Goal: Complete application form: Complete application form

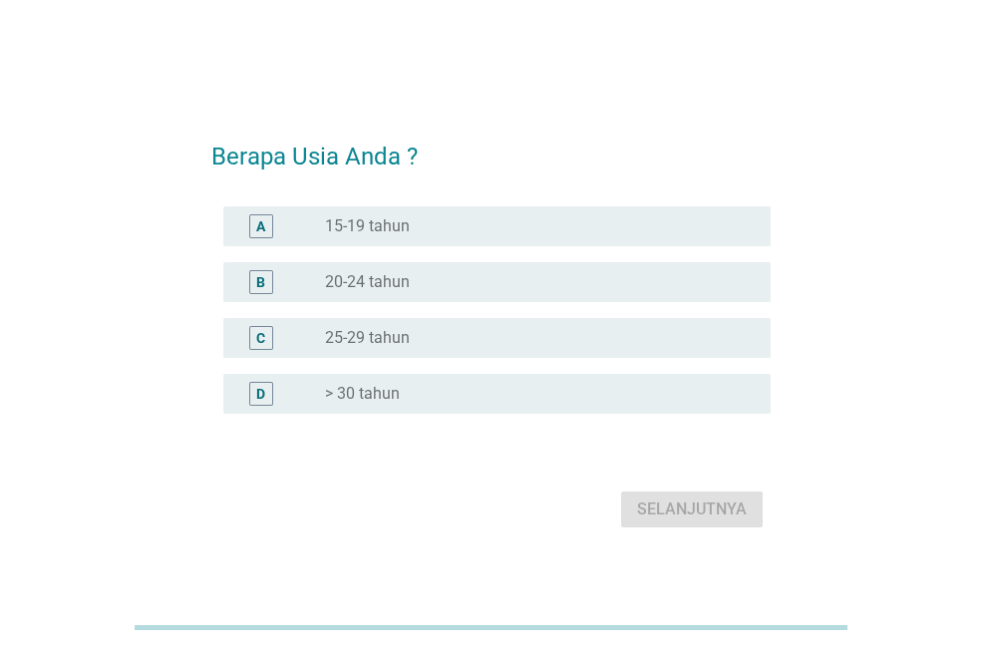
click at [355, 402] on label "> 30 tahun" at bounding box center [362, 394] width 75 height 20
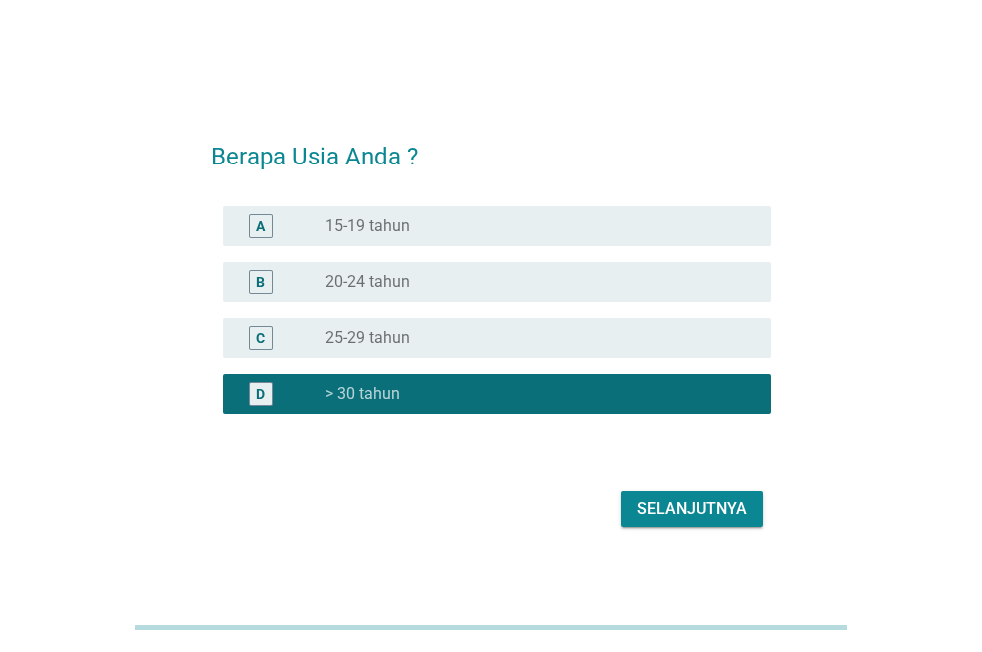
click at [729, 511] on div "Selanjutnya" at bounding box center [692, 510] width 110 height 24
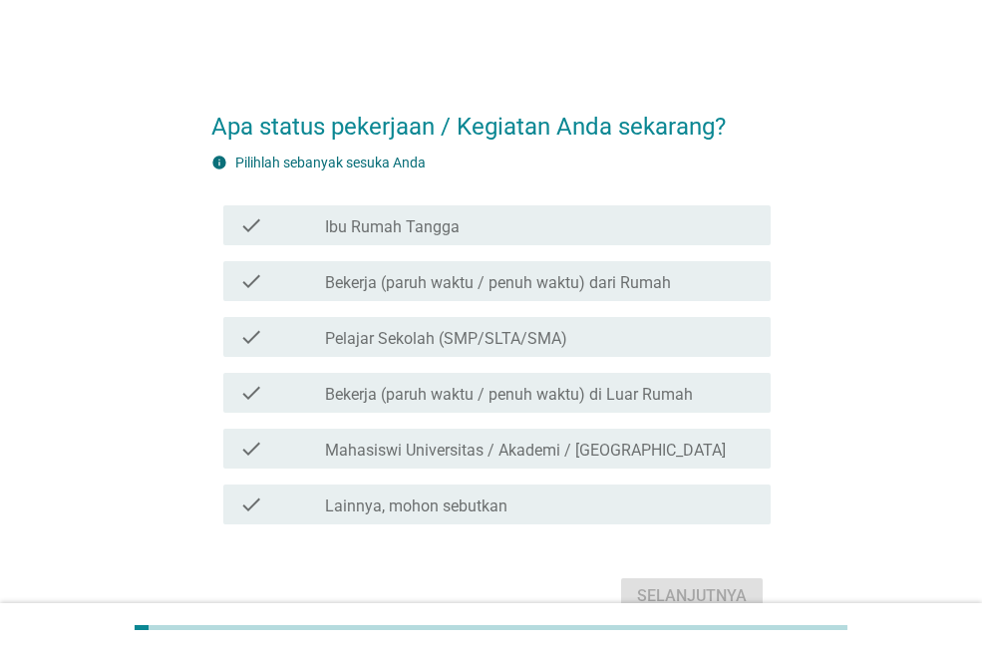
click at [630, 402] on label "Bekerja (paruh waktu / penuh waktu) di Luar Rumah" at bounding box center [509, 395] width 368 height 20
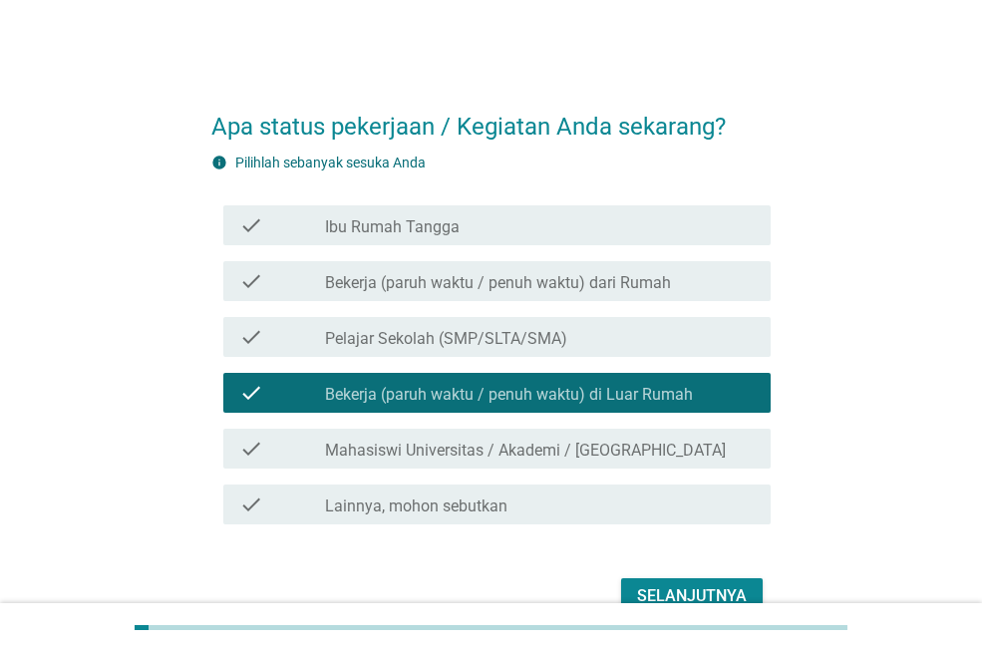
click at [689, 584] on div "Selanjutnya" at bounding box center [692, 596] width 110 height 24
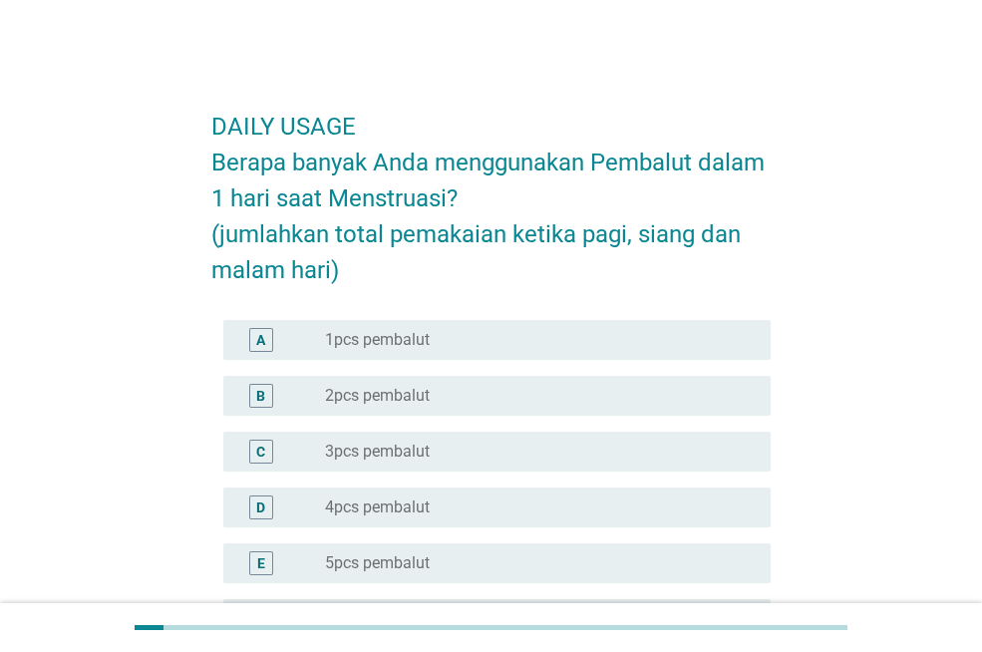
click at [420, 526] on div "D radio_button_unchecked 4pcs pembalut" at bounding box center [496, 508] width 547 height 40
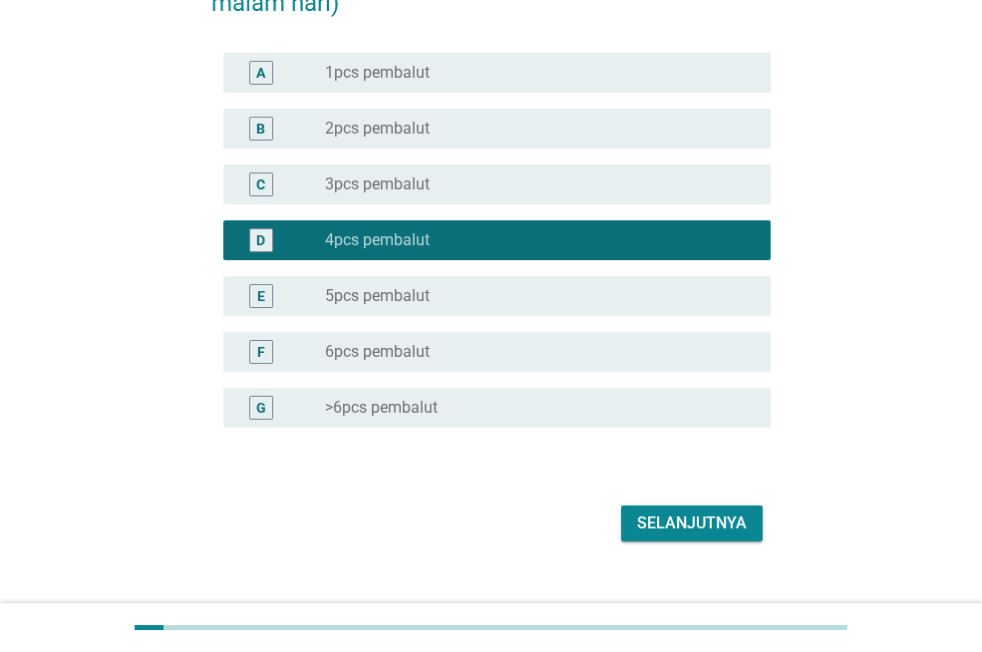
scroll to position [299, 0]
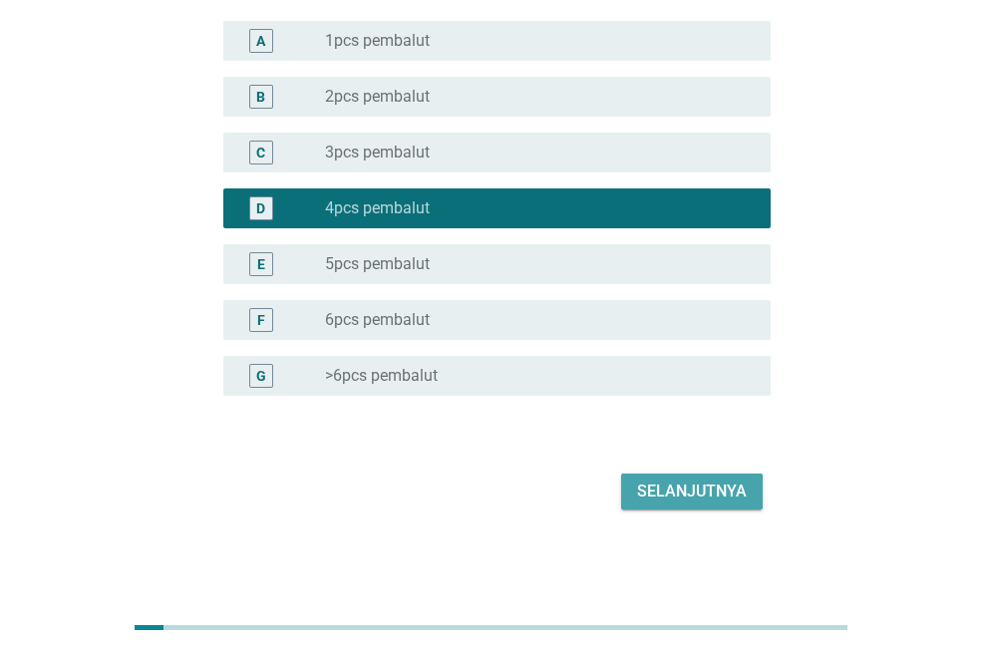
click at [667, 499] on div "Selanjutnya" at bounding box center [692, 492] width 110 height 24
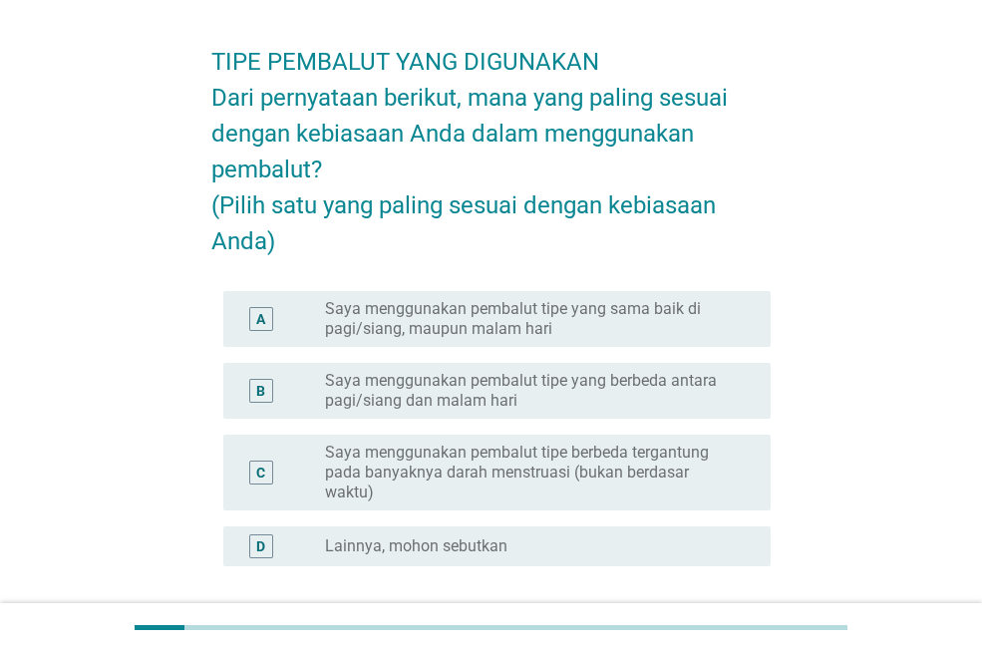
scroll to position [100, 0]
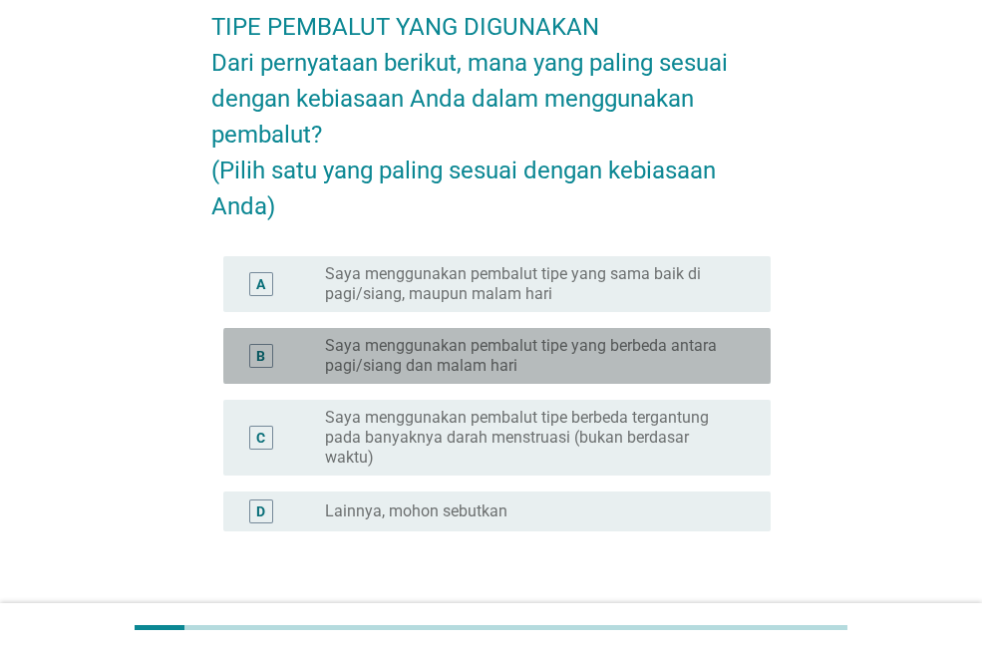
click at [618, 376] on label "Saya menggunakan pembalut tipe yang berbeda antara pagi/siang dan malam hari" at bounding box center [532, 356] width 414 height 40
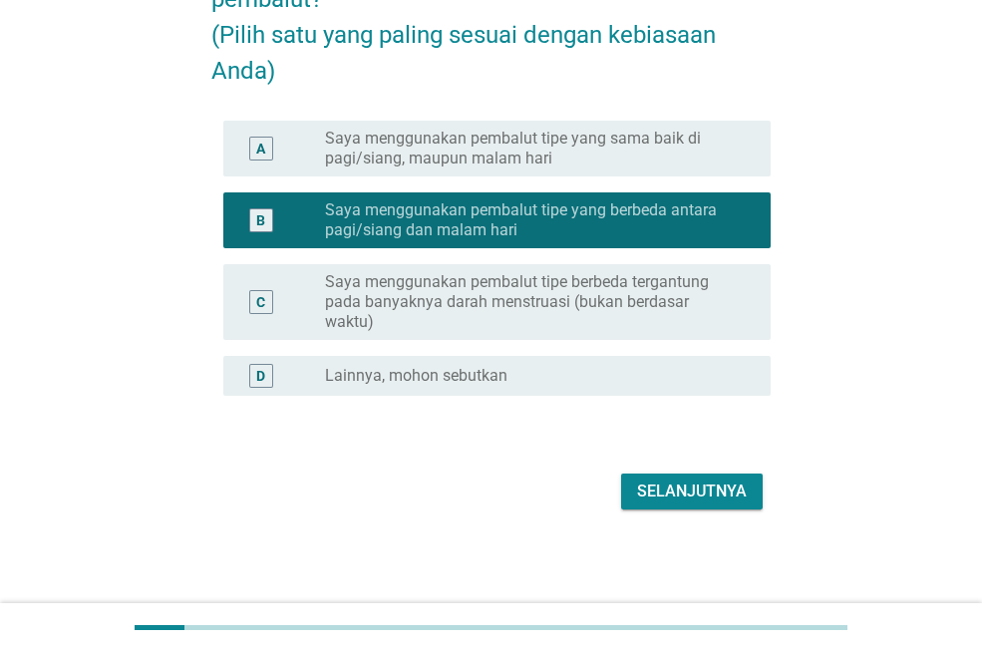
scroll to position [271, 0]
click at [716, 501] on div "Selanjutnya" at bounding box center [692, 492] width 110 height 24
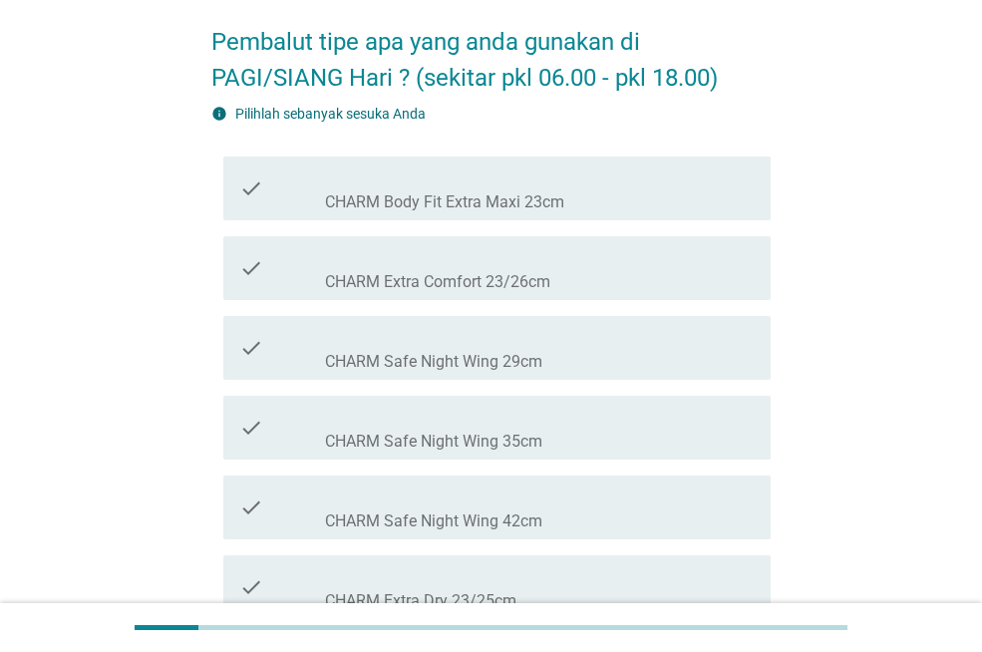
scroll to position [299, 0]
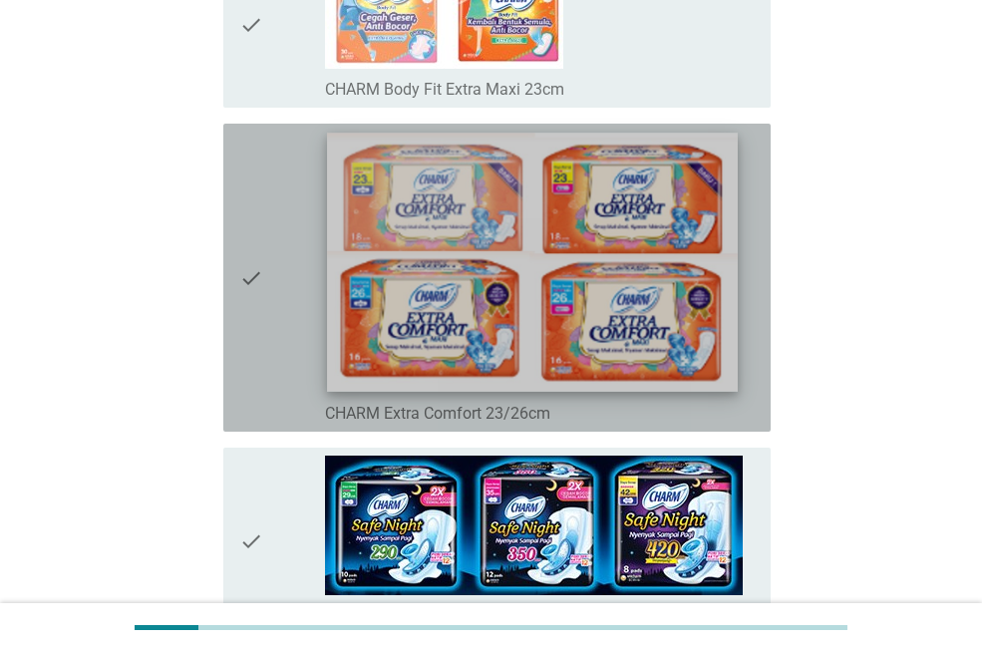
click at [613, 375] on img at bounding box center [532, 263] width 411 height 258
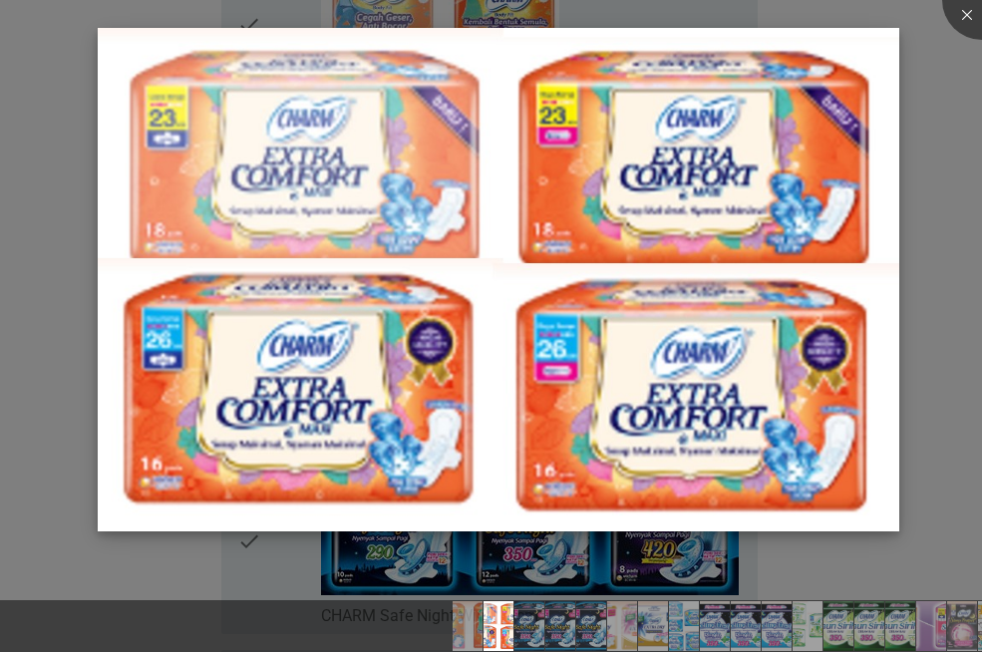
click at [658, 525] on img at bounding box center [499, 280] width 802 height 504
click at [963, 15] on div at bounding box center [982, 0] width 80 height 80
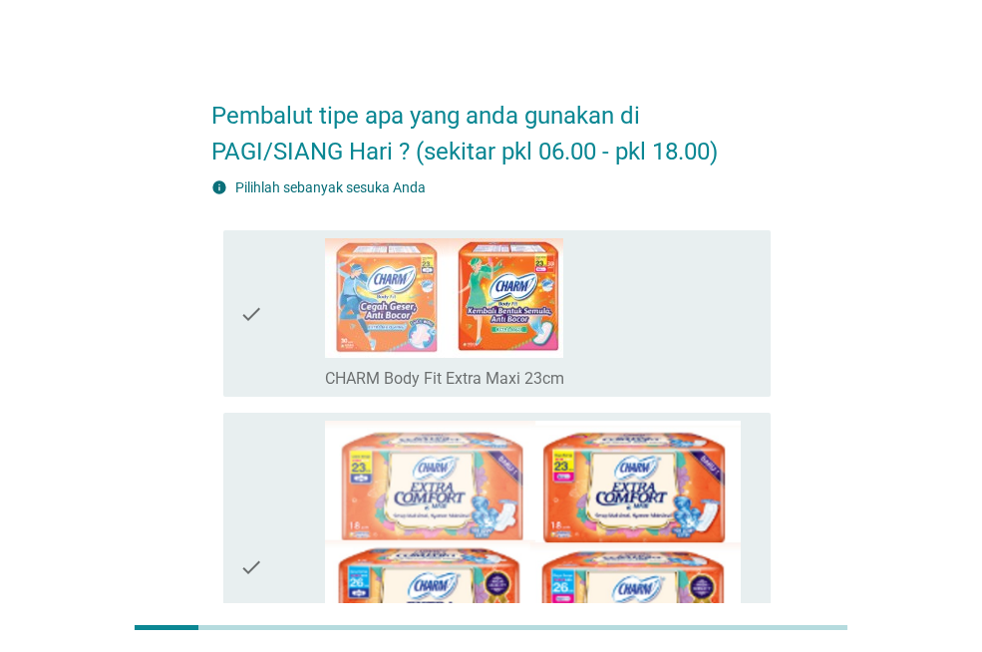
scroll to position [0, 0]
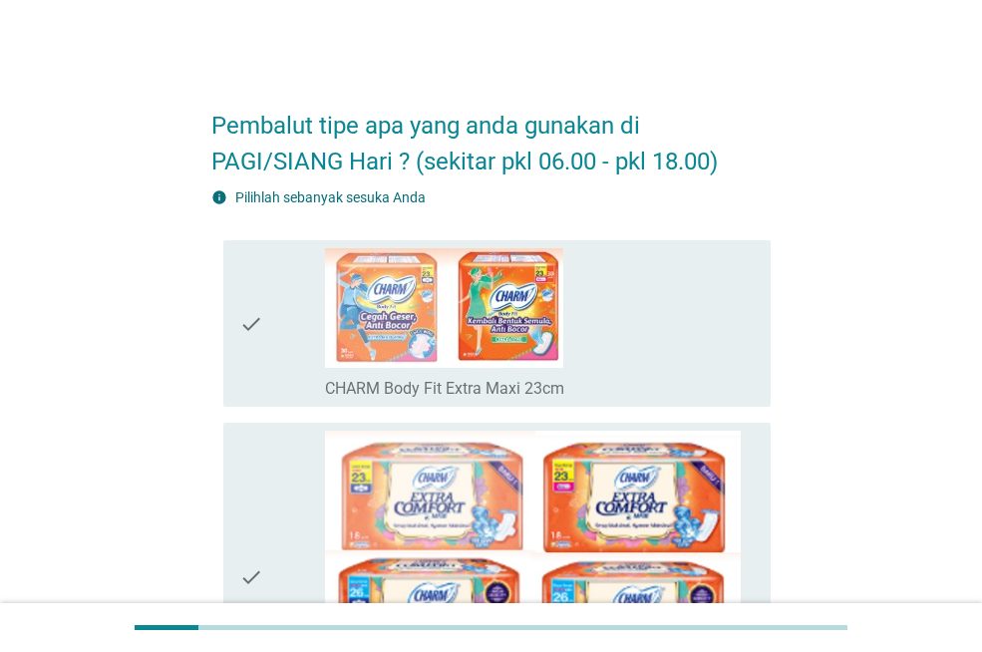
click at [247, 558] on icon "check" at bounding box center [251, 577] width 24 height 292
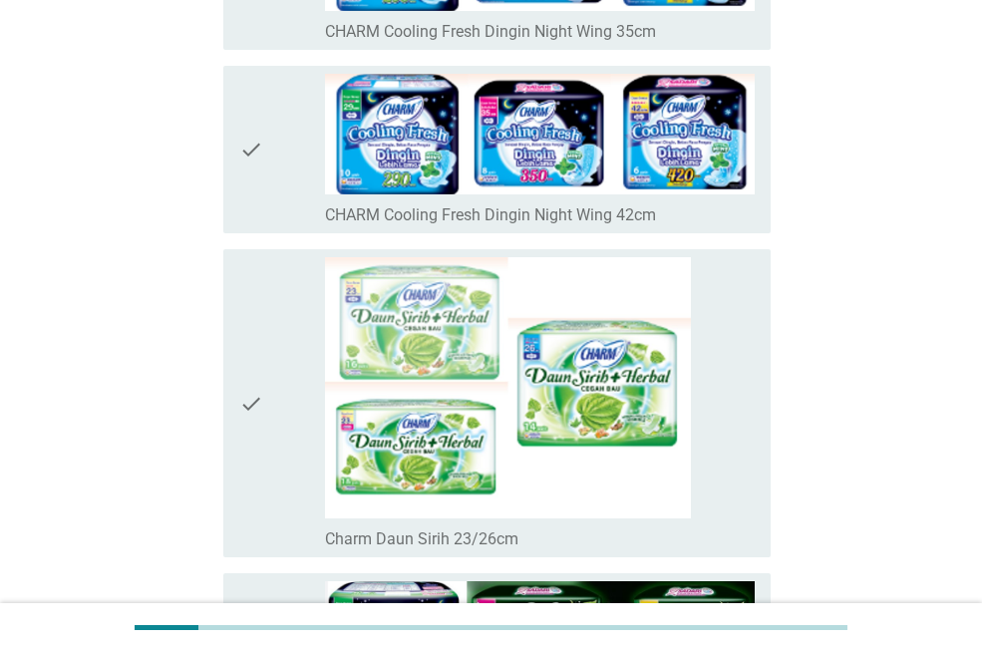
scroll to position [2493, 0]
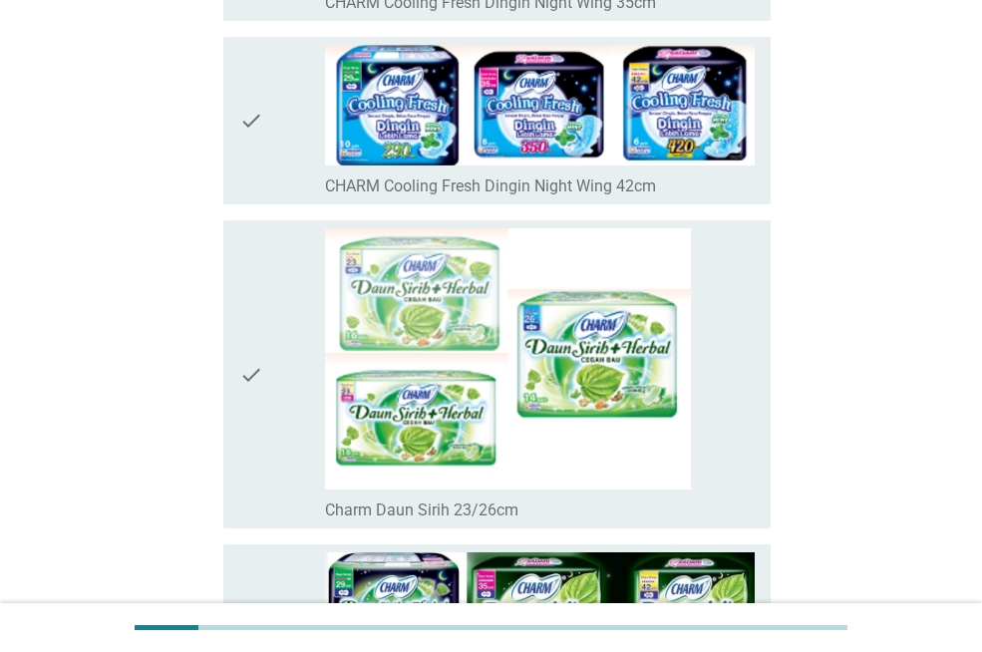
click at [260, 389] on icon "check" at bounding box center [251, 374] width 24 height 292
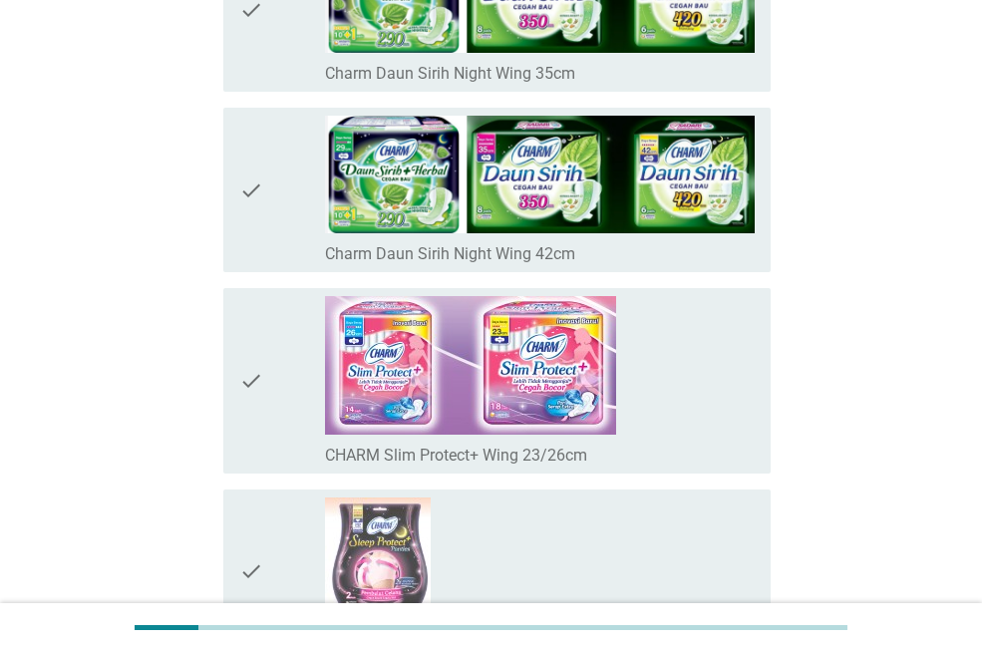
scroll to position [3391, 0]
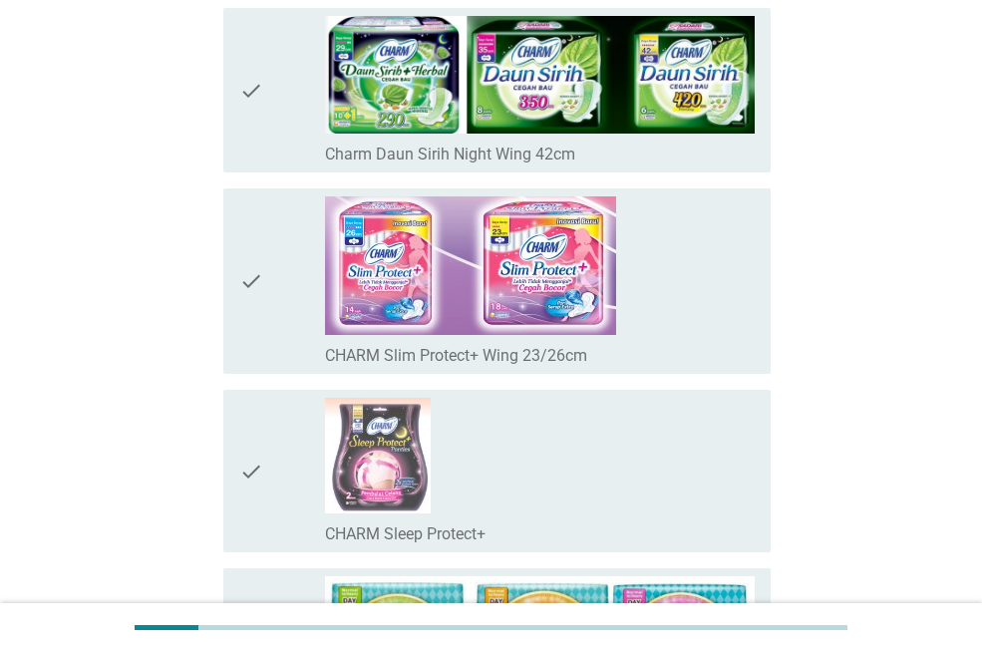
click at [240, 314] on icon "check" at bounding box center [251, 281] width 24 height 170
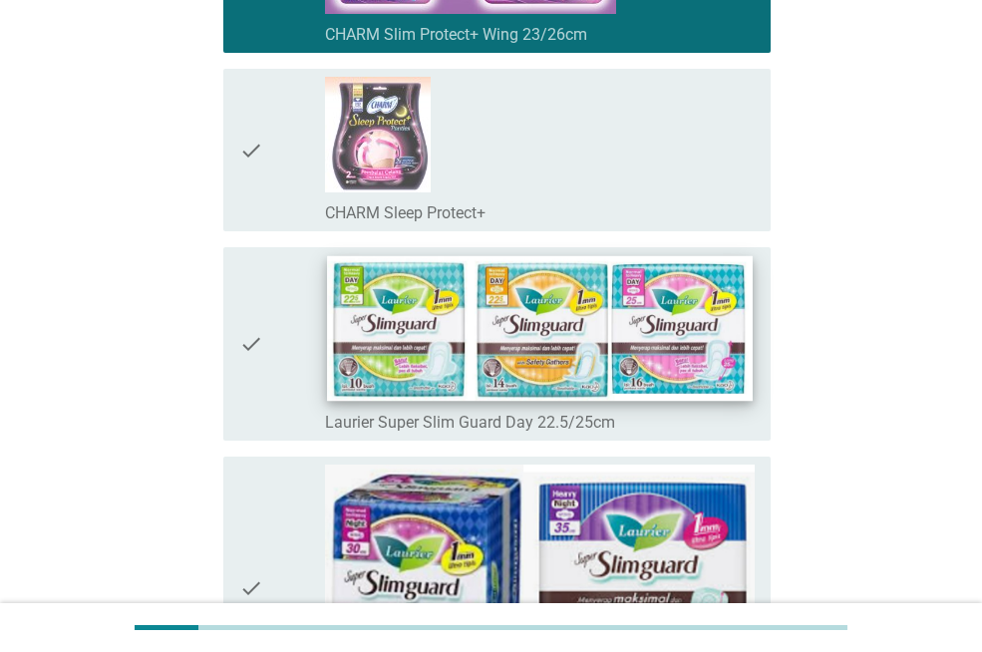
scroll to position [3789, 0]
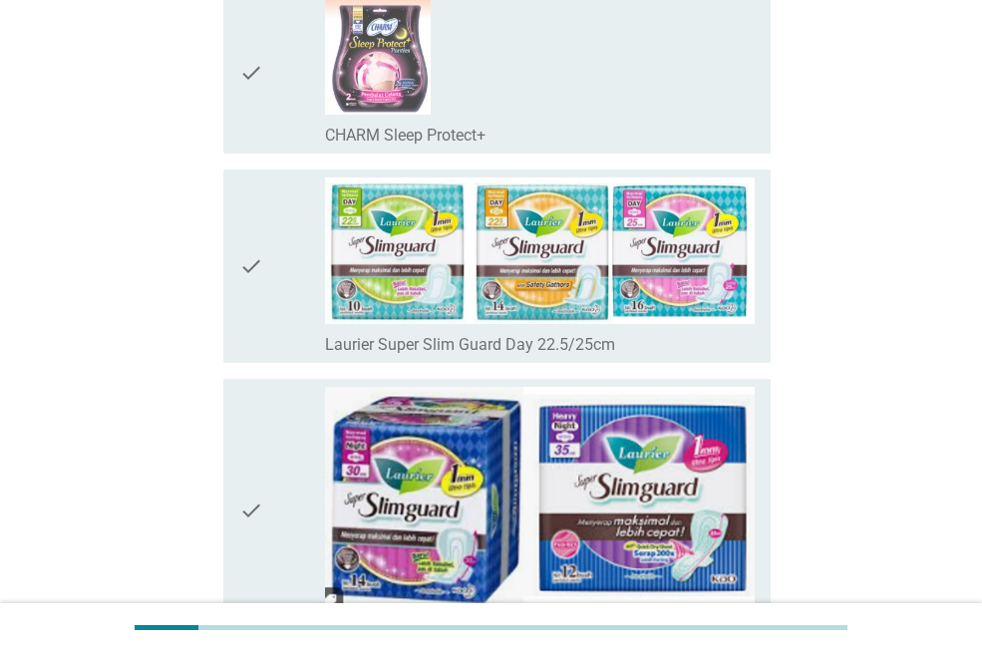
click at [282, 310] on div "check" at bounding box center [282, 267] width 86 height 178
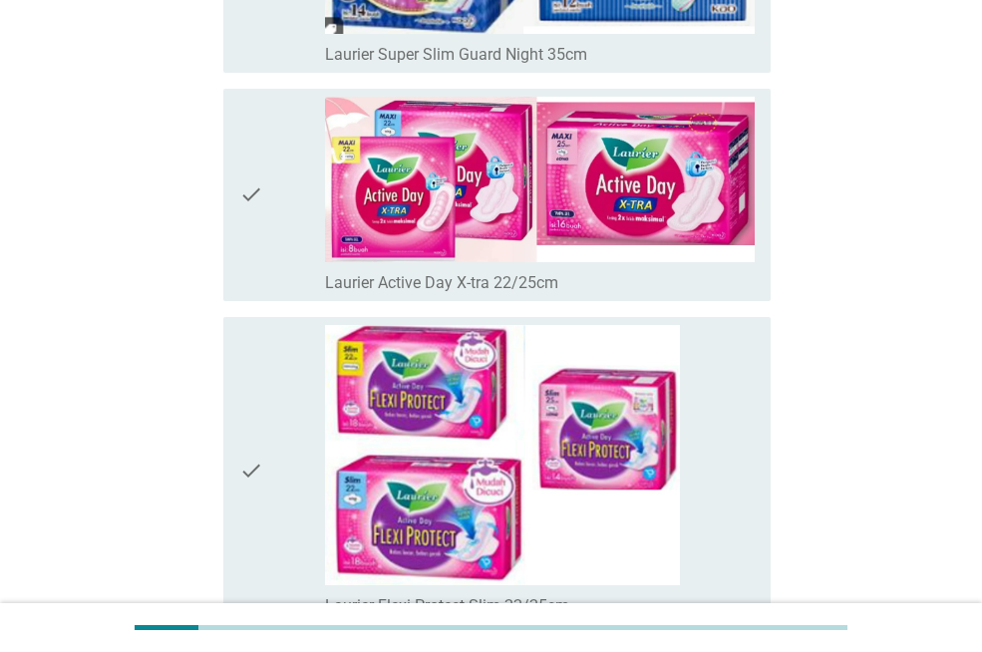
scroll to position [4587, 0]
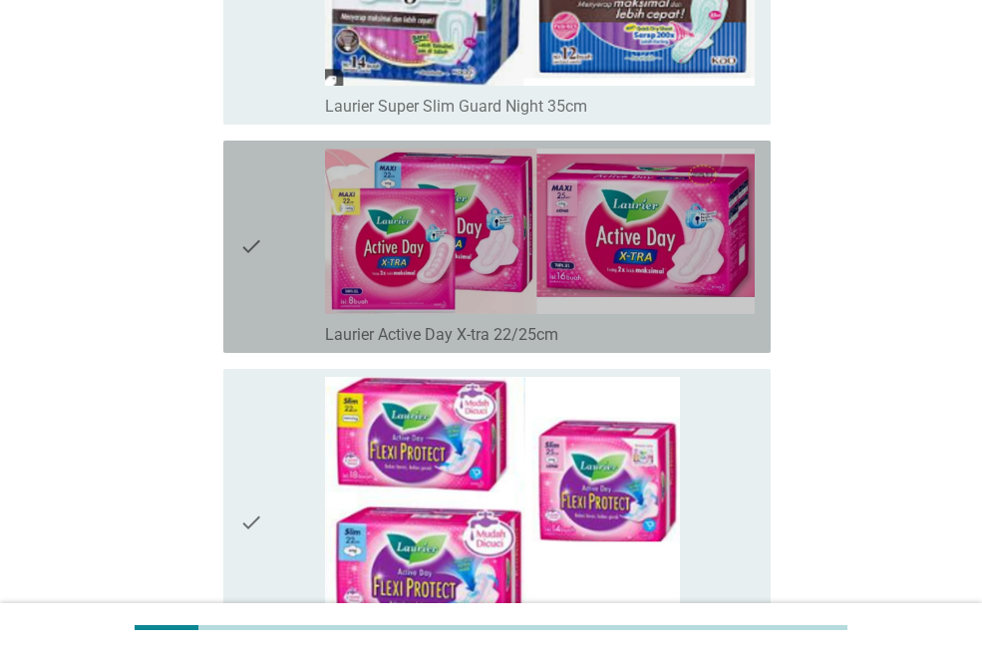
click at [281, 295] on div "check" at bounding box center [282, 247] width 86 height 196
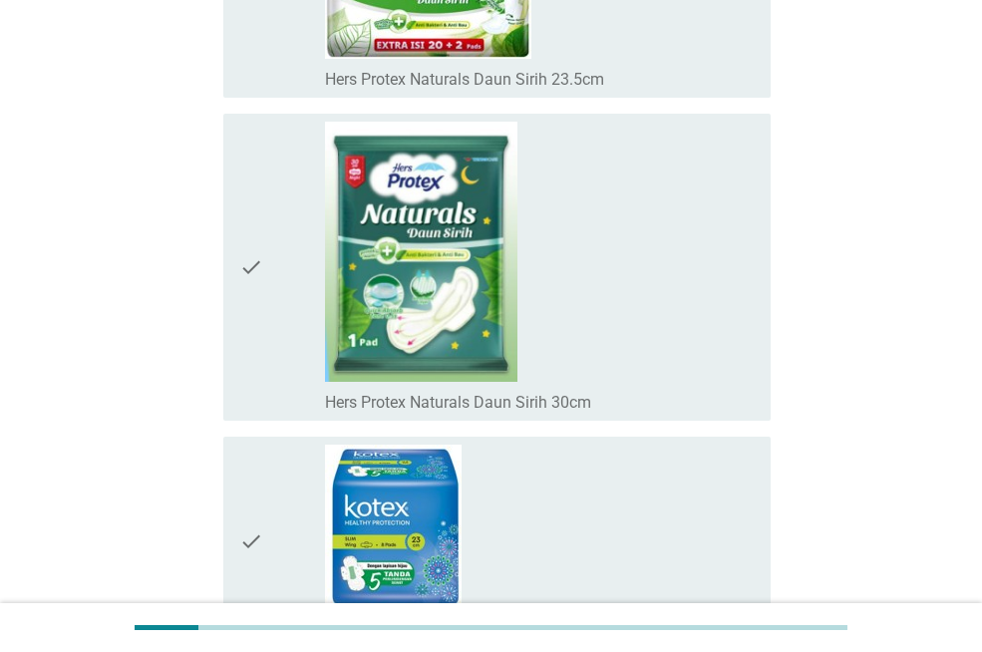
scroll to position [12172, 0]
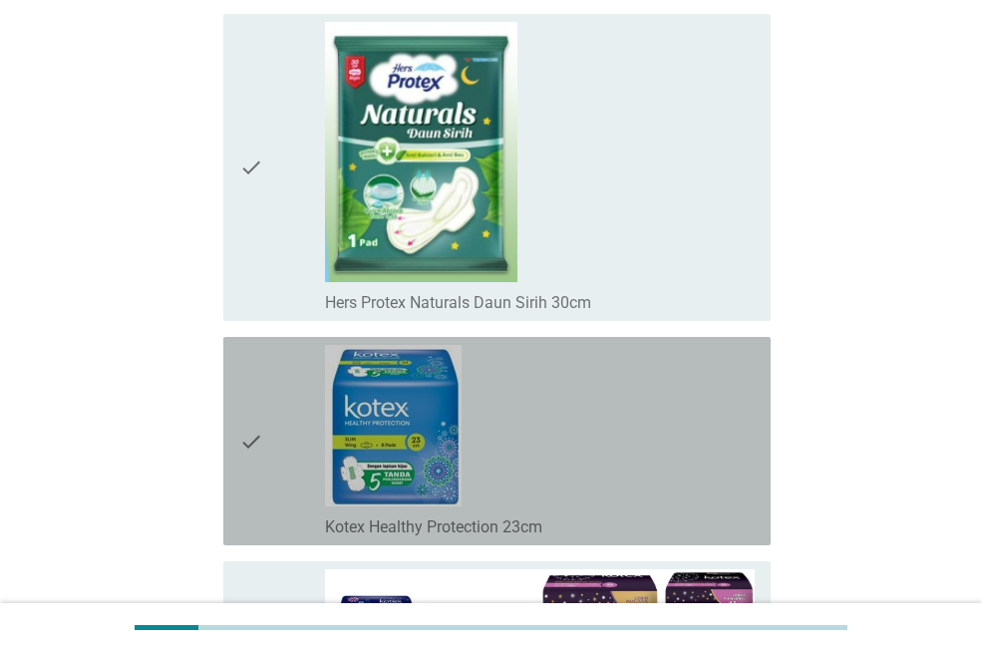
click at [578, 477] on div "check_box_outline_blank Kotex Healthy Protection 23cm" at bounding box center [540, 441] width 430 height 192
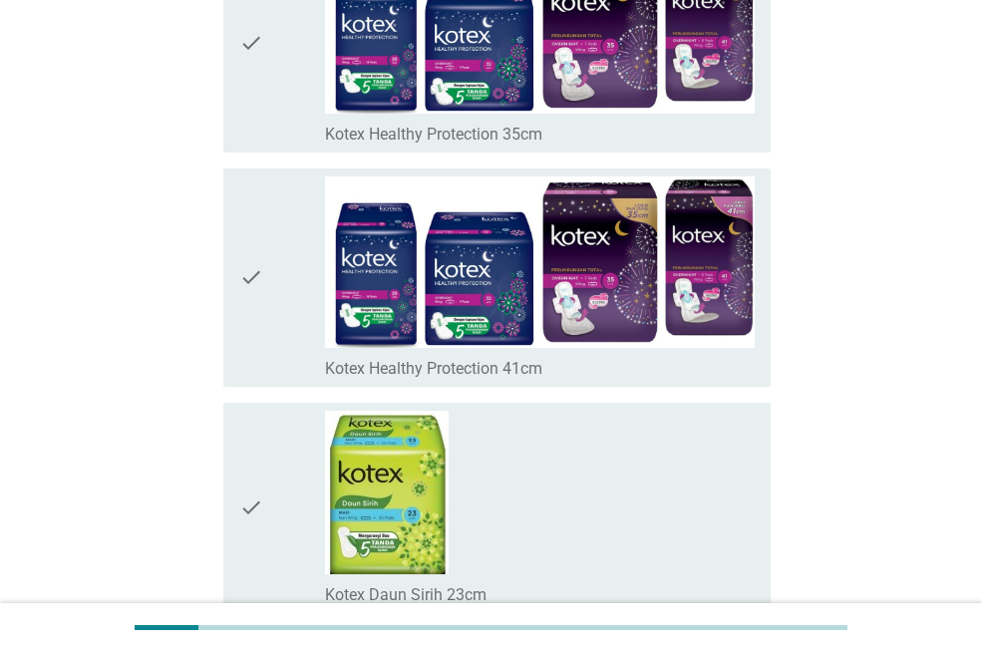
scroll to position [14166, 0]
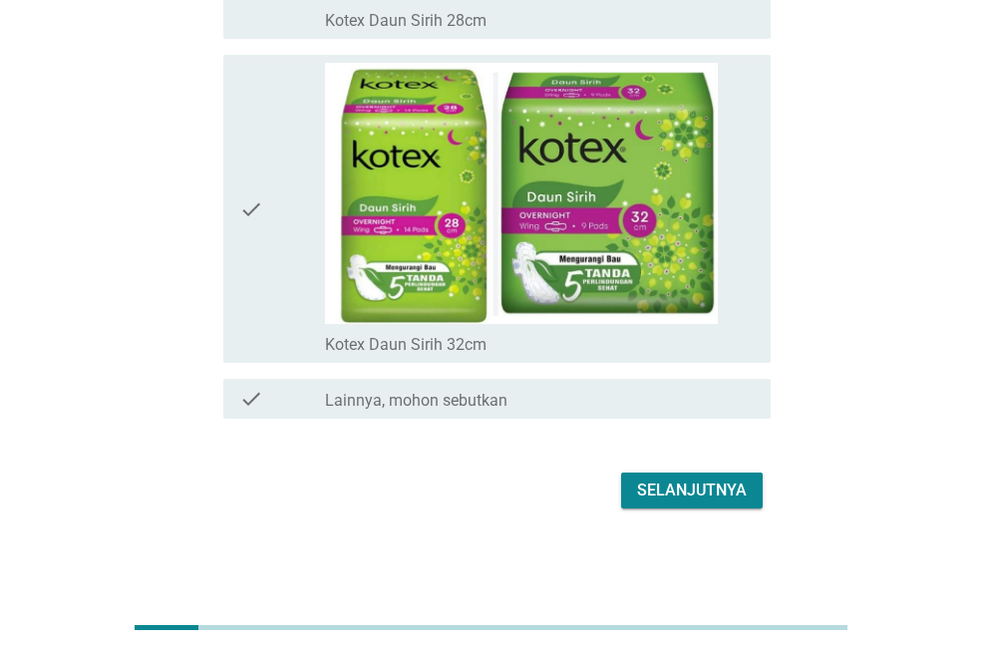
click at [726, 493] on div "Selanjutnya" at bounding box center [692, 491] width 110 height 24
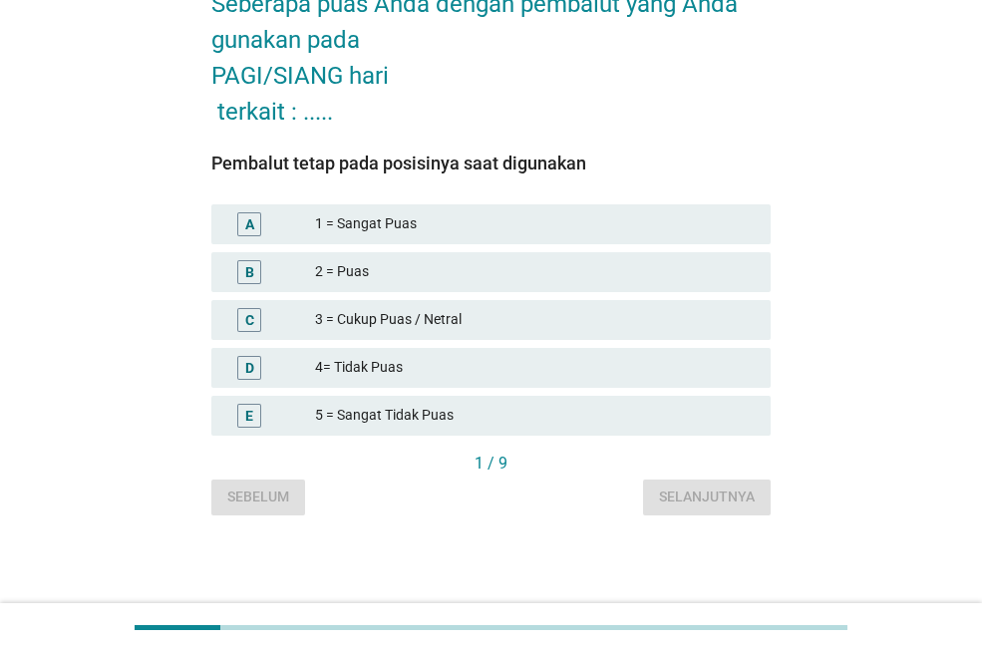
scroll to position [0, 0]
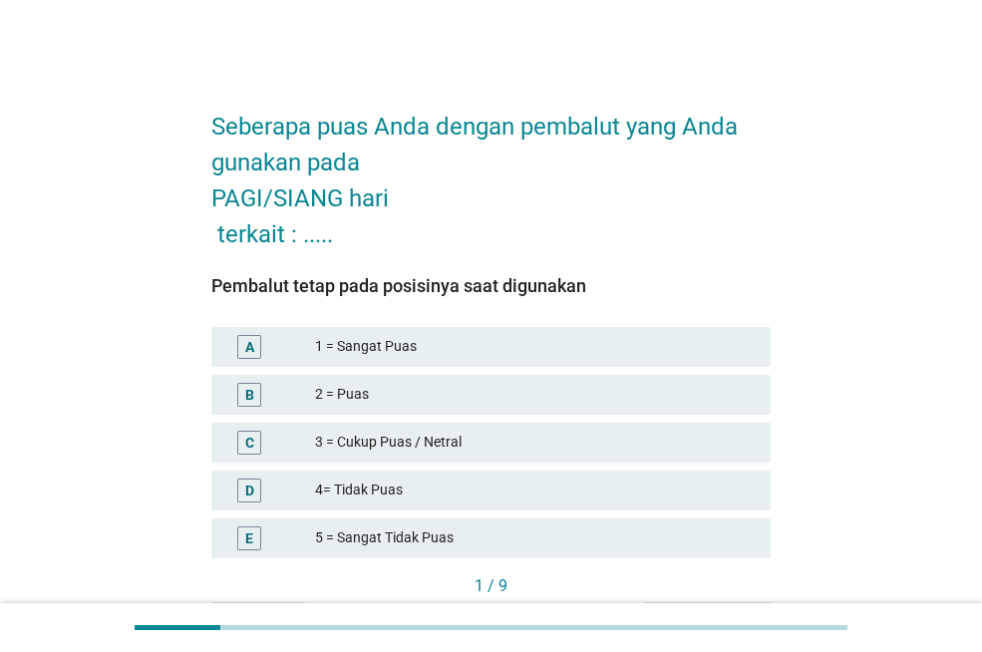
click at [688, 409] on div "B 2 = Puas" at bounding box center [490, 395] width 559 height 40
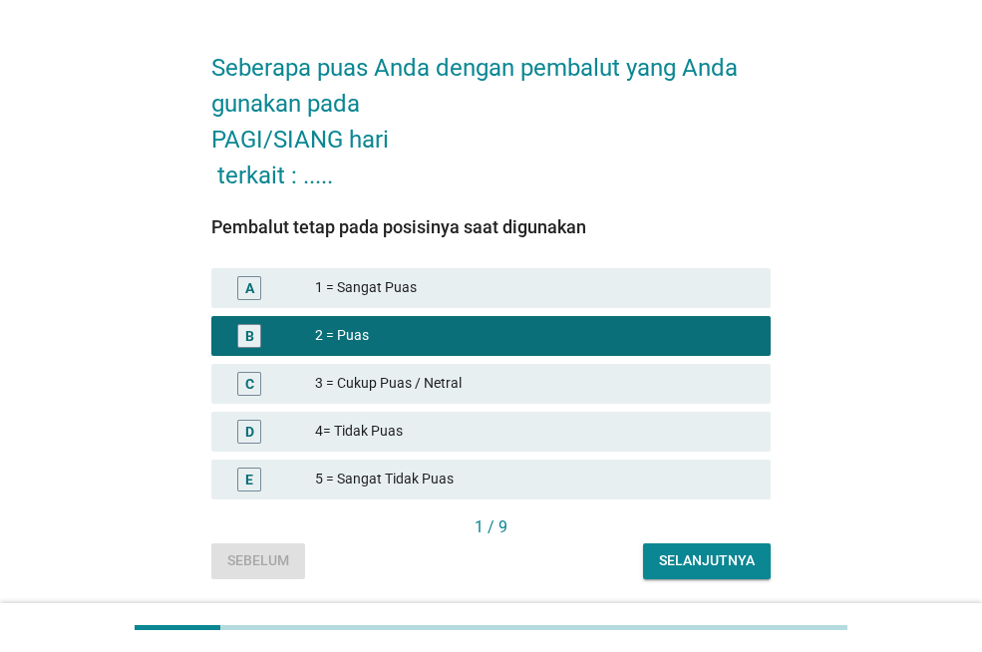
scroll to position [123, 0]
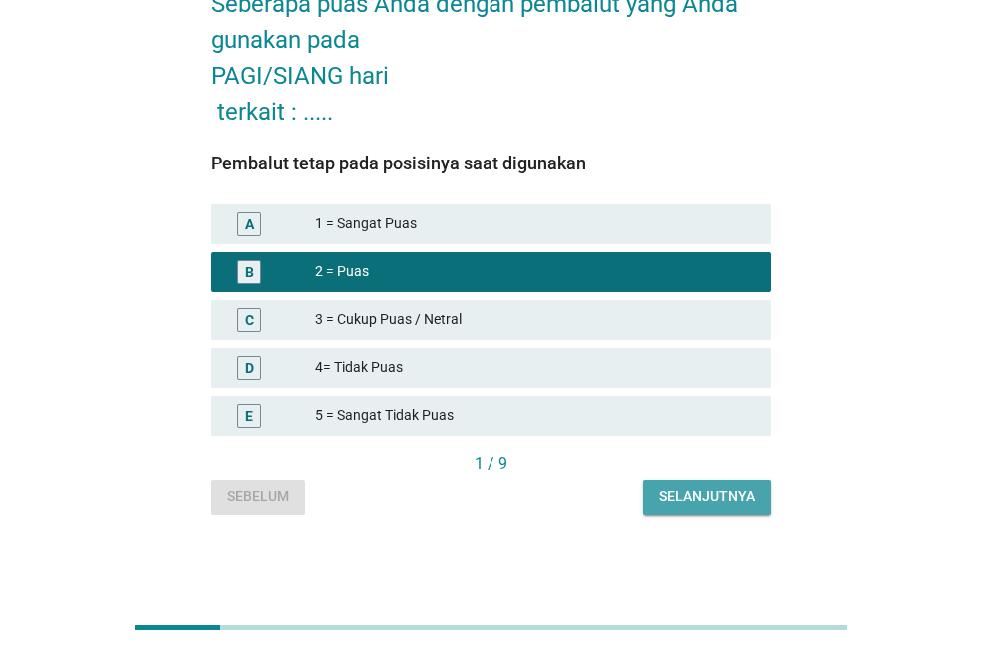
click at [702, 495] on div "Selanjutnya" at bounding box center [707, 497] width 96 height 21
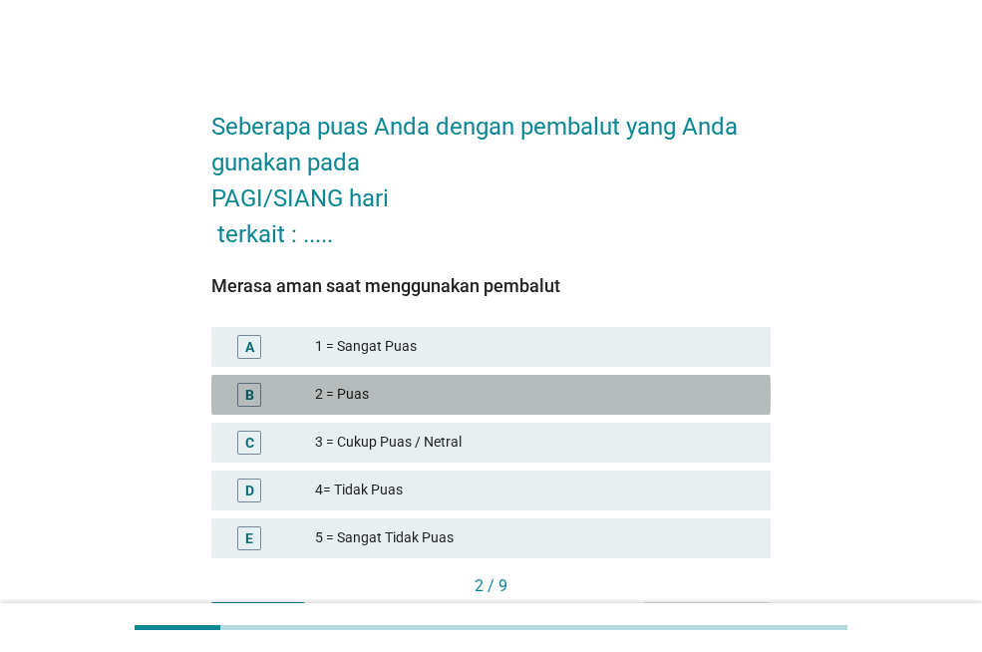
click at [503, 388] on div "2 = Puas" at bounding box center [535, 395] width 440 height 24
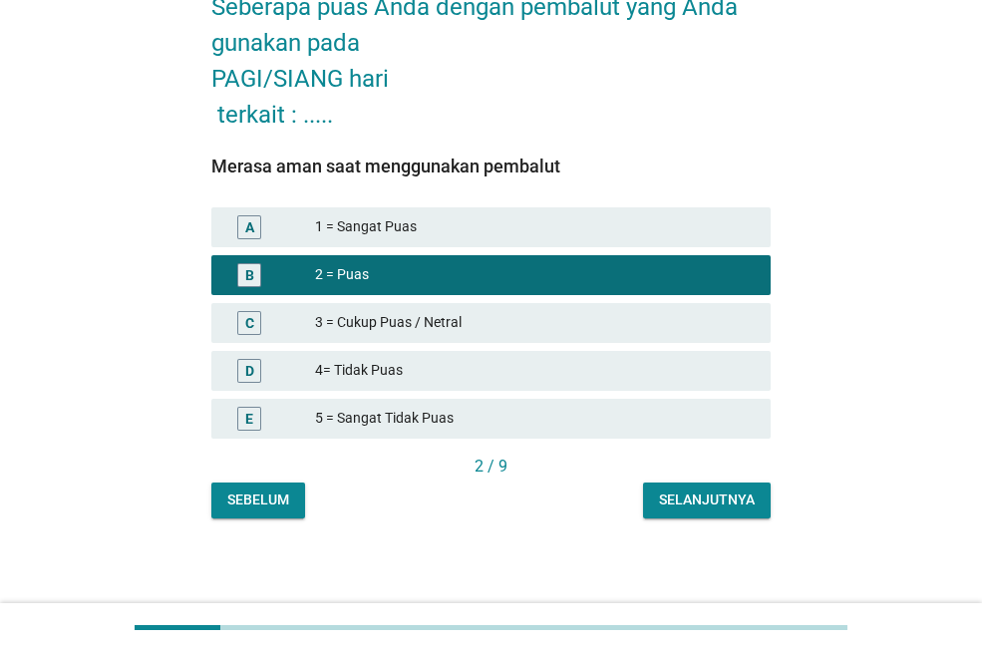
scroll to position [123, 0]
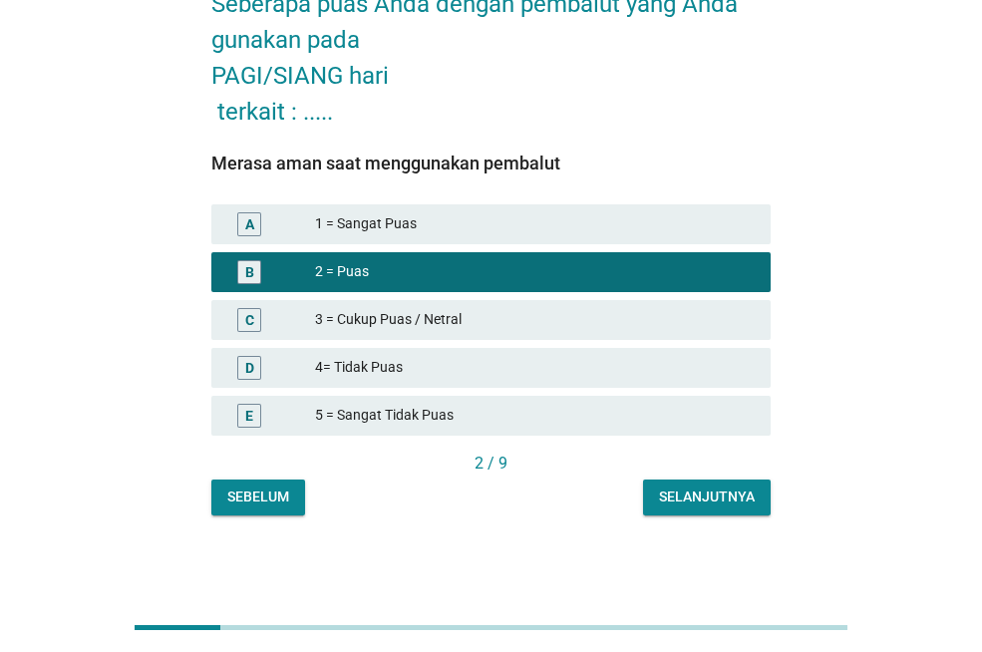
click at [666, 501] on div "Selanjutnya" at bounding box center [707, 497] width 96 height 21
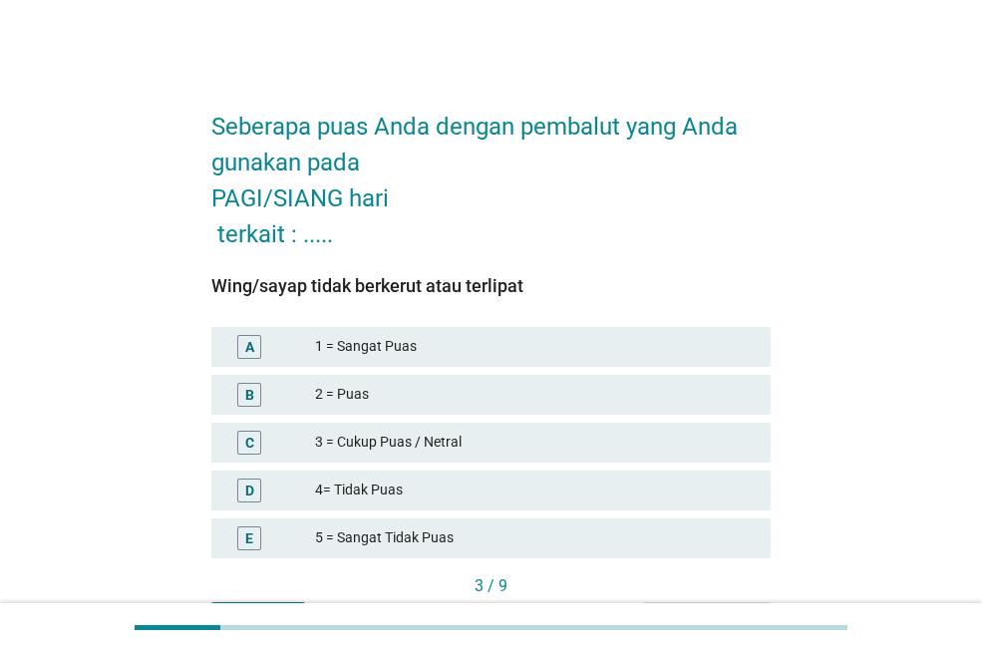
click at [547, 394] on div "2 = Puas" at bounding box center [535, 395] width 440 height 24
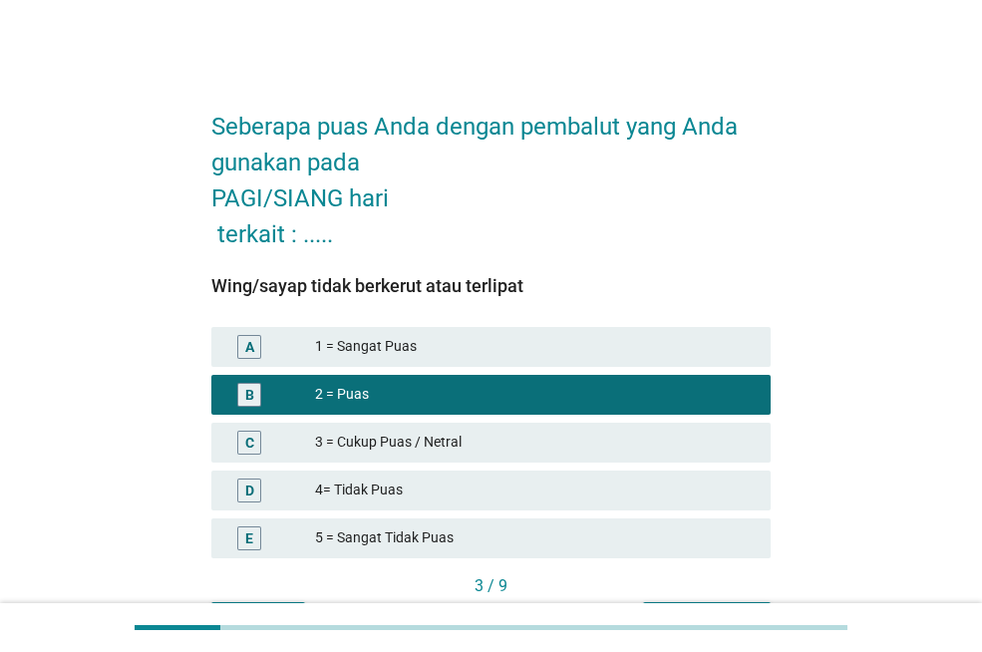
scroll to position [100, 0]
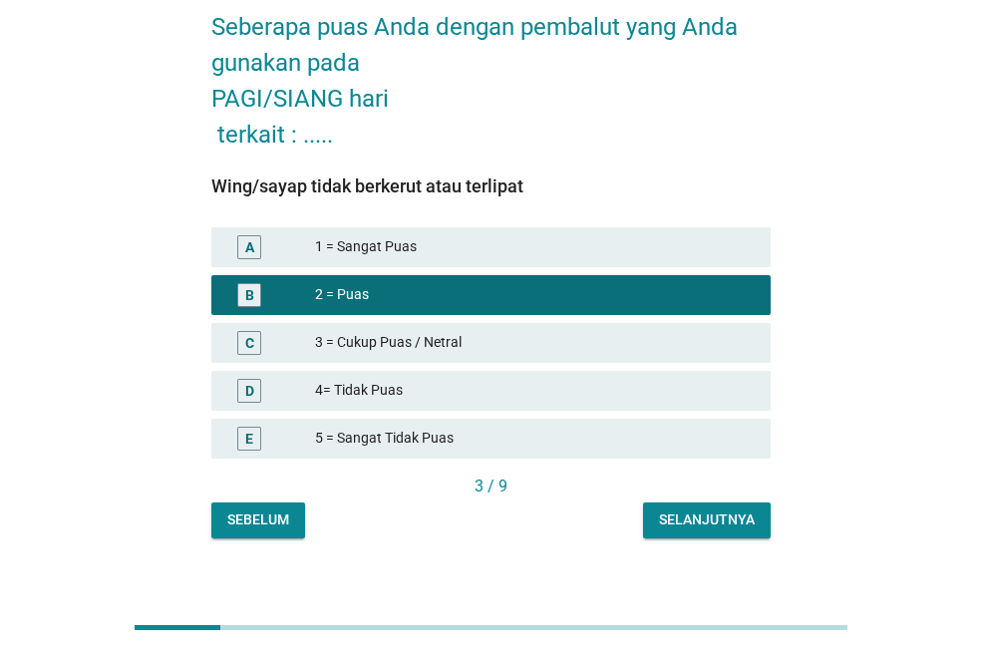
click at [711, 522] on div "Selanjutnya" at bounding box center [707, 520] width 96 height 21
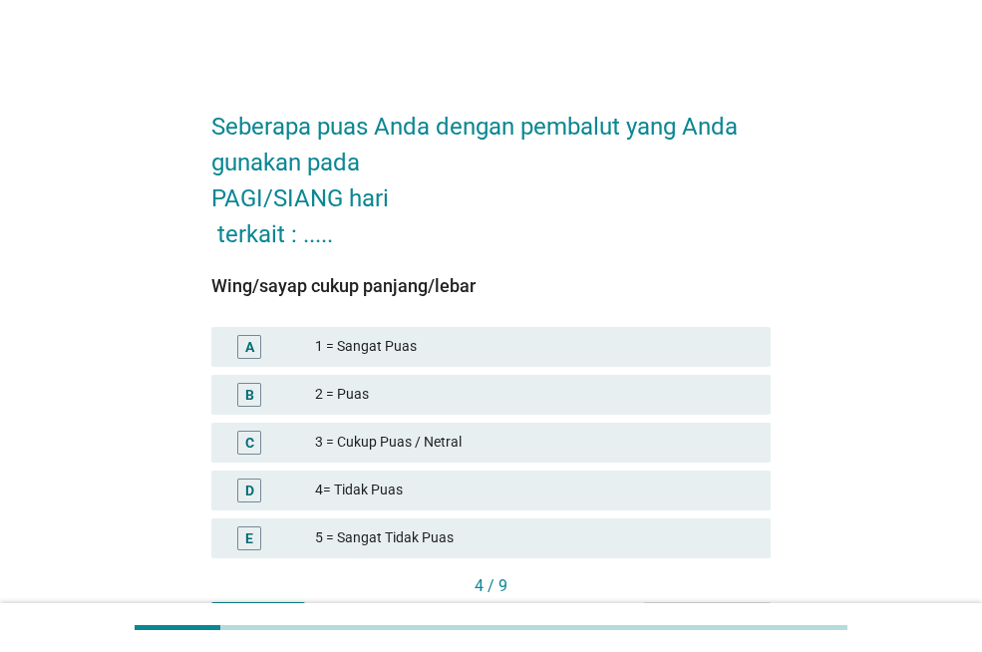
click at [627, 421] on div "C 3 = Cukup Puas / Netral" at bounding box center [490, 443] width 567 height 48
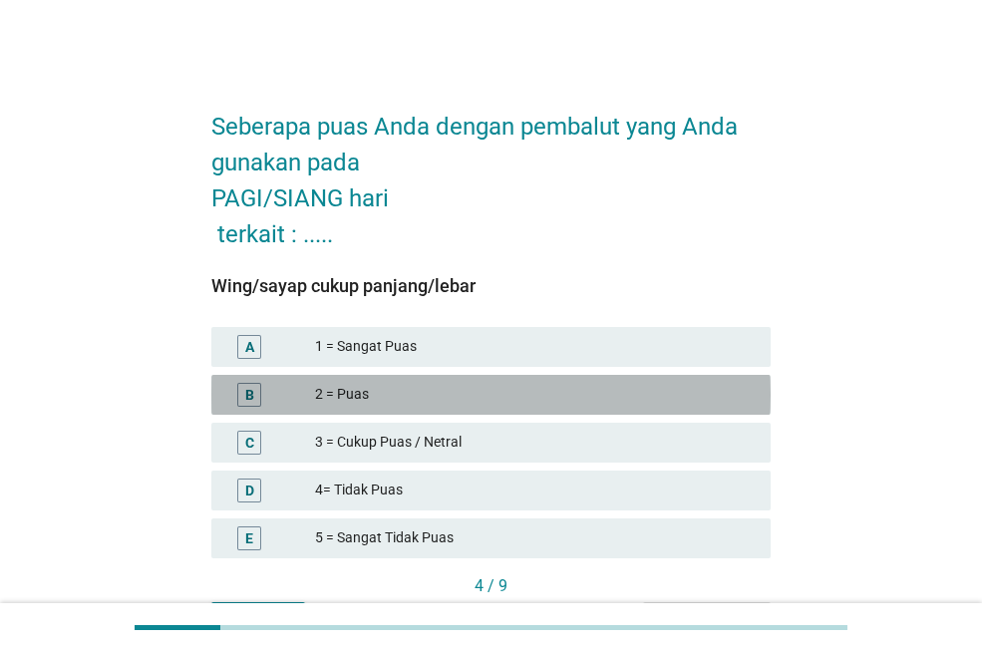
click at [439, 397] on div "2 = Puas" at bounding box center [535, 395] width 440 height 24
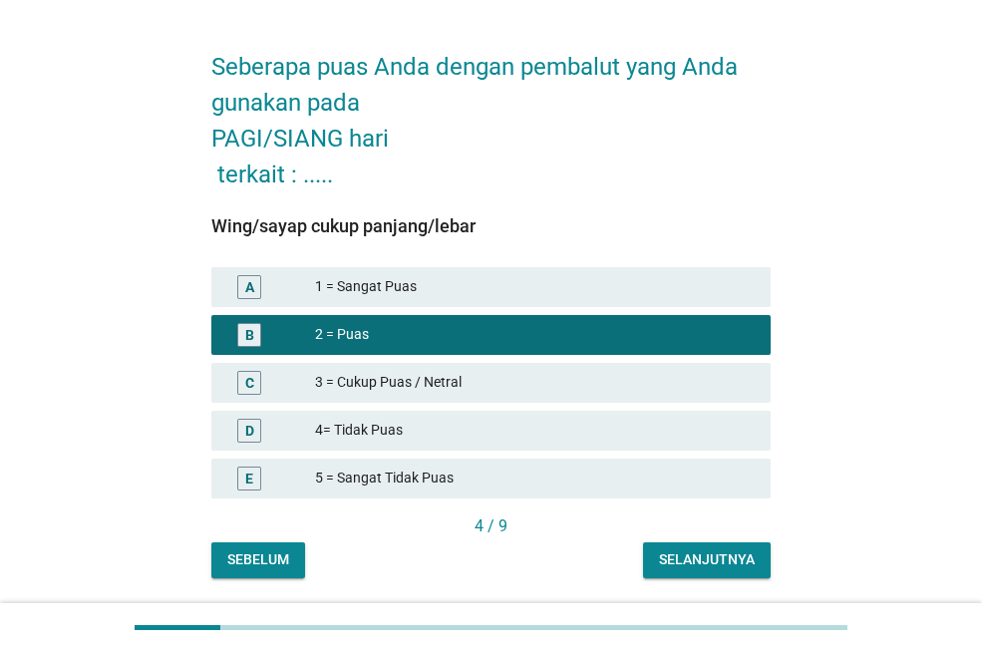
scroll to position [123, 0]
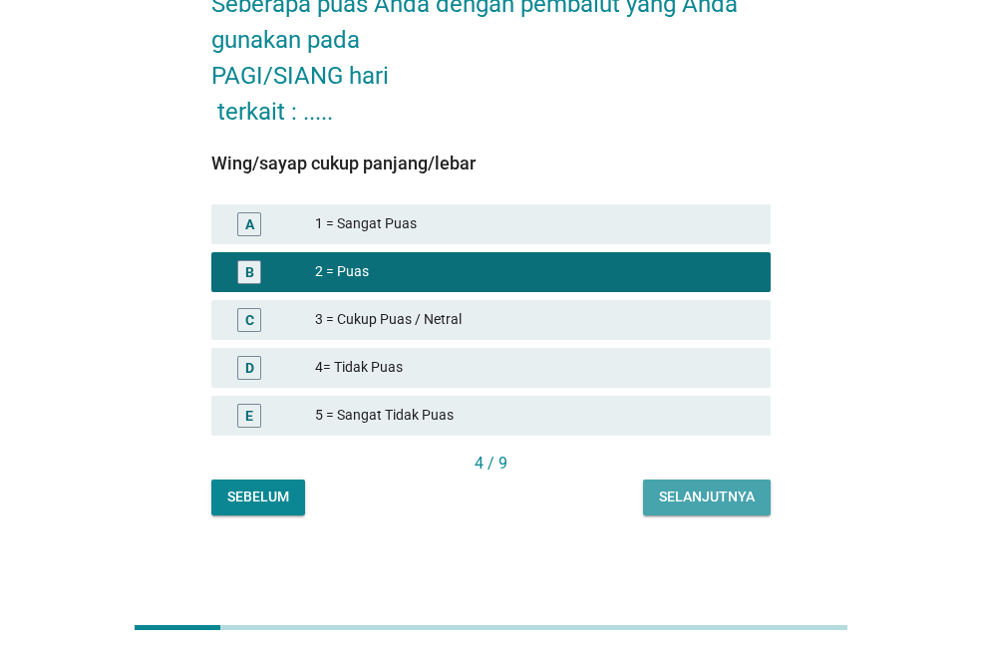
click at [685, 498] on div "Selanjutnya" at bounding box center [707, 497] width 96 height 21
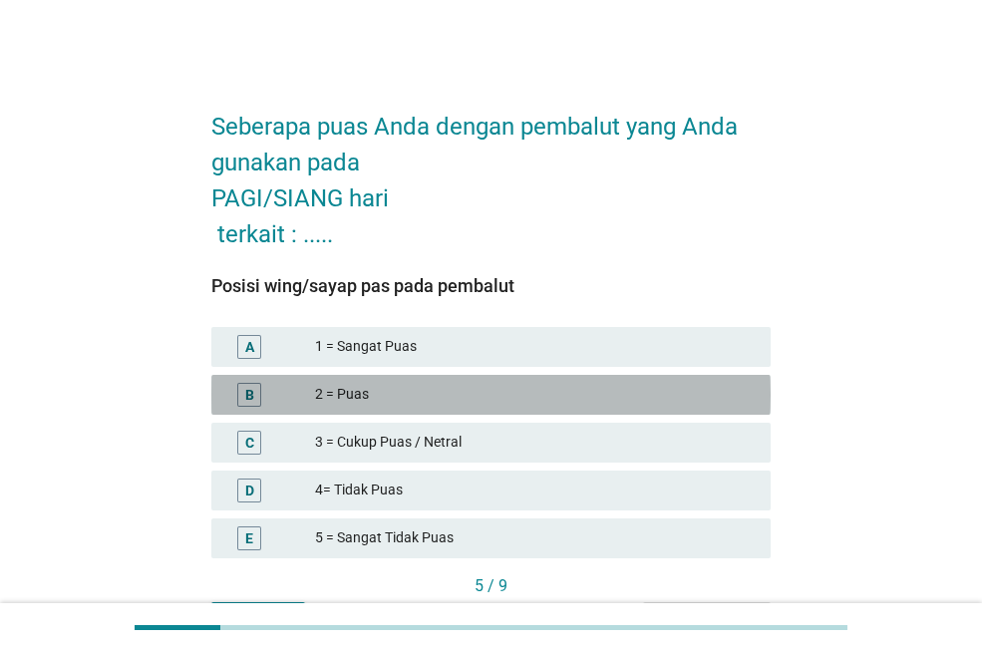
click at [543, 402] on div "2 = Puas" at bounding box center [535, 395] width 440 height 24
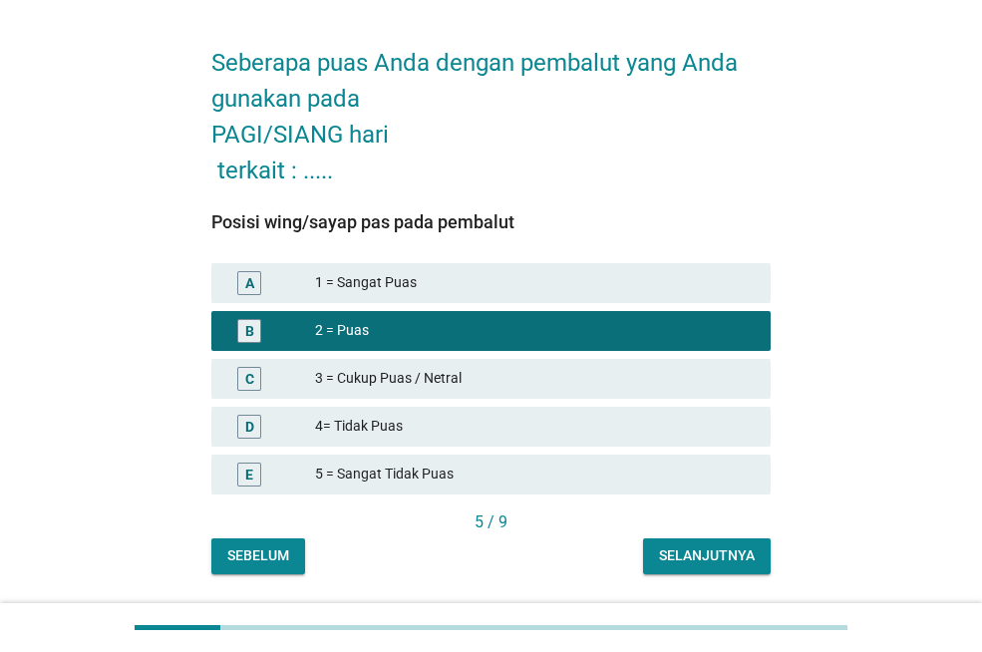
scroll to position [123, 0]
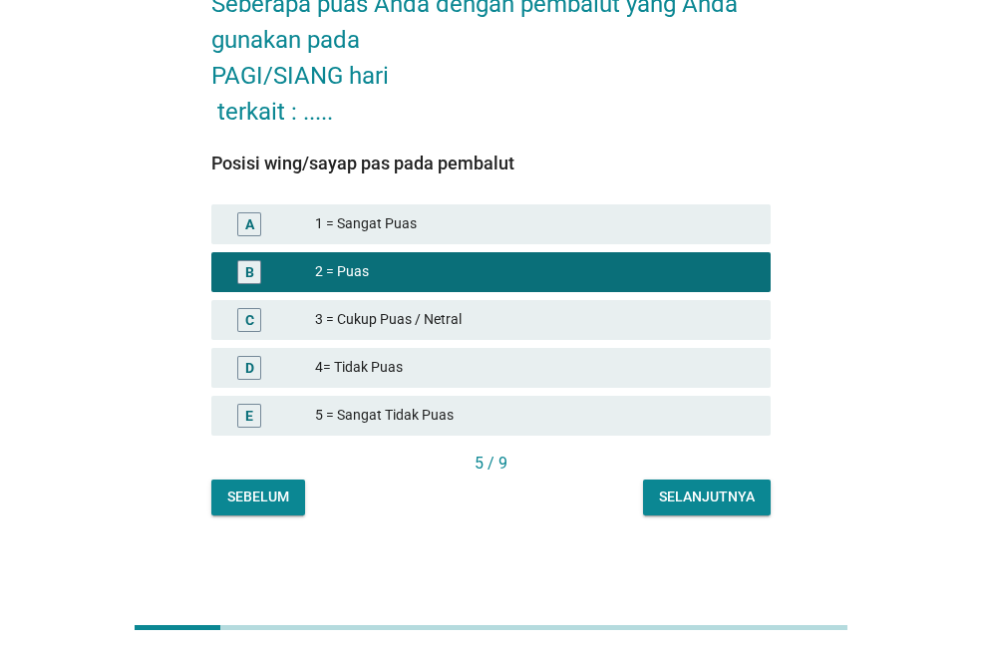
click at [690, 485] on button "Selanjutnya" at bounding box center [707, 498] width 128 height 36
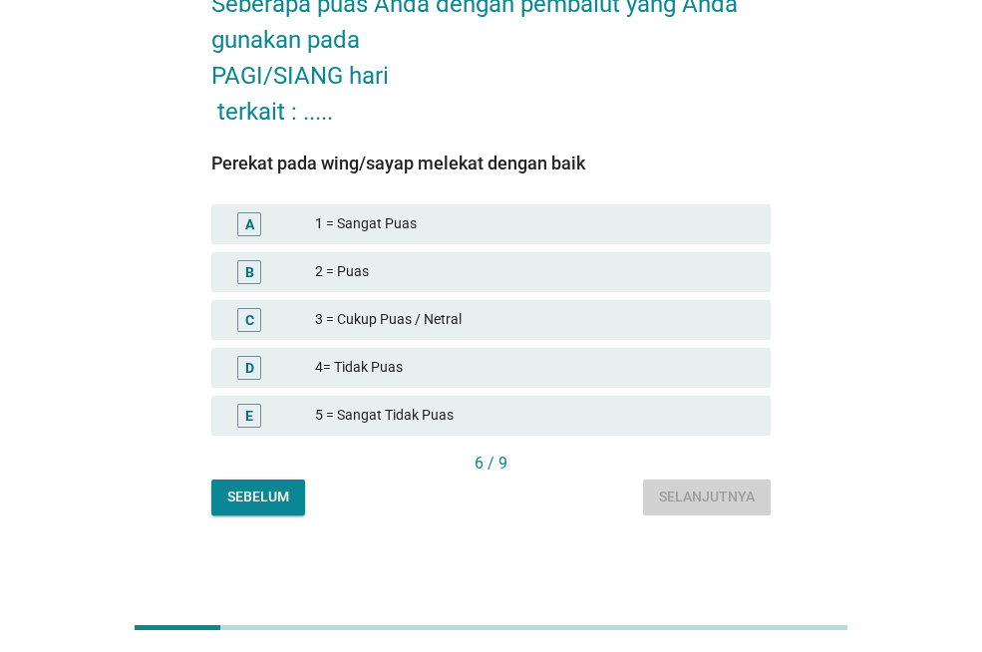
scroll to position [0, 0]
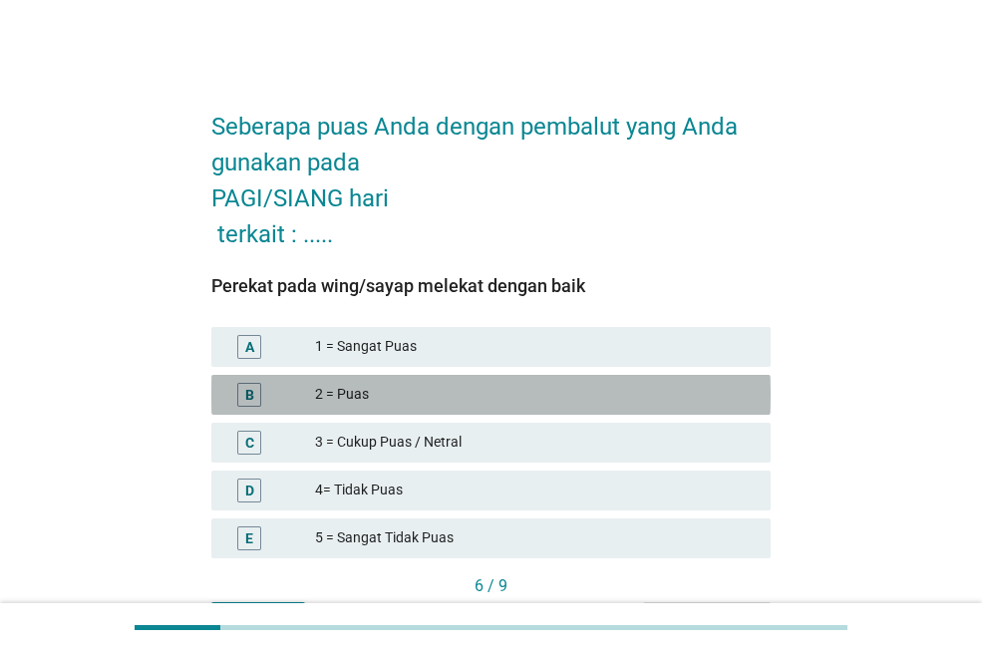
click at [529, 394] on div "2 = Puas" at bounding box center [535, 395] width 440 height 24
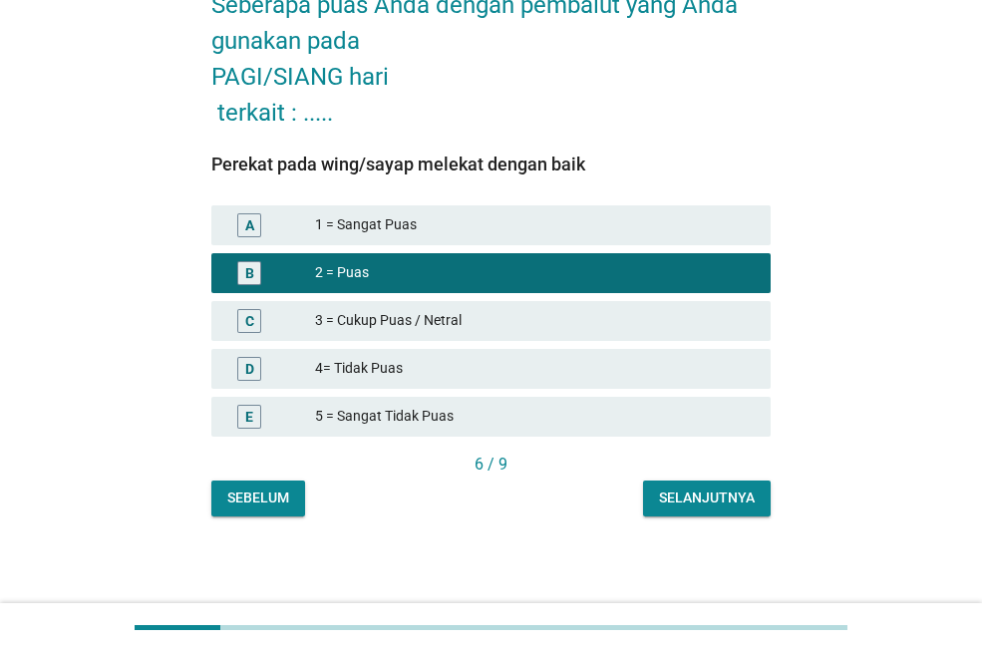
scroll to position [123, 0]
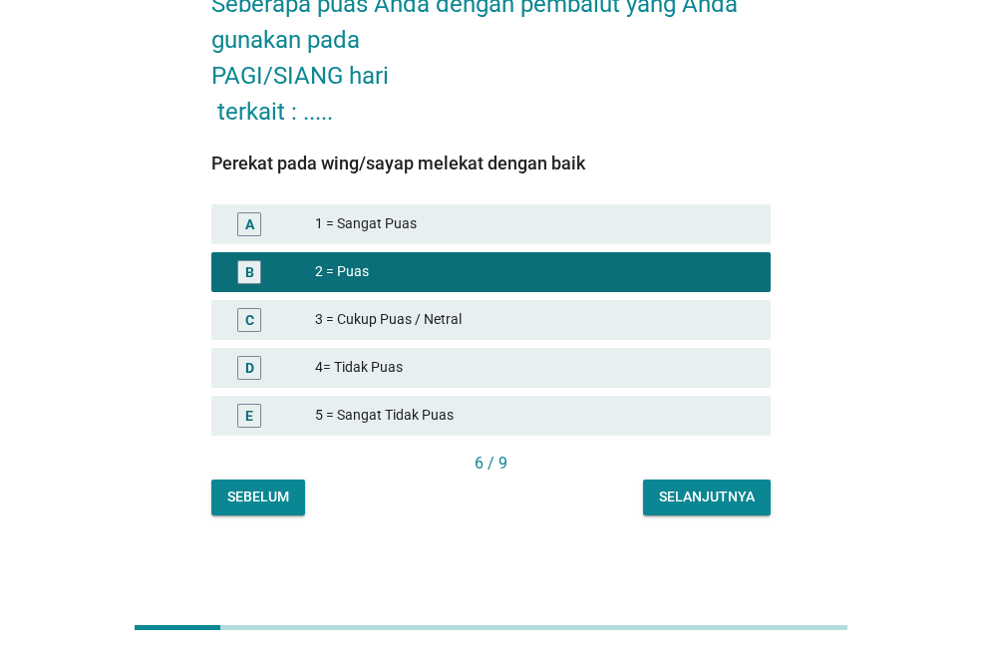
click at [747, 491] on div "Selanjutnya" at bounding box center [707, 497] width 96 height 21
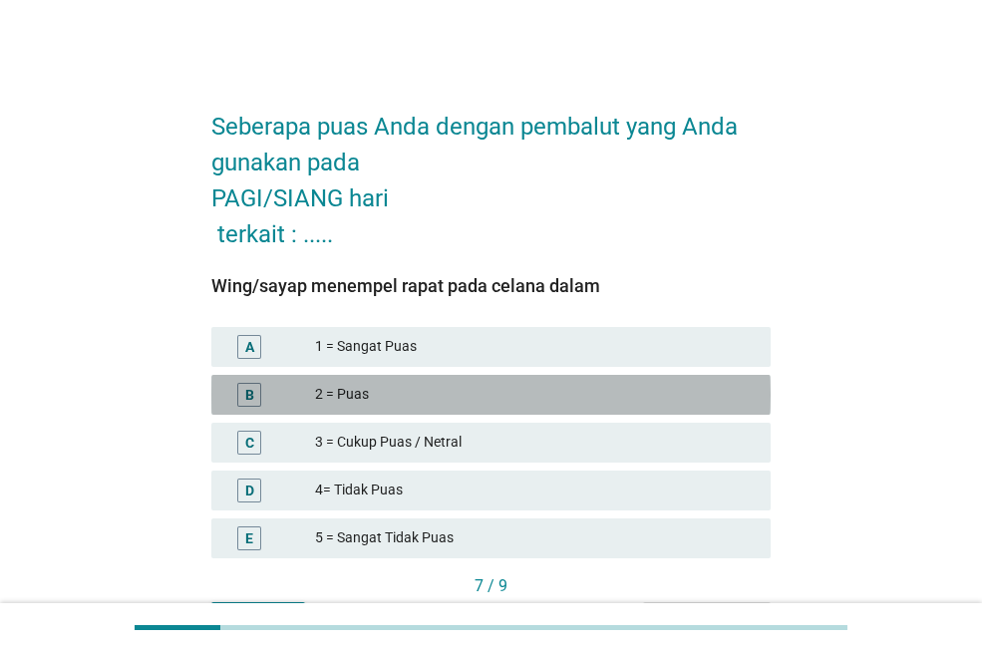
click at [534, 393] on div "2 = Puas" at bounding box center [535, 395] width 440 height 24
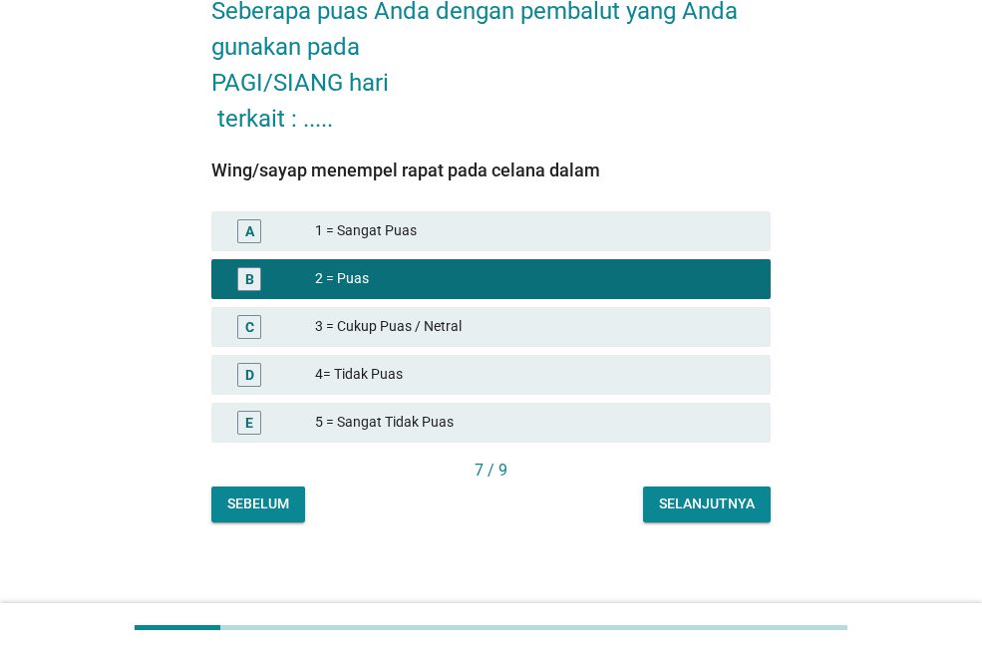
scroll to position [123, 0]
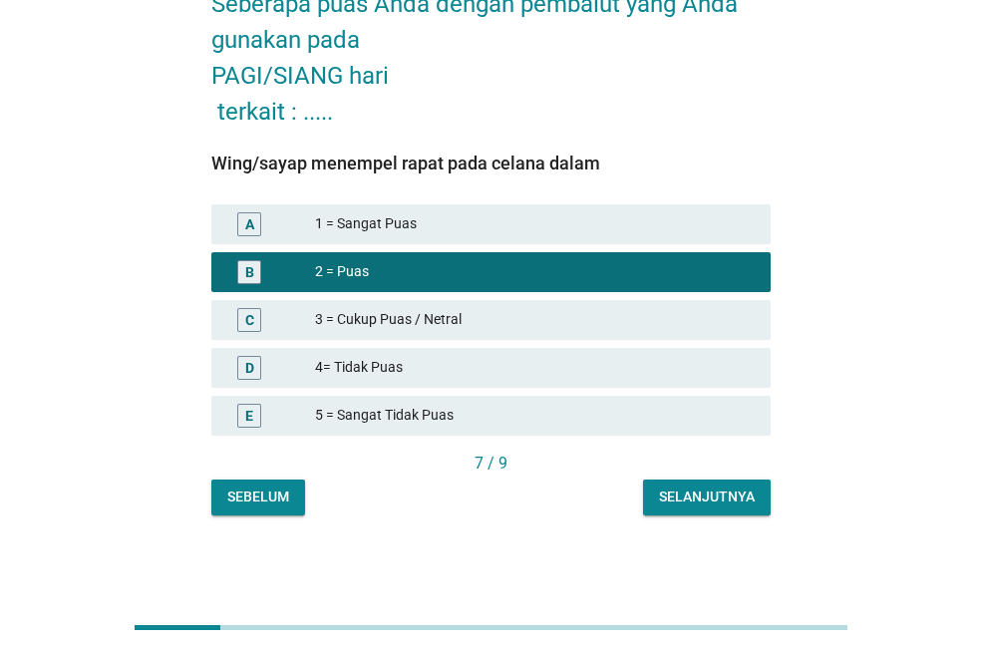
click at [677, 503] on div "Selanjutnya" at bounding box center [707, 497] width 96 height 21
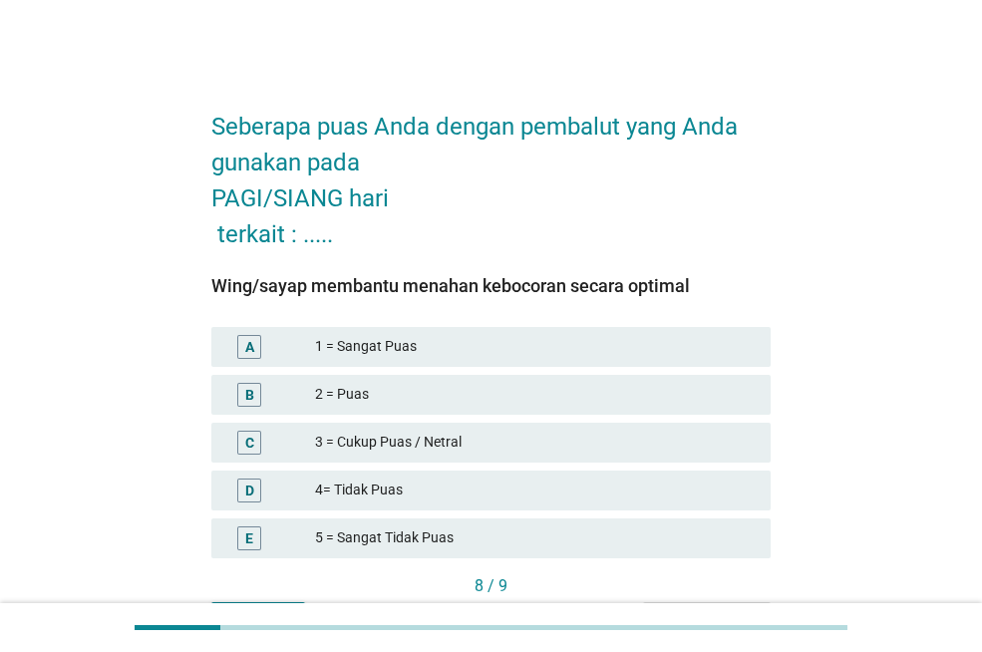
click at [495, 403] on div "2 = Puas" at bounding box center [535, 395] width 440 height 24
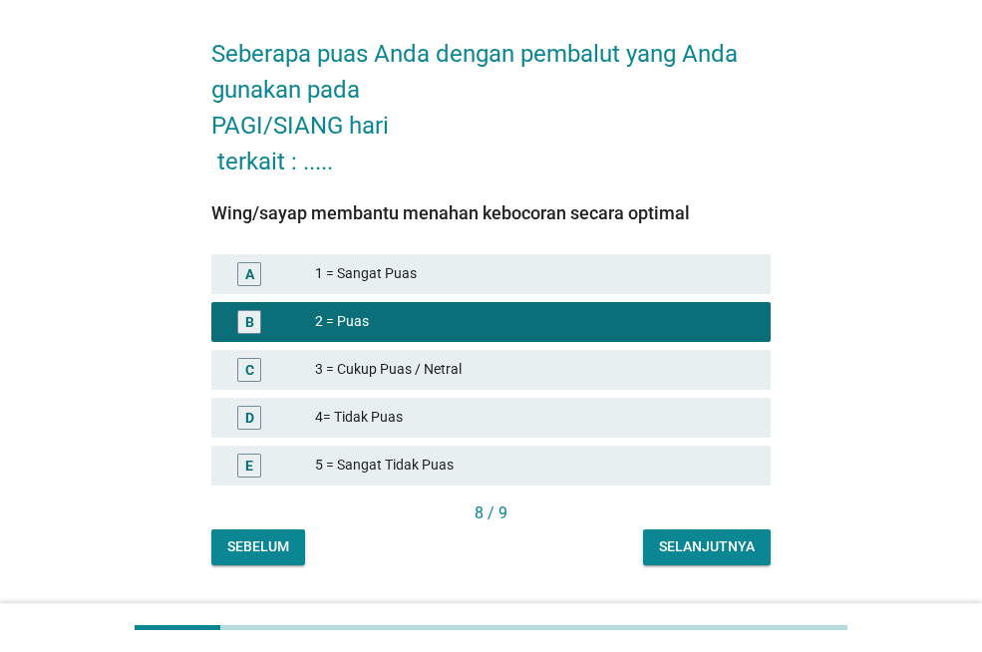
scroll to position [123, 0]
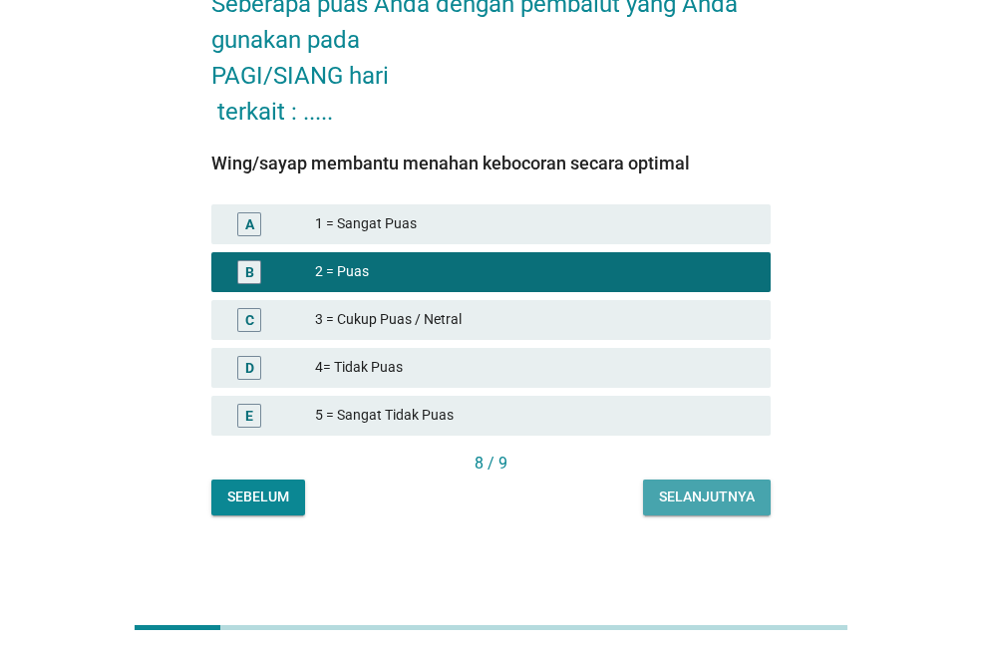
click at [663, 488] on div "Selanjutnya" at bounding box center [707, 497] width 96 height 21
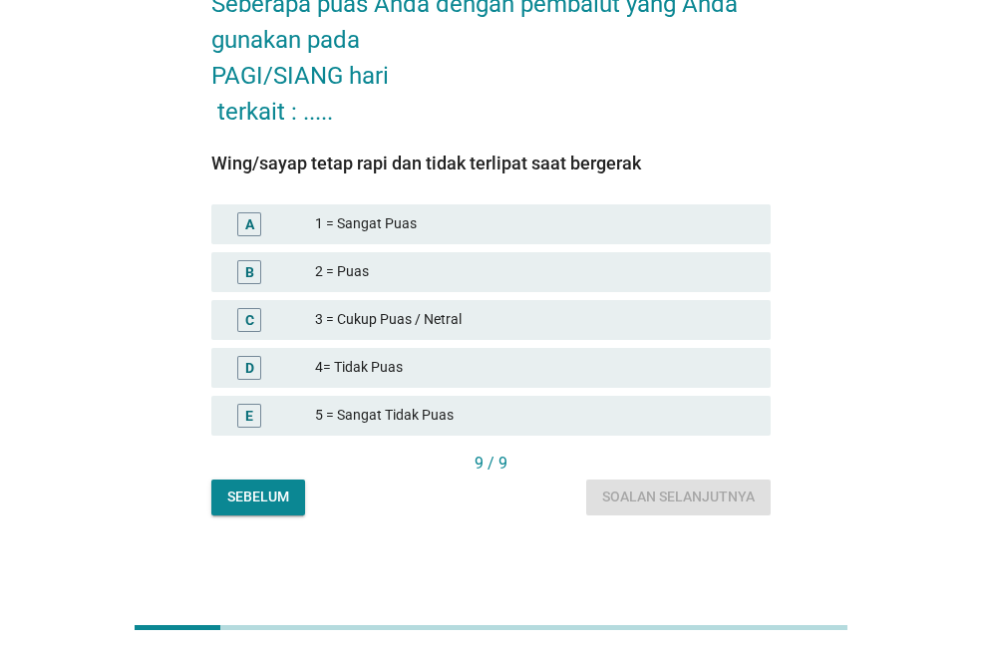
scroll to position [0, 0]
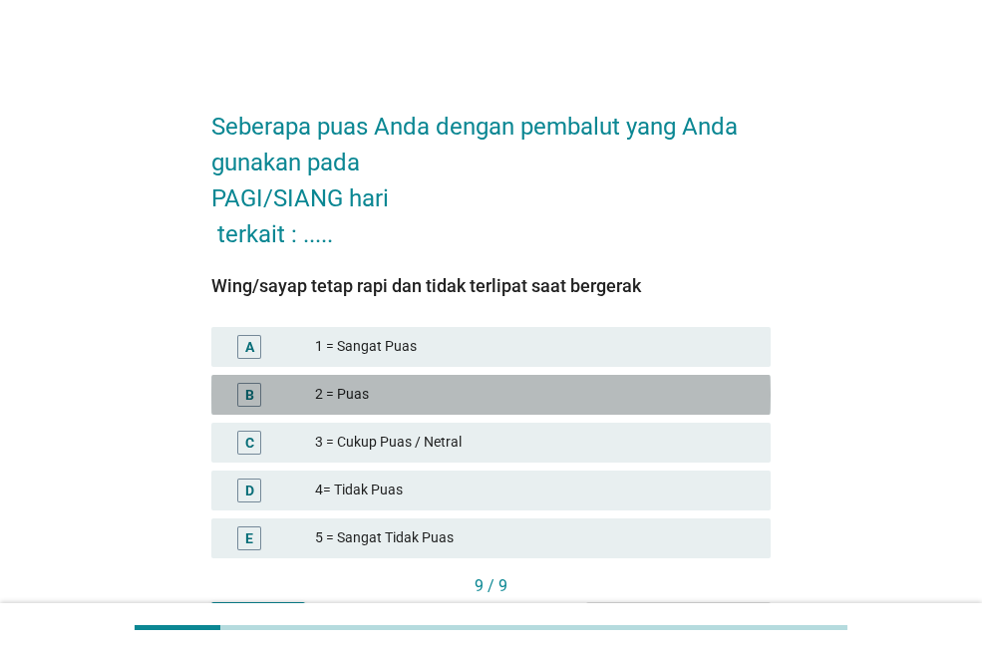
click at [608, 396] on div "2 = Puas" at bounding box center [535, 395] width 440 height 24
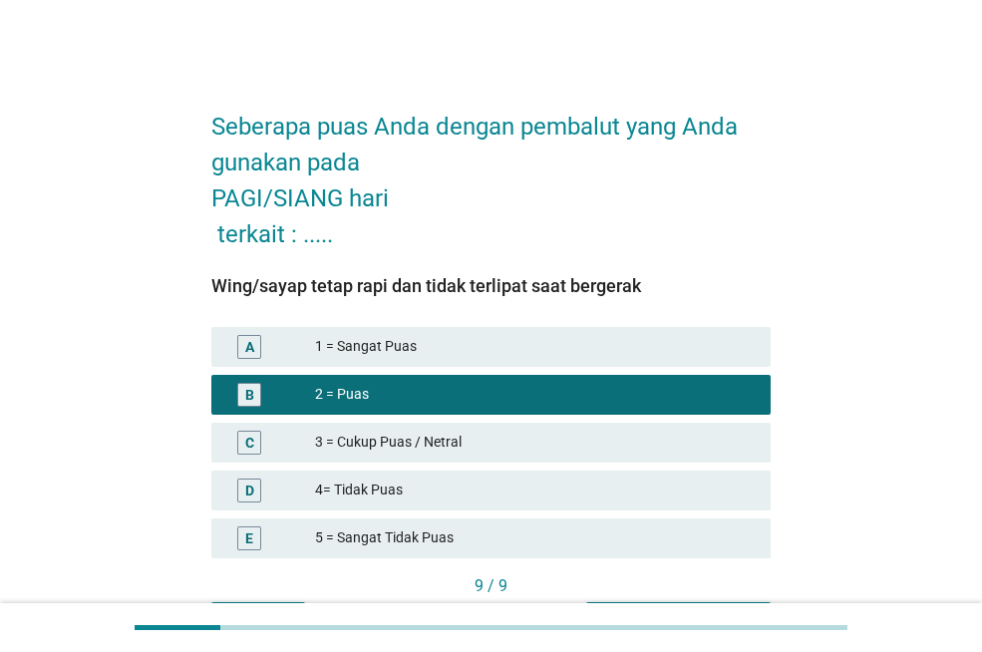
scroll to position [100, 0]
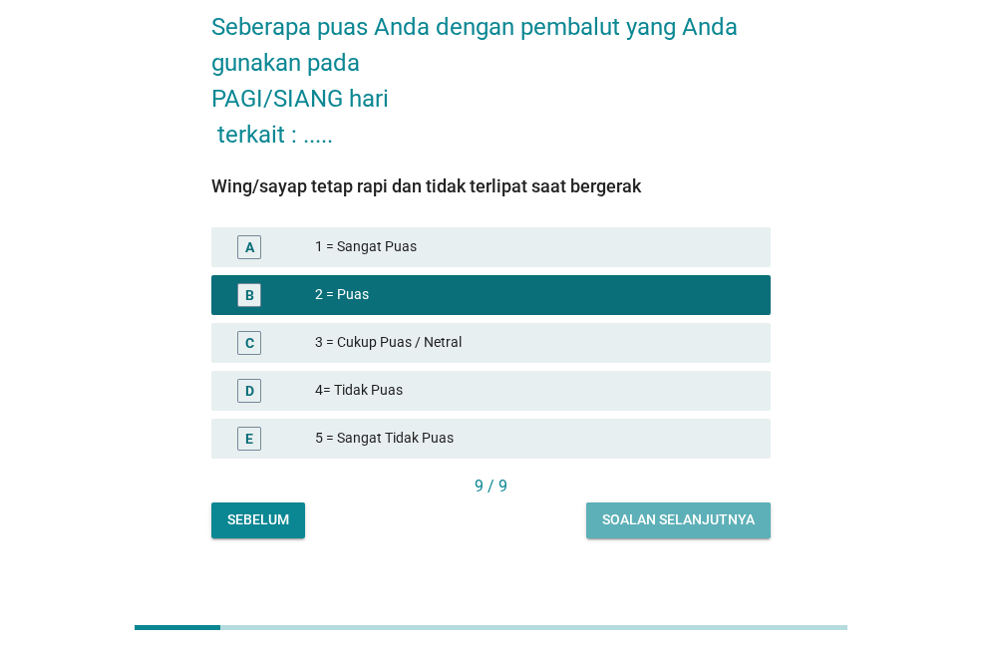
click at [659, 523] on div "Soalan selanjutnya" at bounding box center [678, 520] width 153 height 21
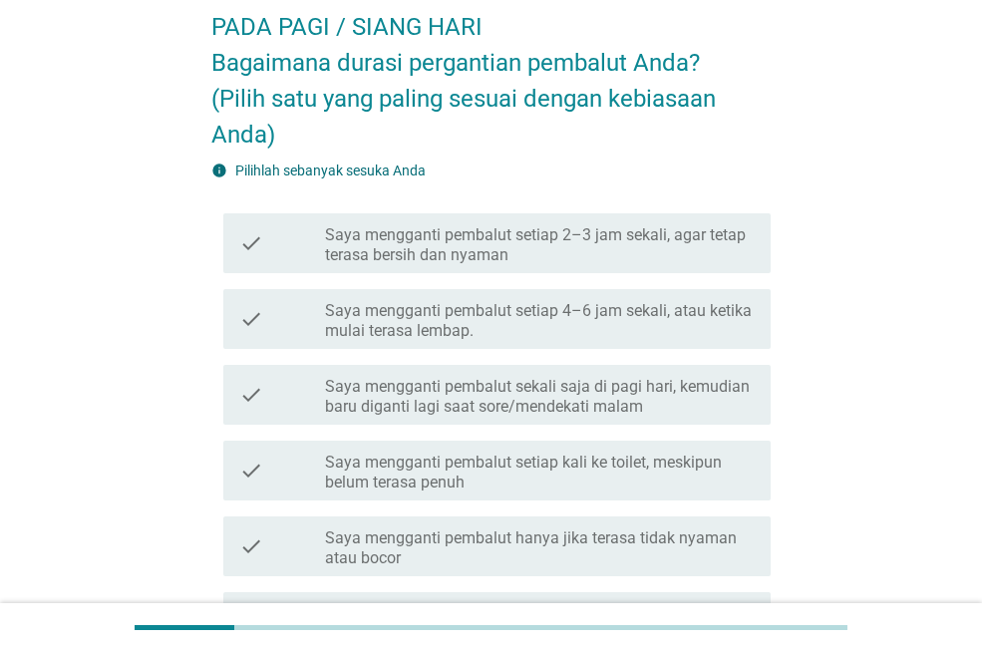
scroll to position [0, 0]
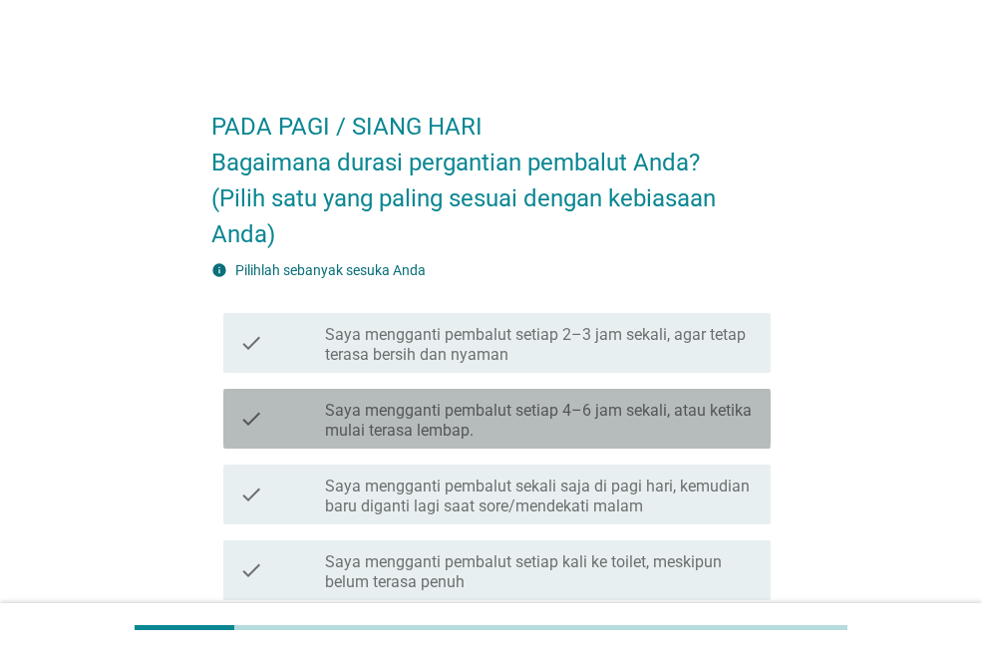
click at [669, 435] on label "Saya mengganti pembalut setiap 4–6 jam sekali, atau ketika mulai terasa lembap." at bounding box center [540, 421] width 430 height 40
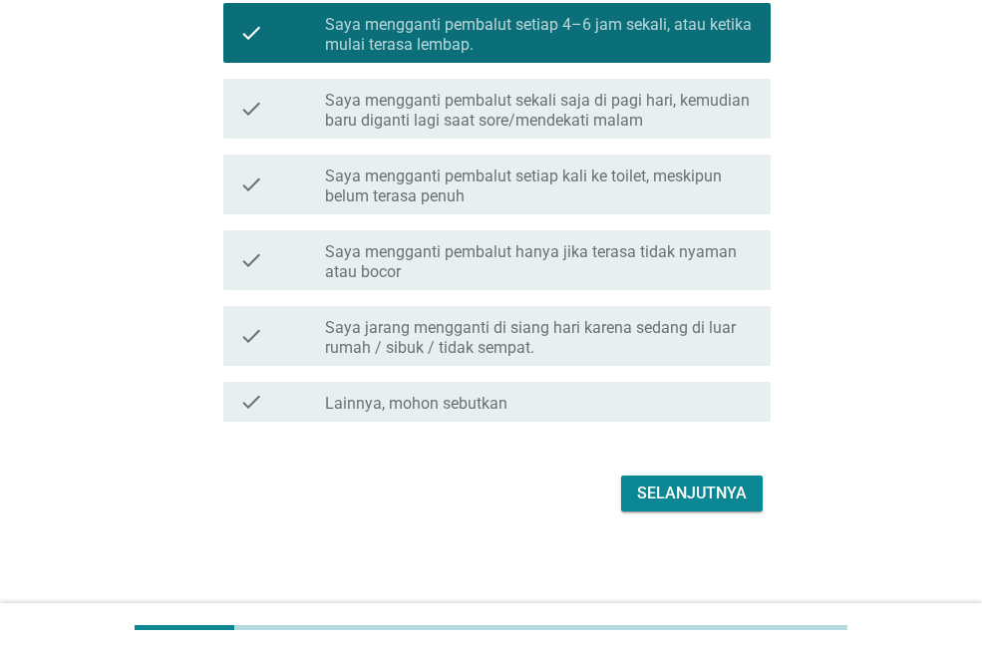
scroll to position [388, 0]
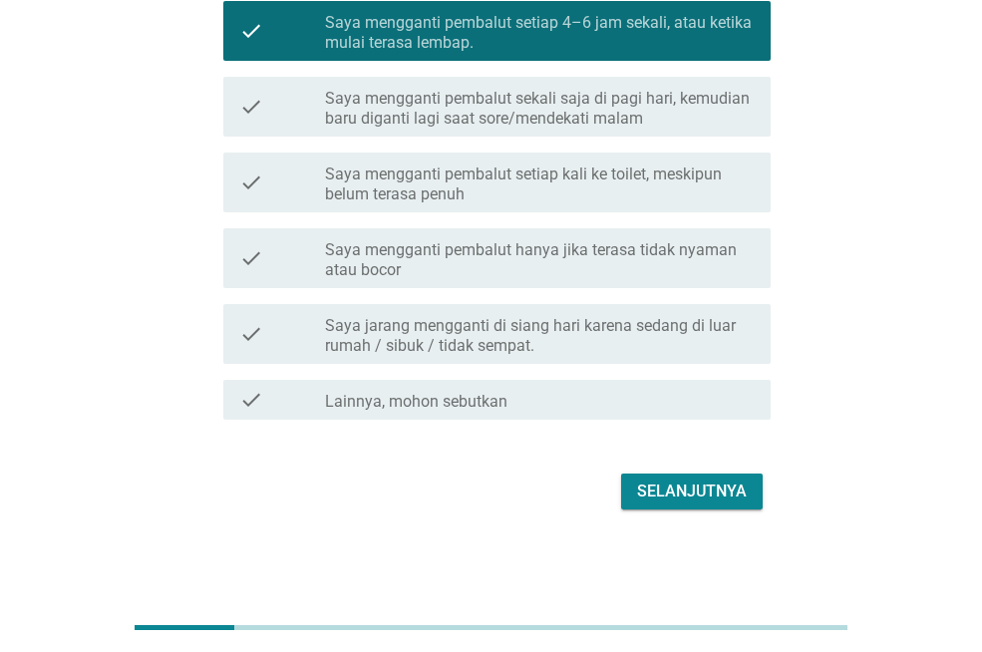
click at [668, 489] on div "Selanjutnya" at bounding box center [692, 492] width 110 height 24
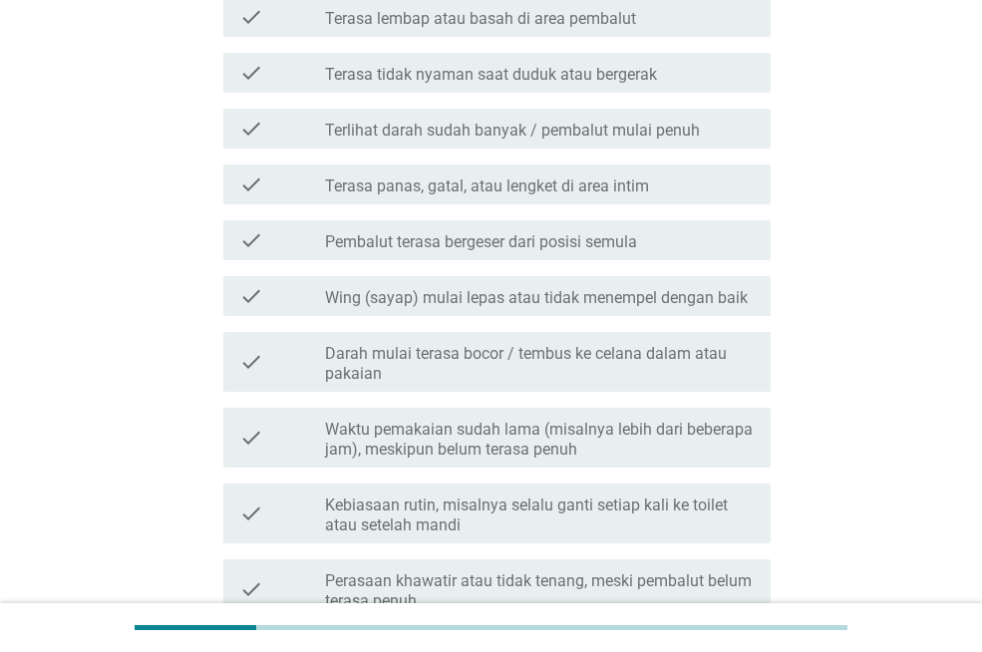
scroll to position [0, 0]
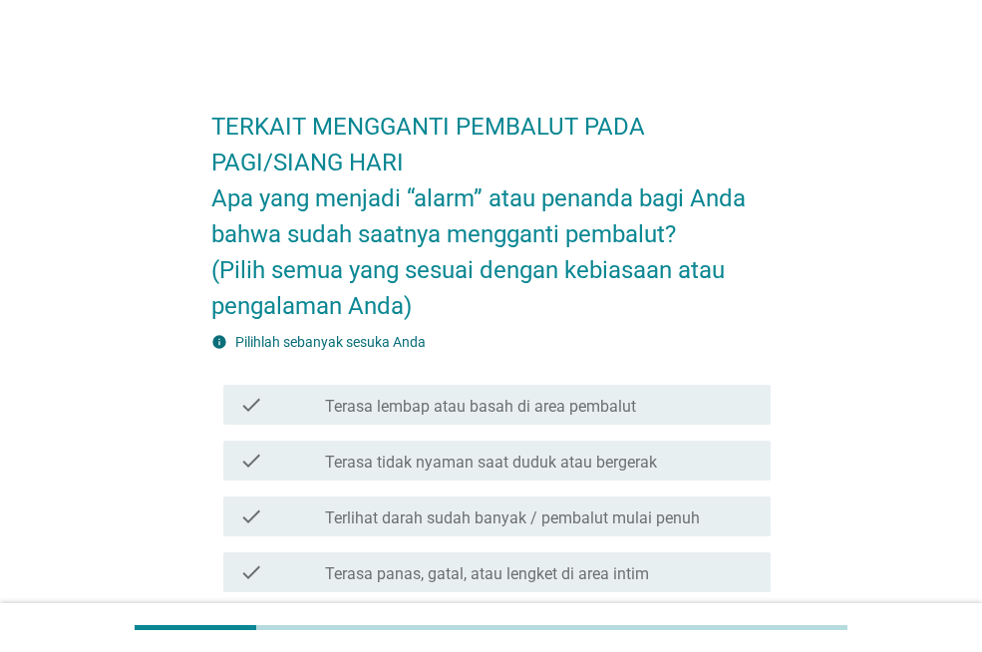
click at [741, 462] on div "check_box_outline_blank Terasa tidak nyaman saat duduk atau bergerak" at bounding box center [540, 461] width 430 height 24
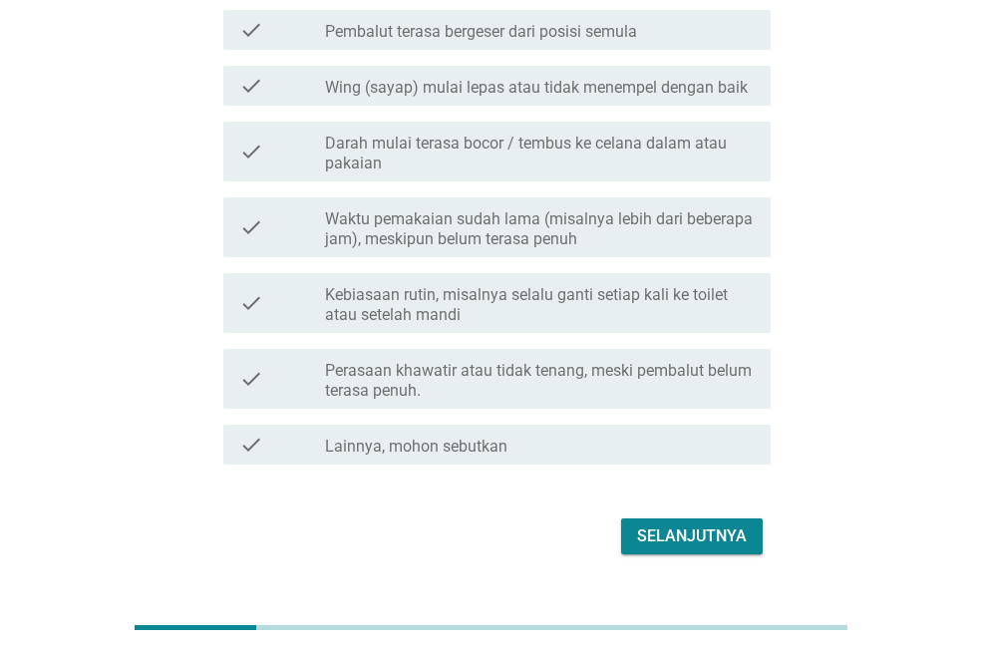
scroll to position [643, 0]
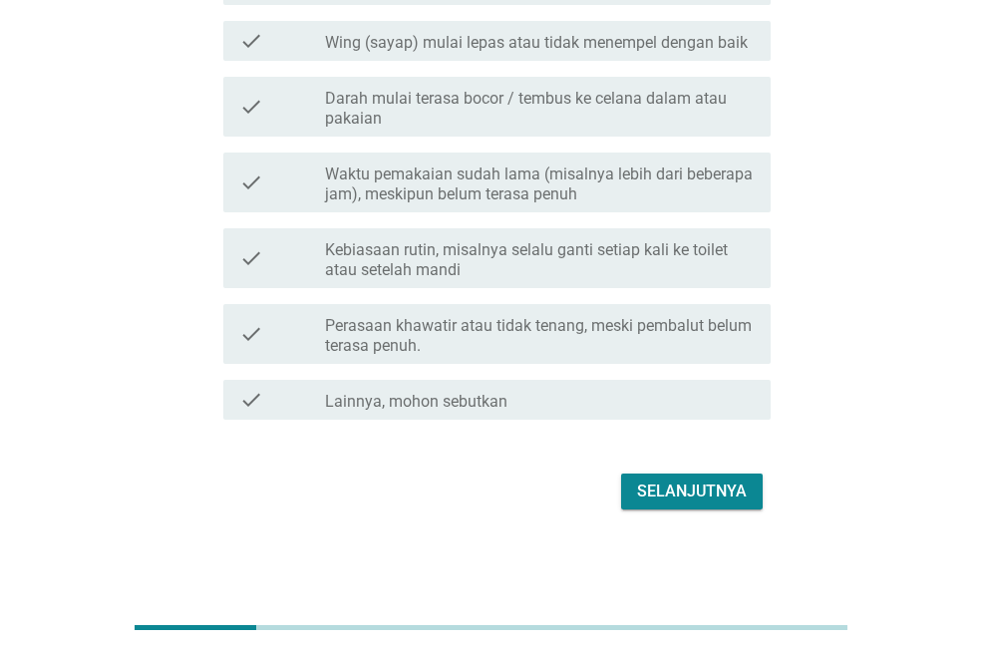
click at [735, 474] on button "Selanjutnya" at bounding box center [692, 492] width 142 height 36
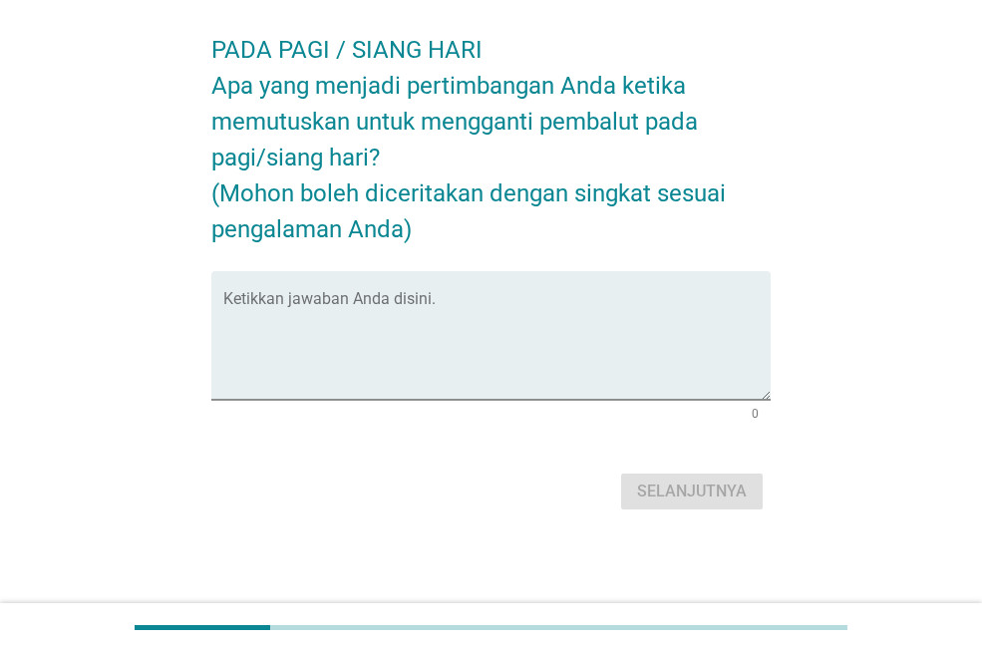
scroll to position [0, 0]
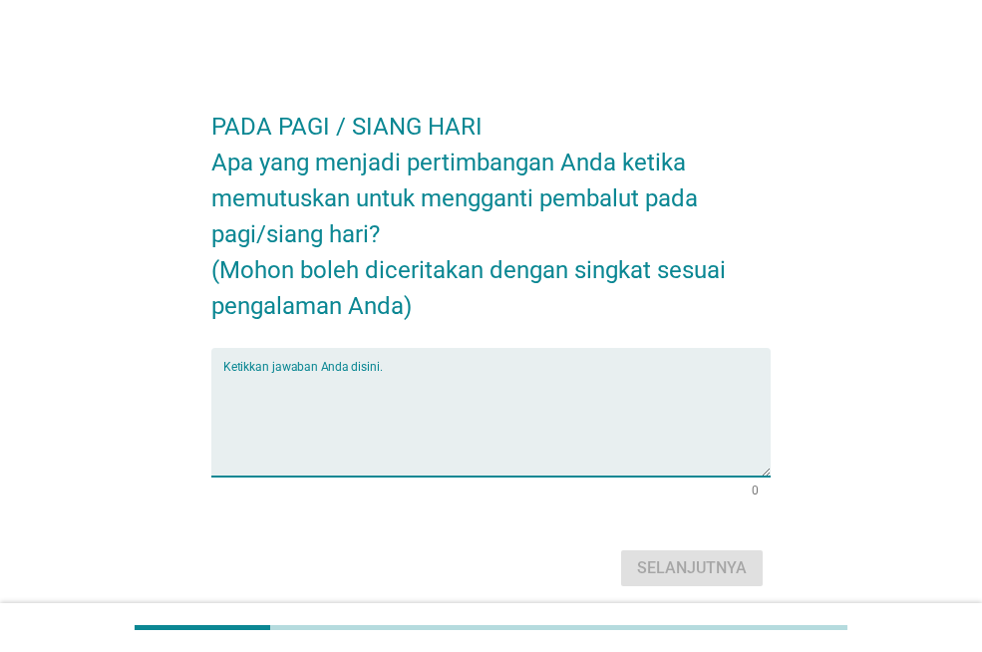
click at [683, 442] on textarea "Ketikkan jawaban Anda disini." at bounding box center [496, 424] width 547 height 105
type textarea "lembab"
click at [657, 569] on div "Selanjutnya" at bounding box center [692, 568] width 110 height 24
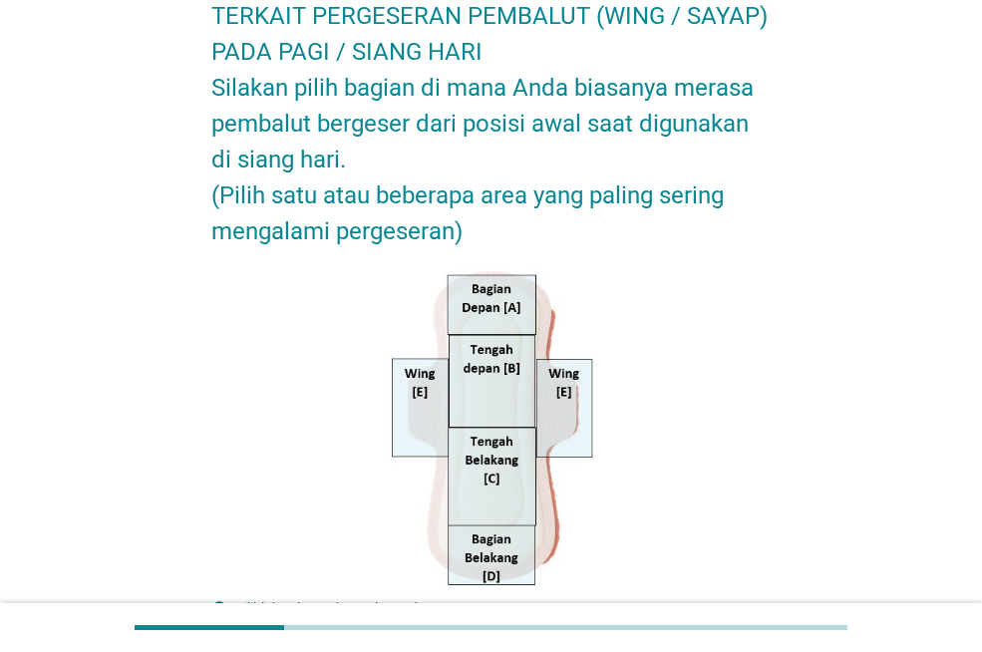
scroll to position [100, 0]
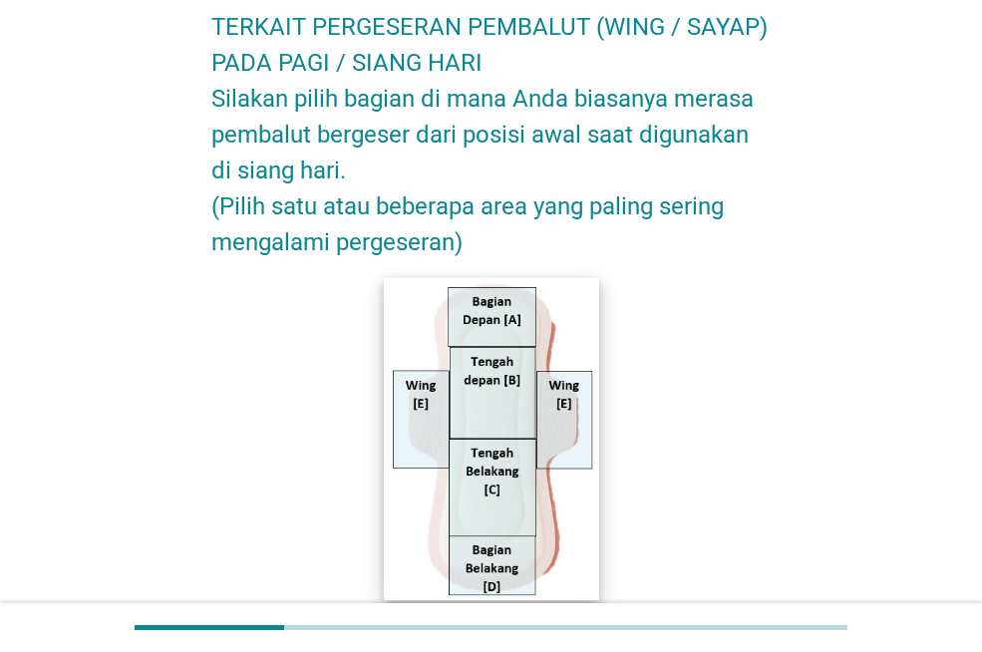
click at [434, 435] on img at bounding box center [491, 438] width 214 height 323
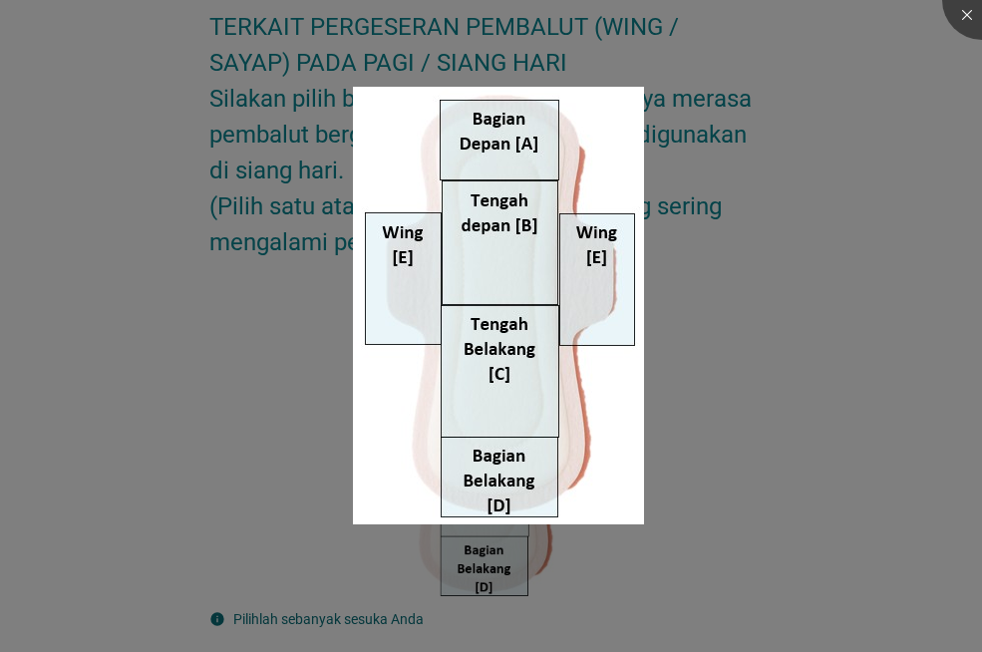
click at [732, 426] on div at bounding box center [491, 326] width 982 height 652
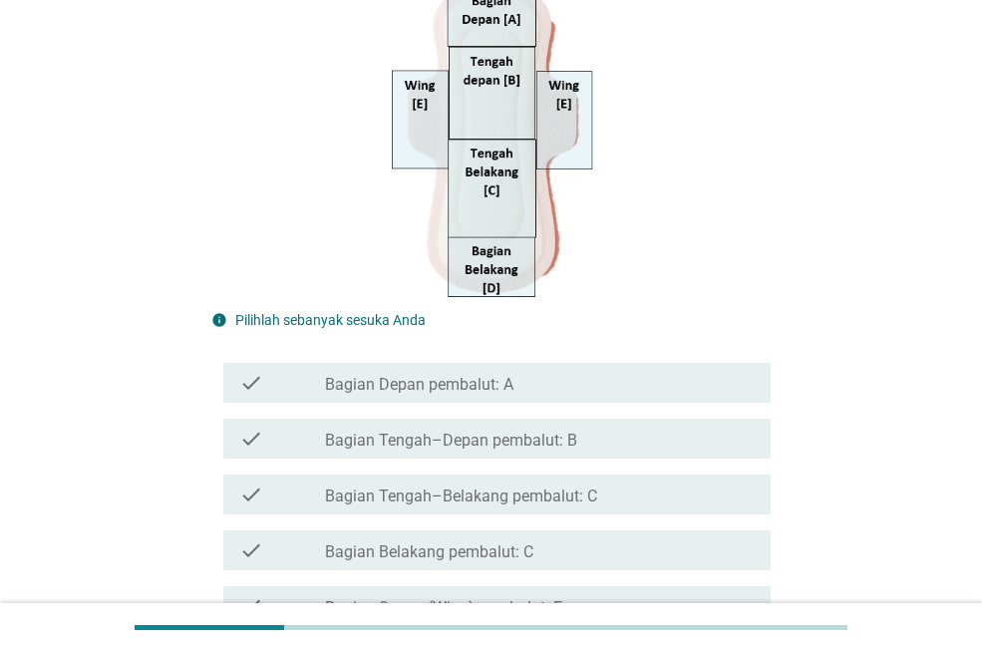
scroll to position [499, 0]
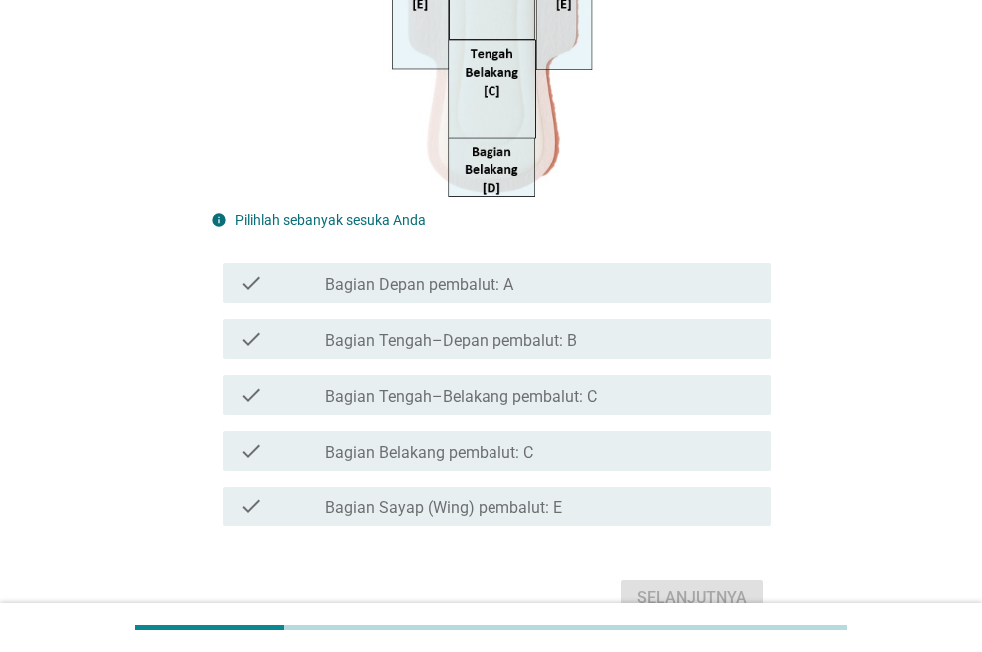
click at [545, 499] on label "Bagian Sayap (Wing) pembalut: E" at bounding box center [443, 509] width 237 height 20
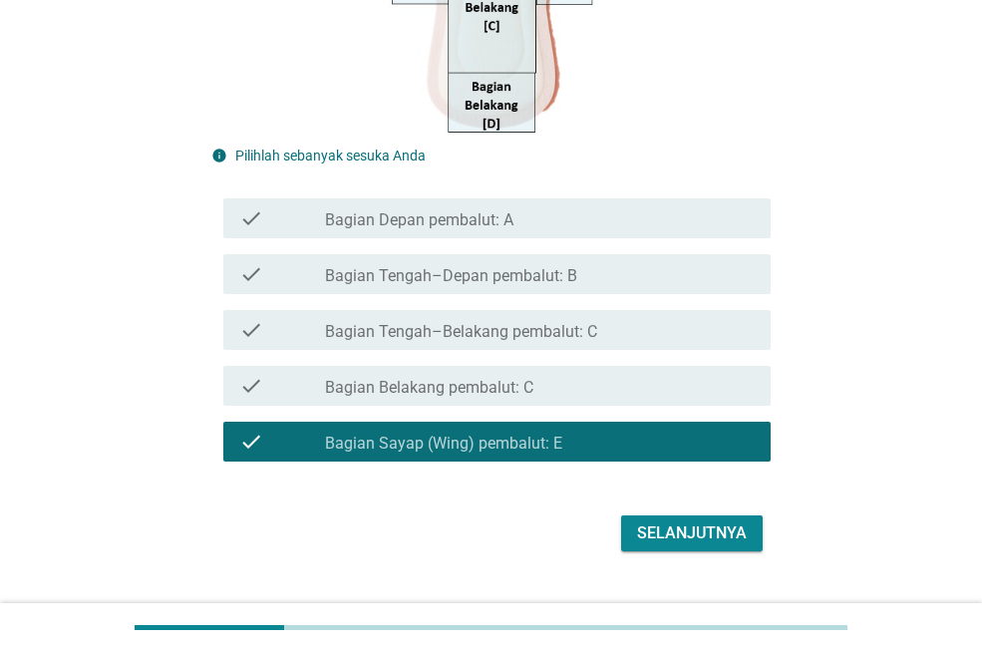
scroll to position [598, 0]
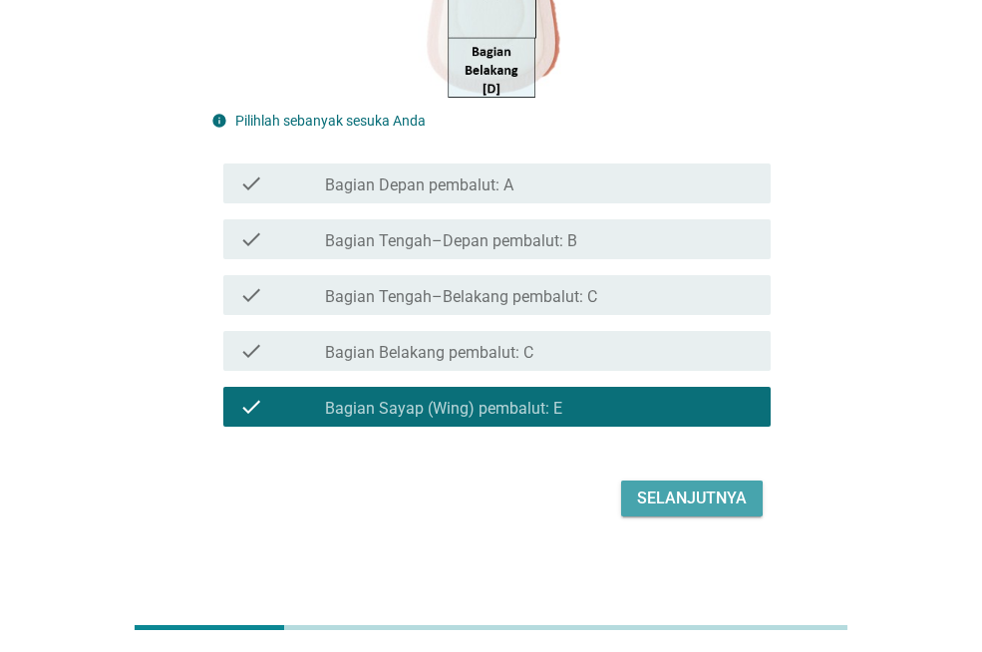
click at [691, 499] on div "Selanjutnya" at bounding box center [692, 499] width 110 height 24
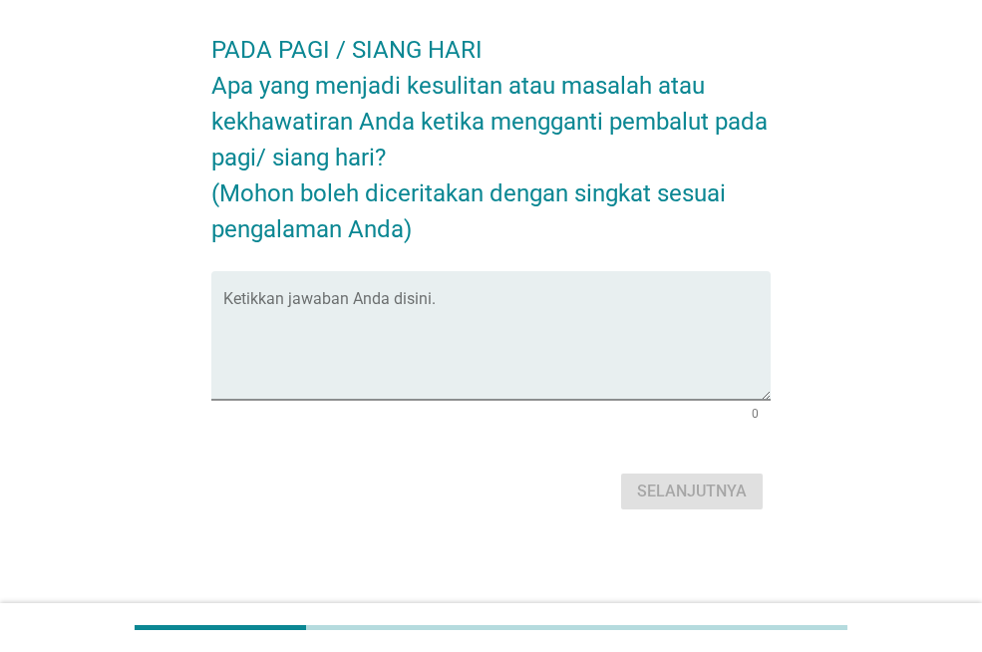
scroll to position [0, 0]
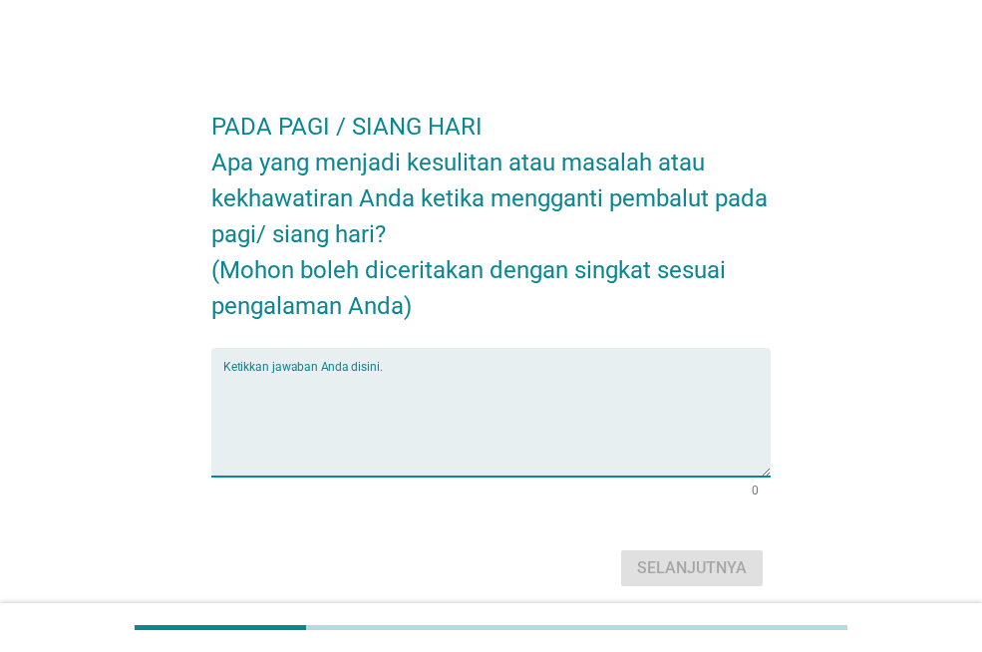
click at [675, 412] on textarea "Ketikkan jawaban Anda disini." at bounding box center [496, 424] width 547 height 105
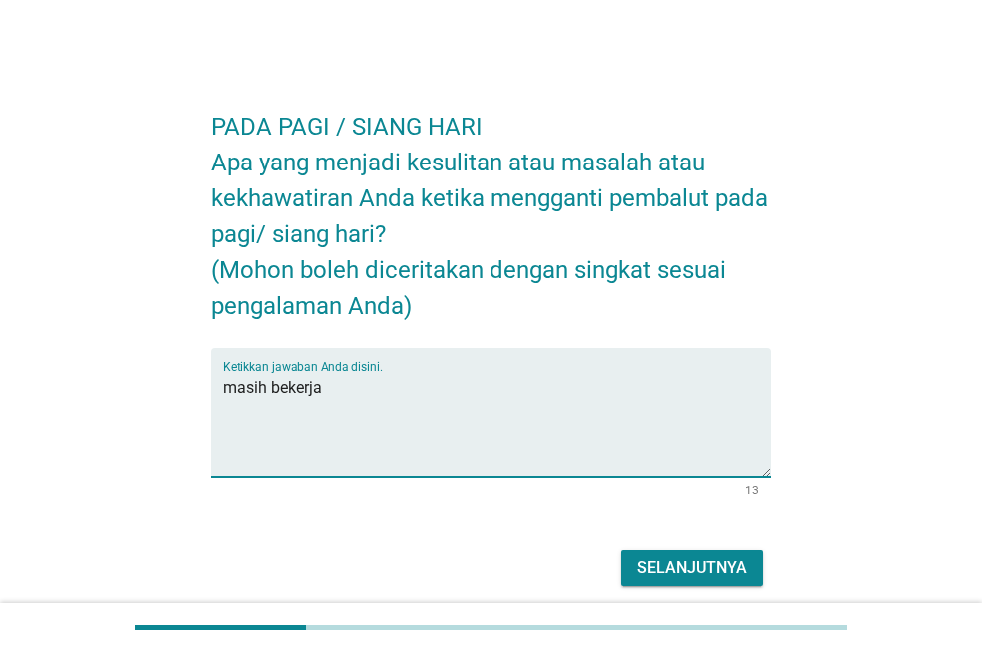
type textarea "masih bekerja"
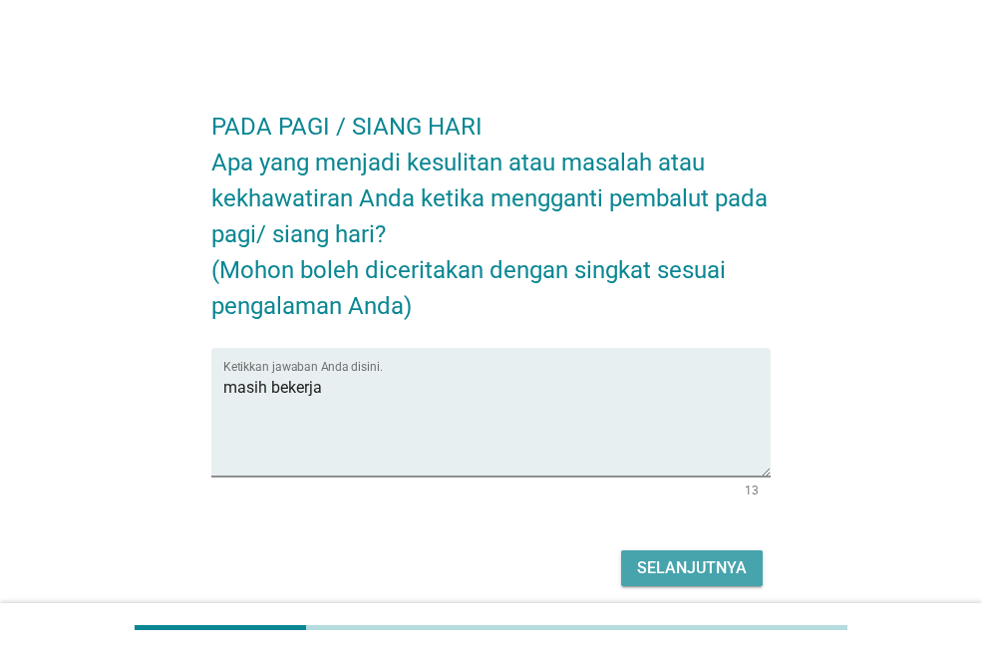
click at [744, 571] on div "Selanjutnya" at bounding box center [692, 568] width 110 height 24
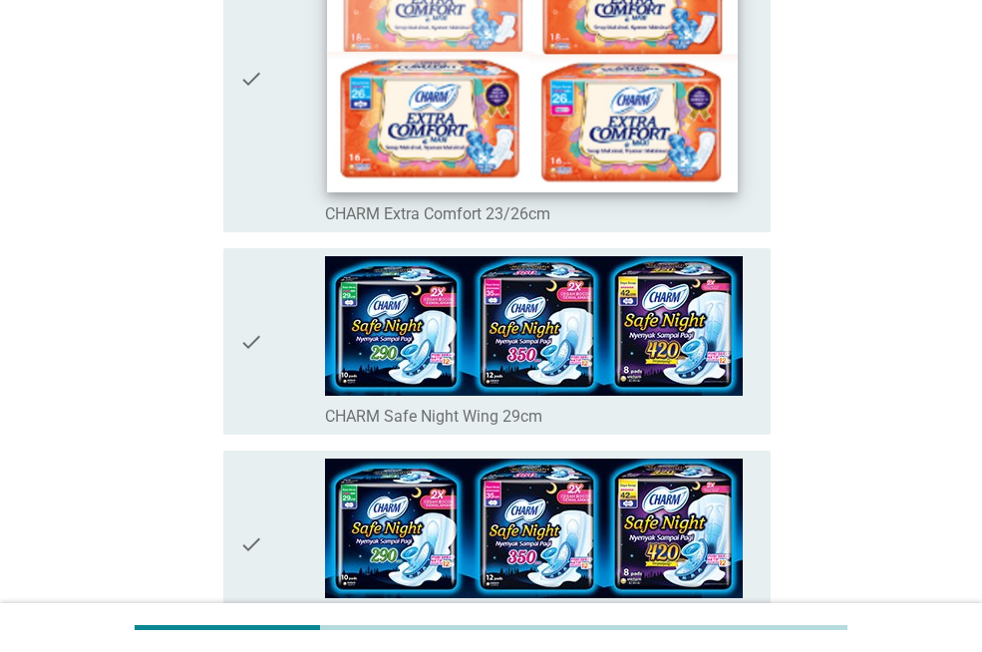
scroll to position [598, 0]
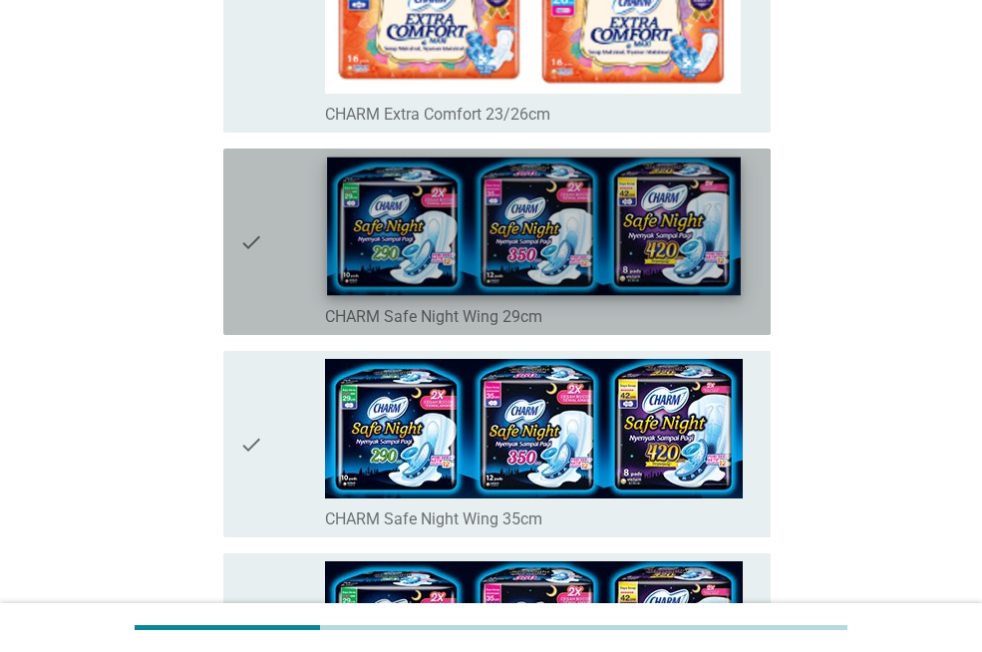
click at [597, 282] on img at bounding box center [534, 227] width 414 height 139
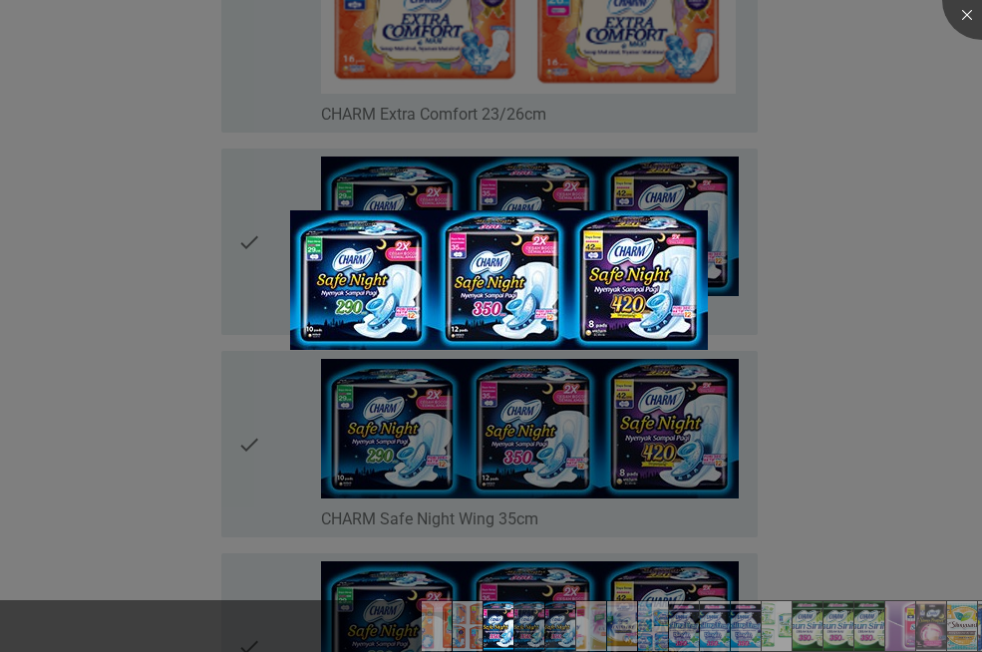
scroll to position [897, 0]
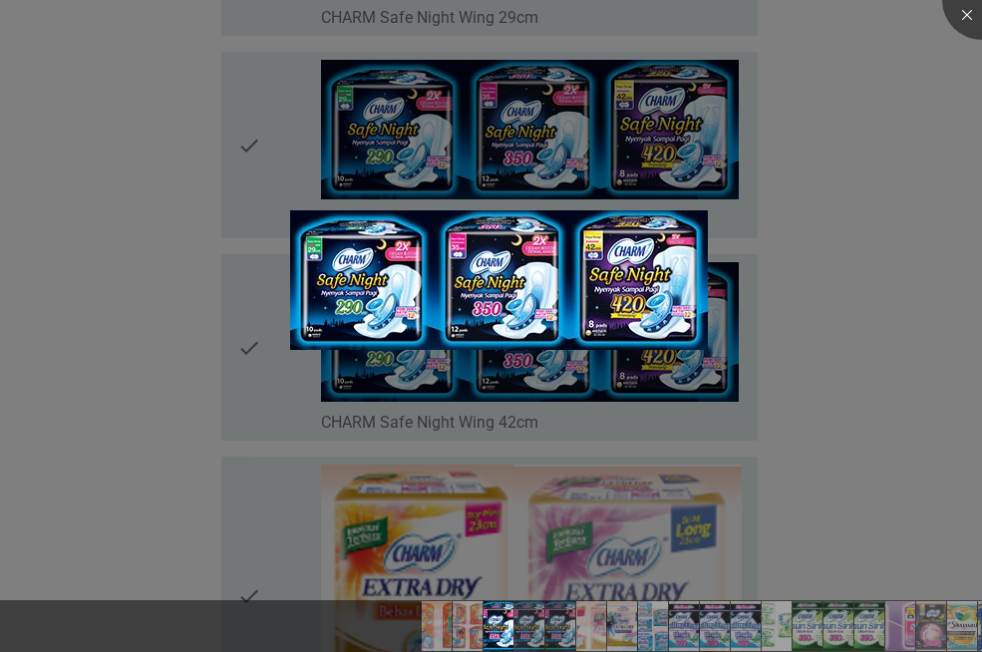
click at [809, 341] on div at bounding box center [491, 326] width 982 height 652
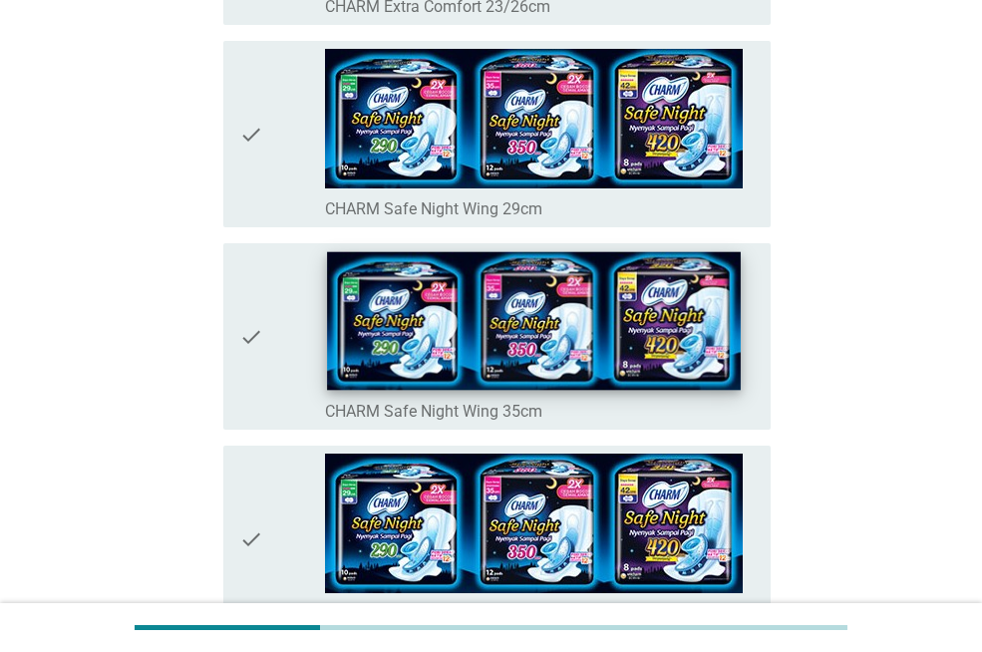
scroll to position [698, 0]
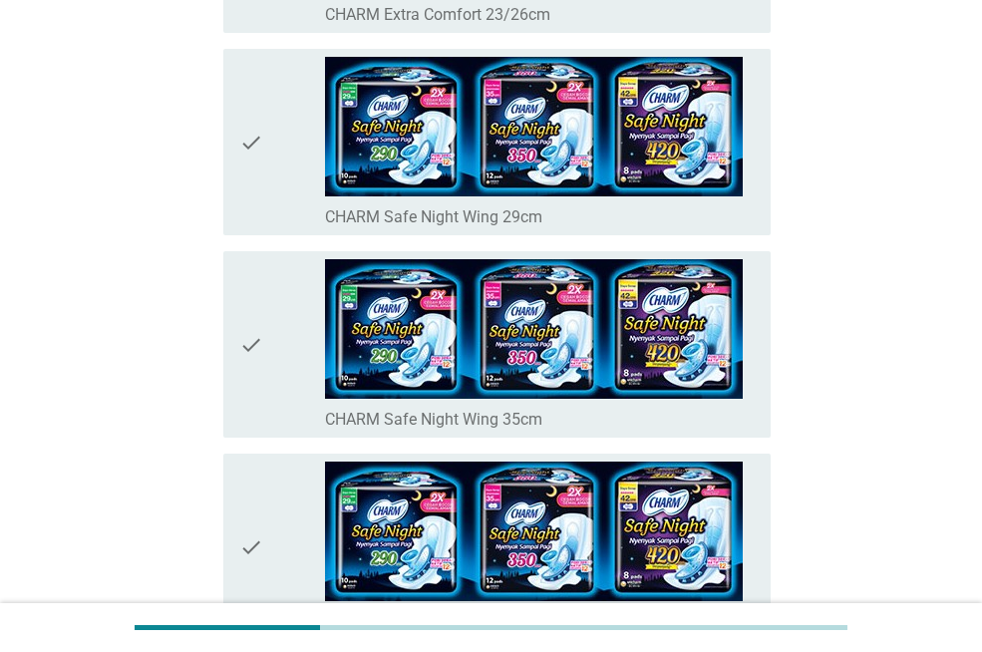
click at [237, 153] on div "check check_box_outline_blank CHARM Safe Night Wing 29cm" at bounding box center [496, 142] width 547 height 186
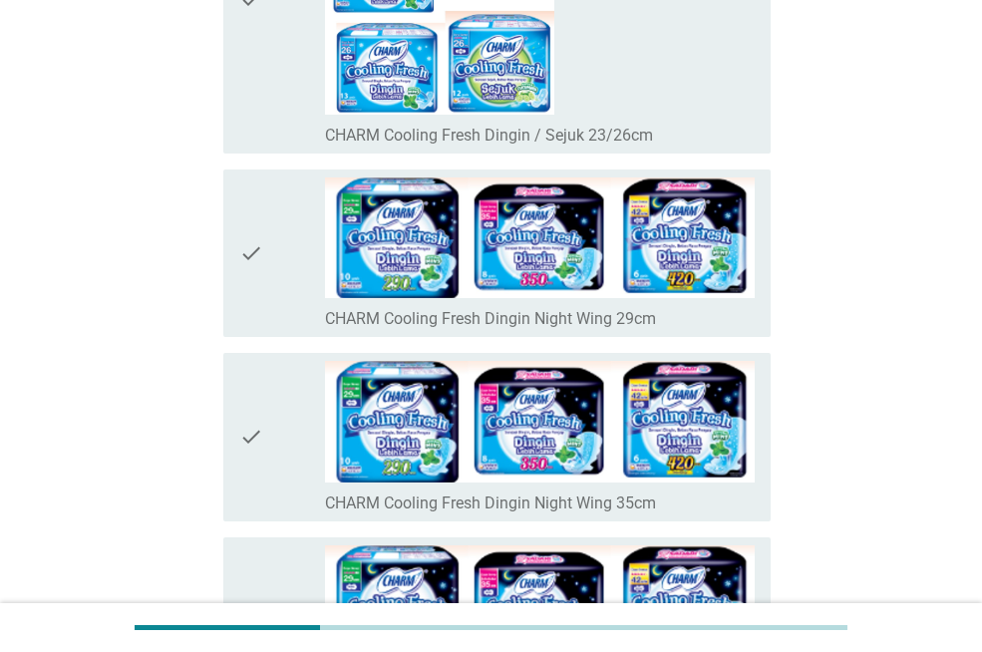
scroll to position [1994, 0]
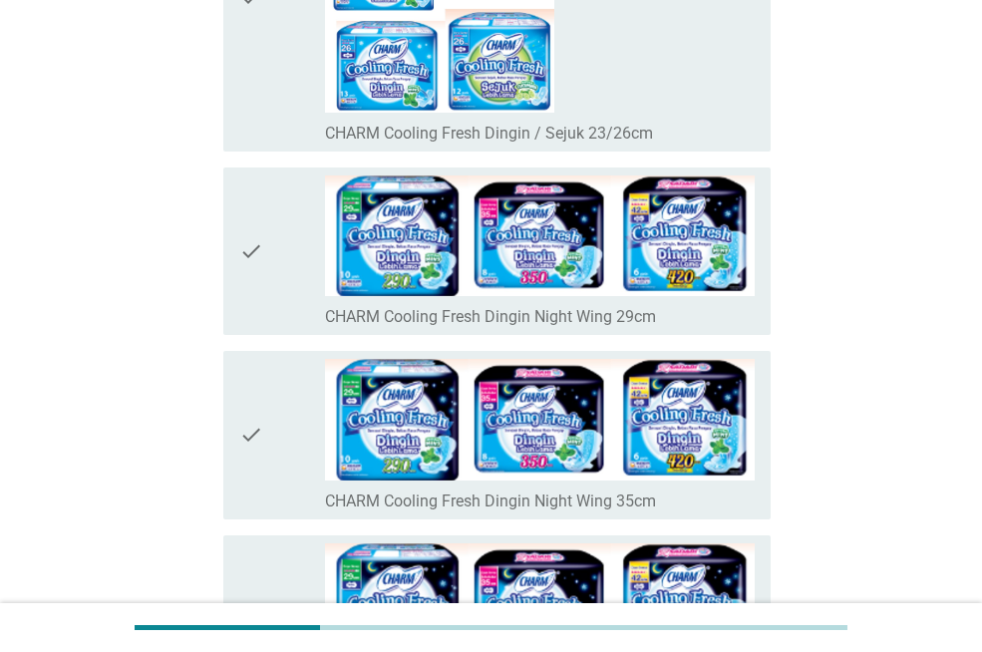
drag, startPoint x: 329, startPoint y: 458, endPoint x: 932, endPoint y: 459, distance: 603.3
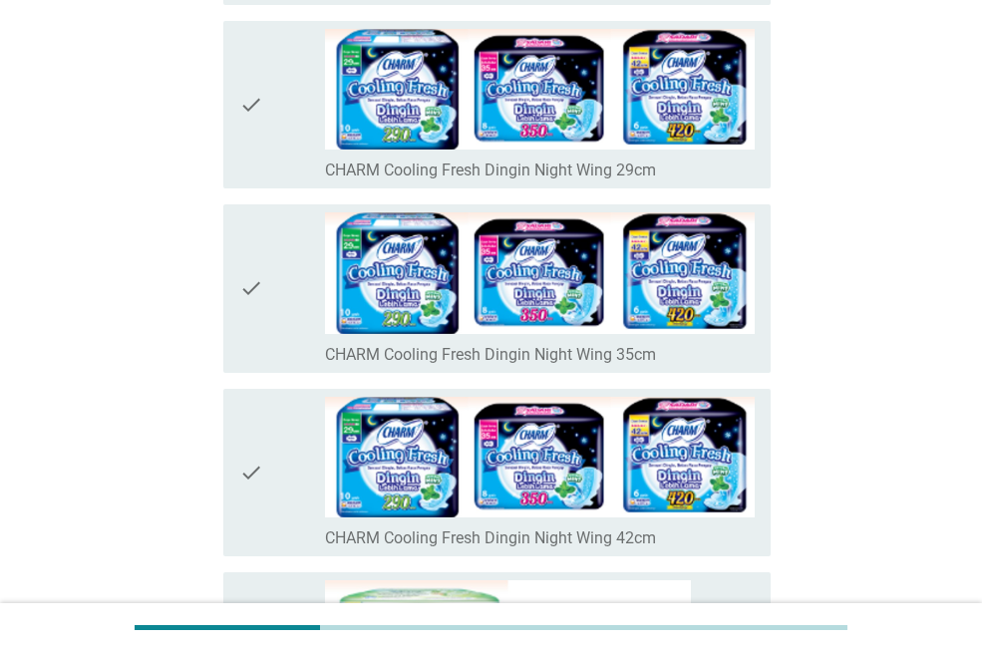
scroll to position [2194, 0]
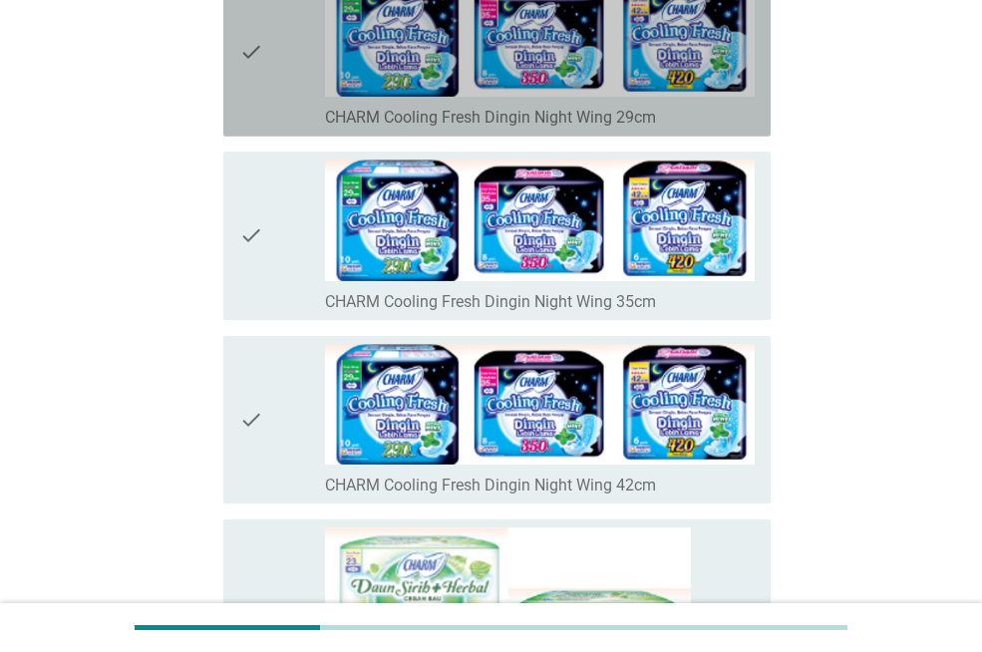
click at [248, 73] on icon "check" at bounding box center [251, 52] width 24 height 153
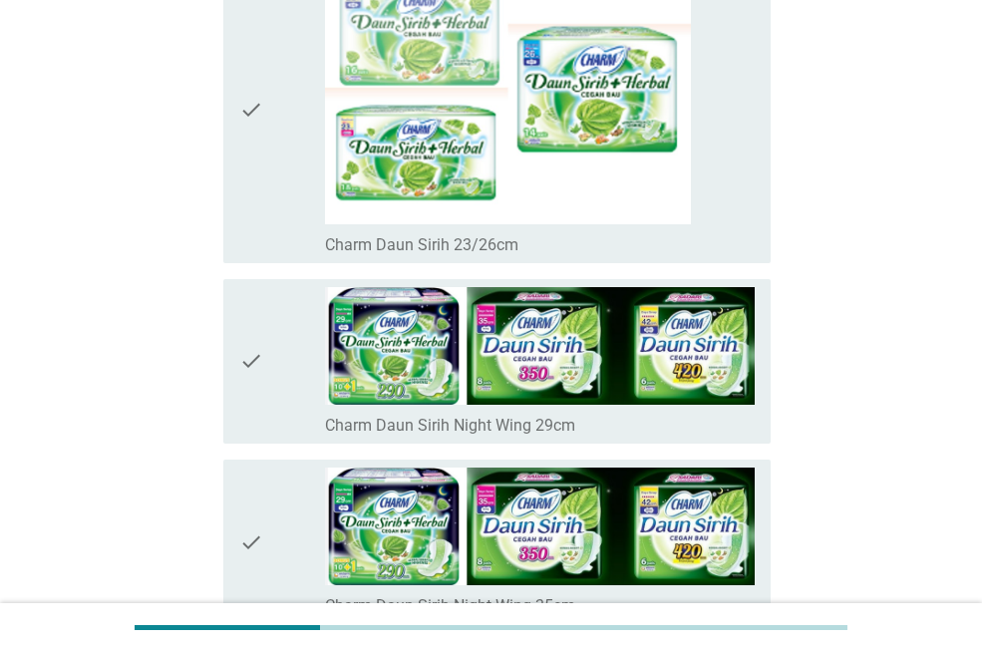
scroll to position [2792, 0]
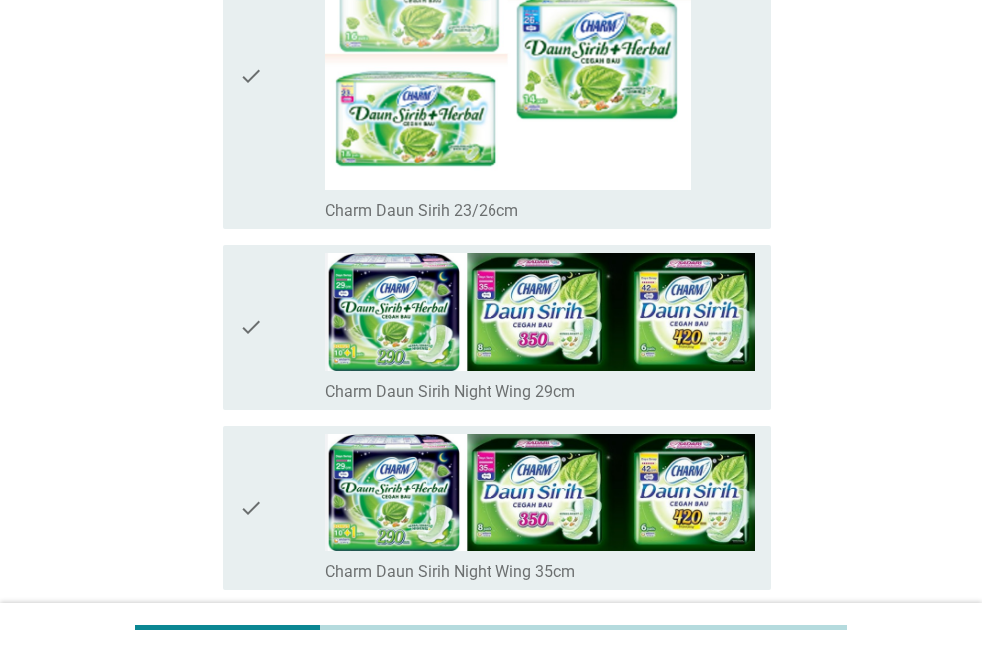
click at [243, 337] on icon "check" at bounding box center [251, 327] width 24 height 149
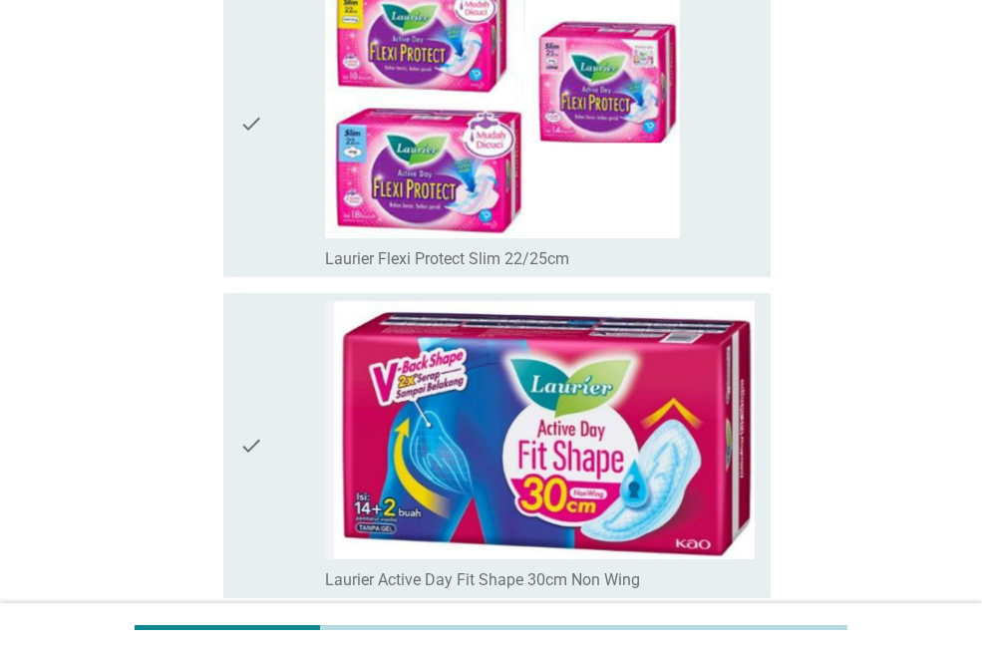
scroll to position [5298, 0]
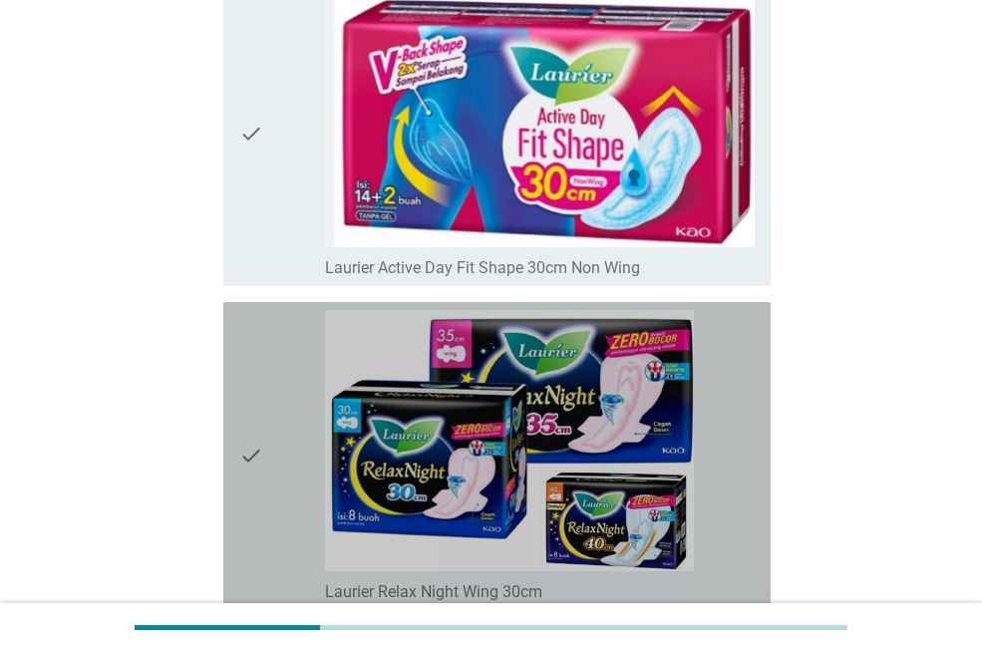
click at [260, 475] on icon "check" at bounding box center [251, 456] width 24 height 292
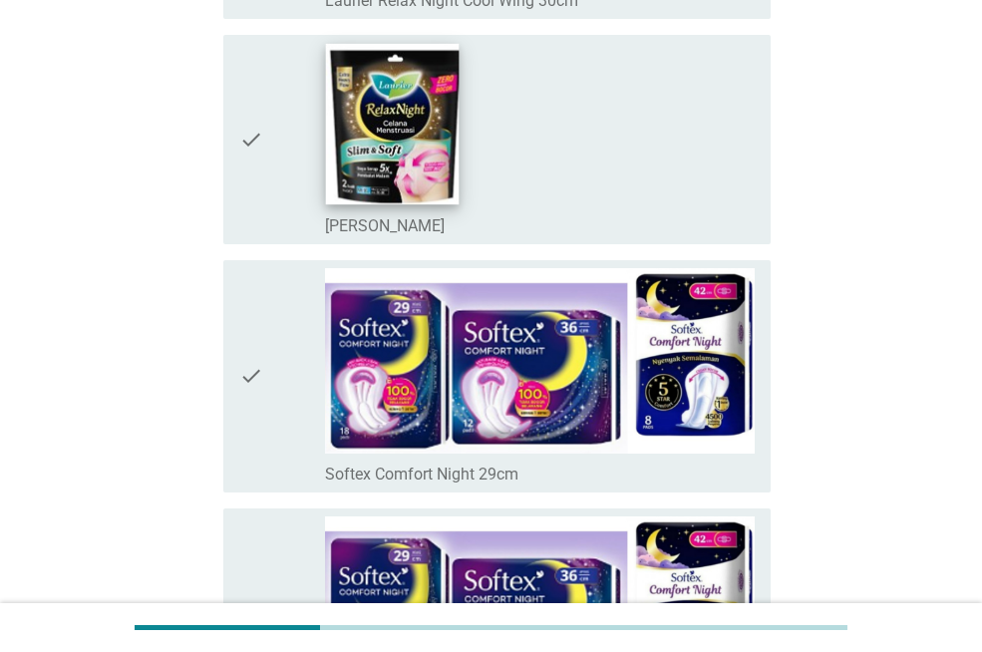
scroll to position [8290, 0]
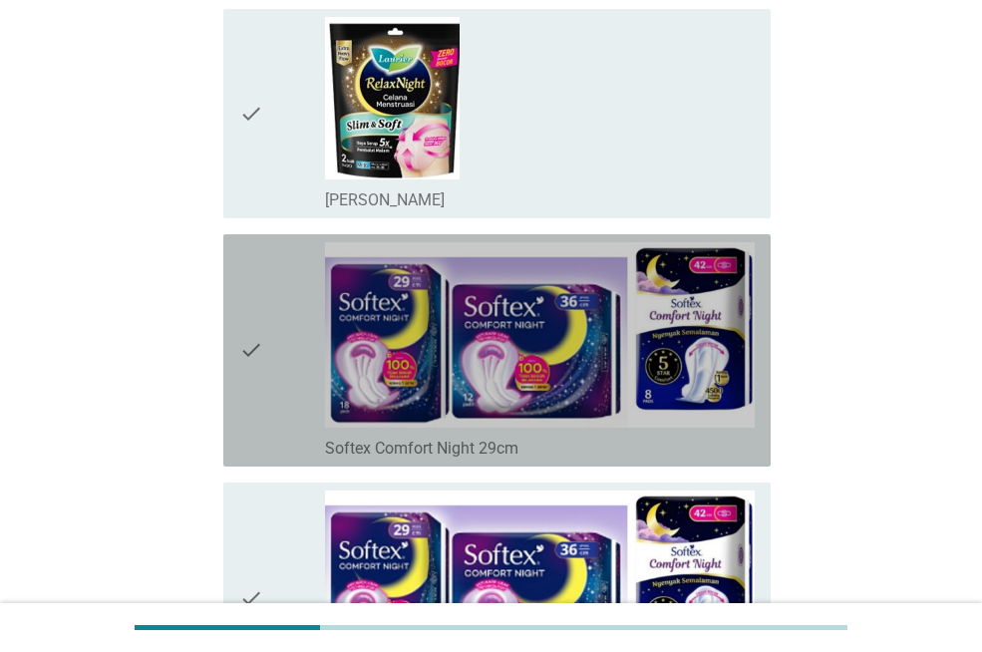
click at [287, 386] on div "check" at bounding box center [282, 350] width 86 height 216
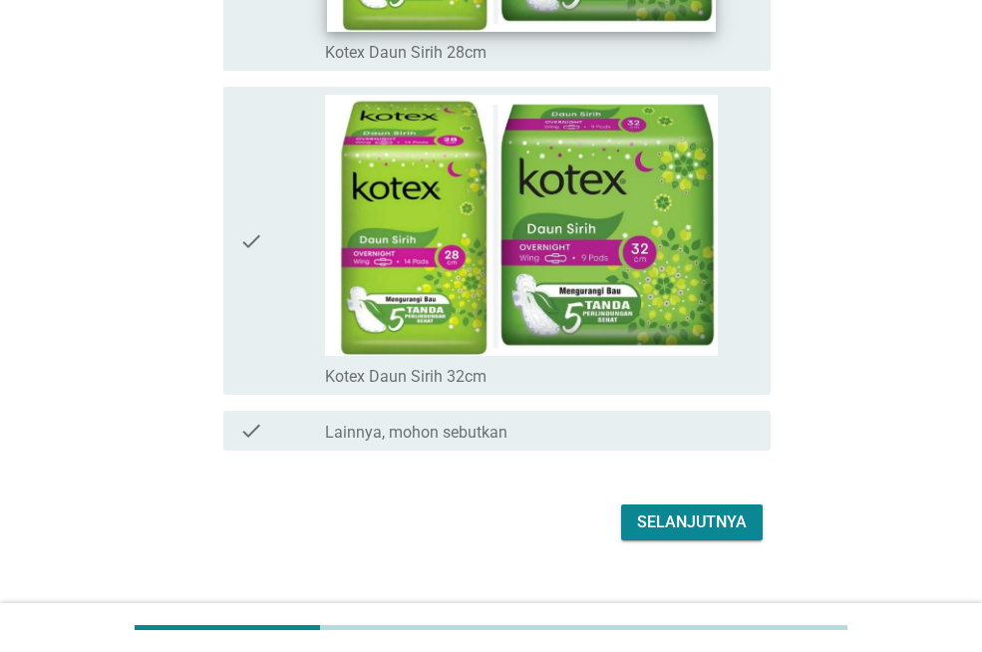
scroll to position [14166, 0]
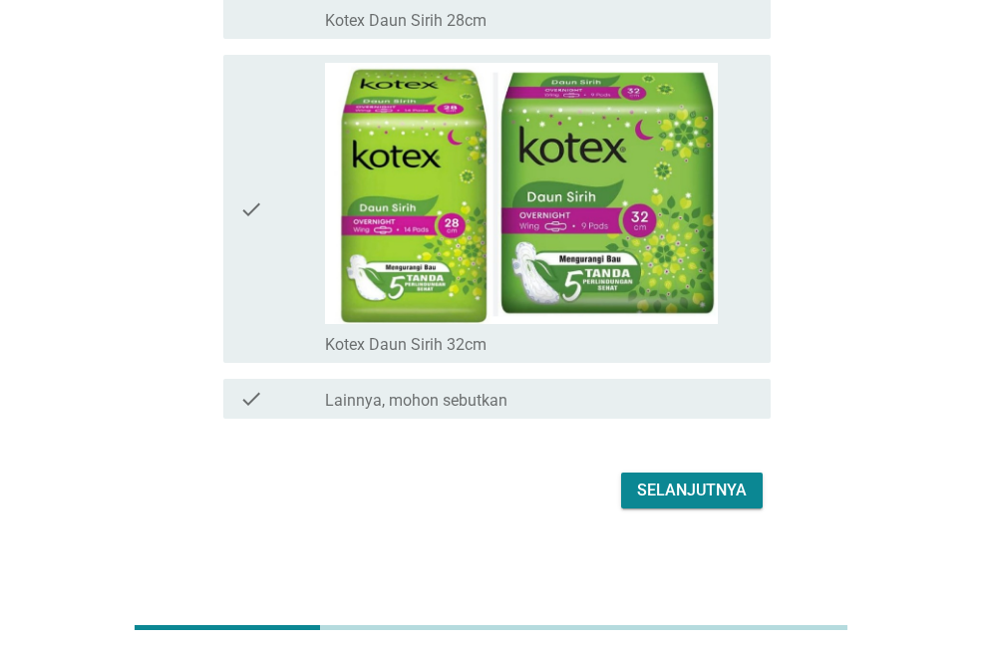
click at [663, 491] on div "Selanjutnya" at bounding box center [692, 491] width 110 height 24
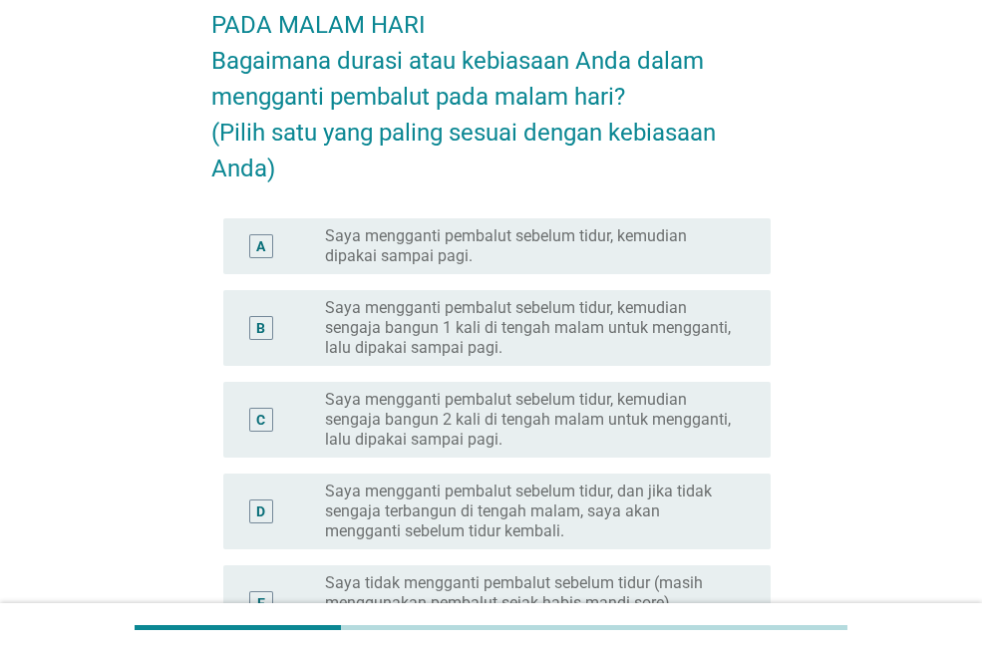
scroll to position [100, 0]
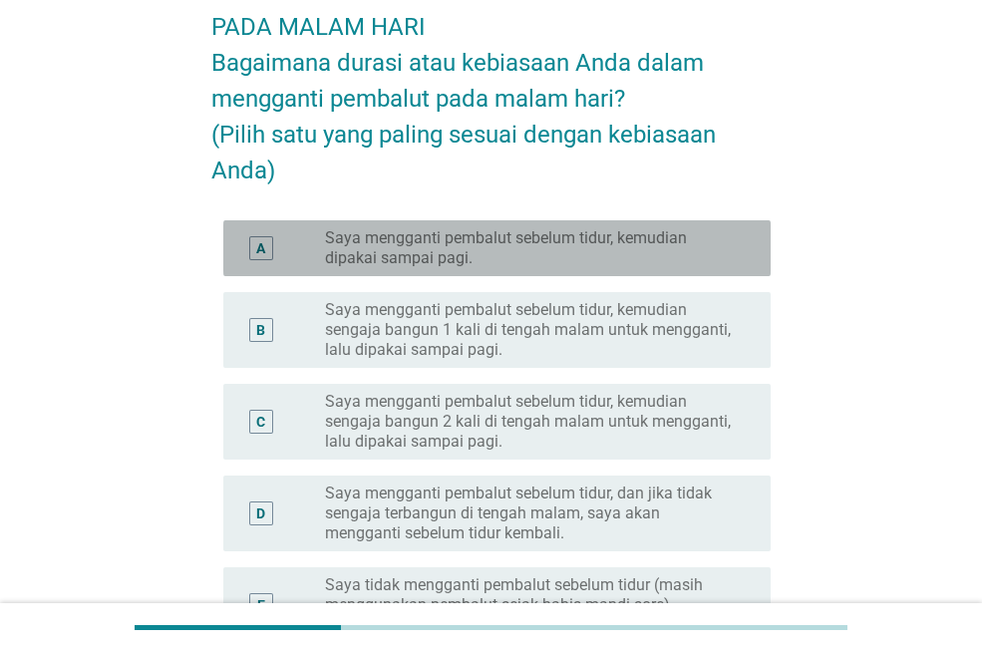
click at [671, 248] on label "Saya mengganti pembalut sebelum tidur, kemudian dipakai sampai pagi." at bounding box center [532, 248] width 414 height 40
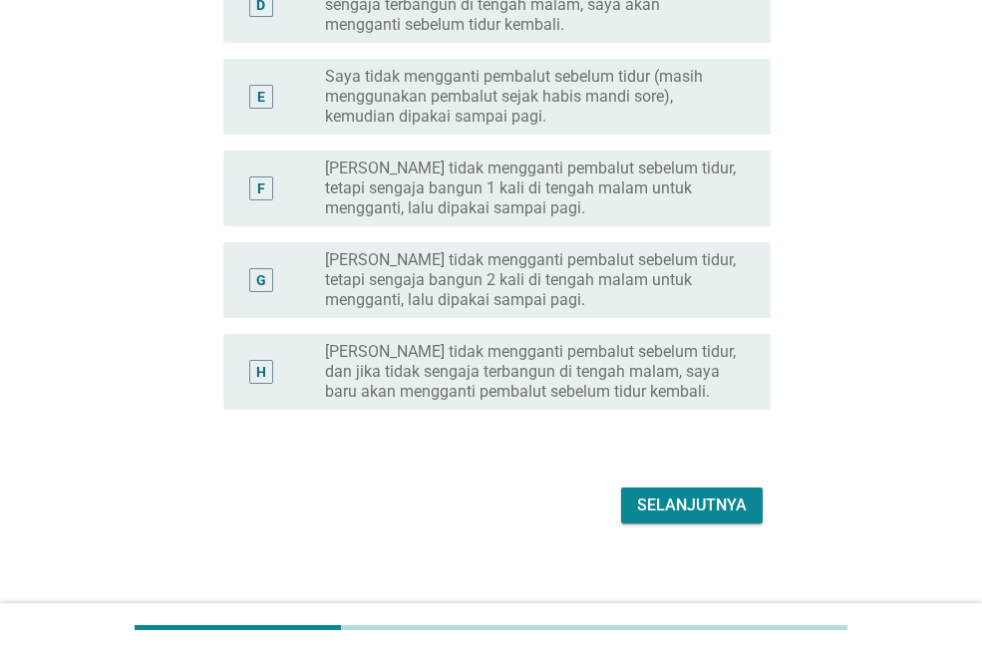
scroll to position [622, 0]
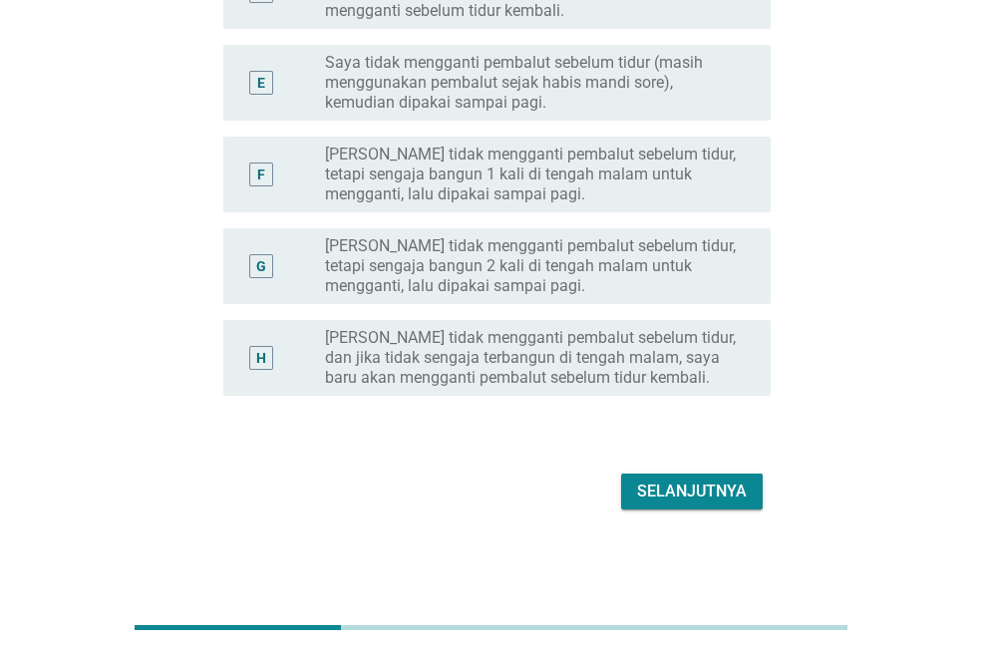
click at [724, 485] on div "Selanjutnya" at bounding box center [692, 492] width 110 height 24
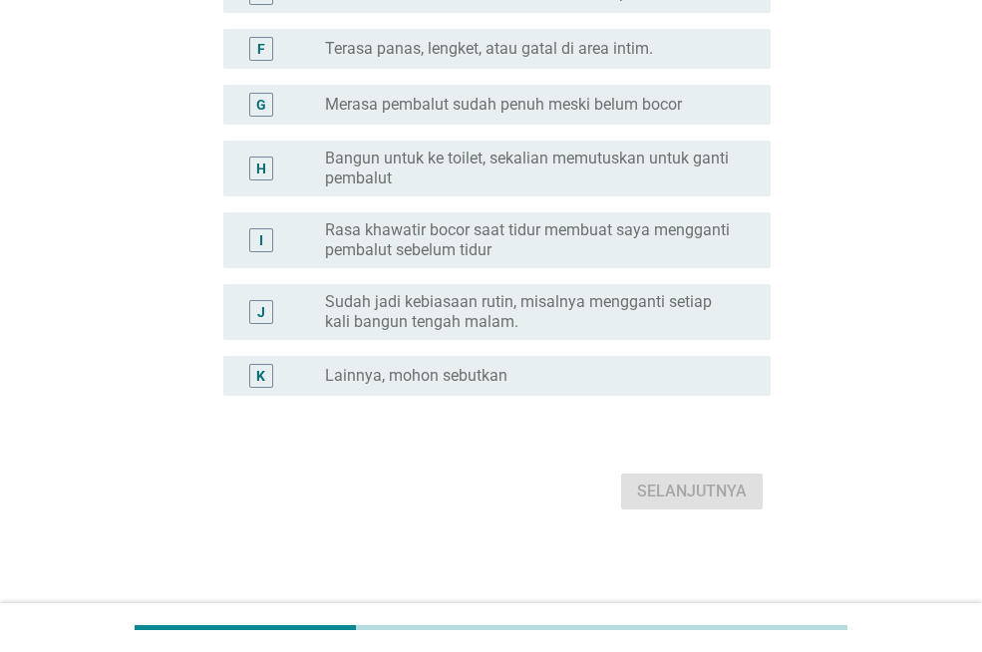
scroll to position [0, 0]
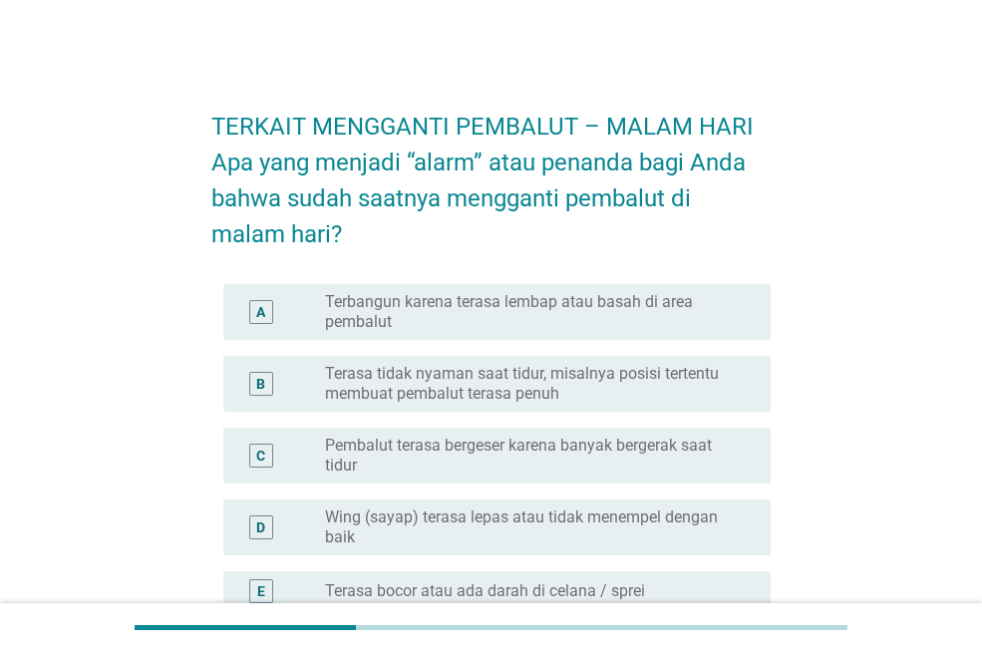
click at [707, 388] on label "Terasa tidak nyaman saat tidur, misalnya posisi tertentu membuat pembalut teras…" at bounding box center [532, 384] width 414 height 40
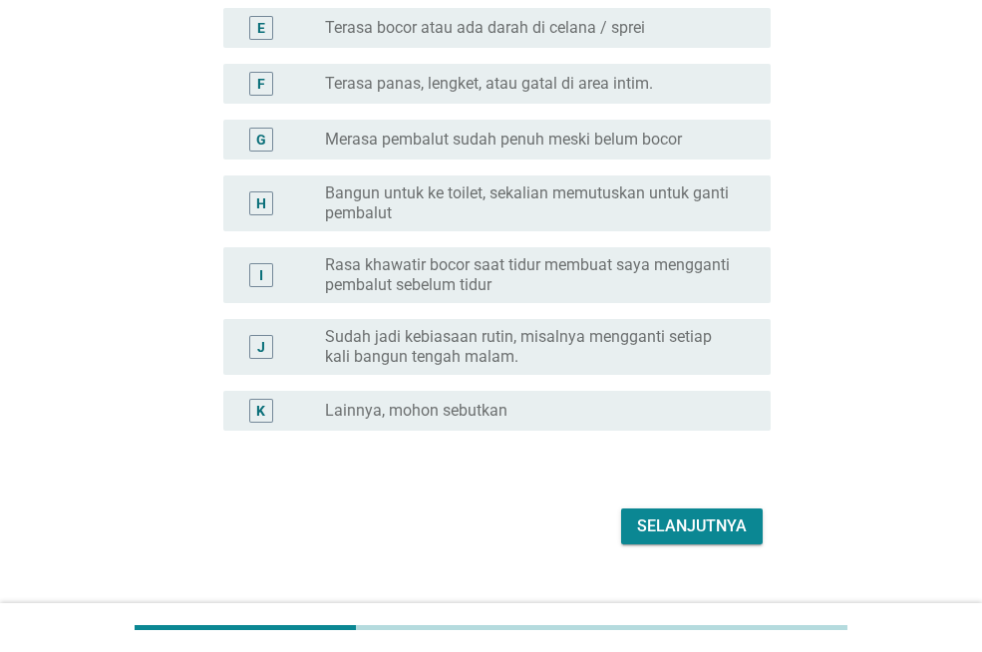
scroll to position [598, 0]
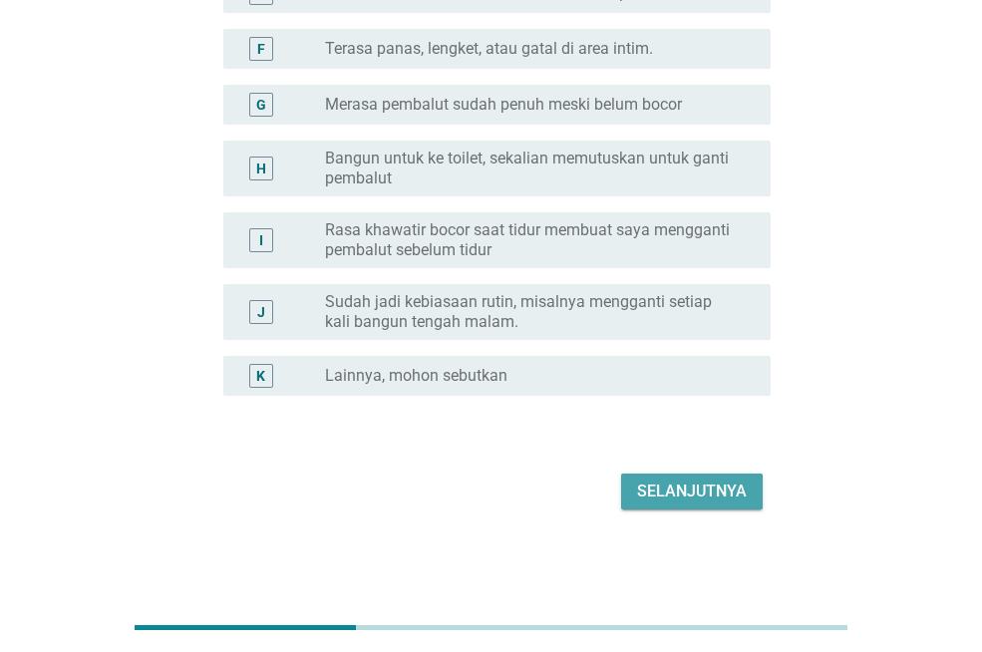
click at [688, 500] on div "Selanjutnya" at bounding box center [692, 492] width 110 height 24
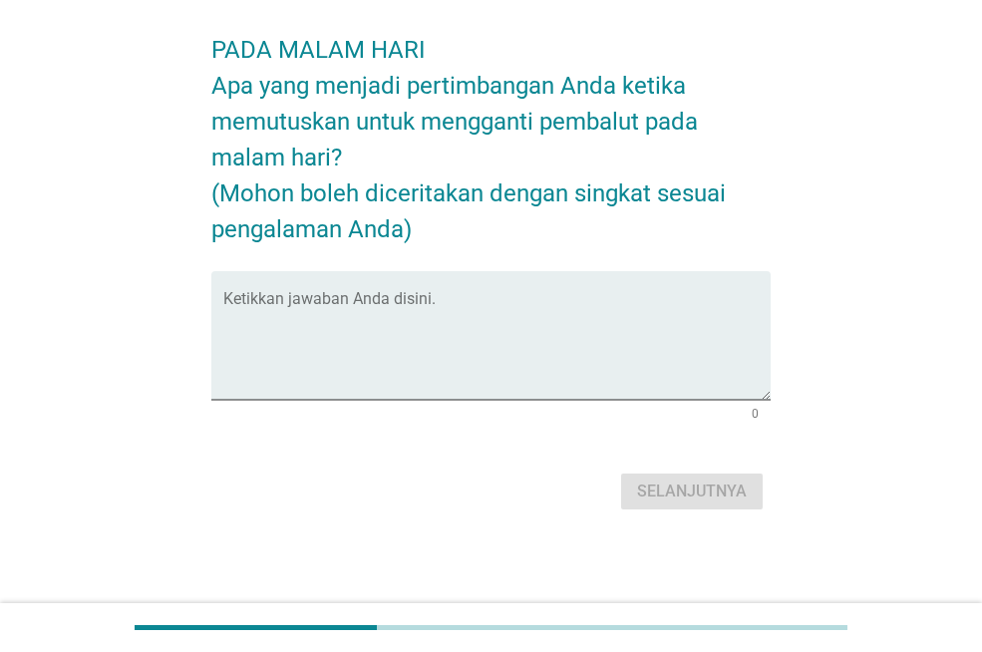
scroll to position [0, 0]
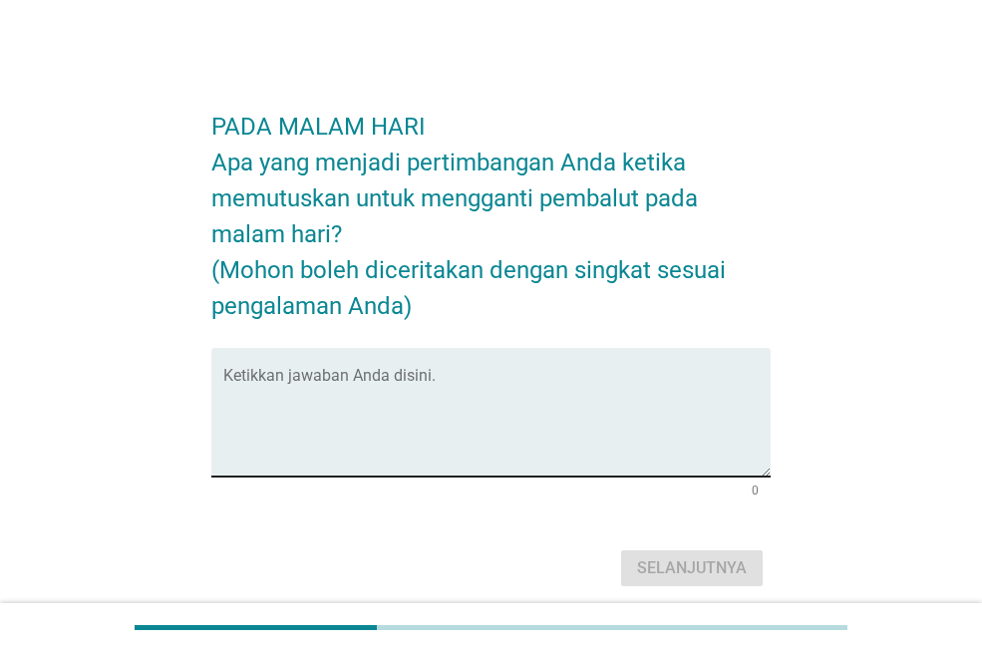
click at [576, 437] on textarea "Ketikkan jawaban Anda disini." at bounding box center [496, 424] width 547 height 105
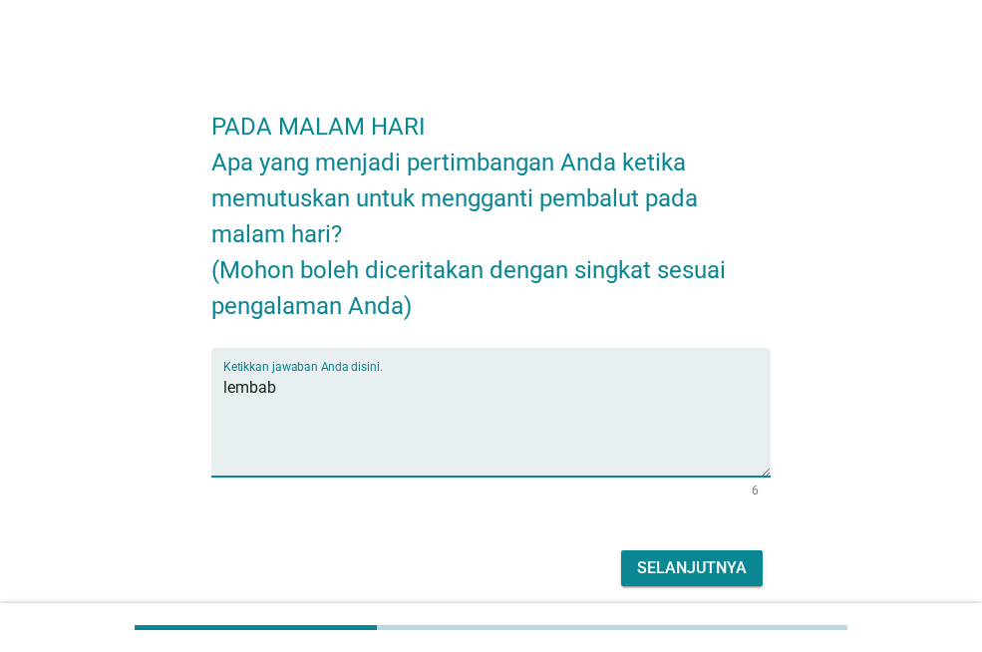
type textarea "lembab"
click at [660, 563] on div "Selanjutnya" at bounding box center [692, 568] width 110 height 24
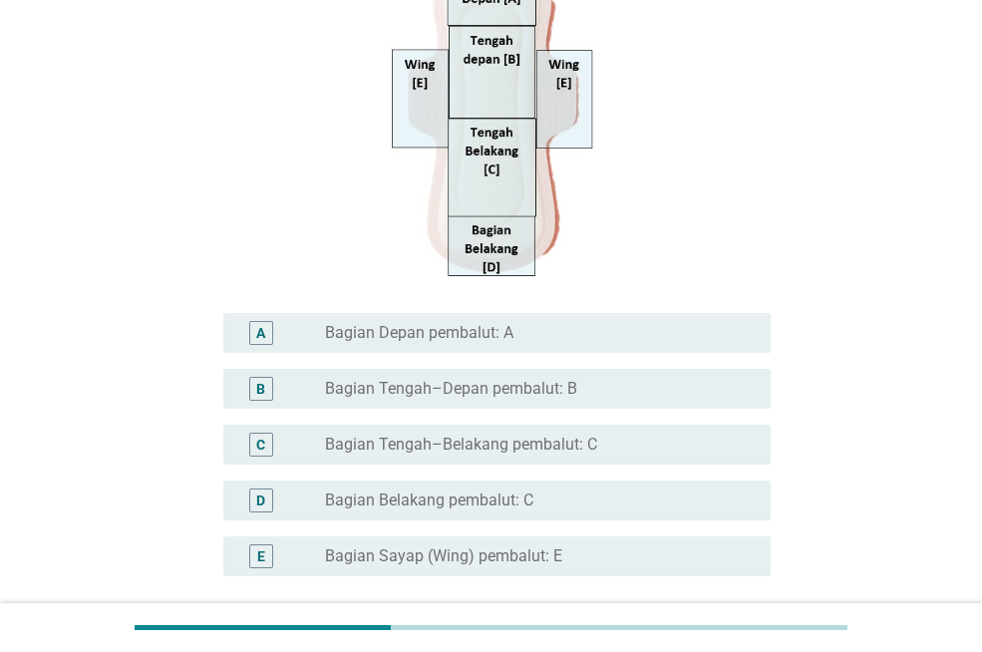
scroll to position [399, 0]
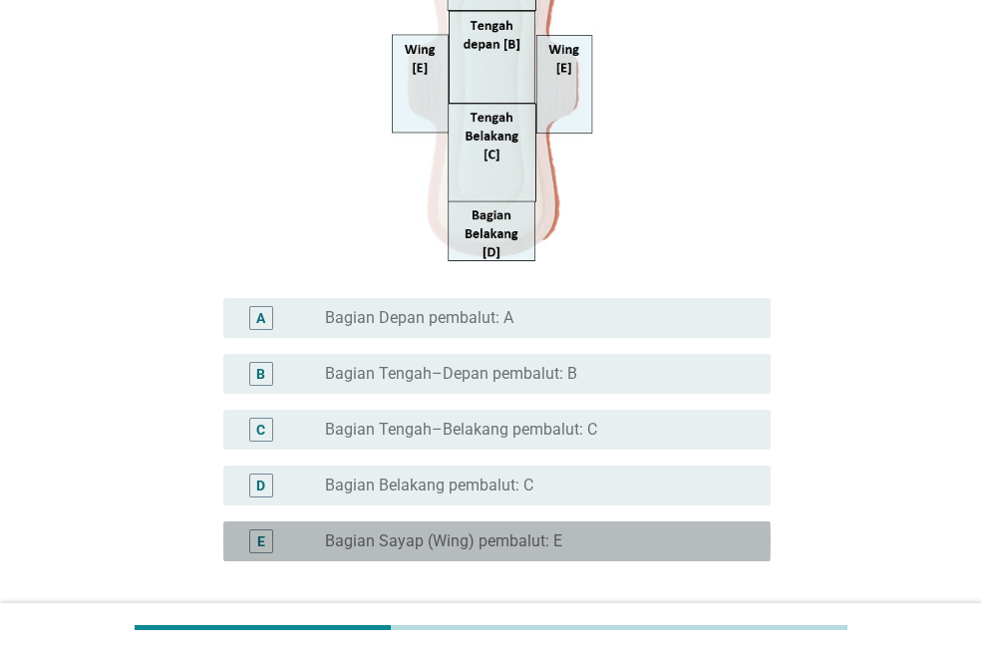
click at [598, 546] on div "radio_button_unchecked Bagian Sayap (Wing) pembalut: E" at bounding box center [532, 542] width 414 height 20
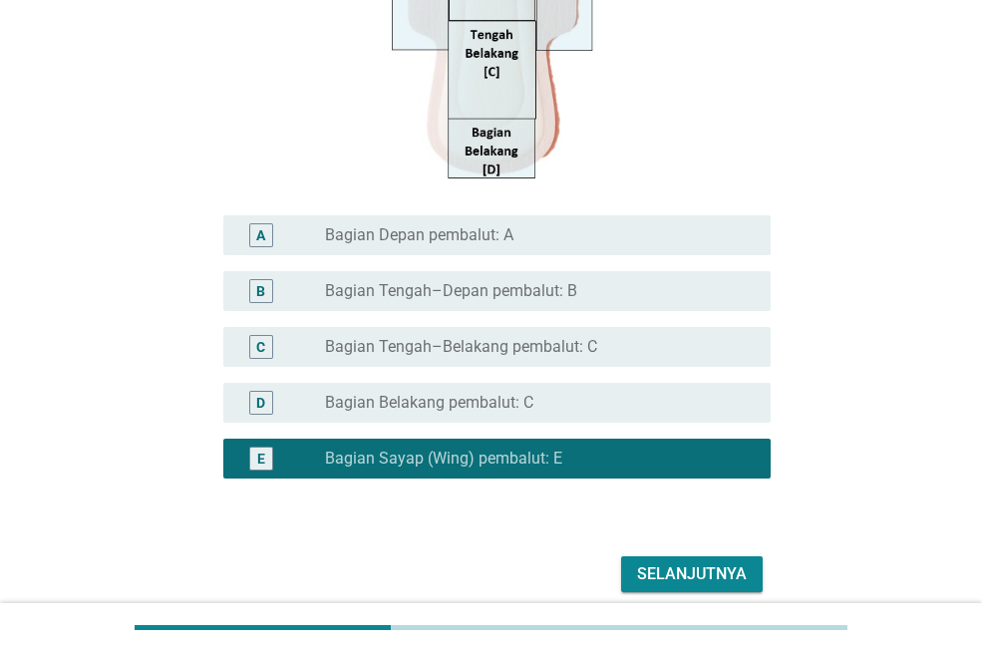
scroll to position [565, 0]
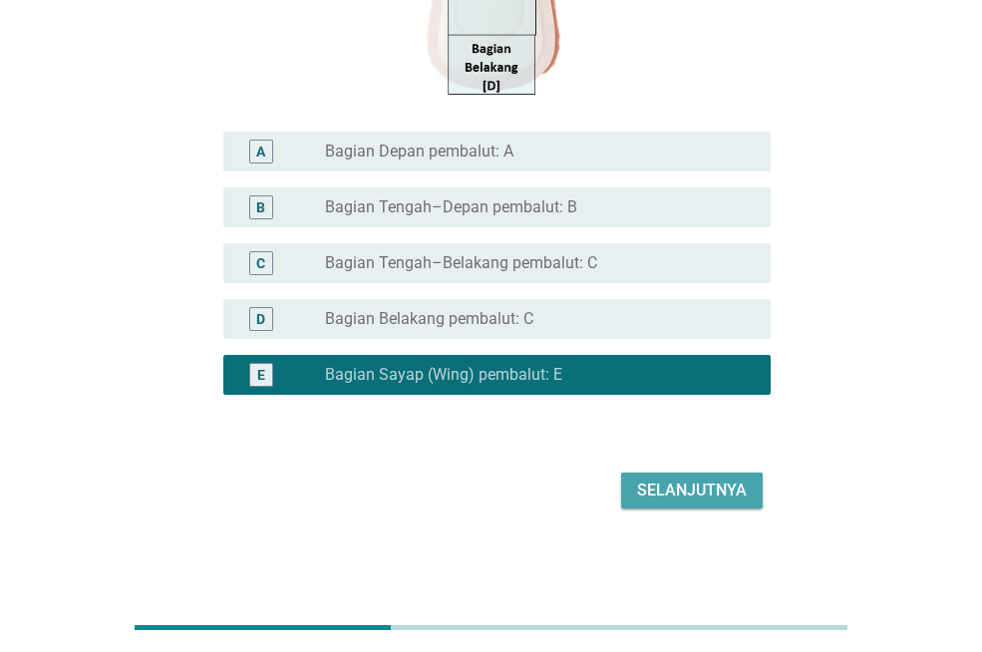
click at [670, 480] on div "Selanjutnya" at bounding box center [692, 491] width 110 height 24
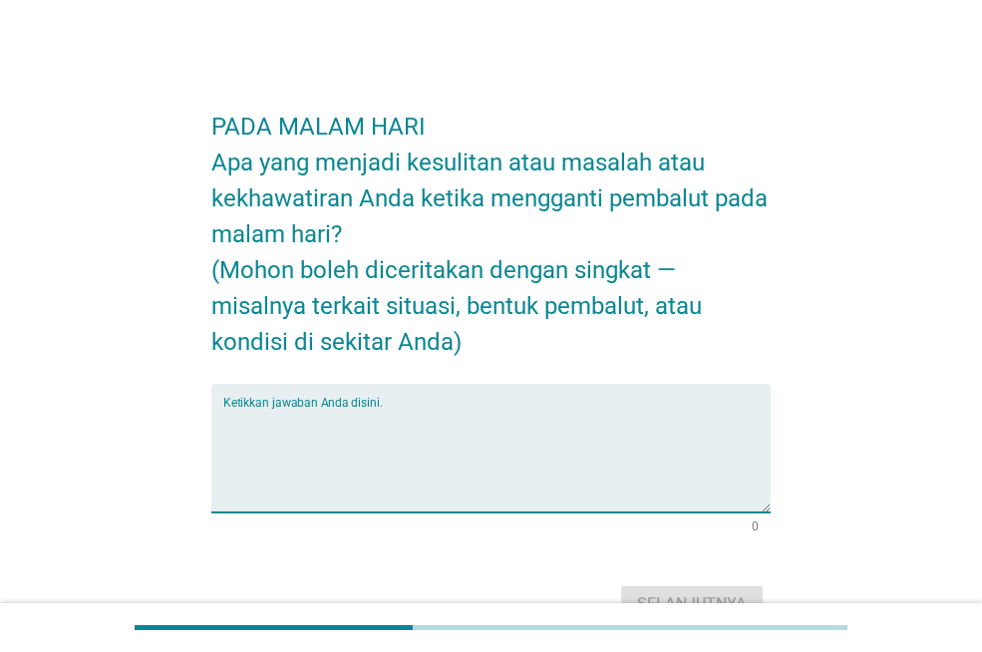
click at [530, 439] on textarea "Ketikkan jawaban Anda disini." at bounding box center [496, 460] width 547 height 105
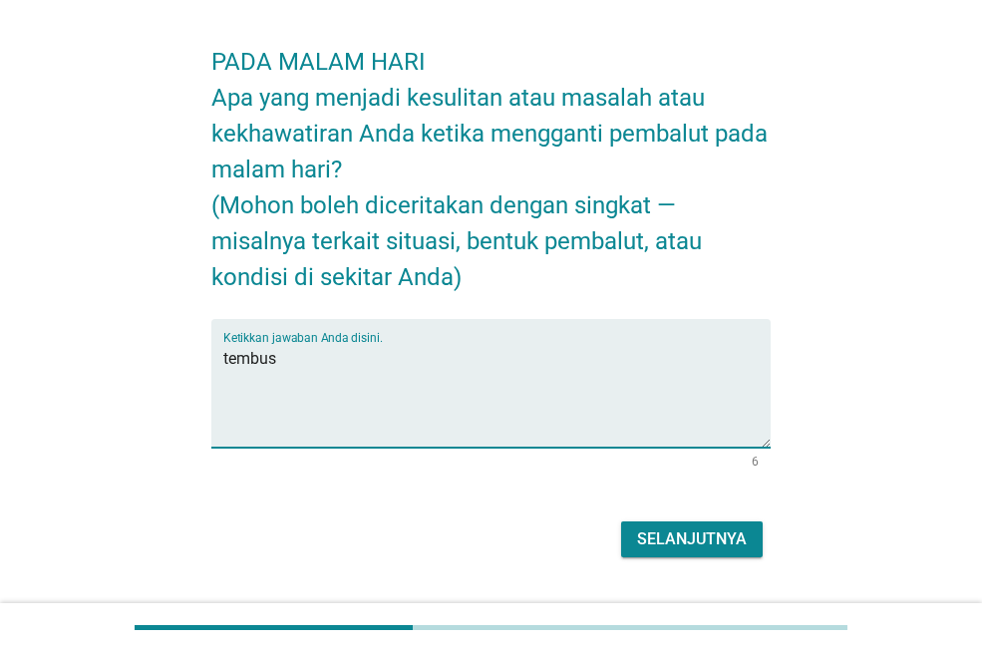
scroll to position [100, 0]
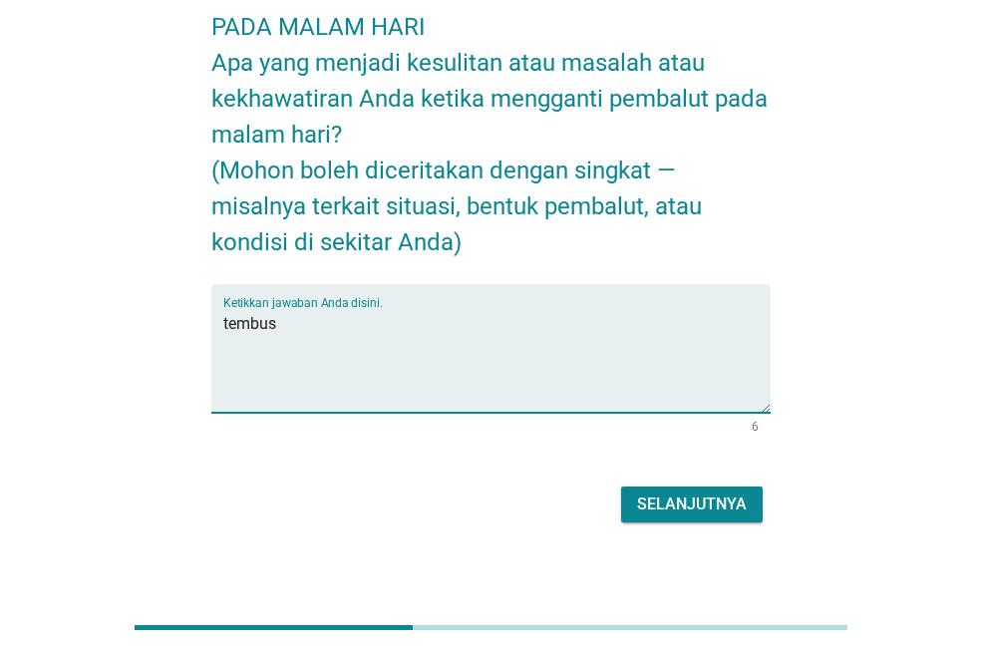
type textarea "tembus"
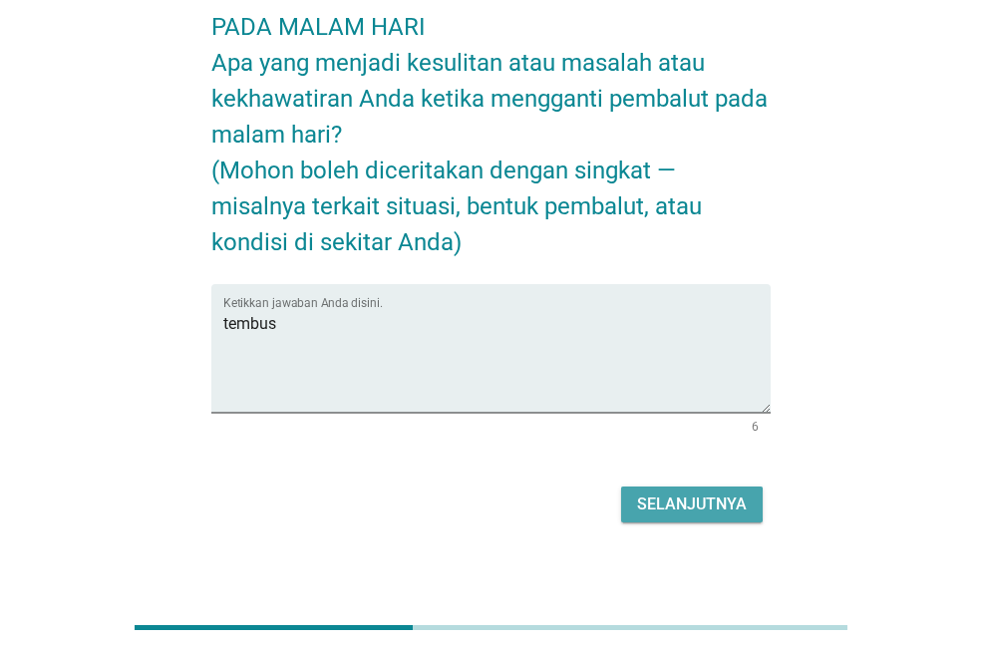
click at [701, 511] on div "Selanjutnya" at bounding box center [692, 505] width 110 height 24
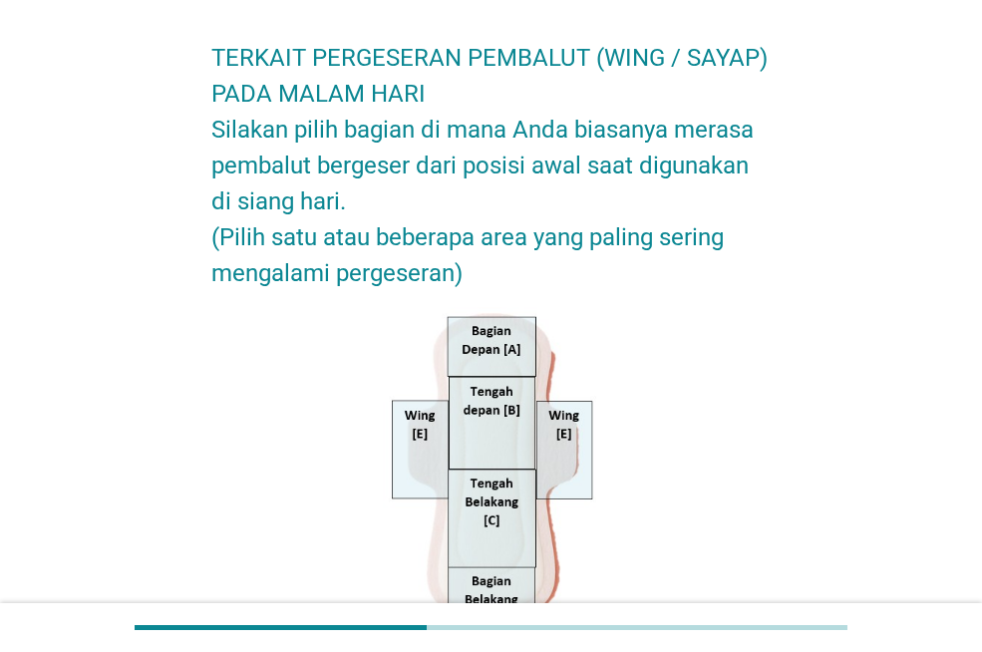
scroll to position [199, 0]
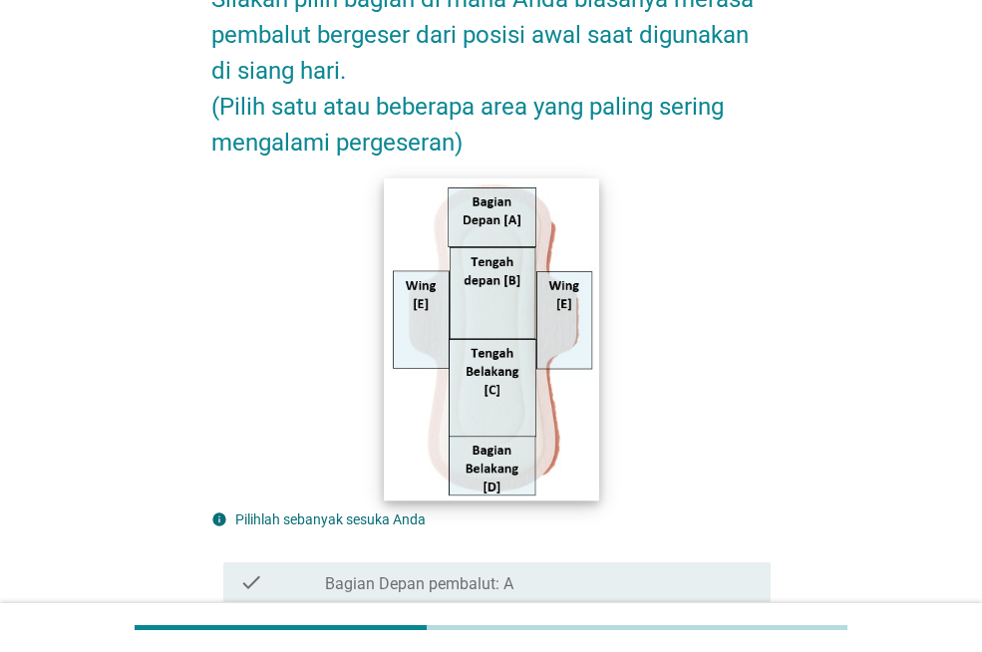
click at [564, 331] on img at bounding box center [491, 339] width 214 height 323
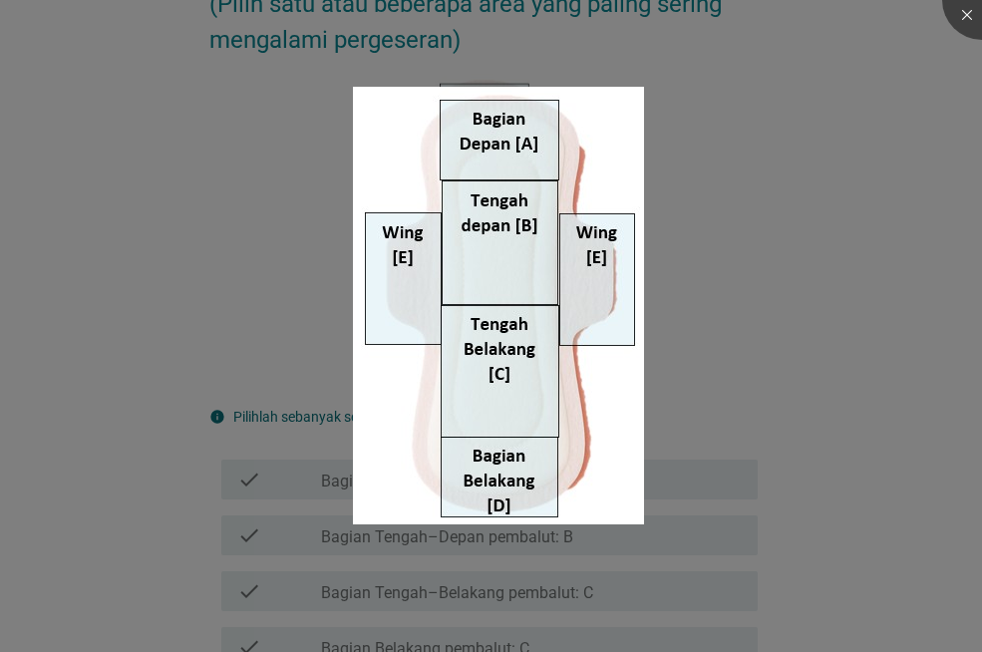
scroll to position [399, 0]
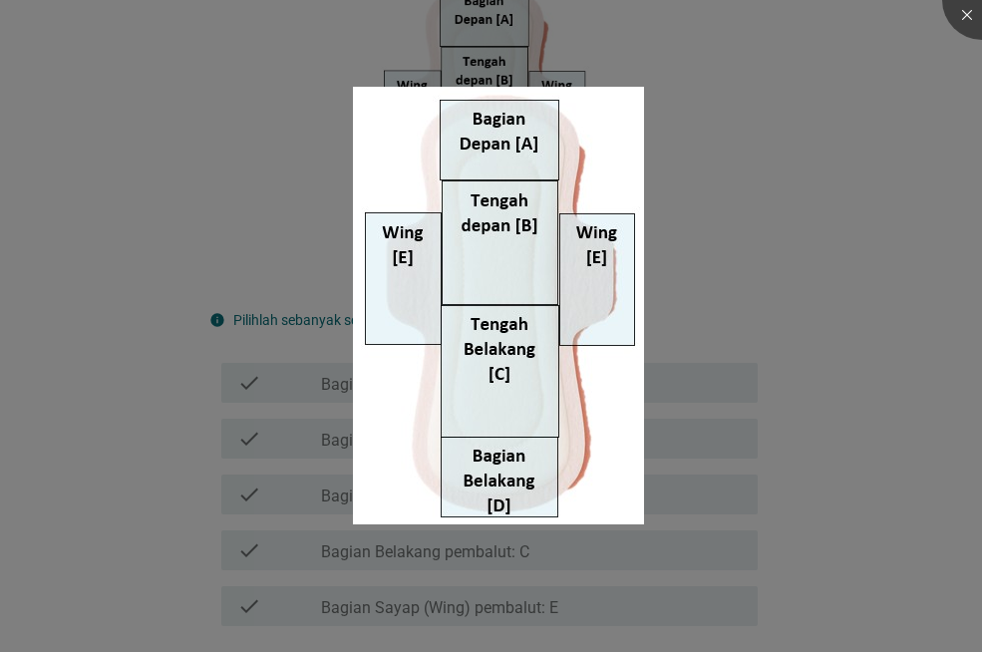
click at [716, 210] on div at bounding box center [491, 326] width 982 height 652
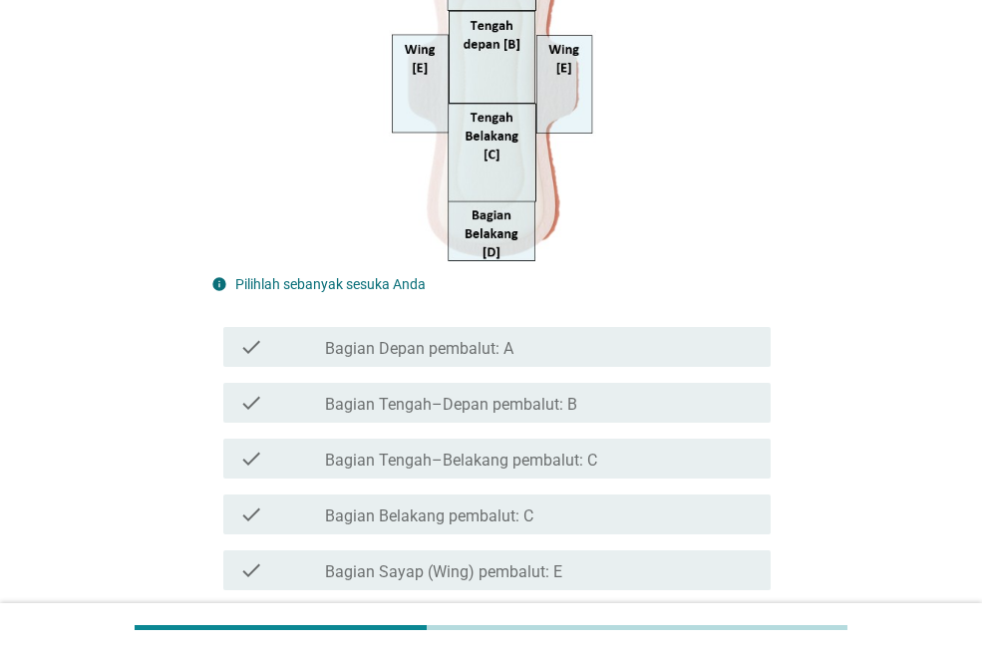
scroll to position [499, 0]
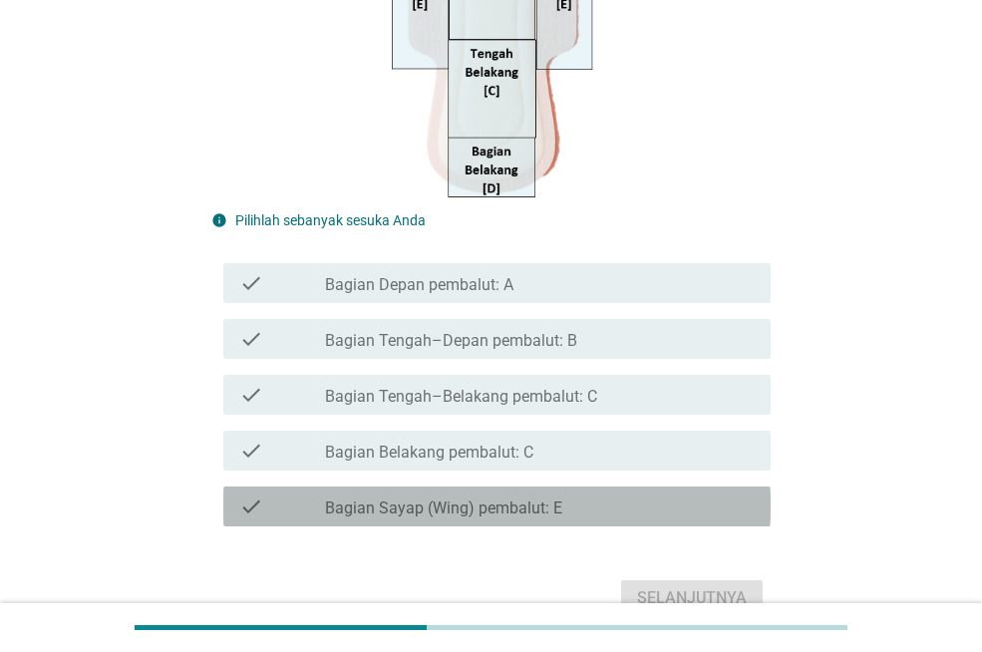
click at [567, 518] on div "check_box_outline_blank Bagian Sayap (Wing) pembalut: E" at bounding box center [540, 507] width 430 height 24
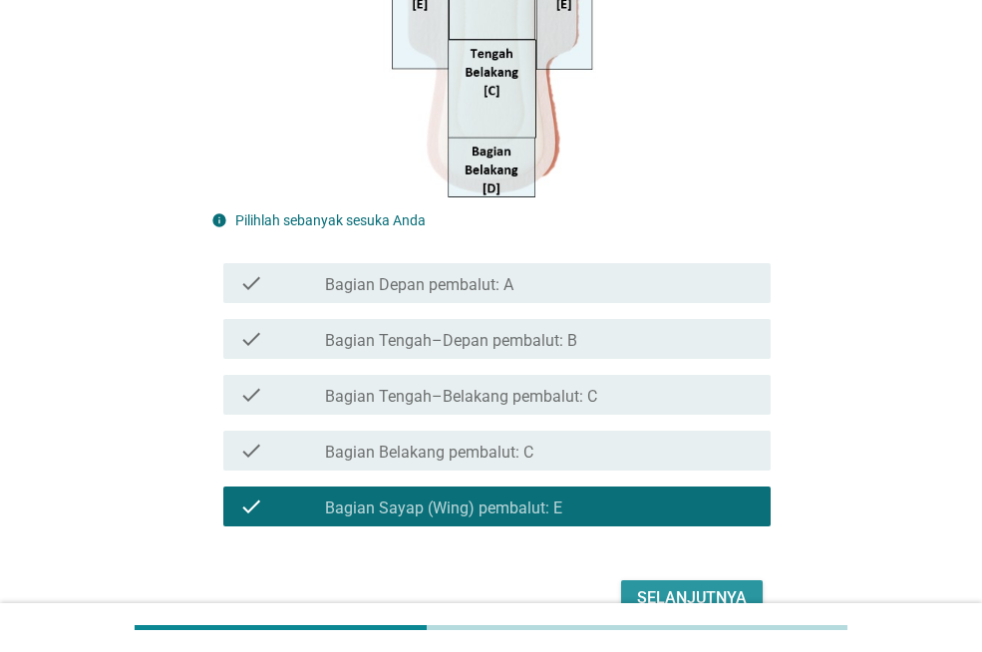
click at [647, 587] on div "Selanjutnya" at bounding box center [692, 598] width 110 height 24
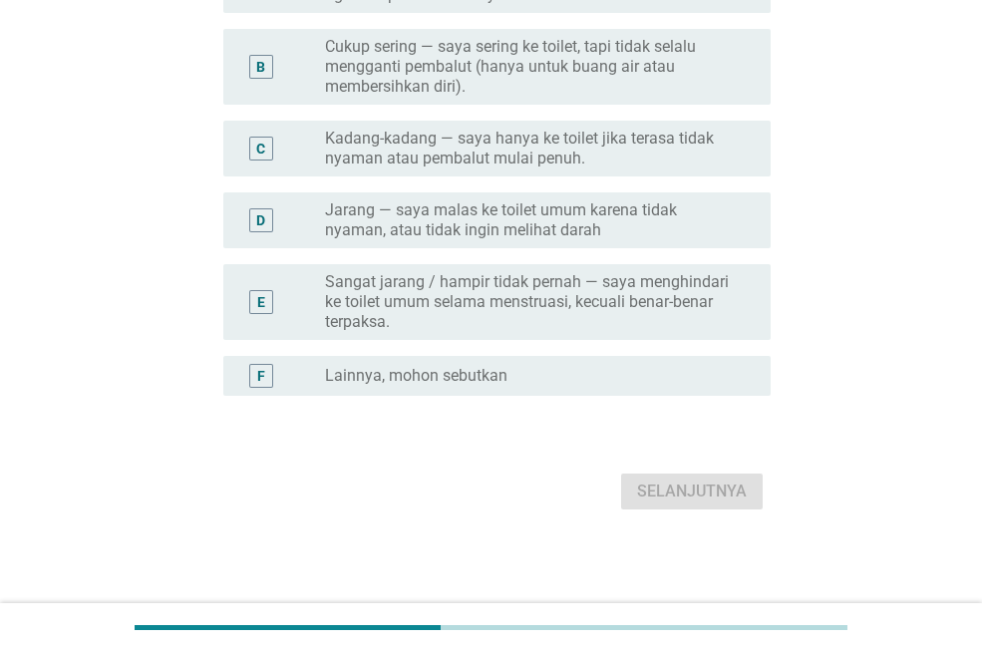
scroll to position [0, 0]
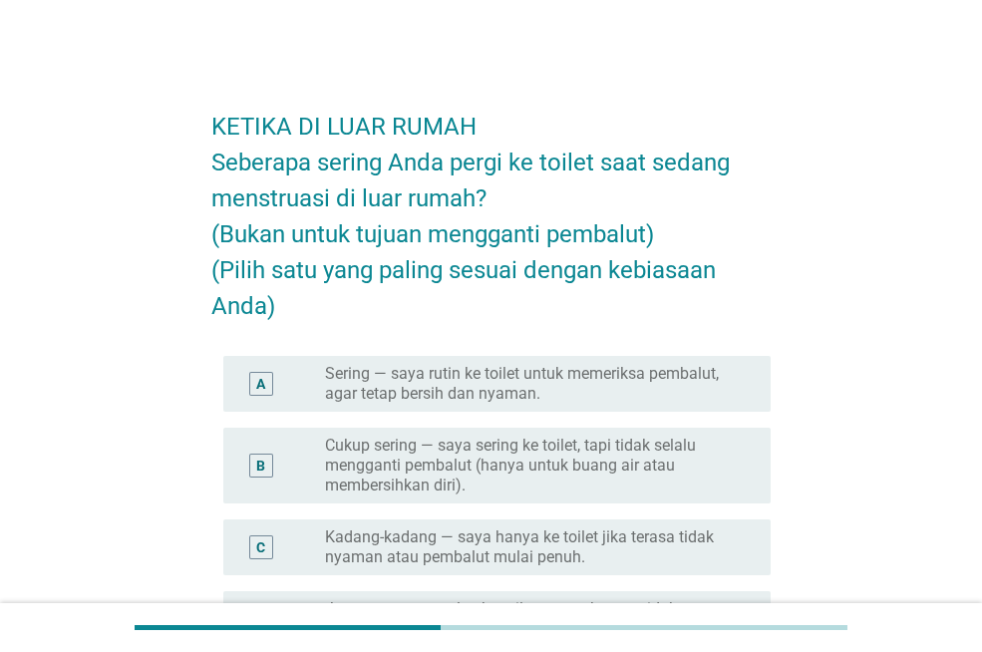
click at [603, 458] on label "Cukup sering — saya sering ke toilet, tapi tidak selalu mengganti pembalut (han…" at bounding box center [532, 466] width 414 height 60
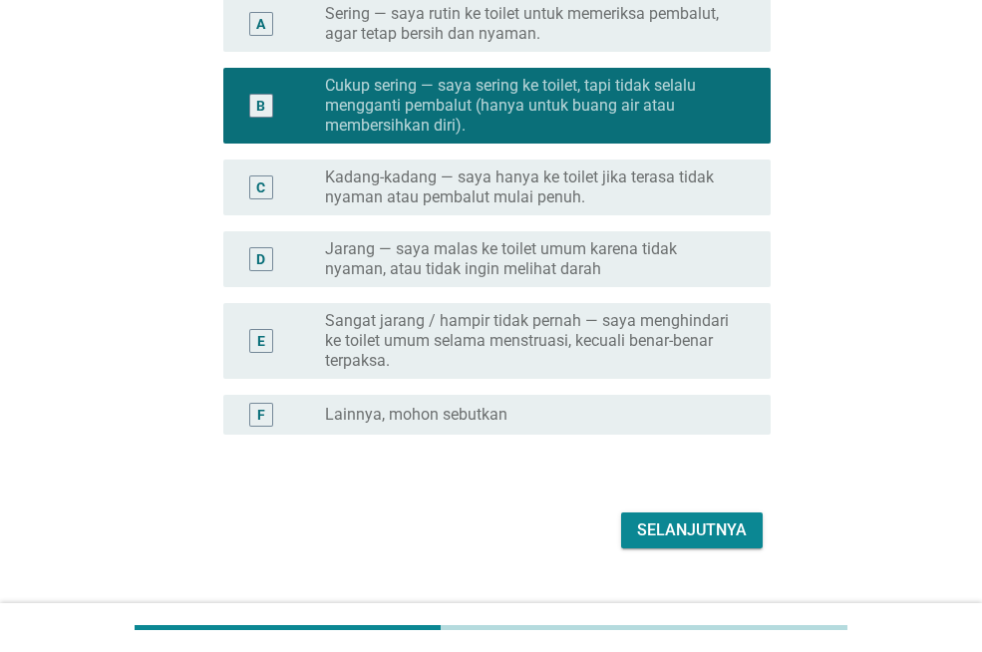
scroll to position [399, 0]
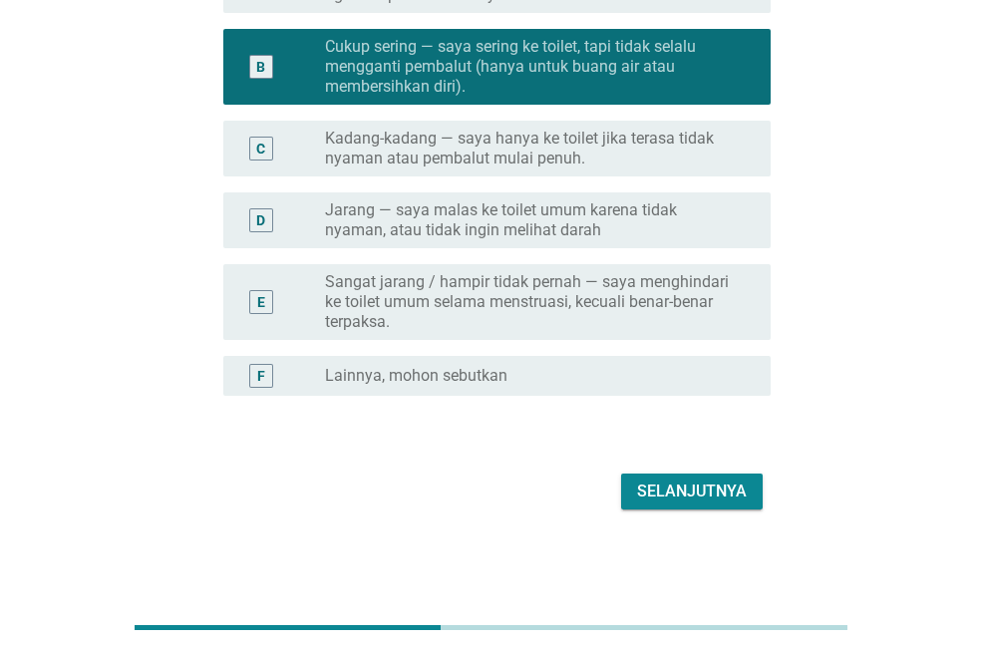
click at [661, 480] on div "Selanjutnya" at bounding box center [692, 492] width 110 height 24
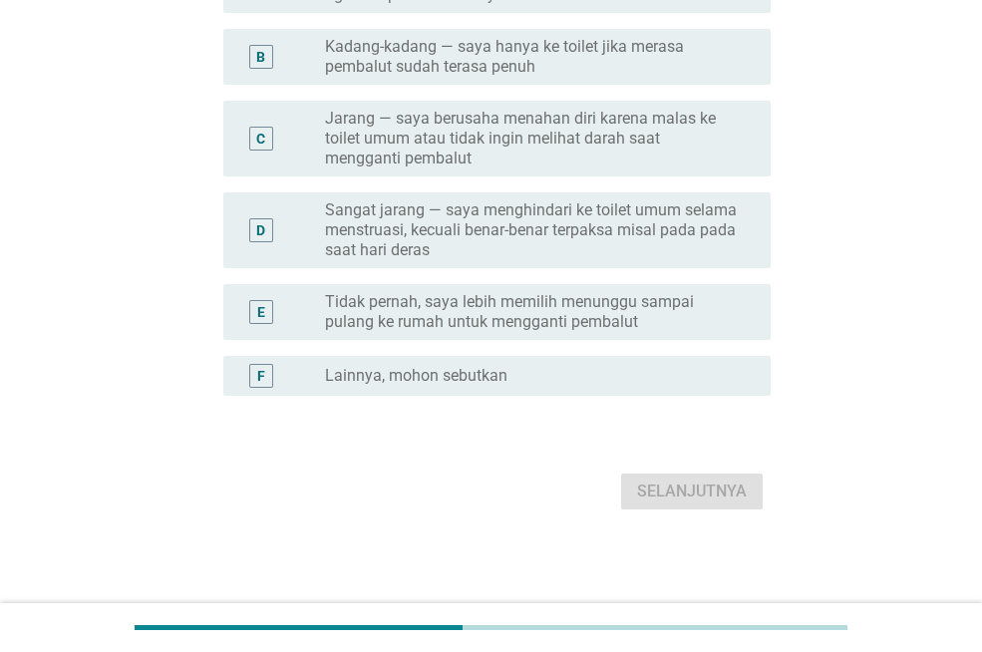
scroll to position [0, 0]
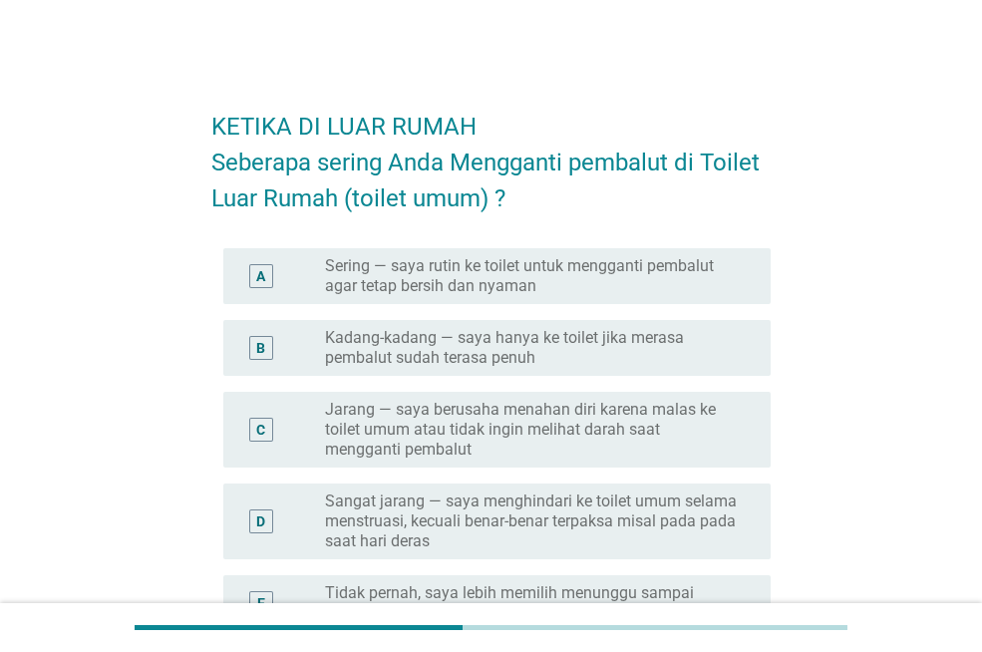
click at [610, 415] on label "Jarang — saya berusaha menahan diri karena malas ke toilet umum atau tidak ingi…" at bounding box center [532, 430] width 414 height 60
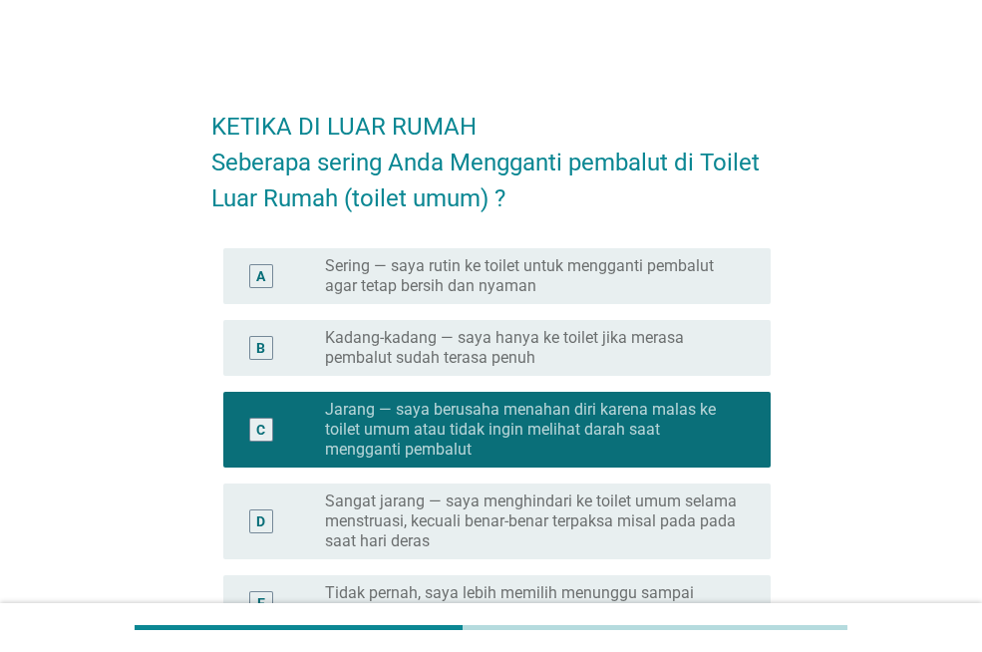
scroll to position [291, 0]
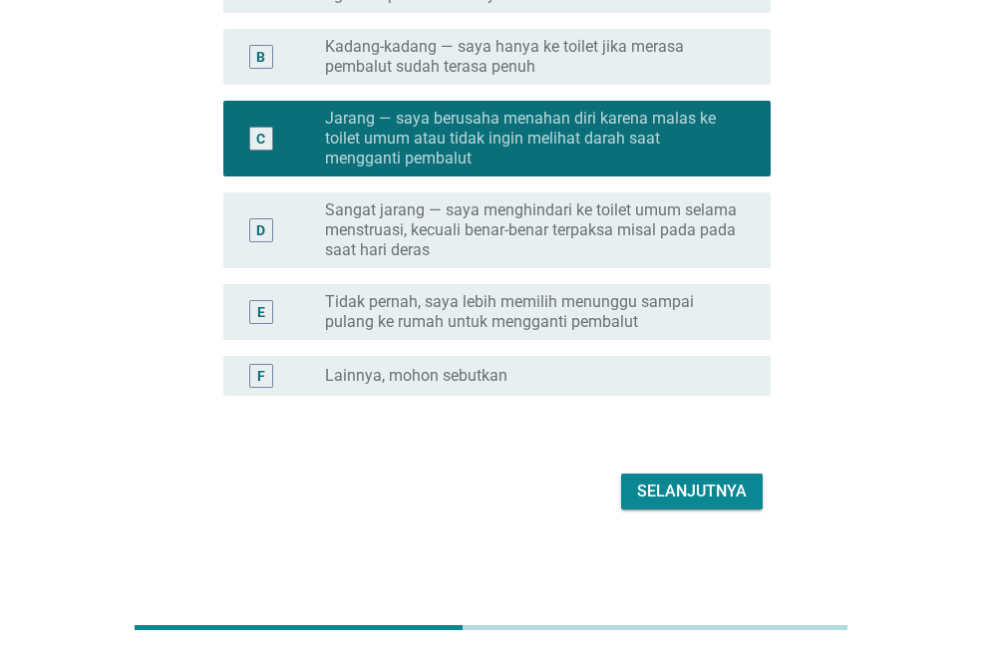
click at [679, 480] on div "Selanjutnya" at bounding box center [692, 492] width 110 height 24
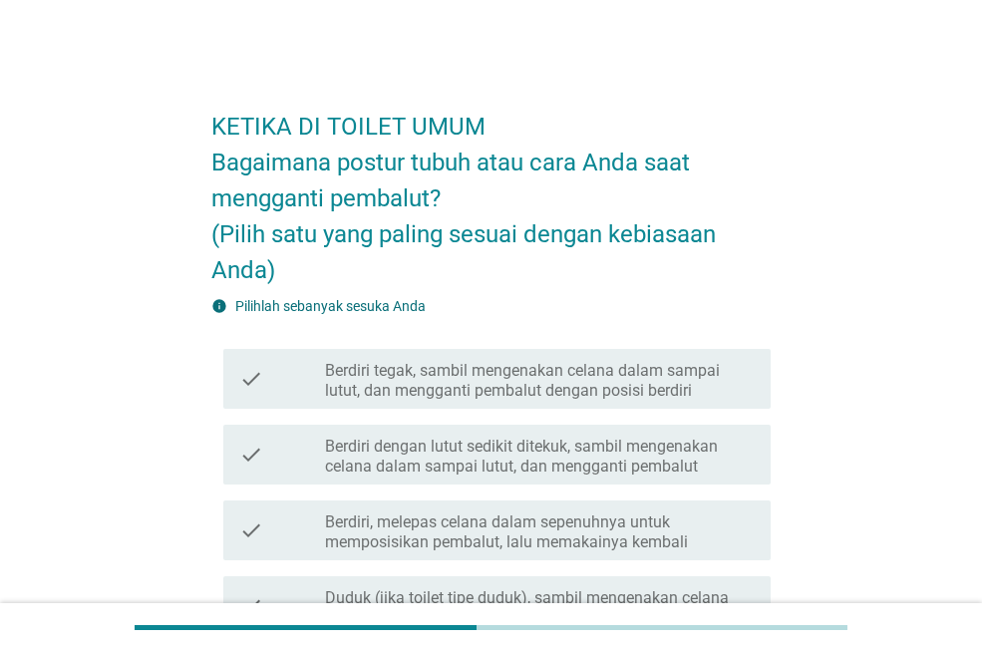
click at [624, 459] on label "Berdiri dengan lutut sedikit ditekuk, sambil mengenakan celana dalam sampai lut…" at bounding box center [540, 457] width 430 height 40
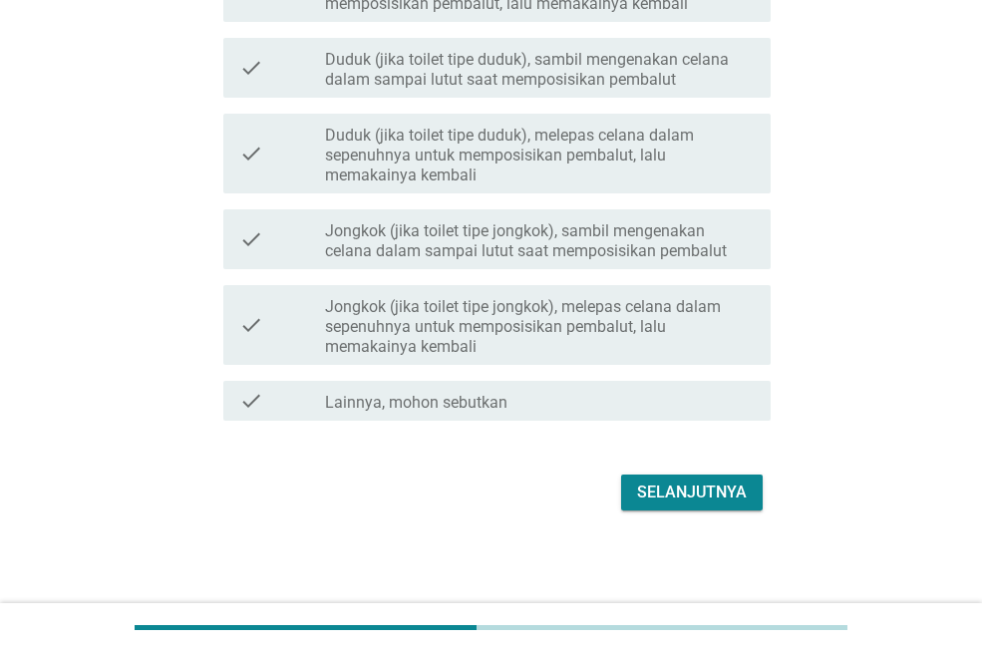
scroll to position [539, 0]
click at [653, 487] on div "Selanjutnya" at bounding box center [692, 492] width 110 height 24
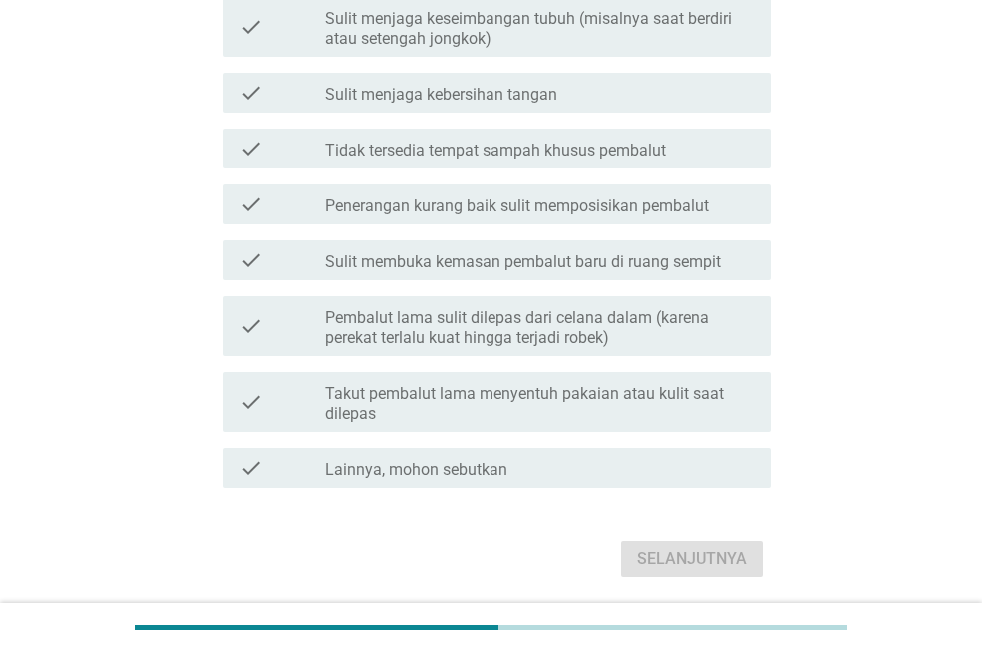
scroll to position [0, 0]
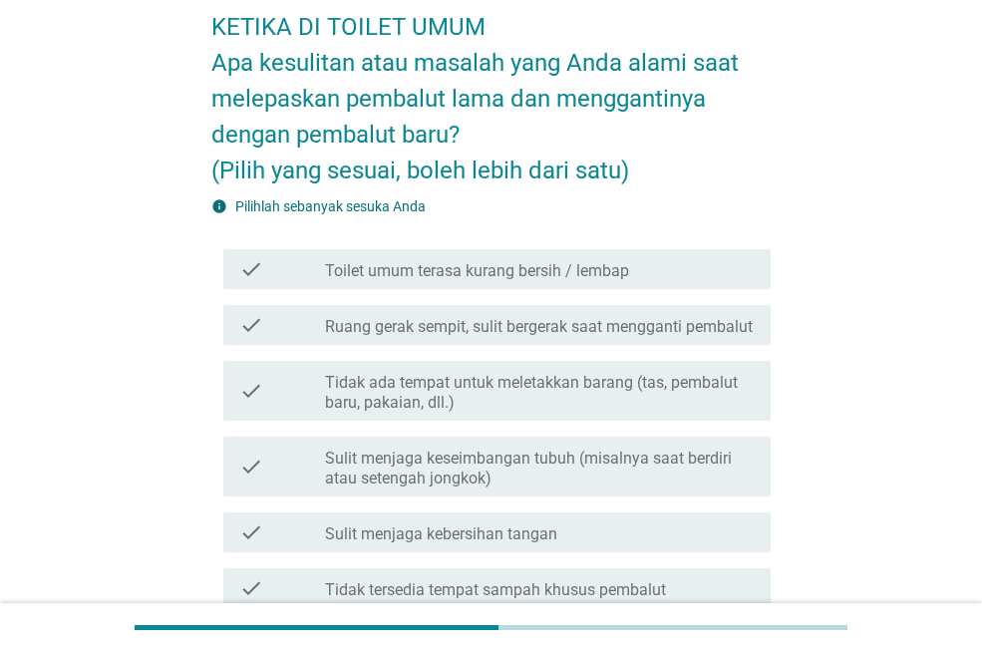
click at [615, 314] on div "check_box_outline_blank Ruang gerak sempit, sulit bergerak saat mengganti pemba…" at bounding box center [540, 325] width 430 height 24
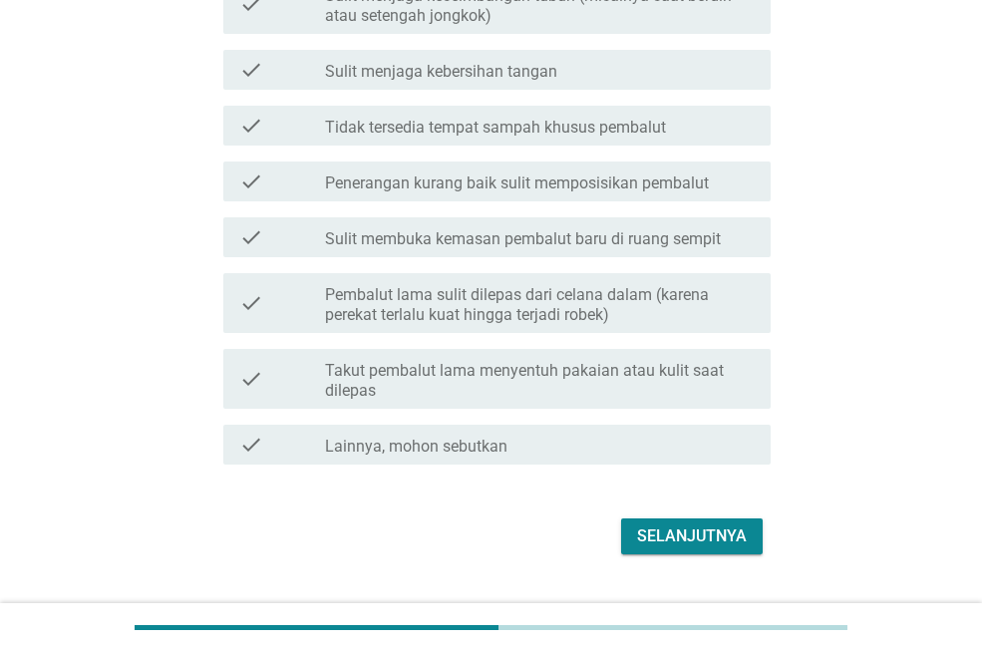
scroll to position [627, 0]
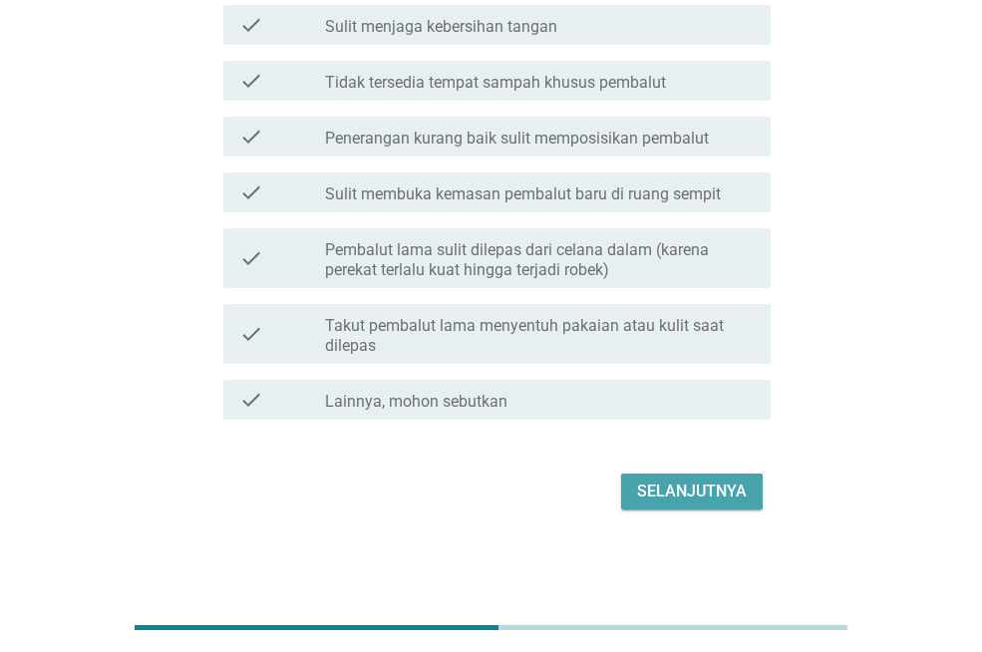
click at [657, 487] on div "Selanjutnya" at bounding box center [692, 492] width 110 height 24
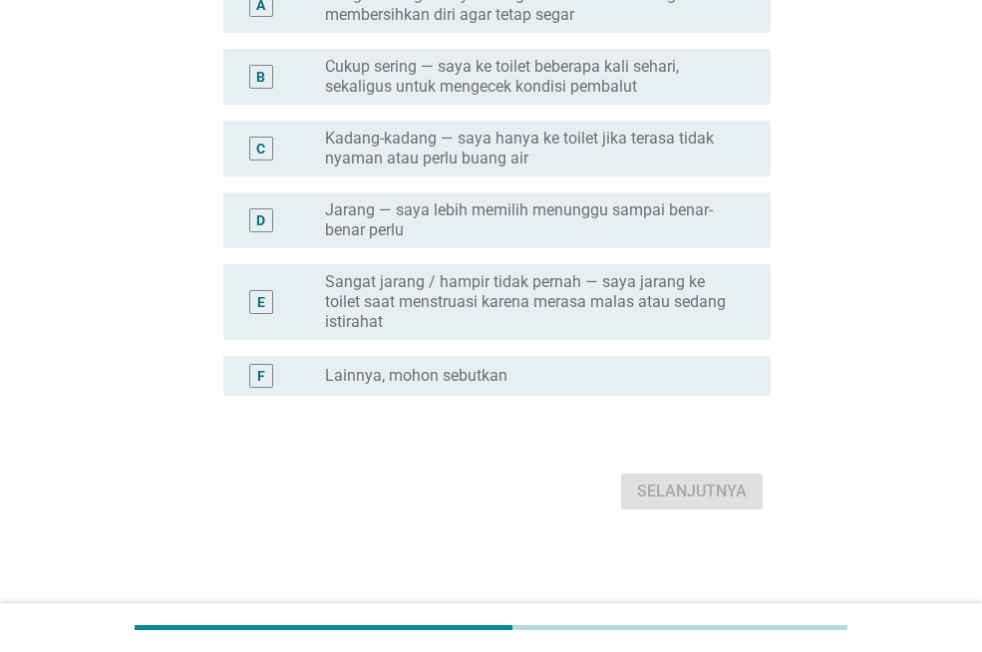
scroll to position [0, 0]
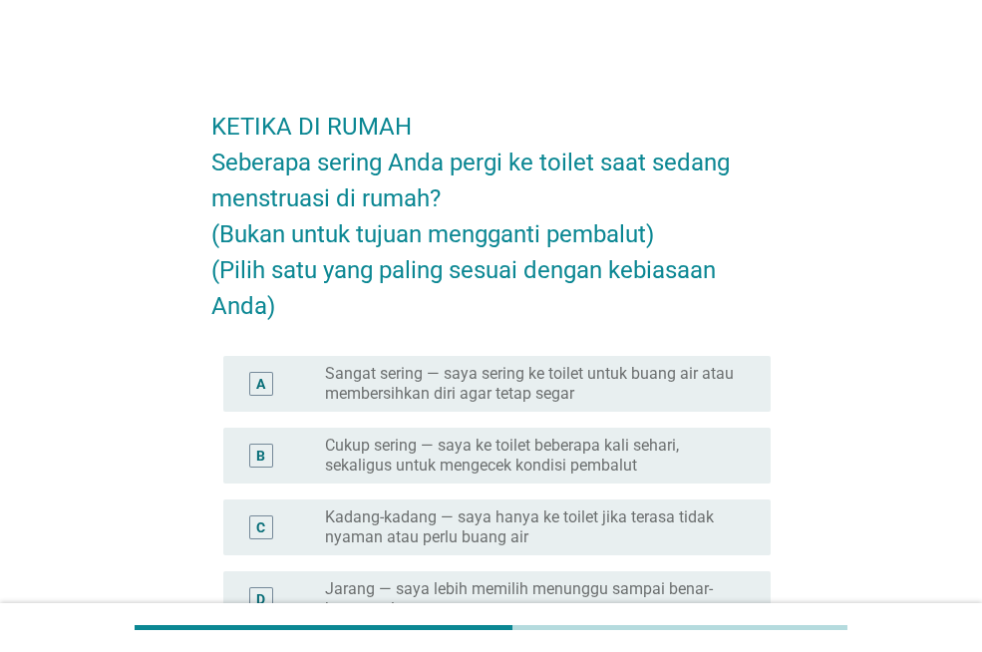
click at [639, 463] on label "Cukup sering — saya ke toilet beberapa kali sehari, sekaligus untuk mengecek ko…" at bounding box center [532, 456] width 414 height 40
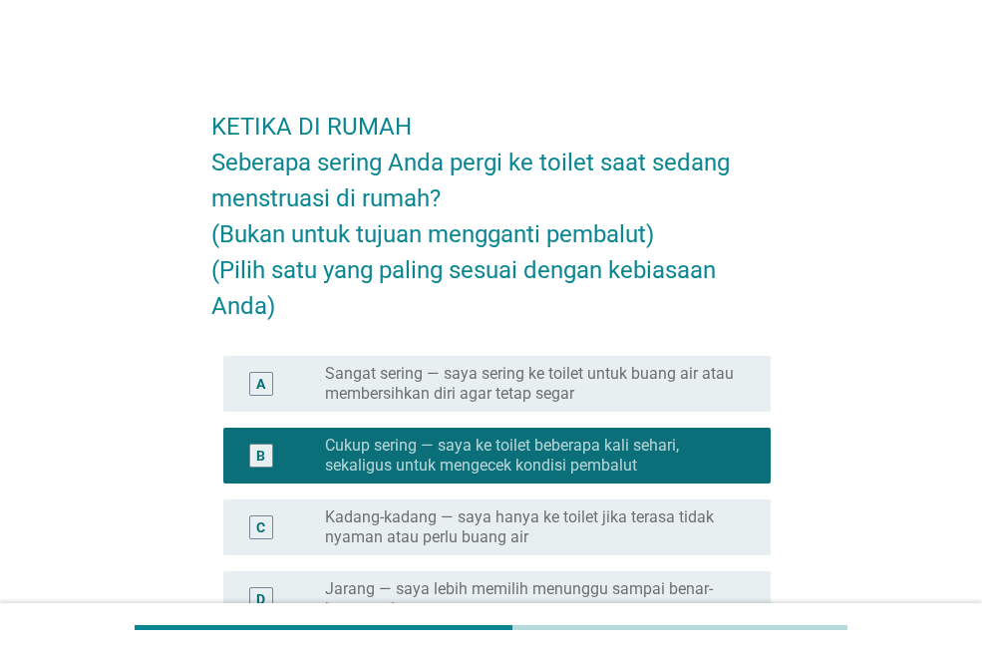
click at [631, 518] on label "Kadang-kadang — saya hanya ke toilet jika terasa tidak nyaman atau perlu buang …" at bounding box center [532, 528] width 414 height 40
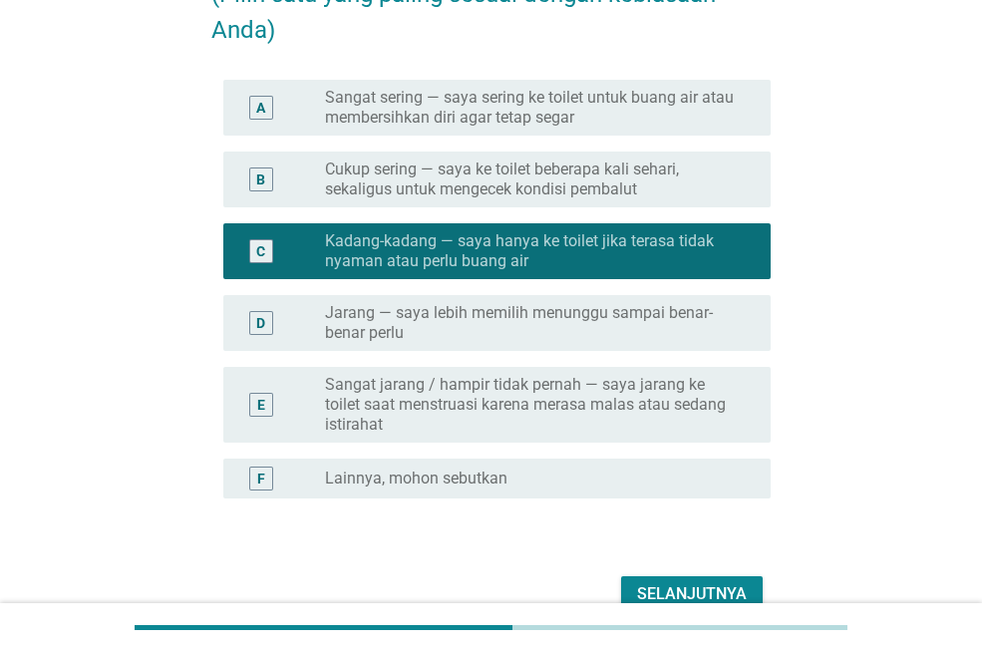
scroll to position [379, 0]
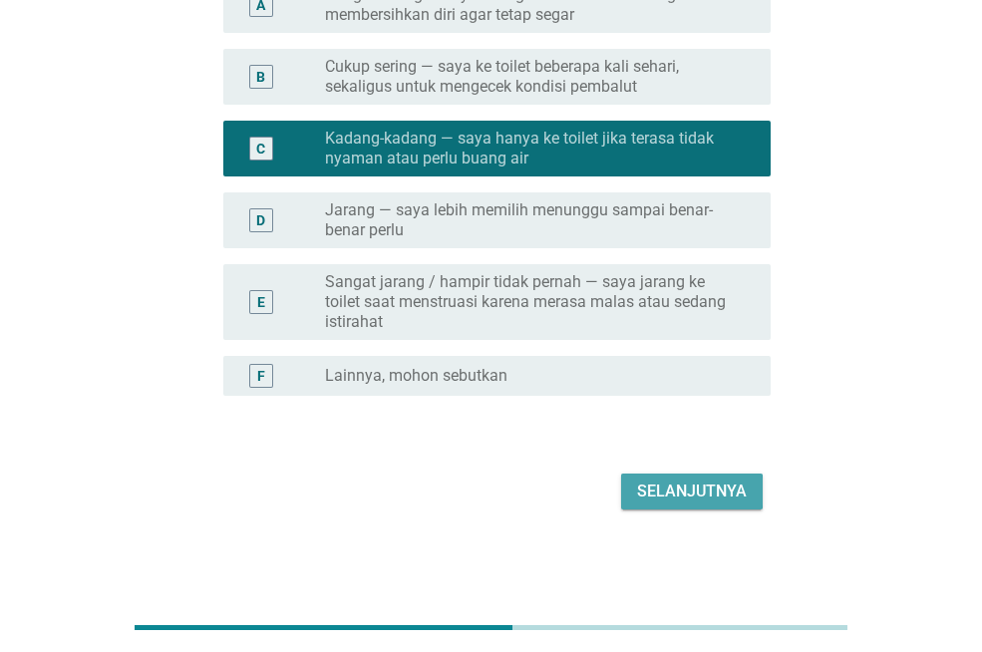
click at [652, 489] on div "Selanjutnya" at bounding box center [692, 492] width 110 height 24
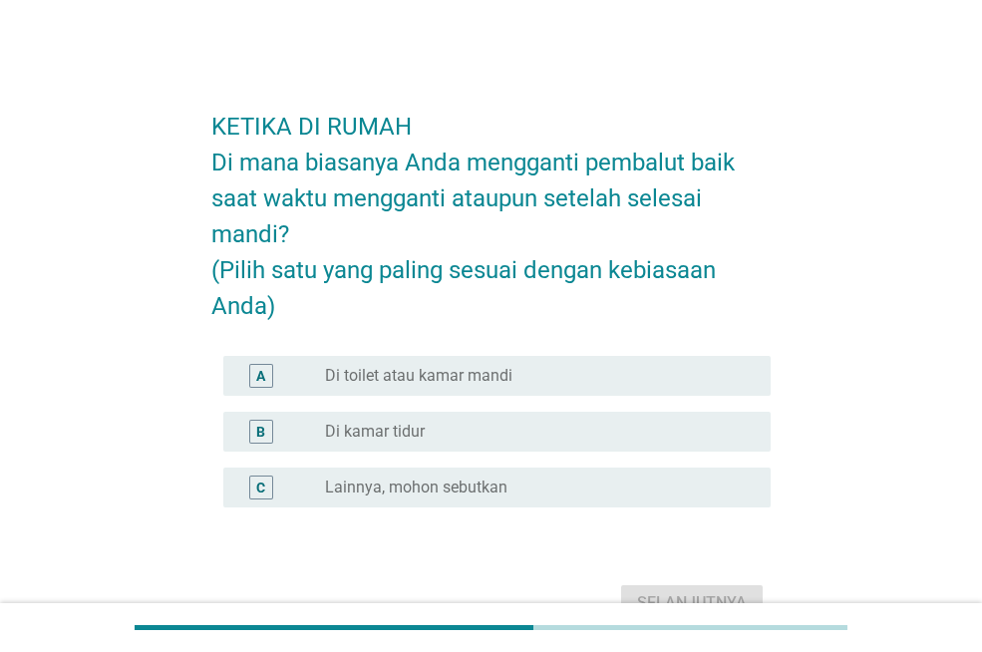
click at [550, 376] on div "radio_button_unchecked Di toilet atau kamar mandi" at bounding box center [532, 376] width 414 height 20
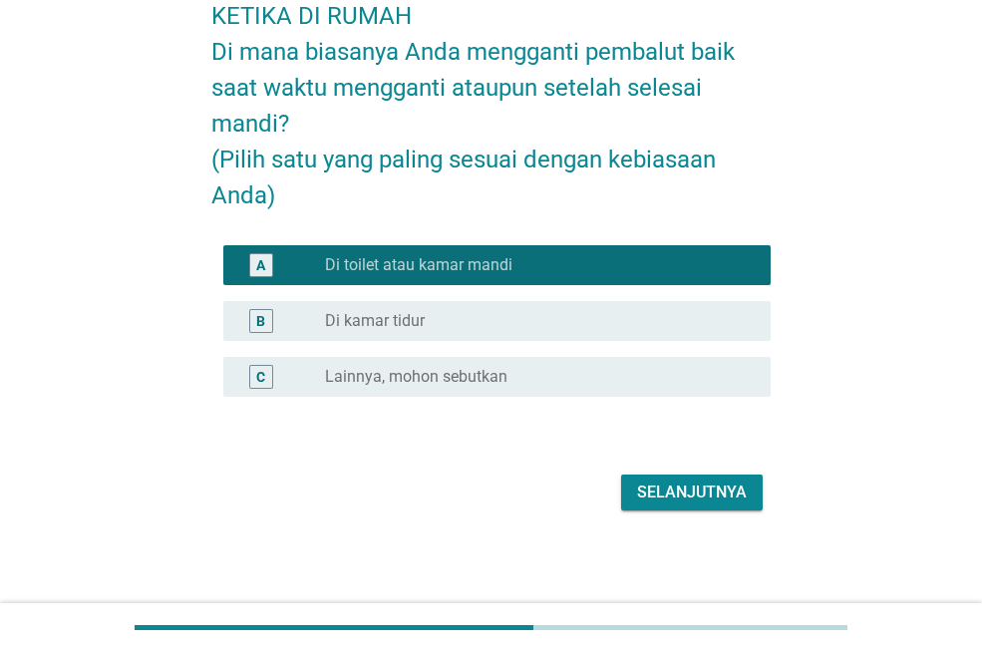
scroll to position [112, 0]
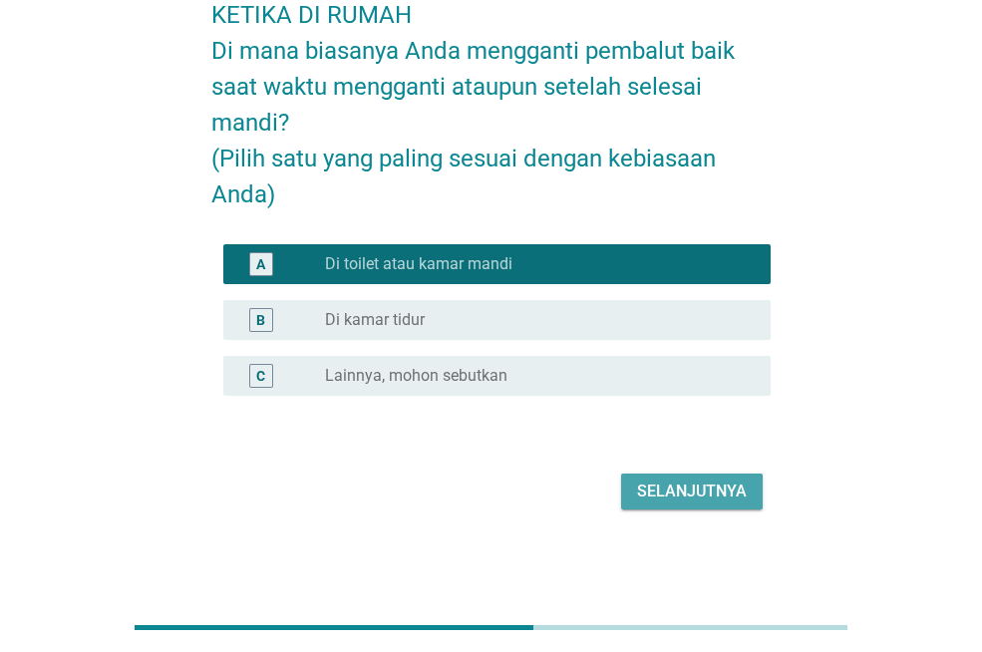
click at [756, 487] on button "Selanjutnya" at bounding box center [692, 492] width 142 height 36
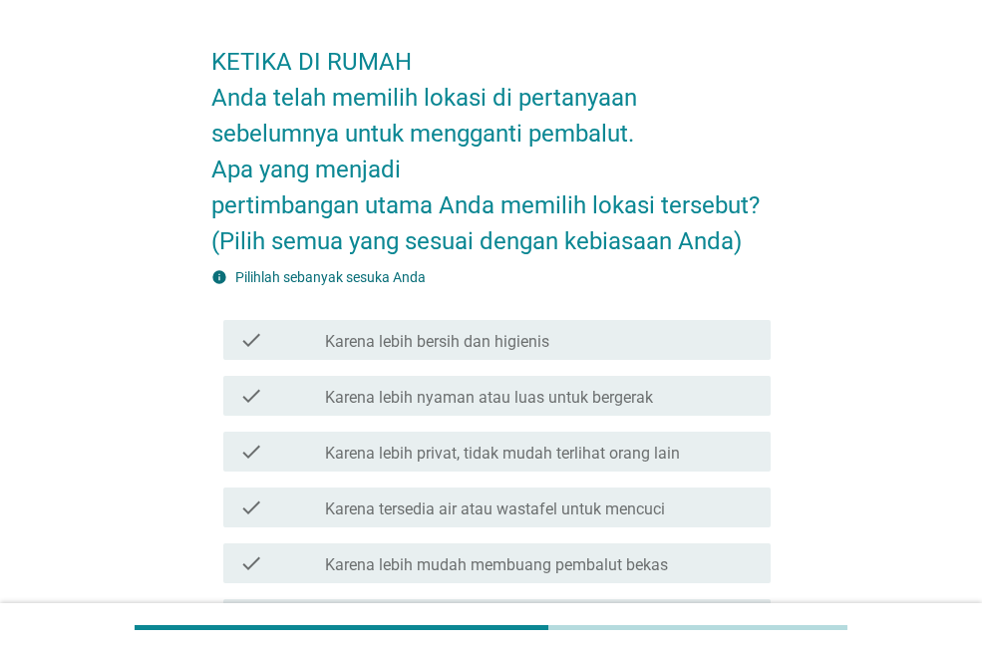
scroll to position [100, 0]
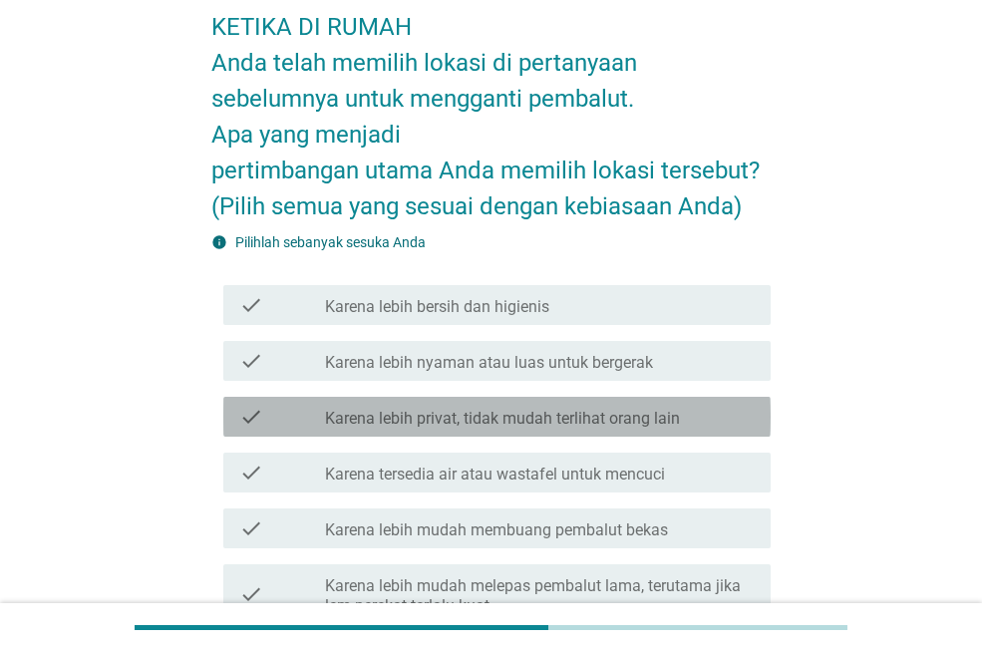
click at [694, 425] on div "check_box_outline_blank Karena lebih privat, tidak mudah terlihat orang lain" at bounding box center [540, 417] width 430 height 24
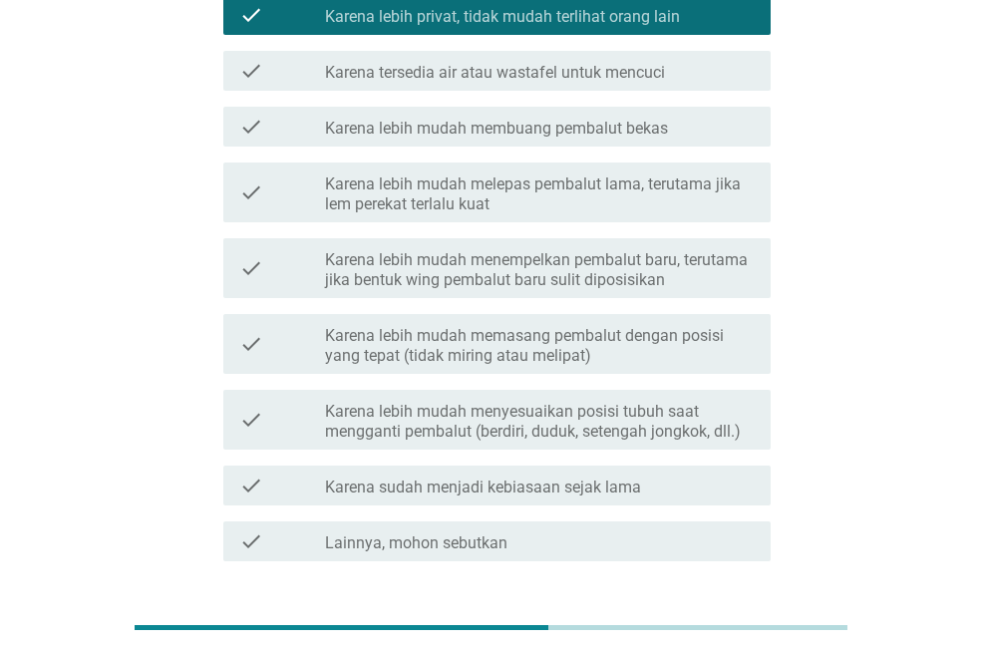
scroll to position [145, 0]
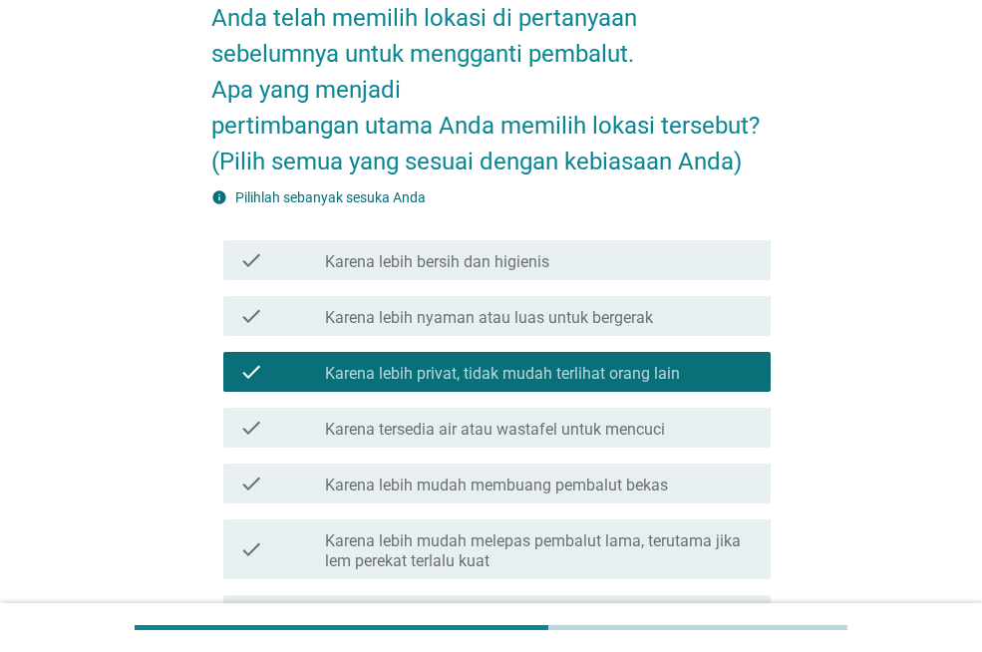
click at [557, 258] on div "check_box_outline_blank Karena lebih bersih dan higienis" at bounding box center [540, 260] width 430 height 24
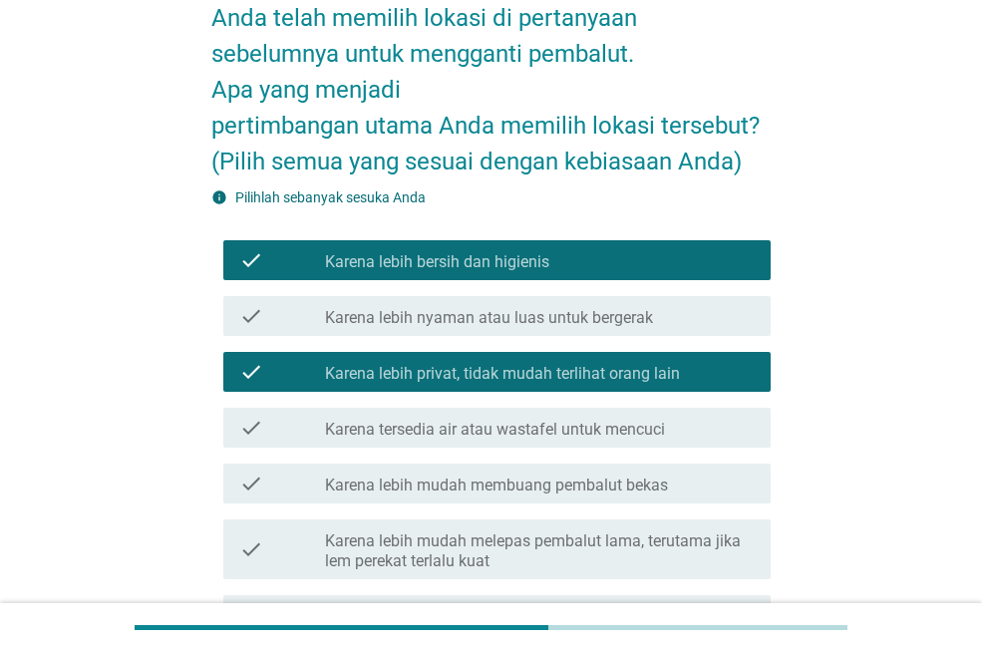
click at [570, 306] on div "check_box_outline_blank Karena lebih nyaman atau luas untuk bergerak" at bounding box center [540, 316] width 430 height 24
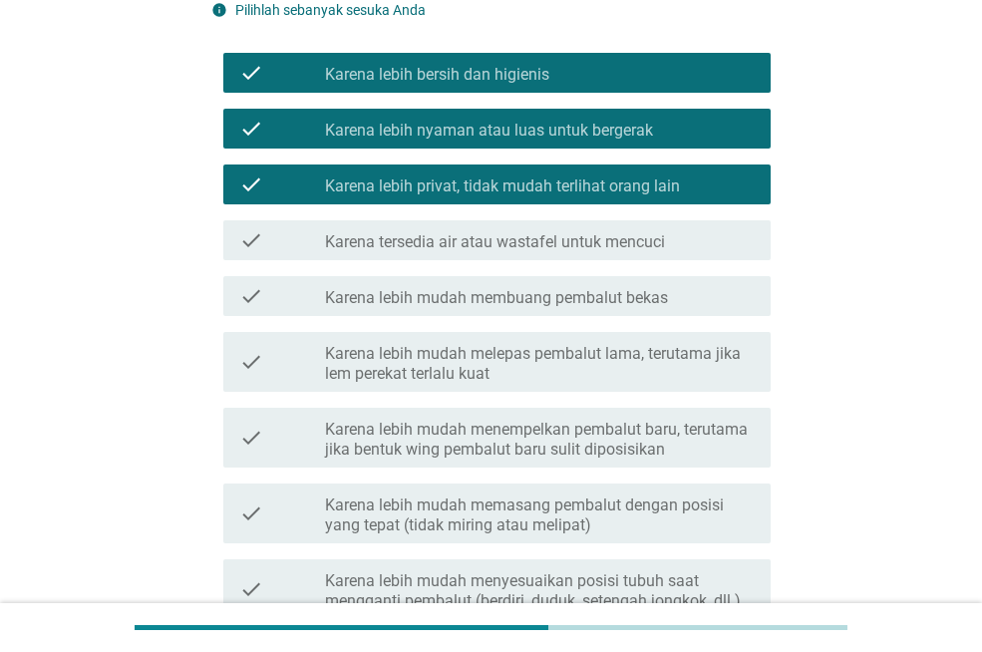
scroll to position [643, 0]
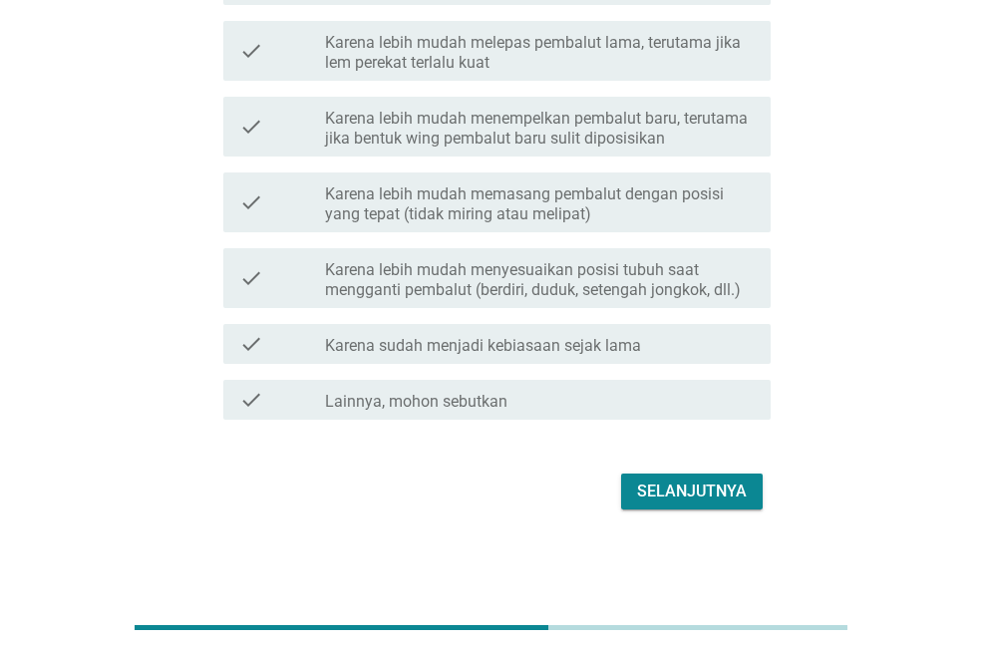
click at [691, 488] on div "Selanjutnya" at bounding box center [692, 492] width 110 height 24
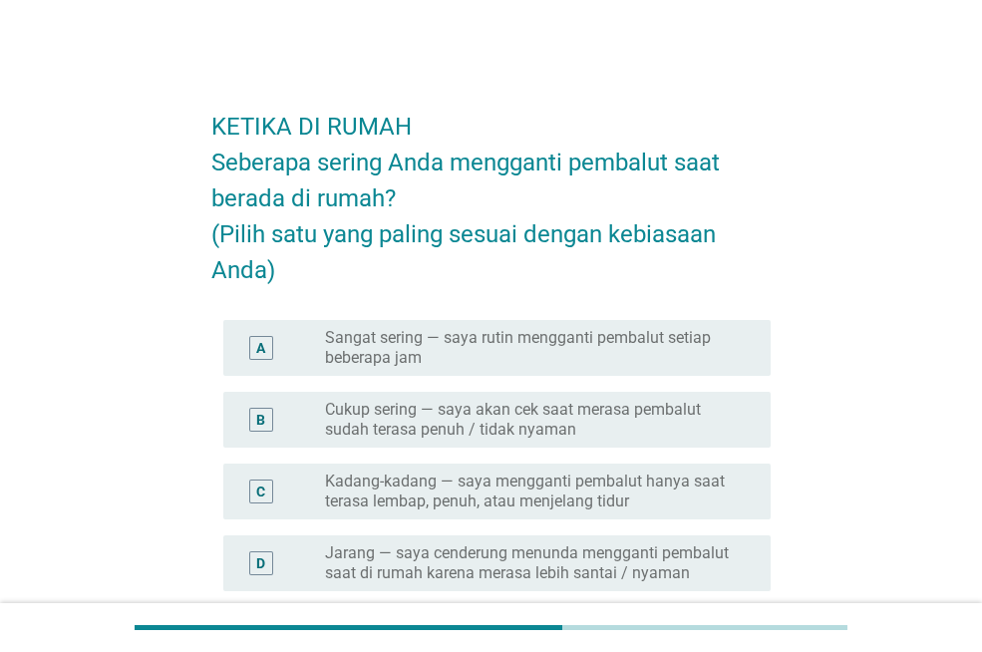
click at [619, 406] on label "Cukup sering — saya akan cek saat merasa pembalut sudah terasa penuh / tidak ny…" at bounding box center [532, 420] width 414 height 40
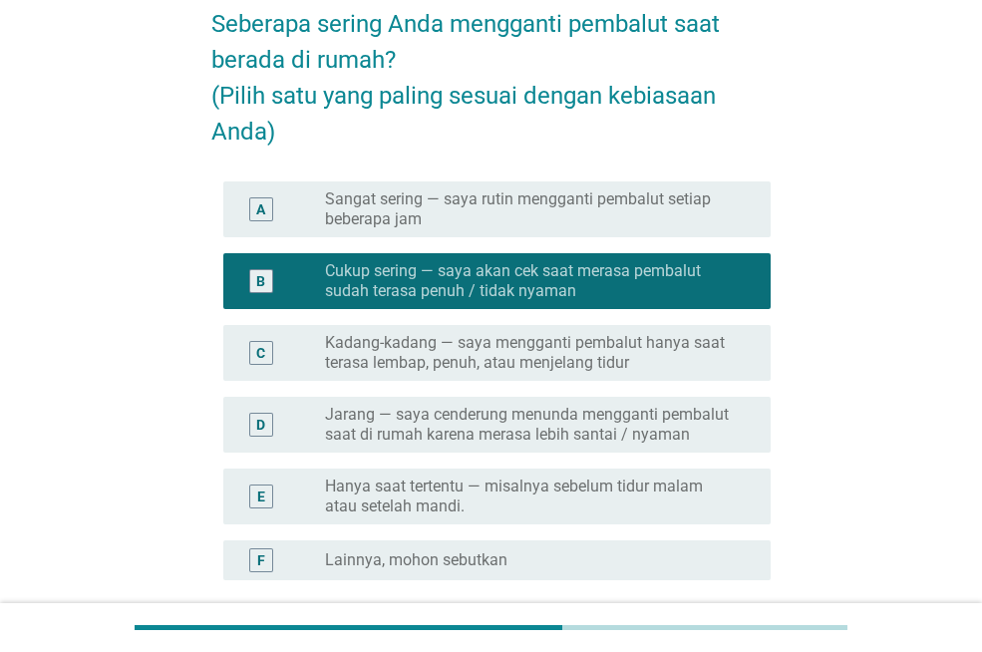
scroll to position [323, 0]
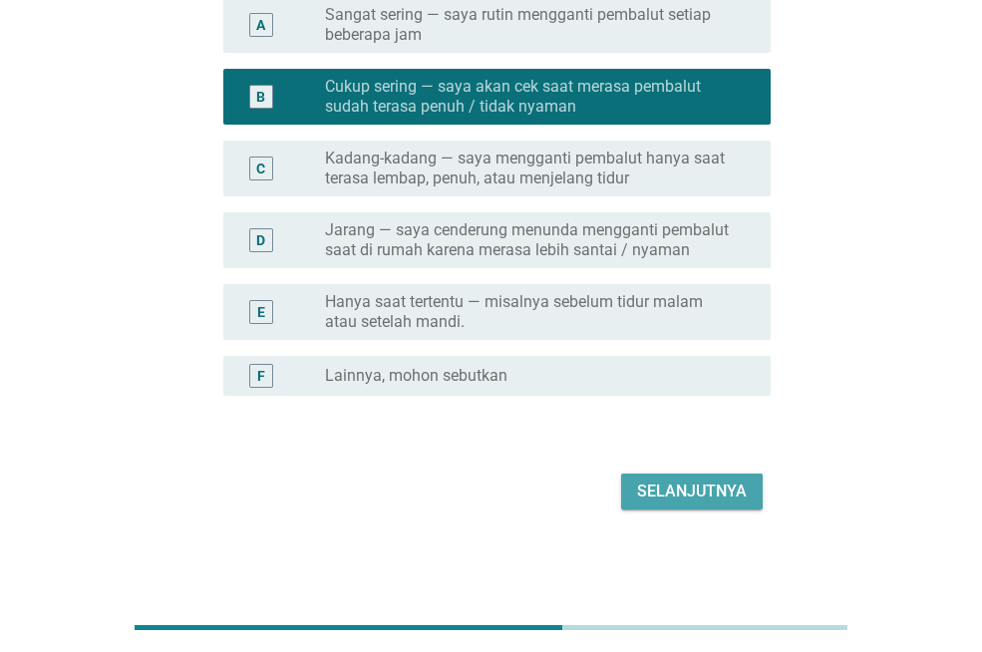
click at [645, 491] on div "Selanjutnya" at bounding box center [692, 492] width 110 height 24
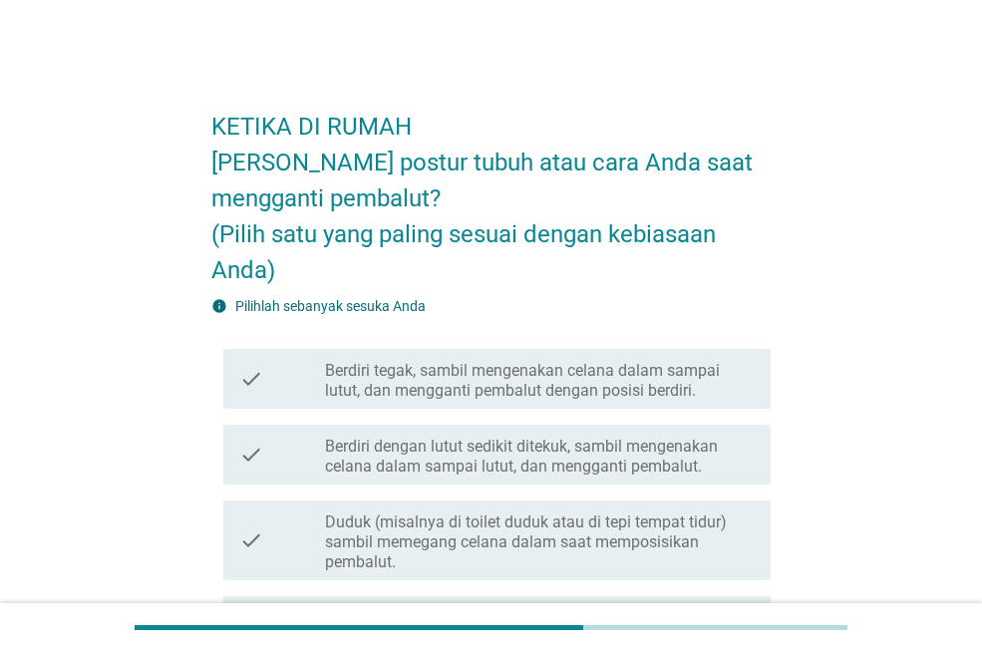
click at [640, 540] on label "Duduk (misalnya di toilet duduk atau di tepi tempat tidur) sambil memegang cela…" at bounding box center [540, 543] width 430 height 60
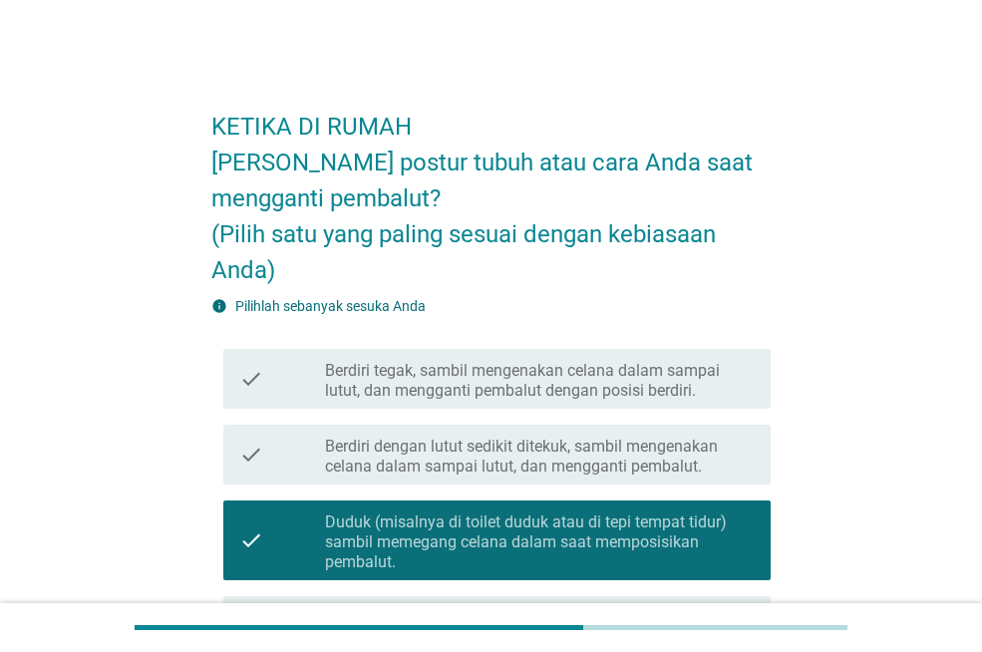
click at [645, 389] on label "Berdiri tegak, sambil mengenakan celana dalam sampai lutut, dan mengganti pemba…" at bounding box center [540, 381] width 430 height 40
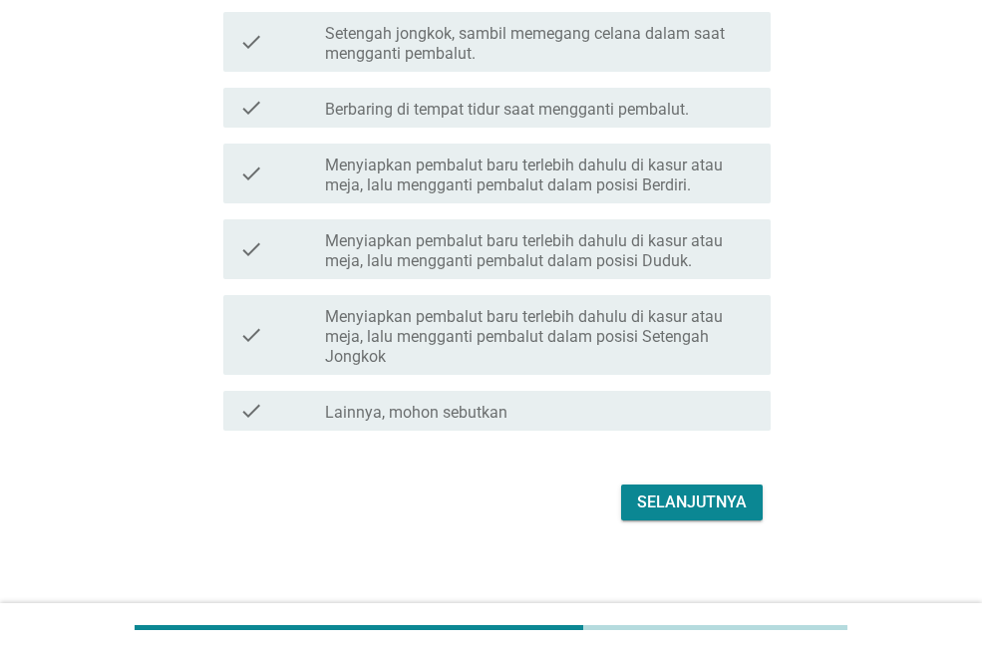
scroll to position [671, 0]
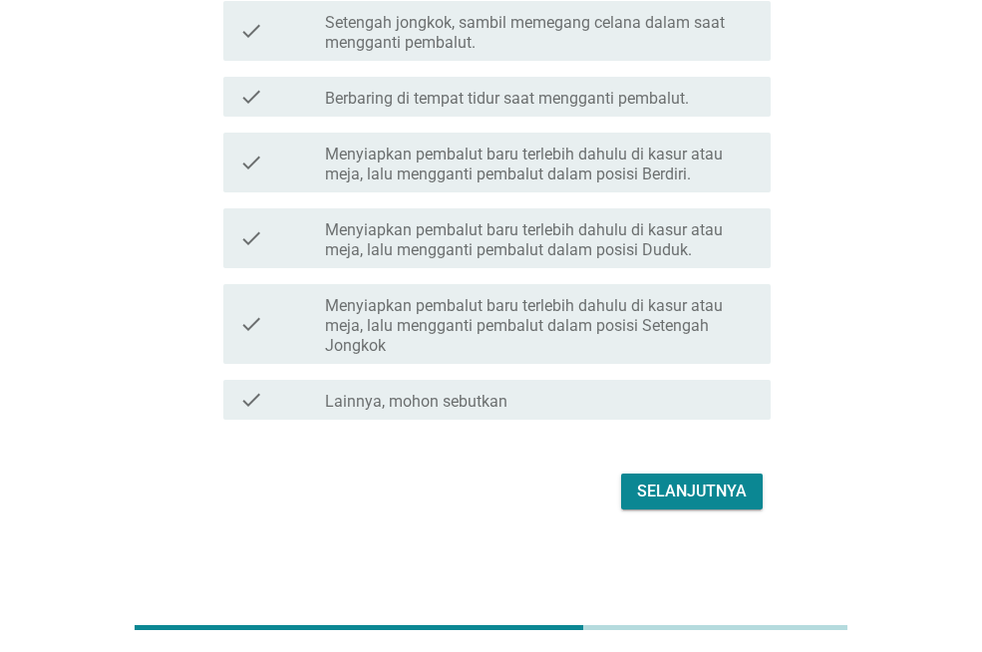
click at [684, 493] on div "Selanjutnya" at bounding box center [692, 492] width 110 height 24
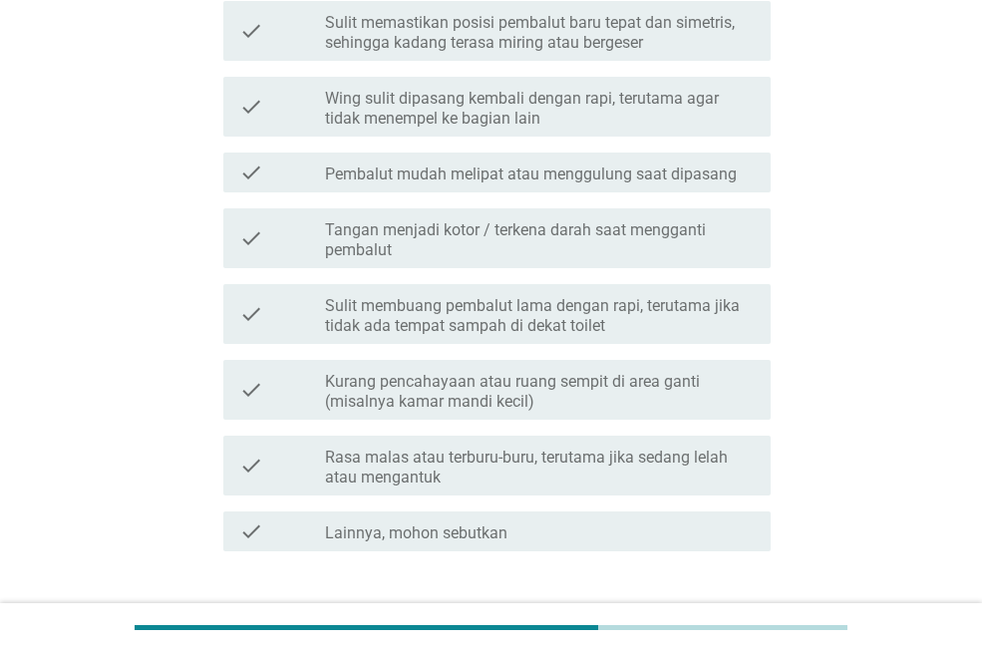
scroll to position [0, 0]
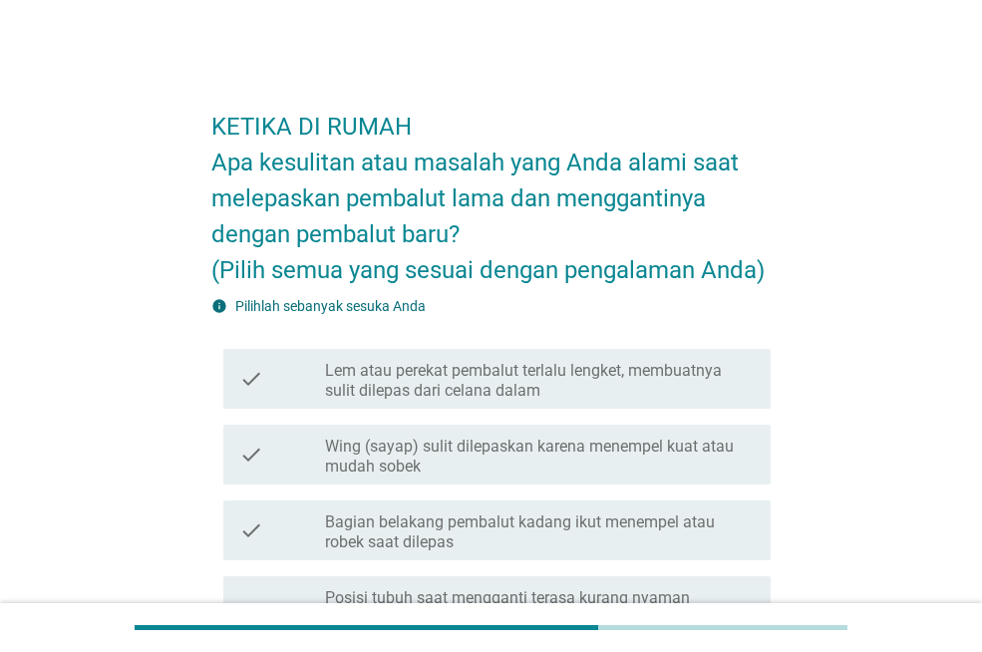
click at [694, 469] on label "Wing (sayap) sulit dilepaskan karena menempel kuat atau mudah sobek" at bounding box center [540, 457] width 430 height 40
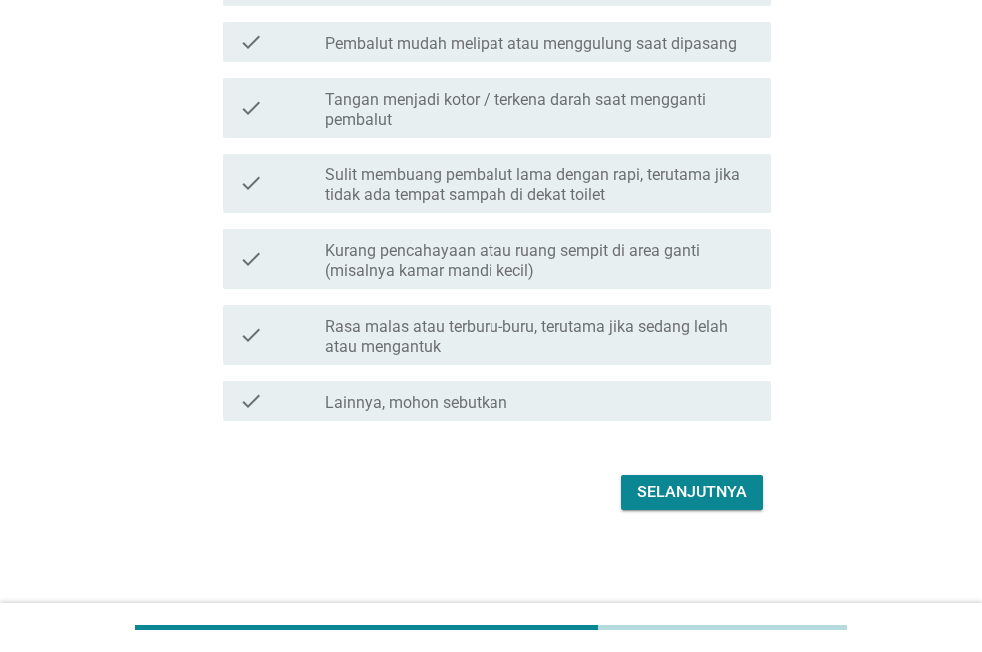
scroll to position [803, 0]
click at [694, 497] on div "Selanjutnya" at bounding box center [692, 492] width 110 height 24
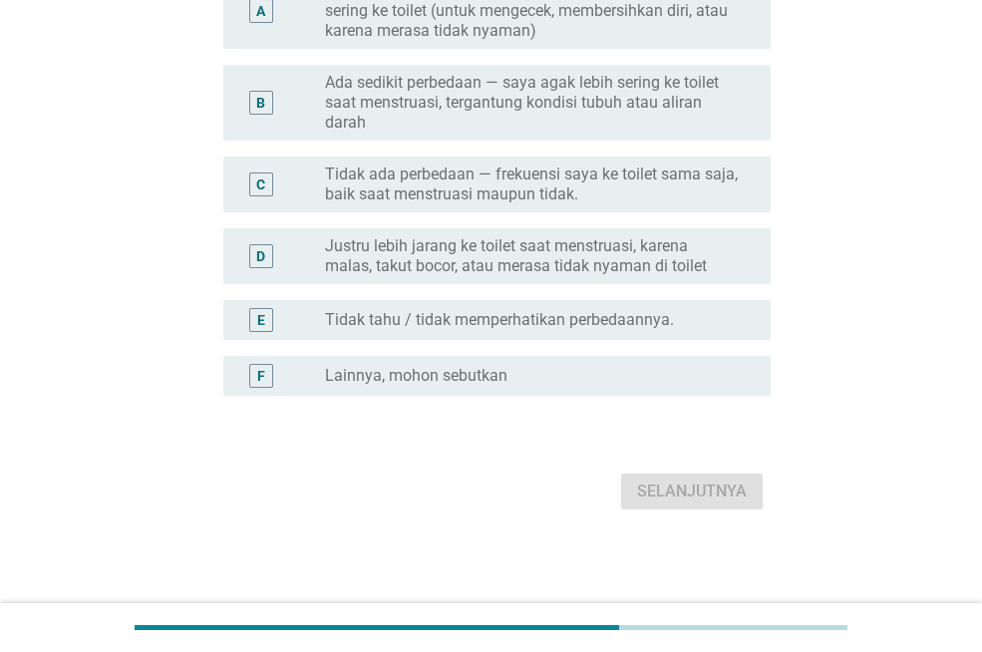
scroll to position [0, 0]
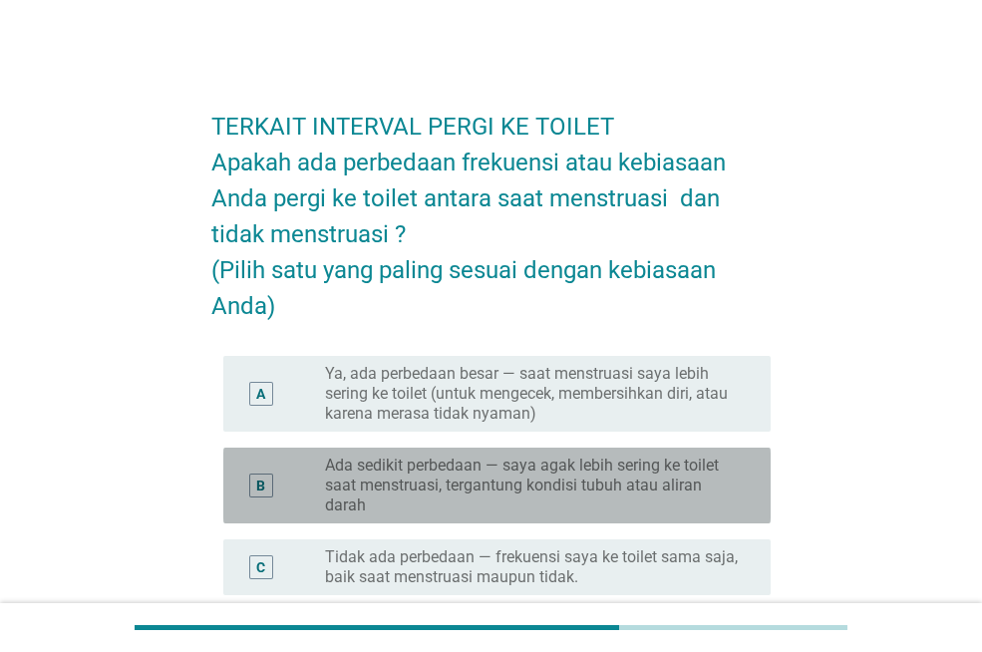
click at [690, 485] on label "Ada sedikit perbedaan — saya agak lebih sering ke toilet saat menstruasi, terga…" at bounding box center [532, 486] width 414 height 60
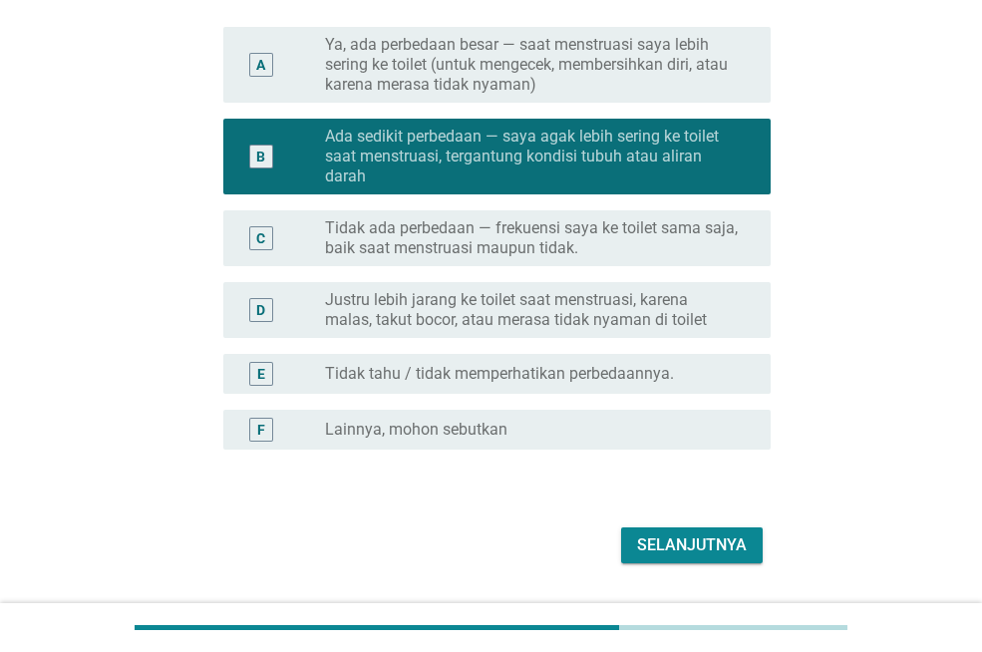
scroll to position [383, 0]
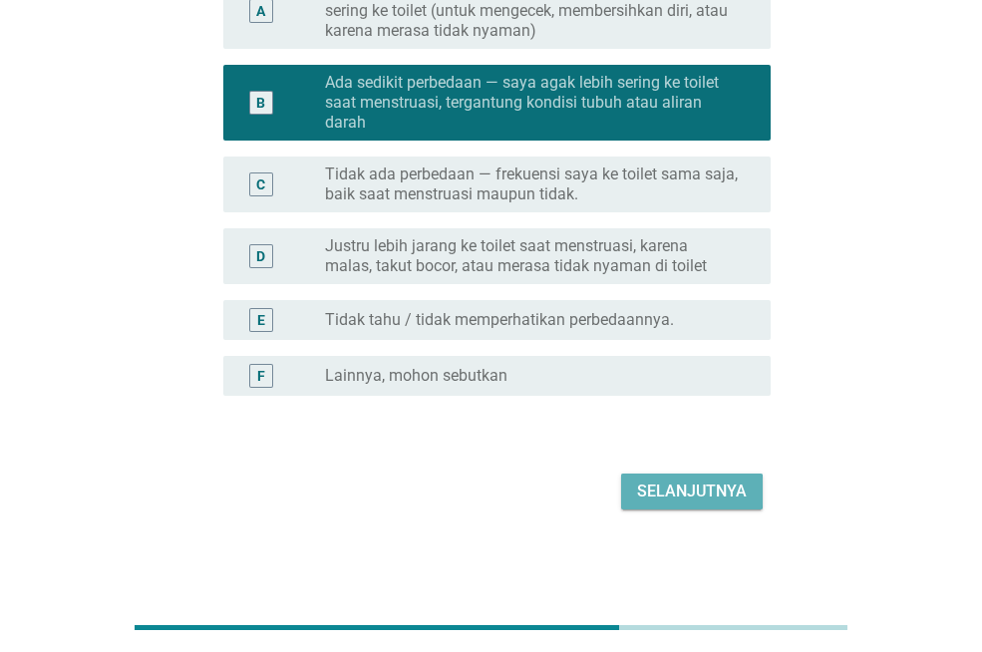
click at [690, 485] on div "Selanjutnya" at bounding box center [692, 492] width 110 height 24
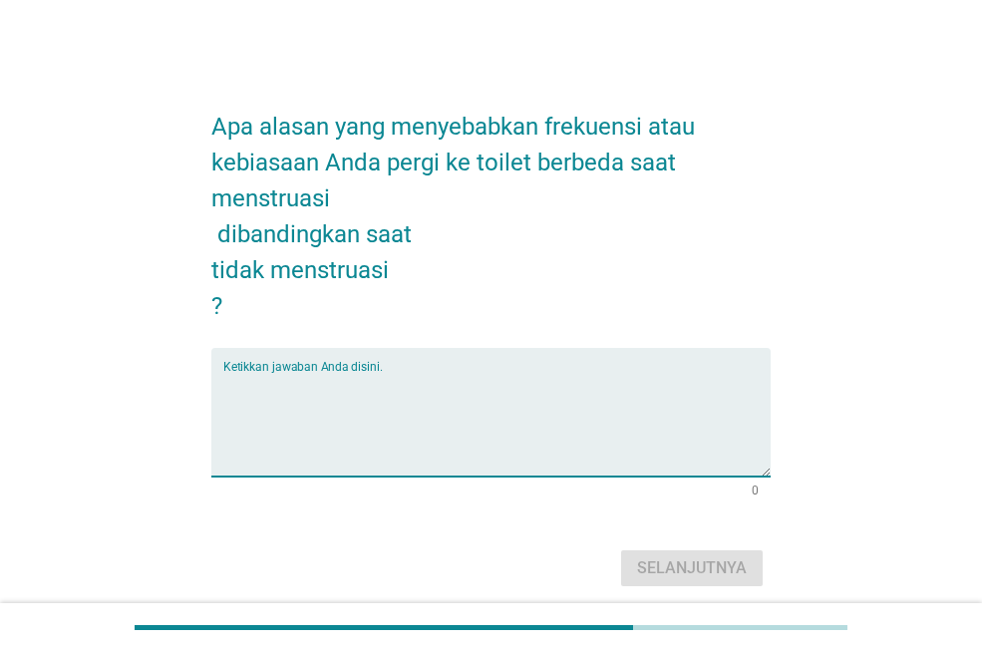
click at [709, 404] on textarea "Ketikkan jawaban Anda disini." at bounding box center [496, 424] width 547 height 105
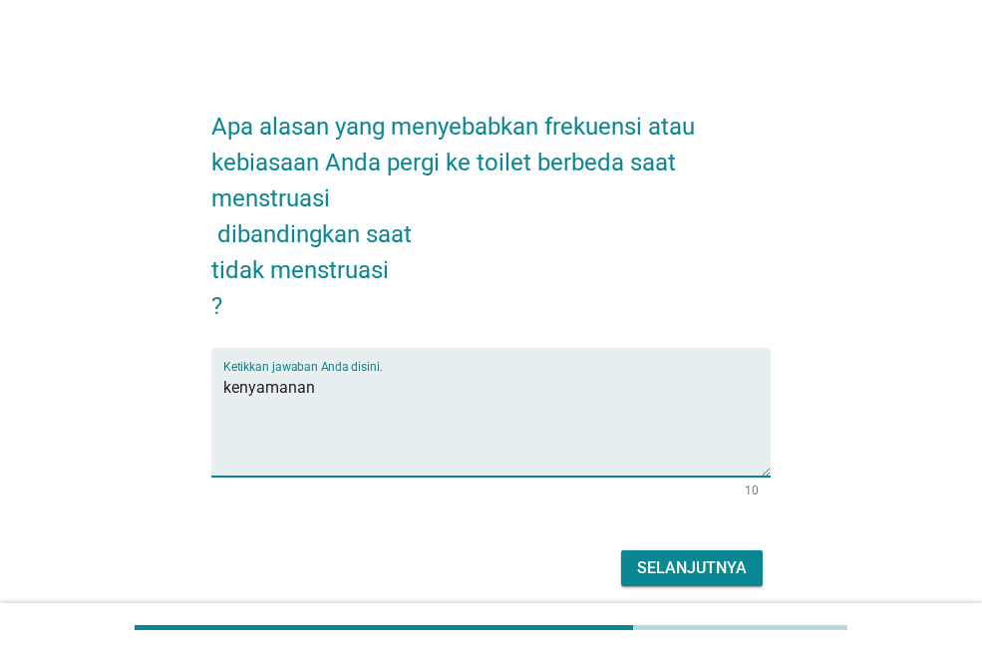
type textarea "kenyamanan"
click at [724, 545] on div "Selanjutnya" at bounding box center [490, 568] width 559 height 48
click at [722, 556] on div "Selanjutnya" at bounding box center [692, 568] width 110 height 24
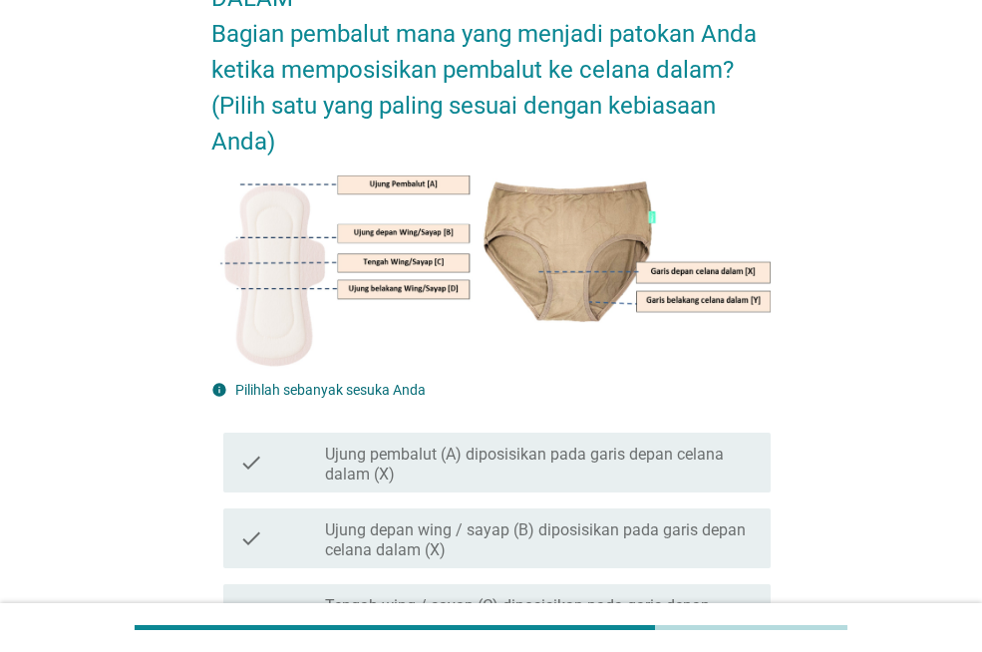
scroll to position [299, 0]
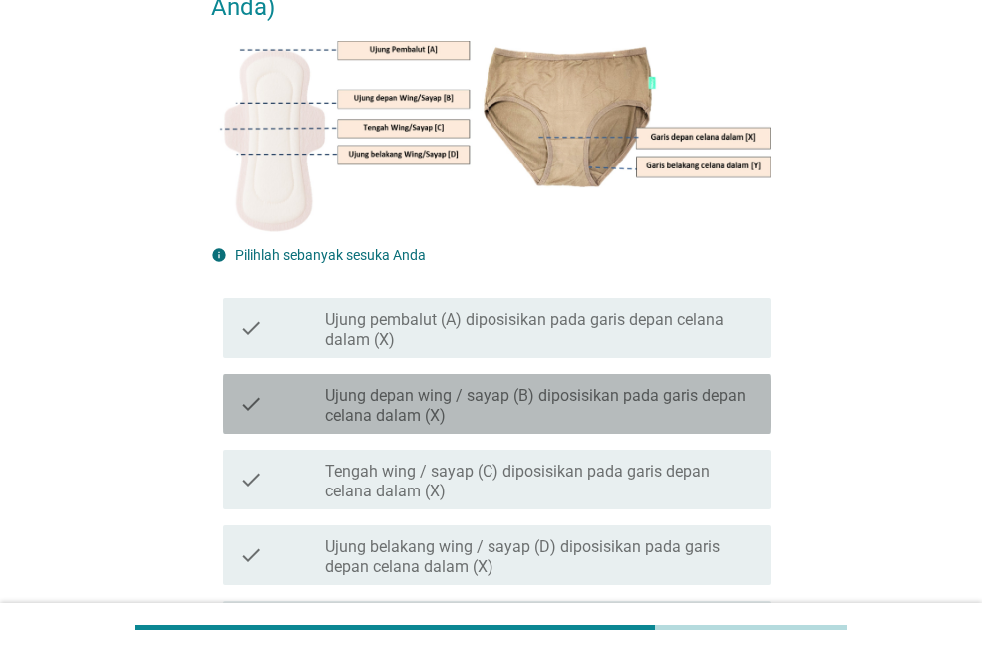
click at [574, 425] on label "Ujung depan wing / sayap (B) diposisikan pada garis depan celana dalam (X)" at bounding box center [540, 406] width 430 height 40
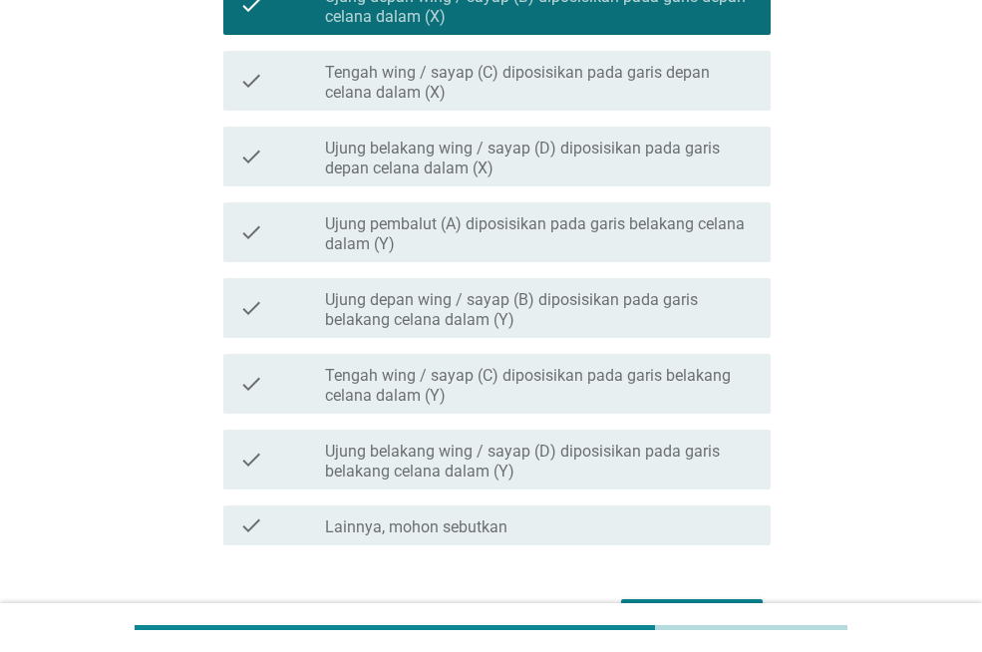
scroll to position [825, 0]
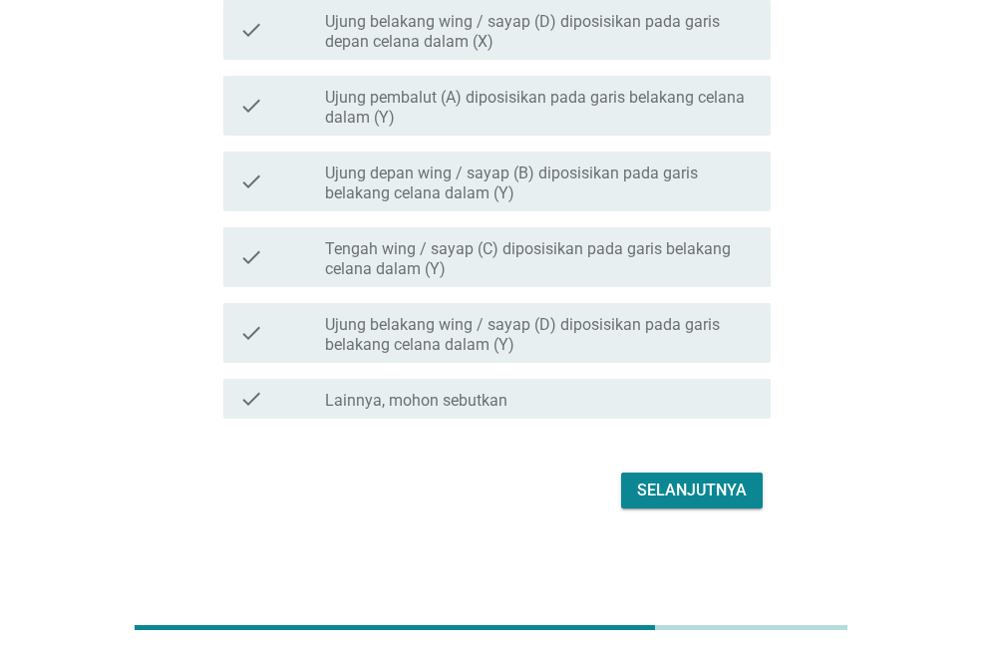
click at [707, 511] on div "Selanjutnya" at bounding box center [490, 491] width 559 height 48
click at [706, 499] on div "Selanjutnya" at bounding box center [692, 491] width 110 height 24
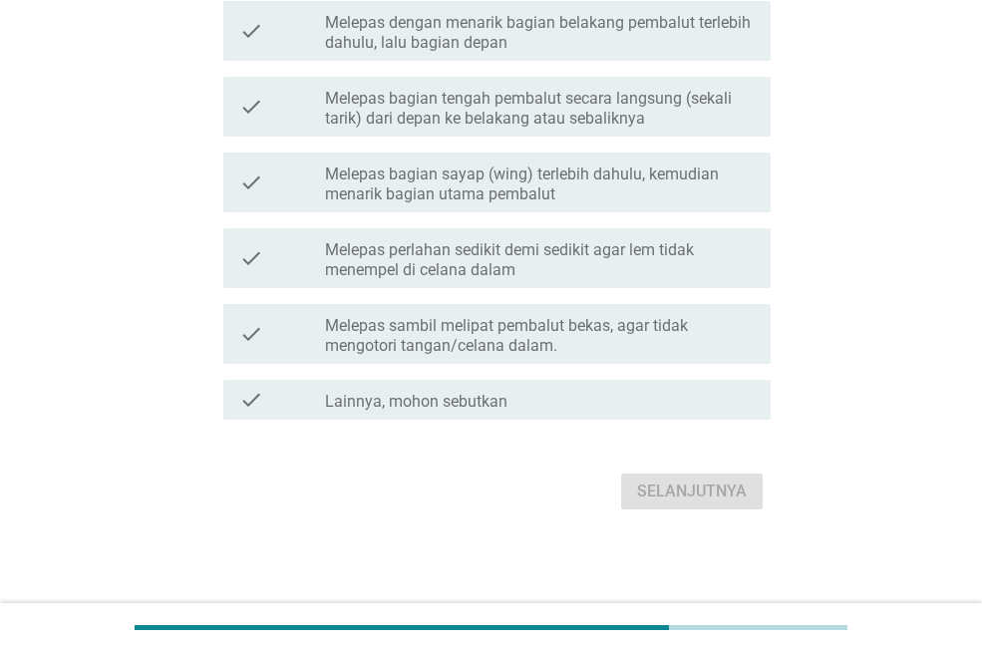
scroll to position [0, 0]
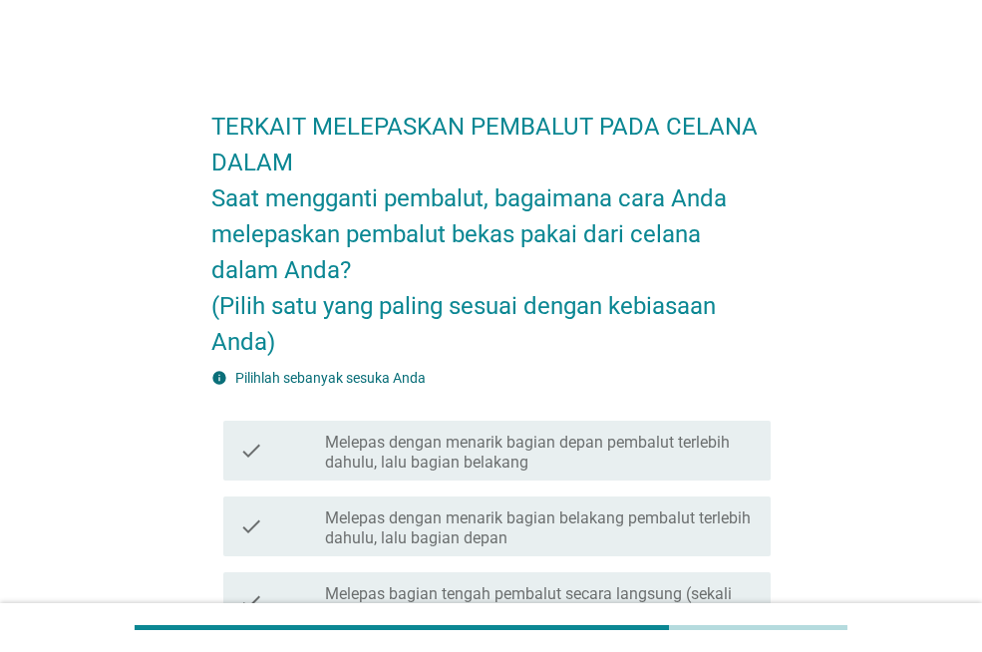
click at [687, 531] on label "Melepas dengan menarik bagian belakang pembalut terlebih dahulu, lalu bagian de…" at bounding box center [540, 529] width 430 height 40
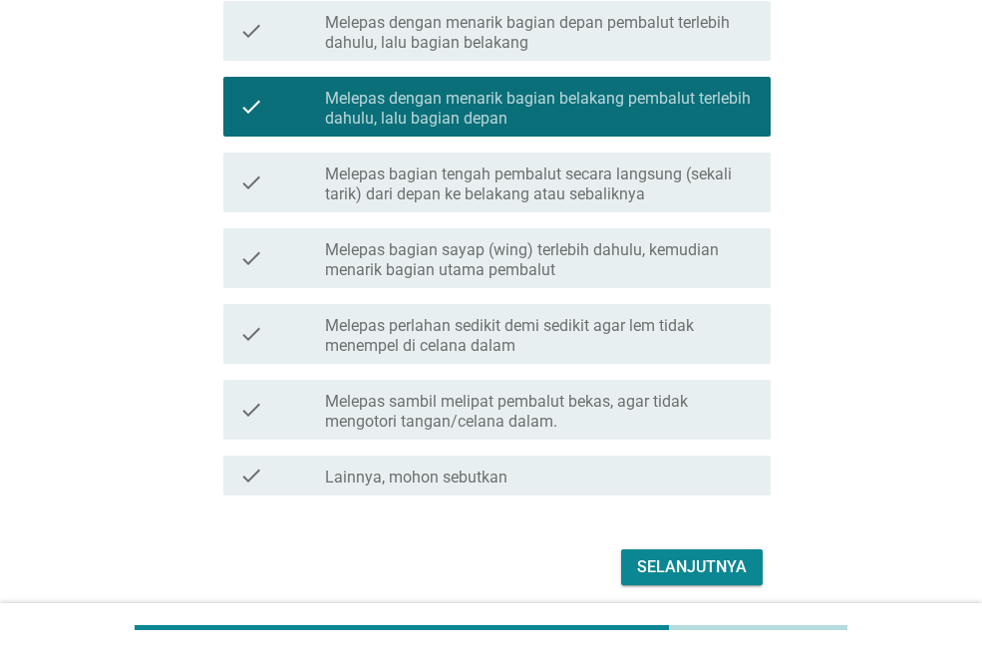
scroll to position [496, 0]
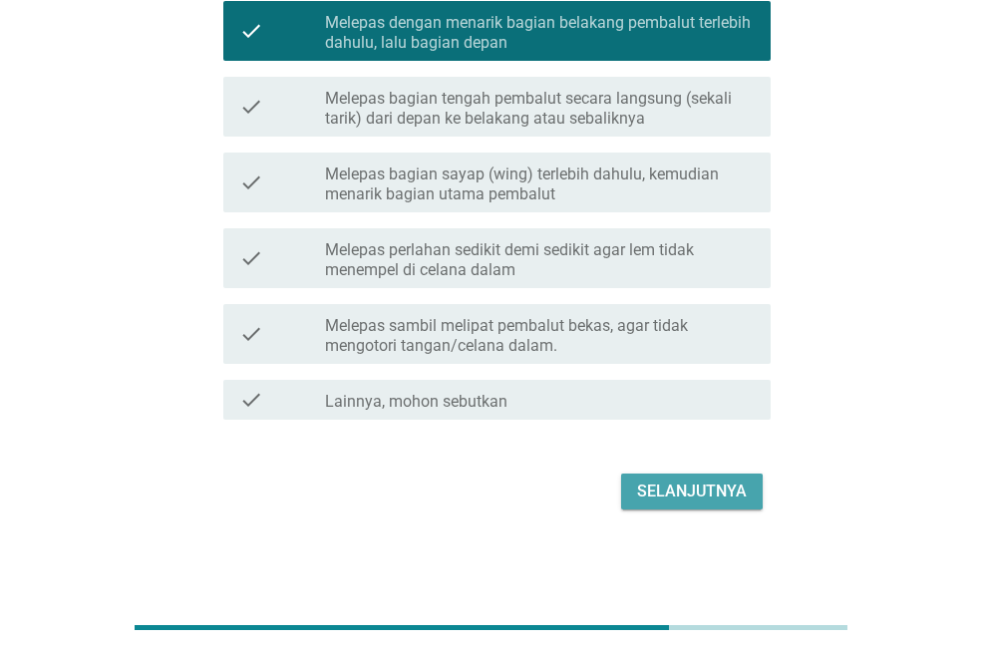
click at [681, 491] on div "Selanjutnya" at bounding box center [692, 492] width 110 height 24
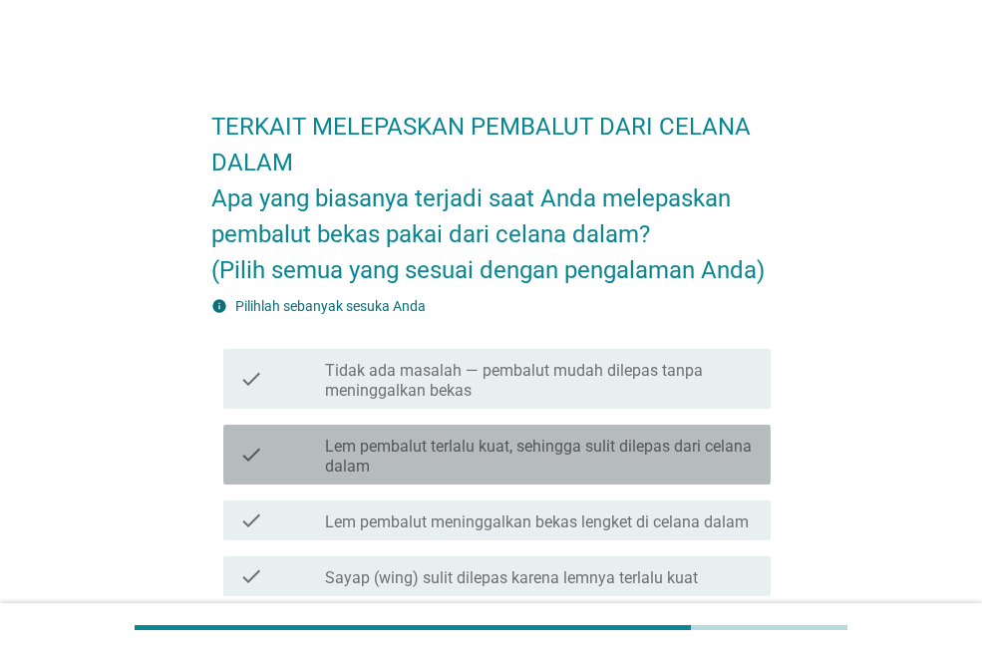
click at [681, 455] on label "Lem pembalut terlalu kuat, sehingga sulit dilepas dari celana dalam" at bounding box center [540, 457] width 430 height 40
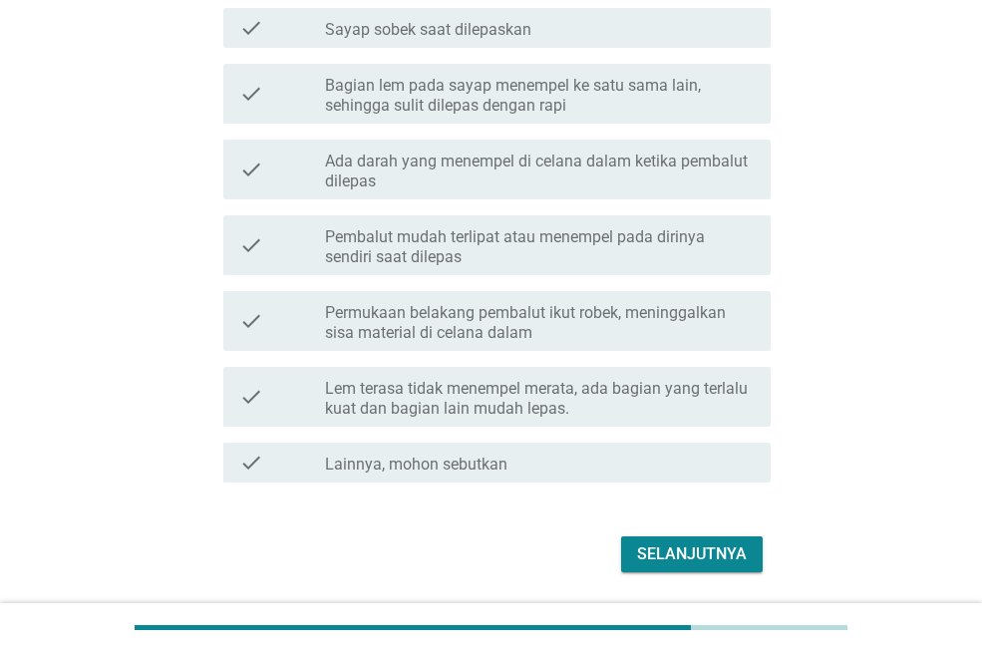
scroll to position [667, 0]
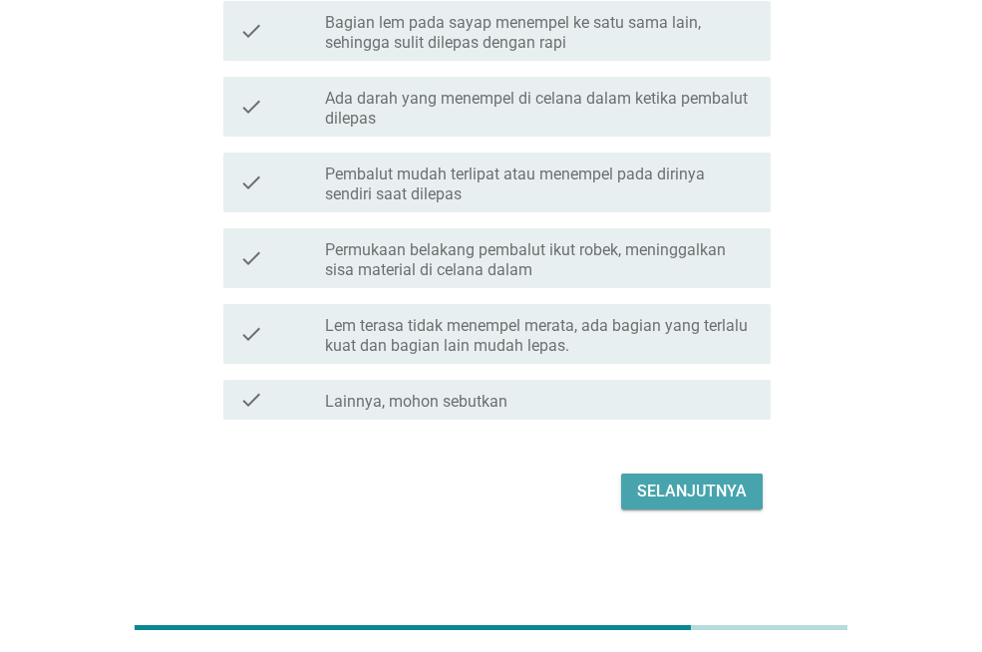
click at [719, 487] on div "Selanjutnya" at bounding box center [692, 492] width 110 height 24
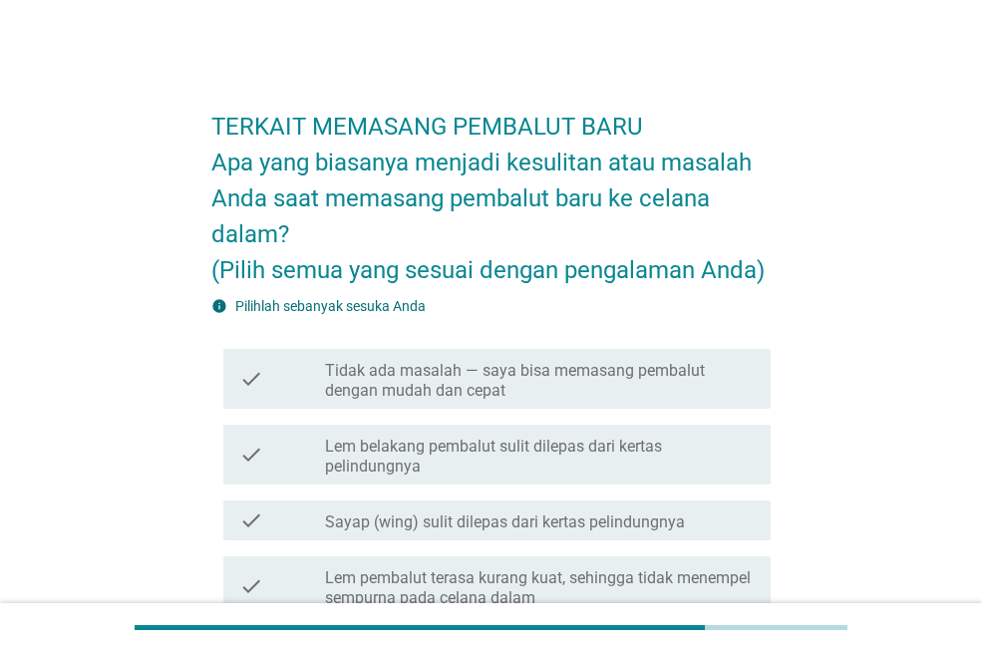
click at [627, 383] on label "Tidak ada masalah — saya bisa memasang pembalut dengan mudah dan cepat" at bounding box center [540, 381] width 430 height 40
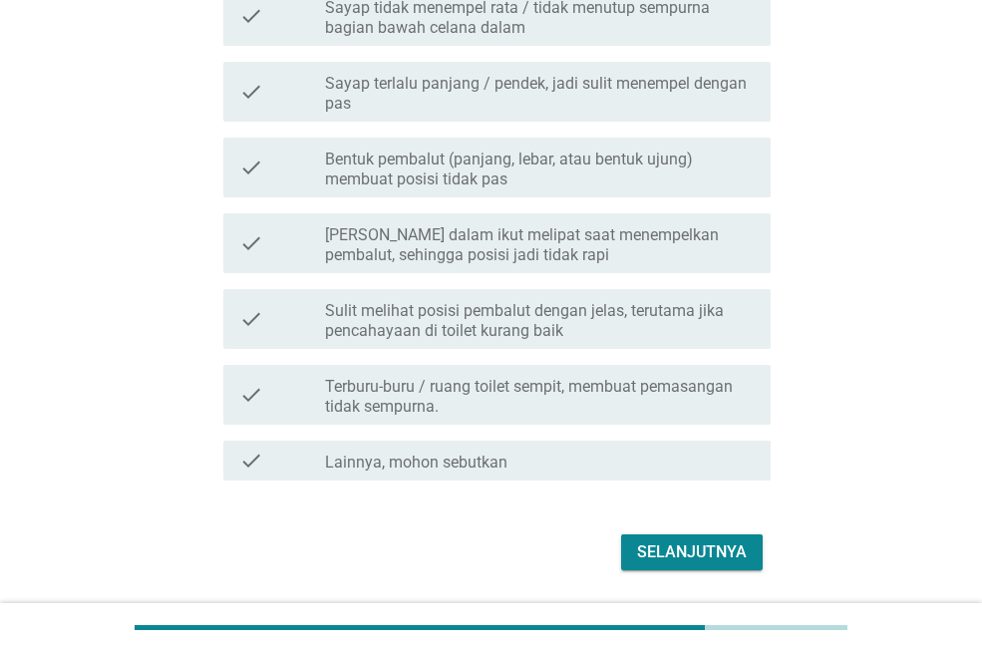
scroll to position [914, 0]
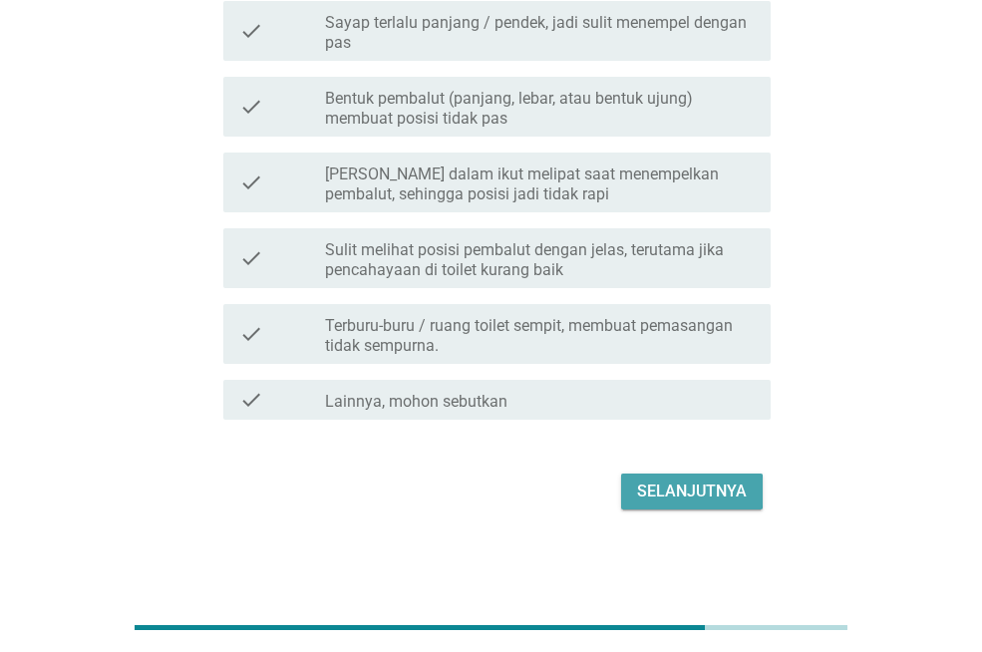
click at [684, 485] on div "Selanjutnya" at bounding box center [692, 492] width 110 height 24
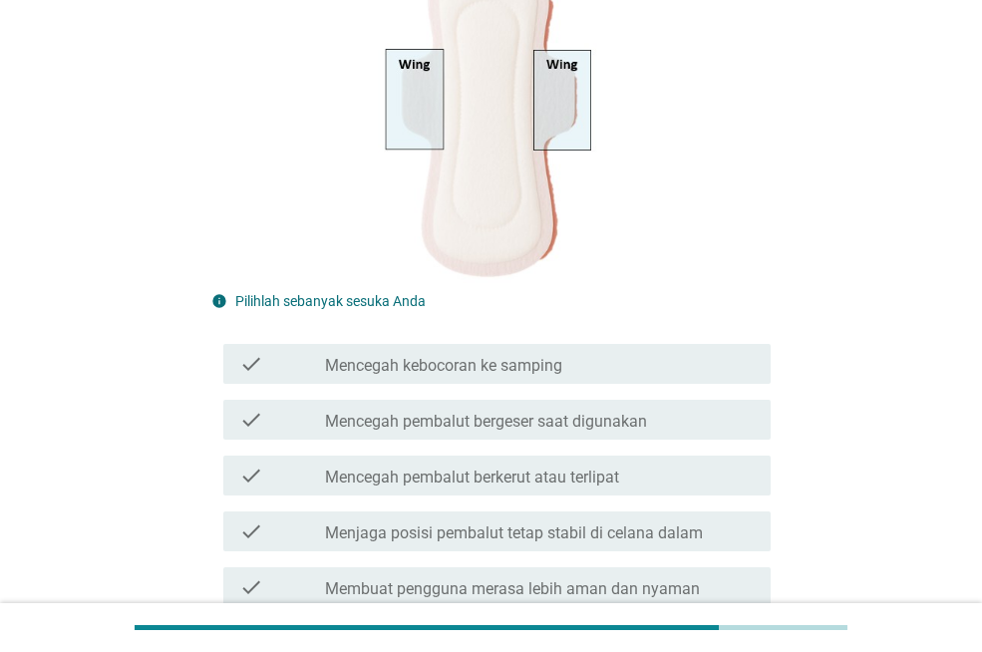
scroll to position [399, 0]
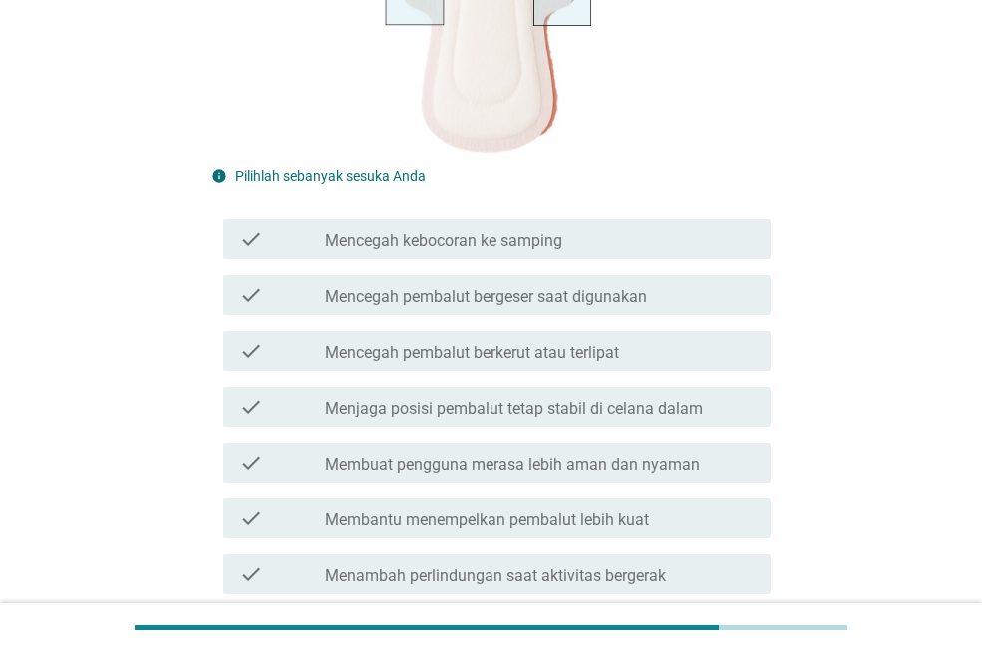
click at [639, 251] on div "check_box_outline_blank Mencegah kebocoran ke samping" at bounding box center [540, 239] width 430 height 24
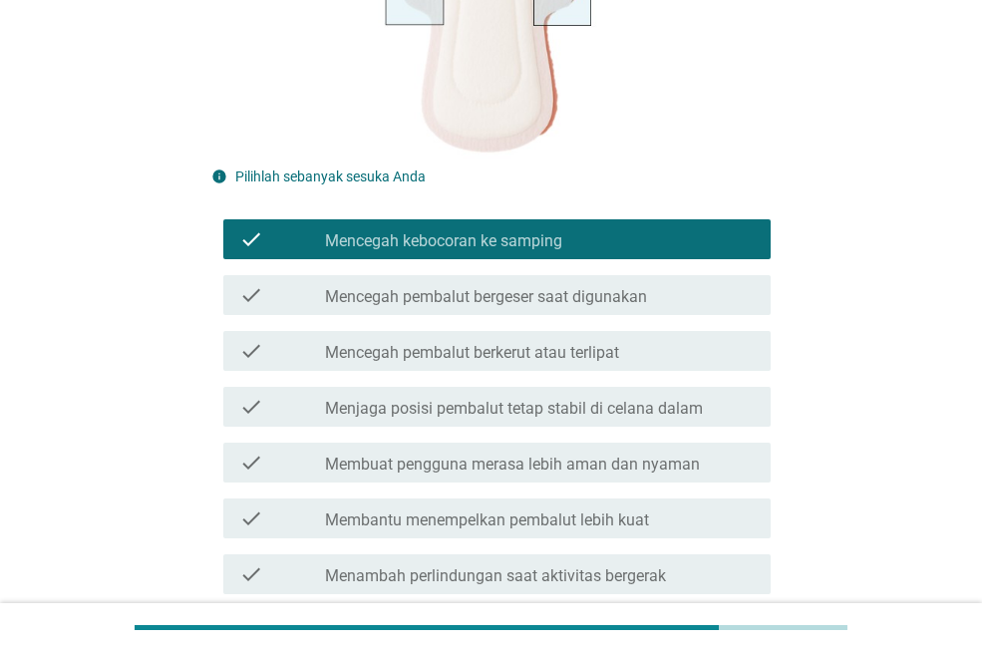
click at [626, 332] on div "check check_box_outline_blank Mencegah pembalut berkerut atau terlipat" at bounding box center [496, 351] width 547 height 40
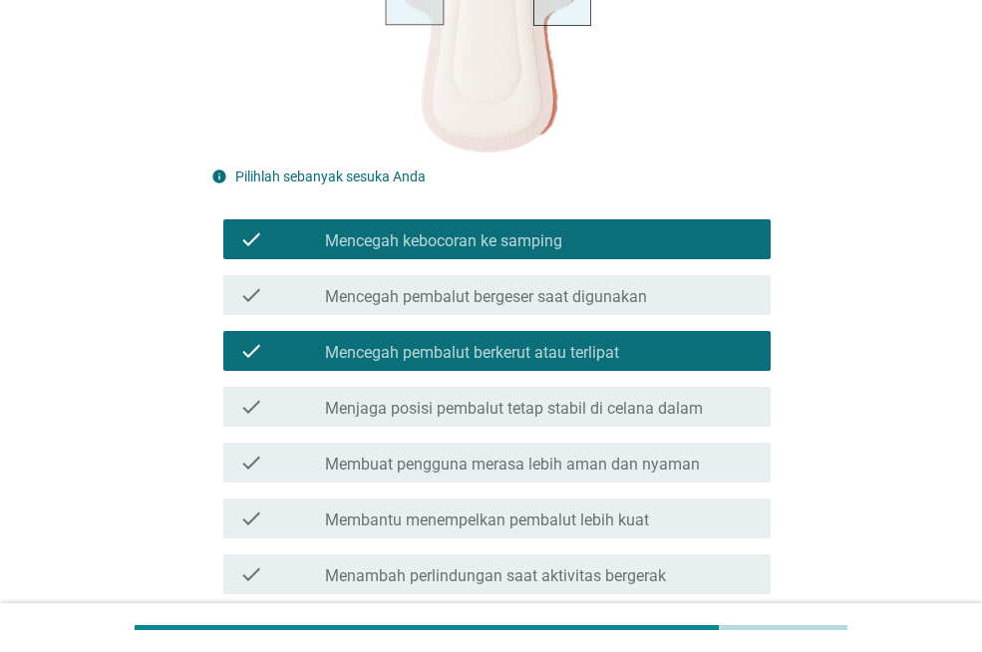
click at [609, 432] on div "check check_box_outline_blank Menjaga posisi pembalut tetap stabil di celana da…" at bounding box center [490, 407] width 559 height 56
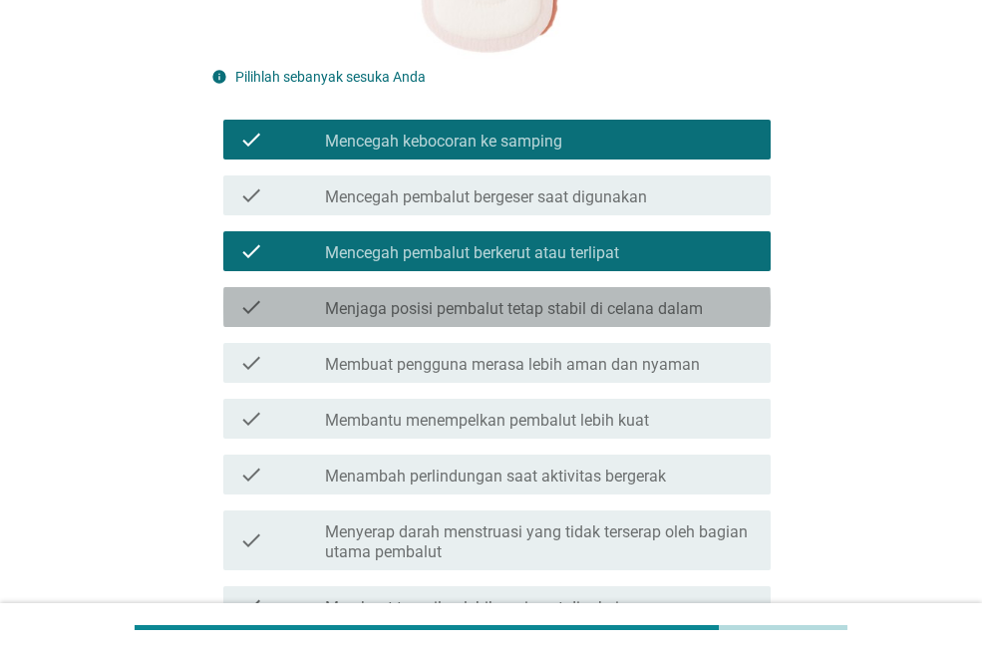
click at [631, 298] on div "check_box_outline_blank Menjaga posisi pembalut tetap stabil di celana dalam" at bounding box center [540, 307] width 430 height 24
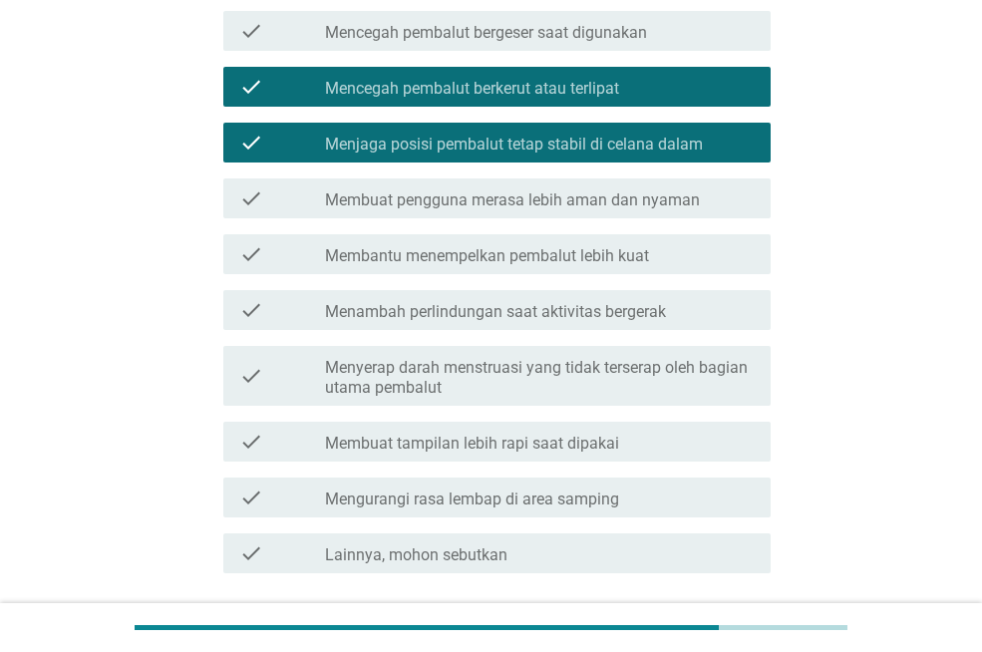
scroll to position [818, 0]
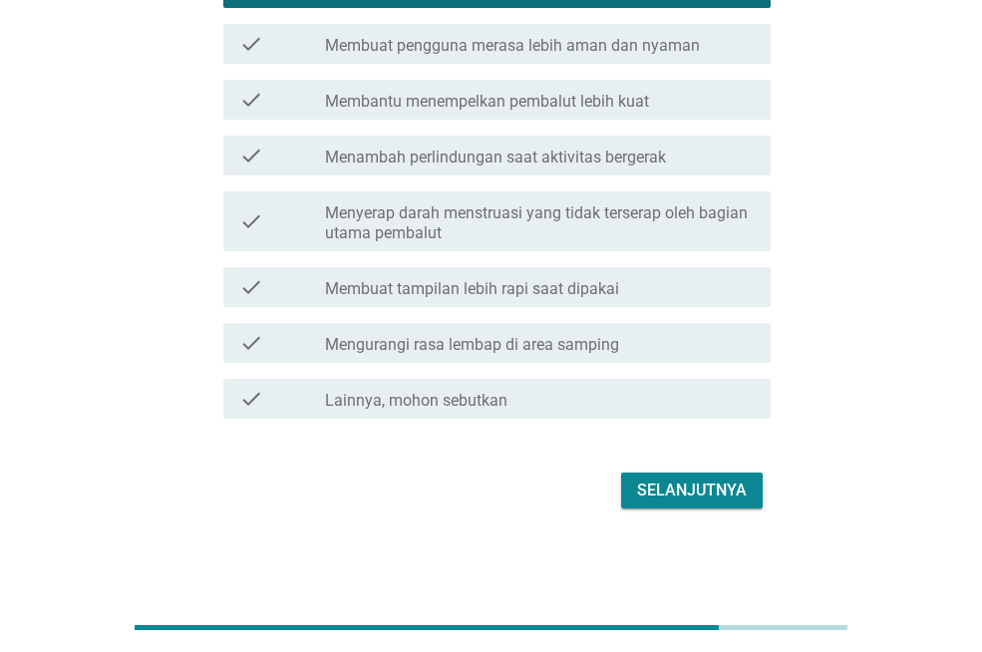
click at [672, 499] on div "Selanjutnya" at bounding box center [692, 491] width 110 height 24
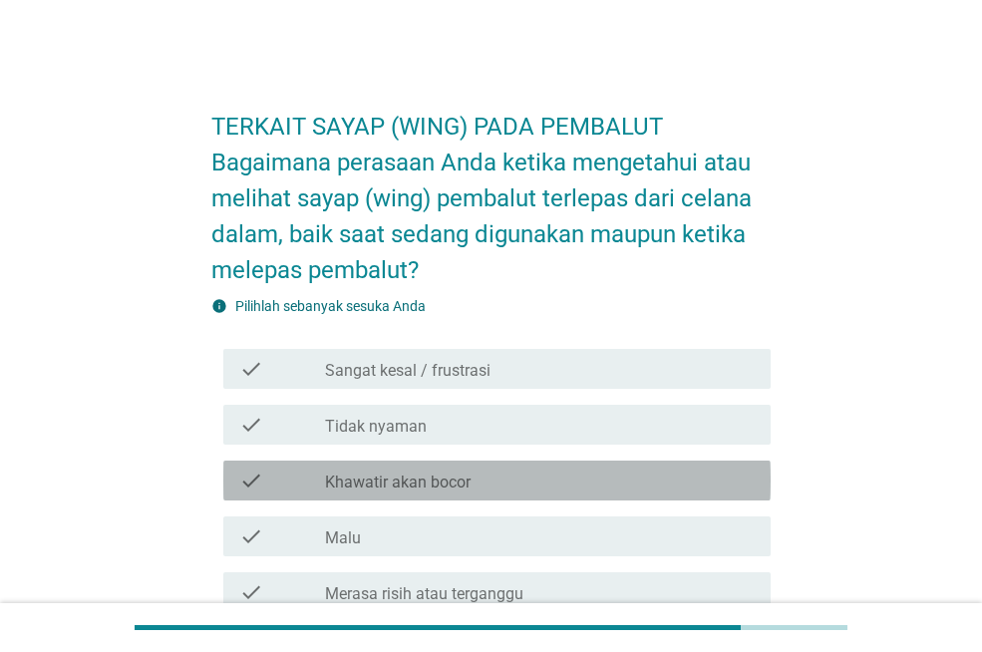
click at [672, 499] on div "check check_box_outline_blank Khawatir akan bocor" at bounding box center [496, 481] width 547 height 40
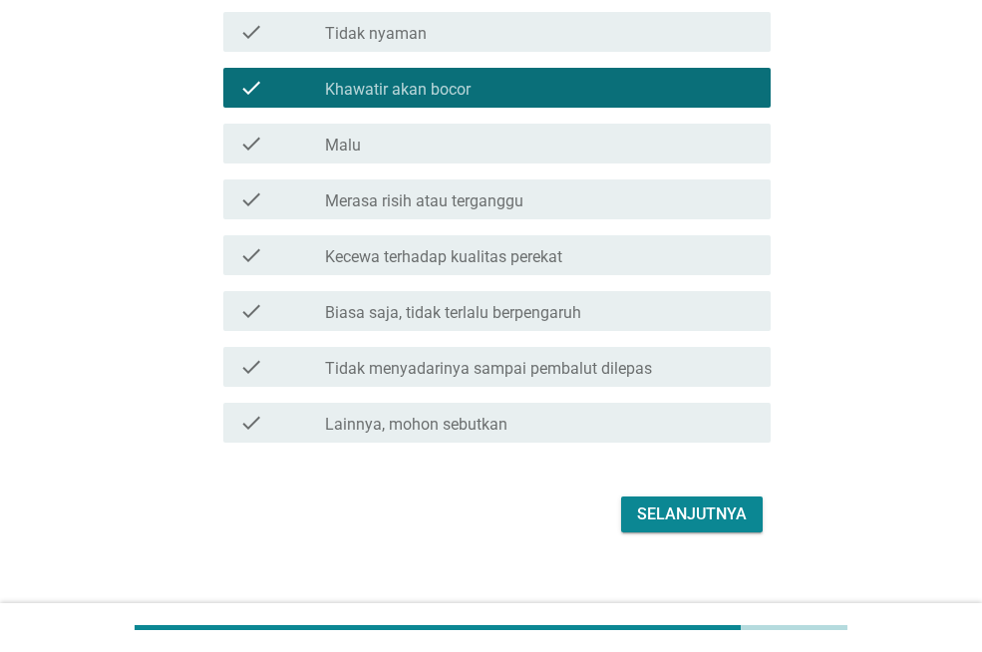
scroll to position [416, 0]
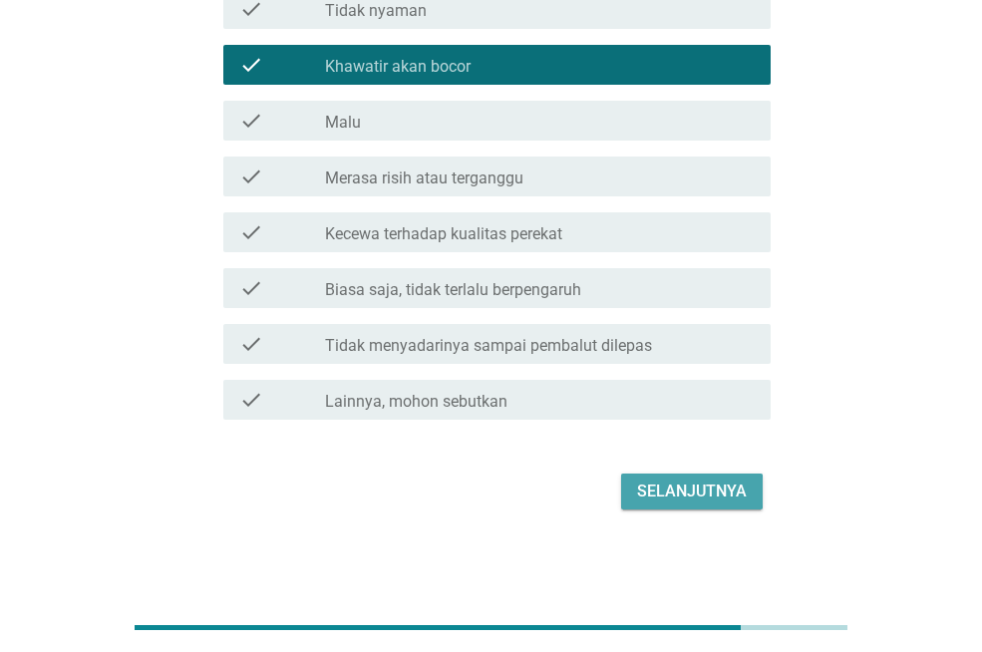
click at [691, 506] on button "Selanjutnya" at bounding box center [692, 492] width 142 height 36
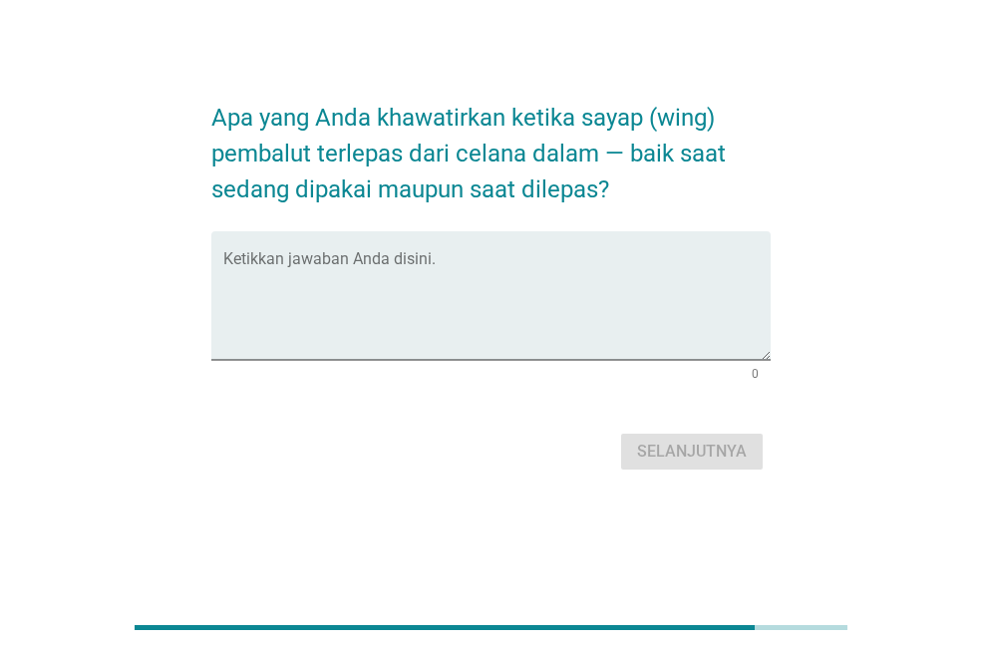
scroll to position [0, 0]
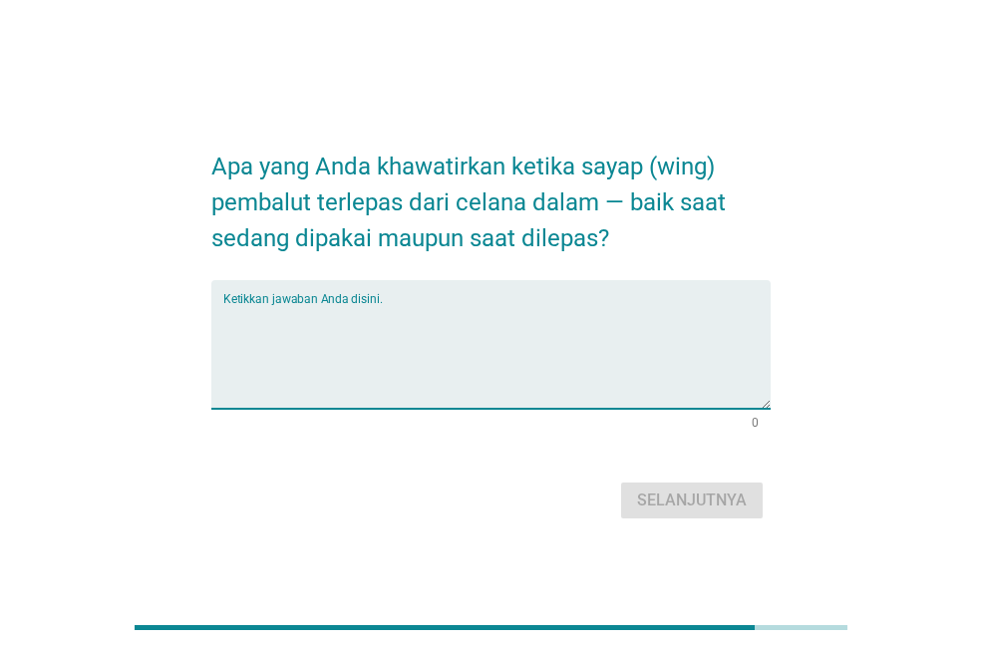
click at [673, 333] on textarea "Ketikkan jawaban Anda disini." at bounding box center [496, 356] width 547 height 105
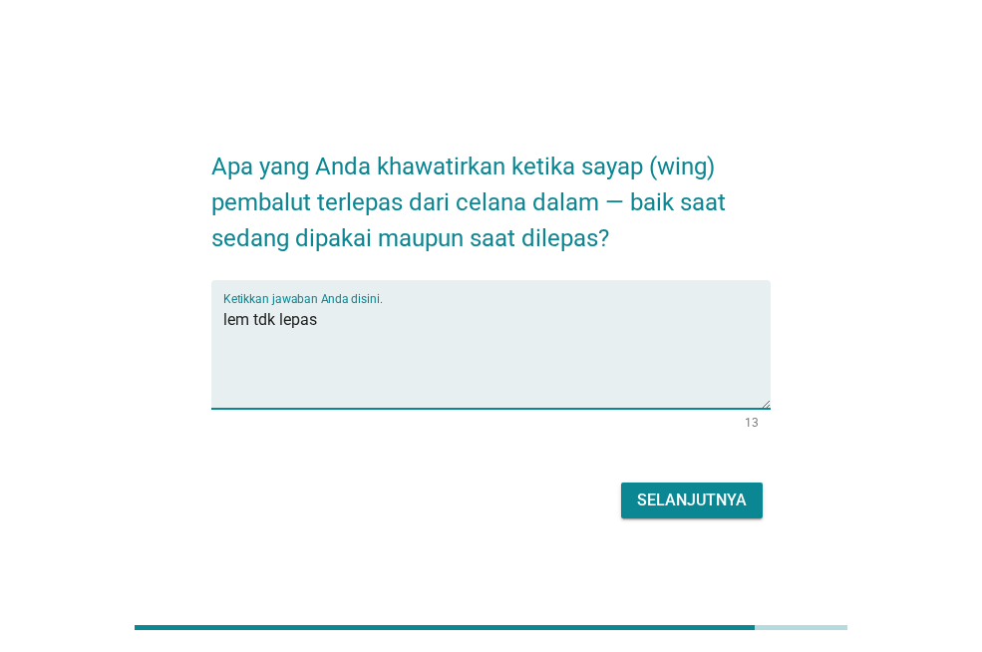
type textarea "lem tdk lepas"
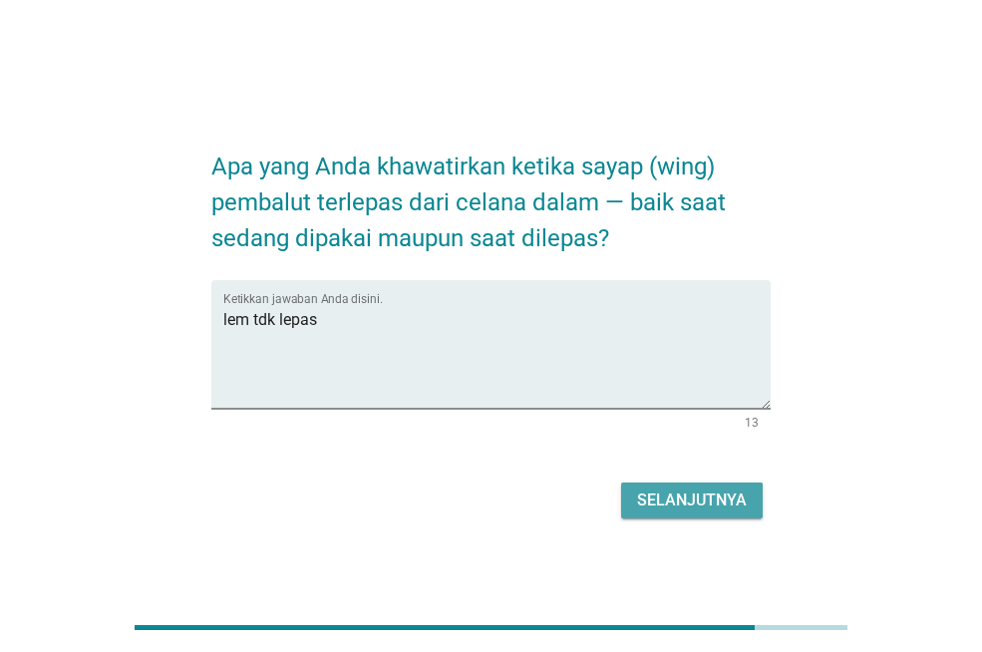
click at [667, 497] on div "Selanjutnya" at bounding box center [692, 501] width 110 height 24
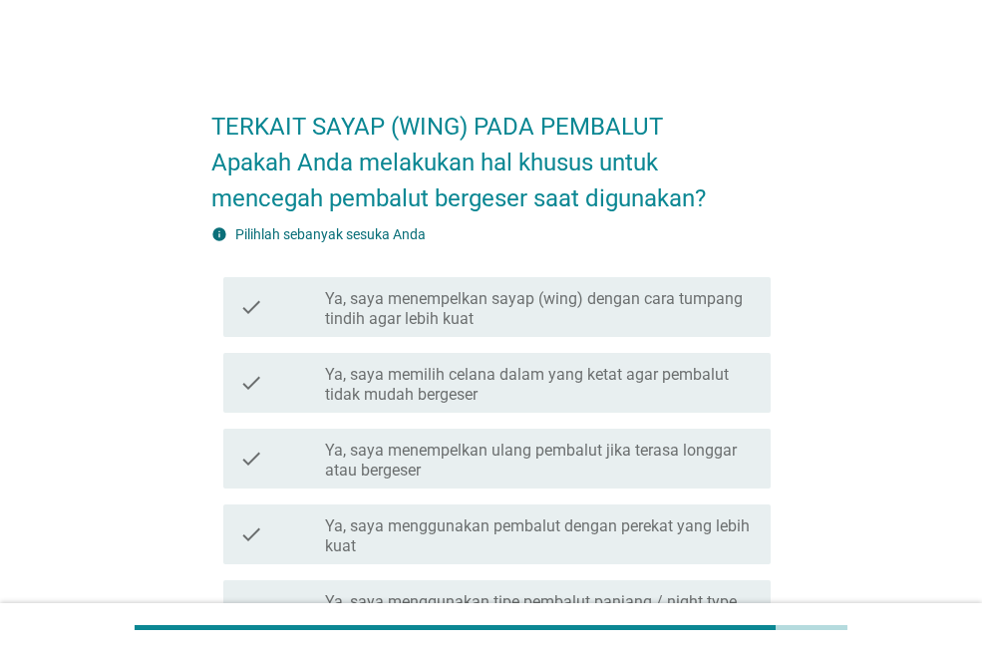
click at [628, 388] on label "Ya, saya memilih celana dalam yang ketat agar pembalut tidak mudah bergeser" at bounding box center [540, 385] width 430 height 40
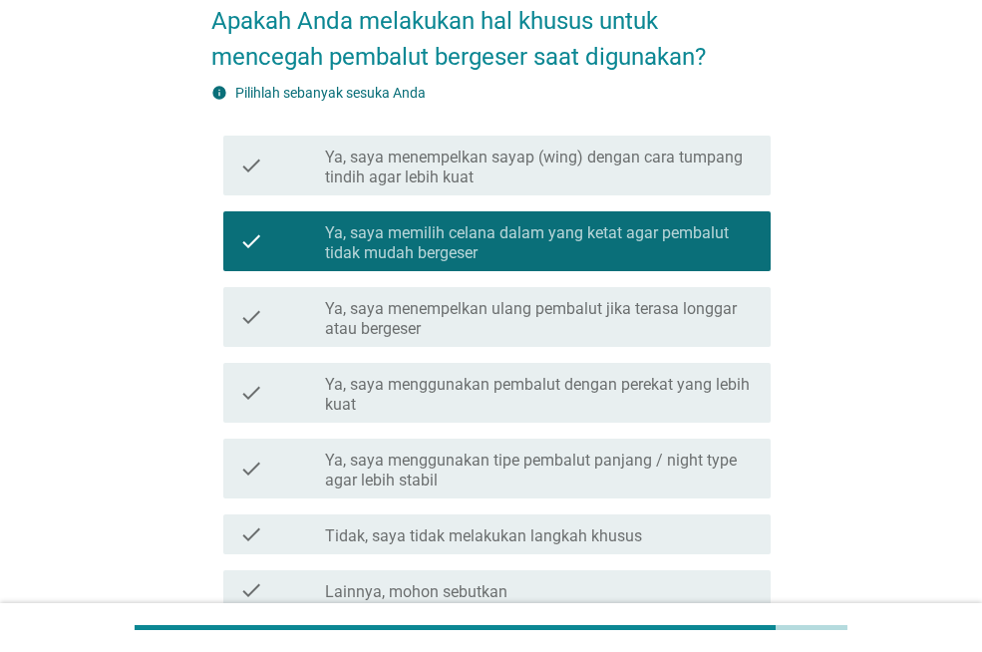
scroll to position [332, 0]
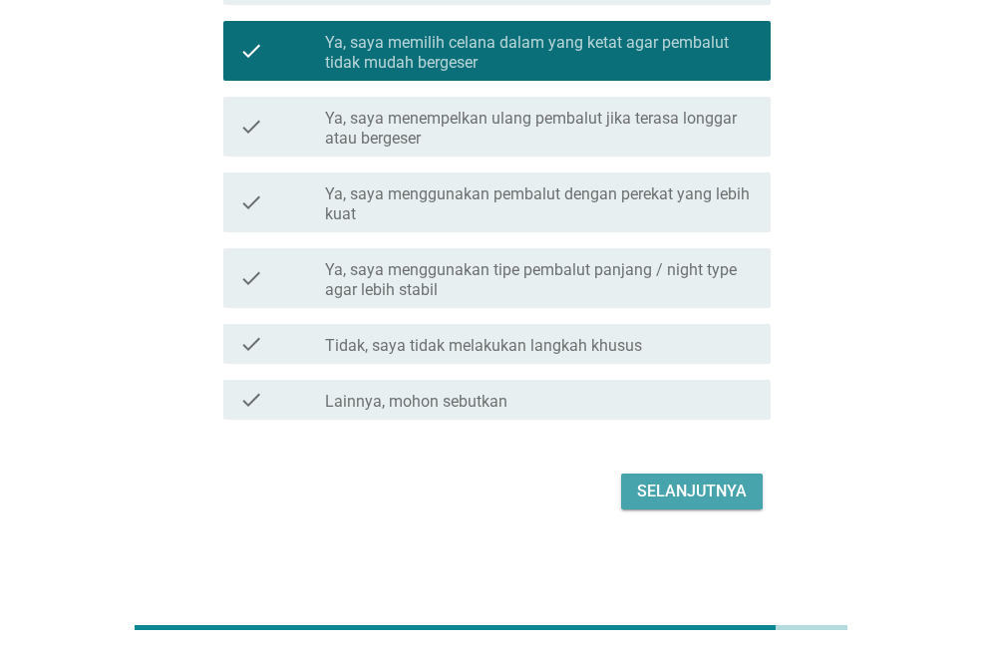
click at [687, 478] on button "Selanjutnya" at bounding box center [692, 492] width 142 height 36
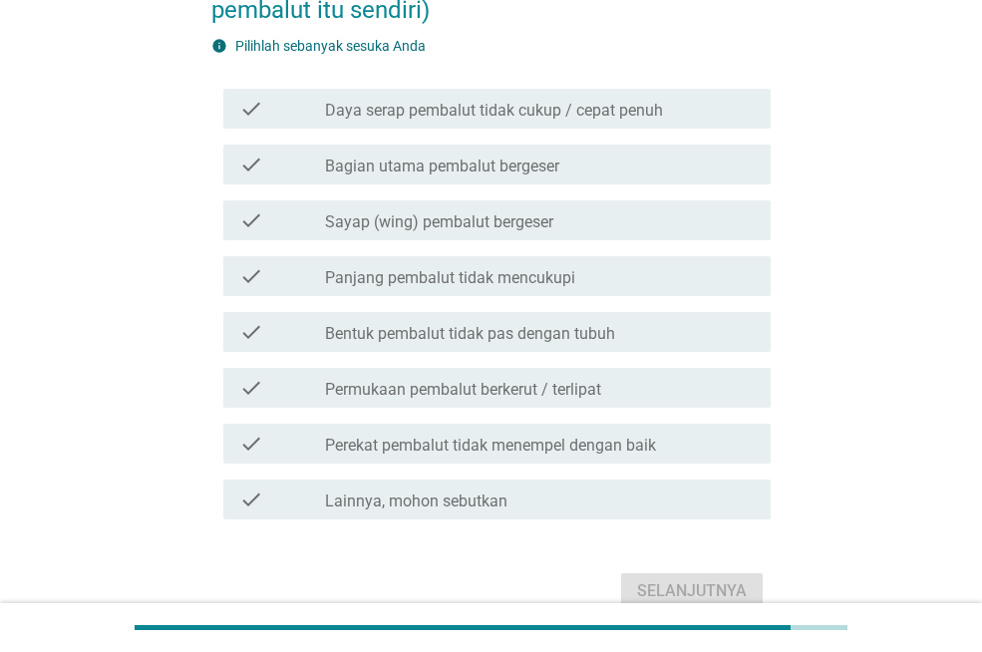
scroll to position [0, 0]
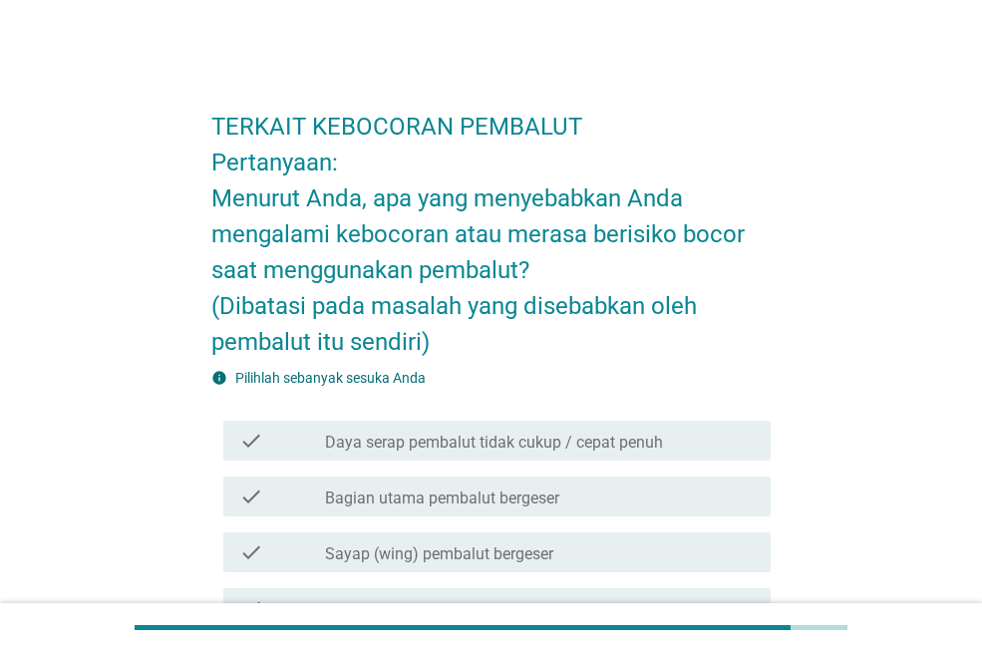
click at [677, 505] on div "check_box_outline_blank Bagian utama pembalut bergeser" at bounding box center [540, 497] width 430 height 24
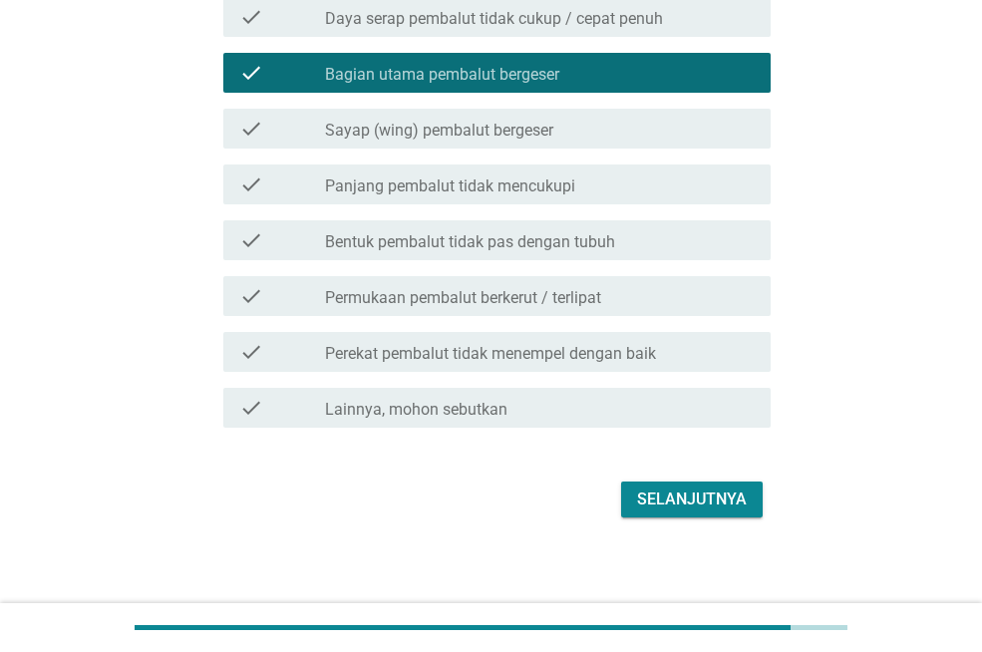
scroll to position [432, 0]
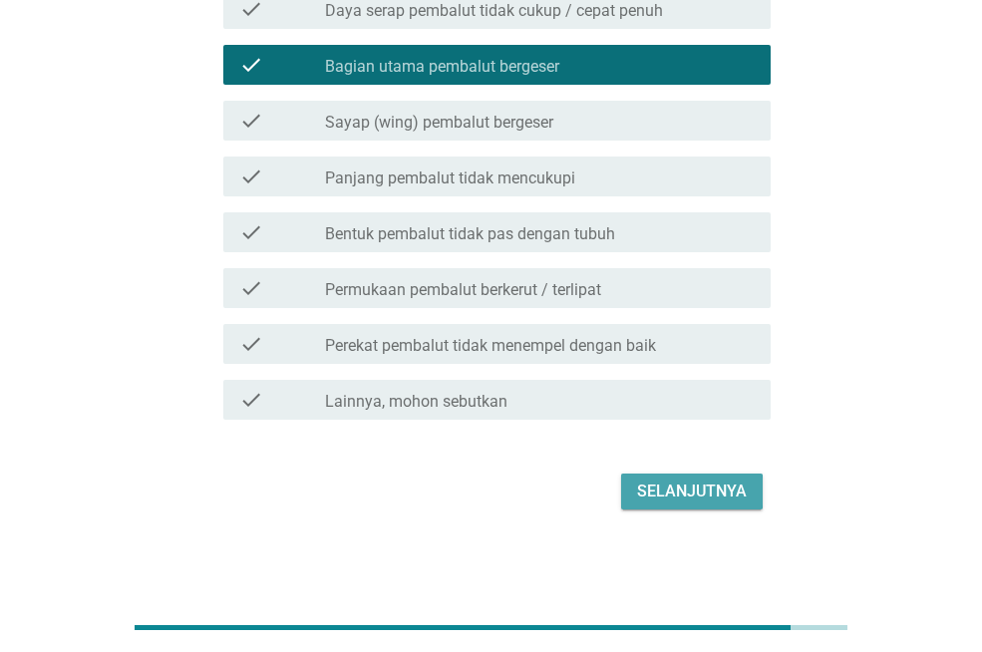
click at [671, 487] on div "Selanjutnya" at bounding box center [692, 492] width 110 height 24
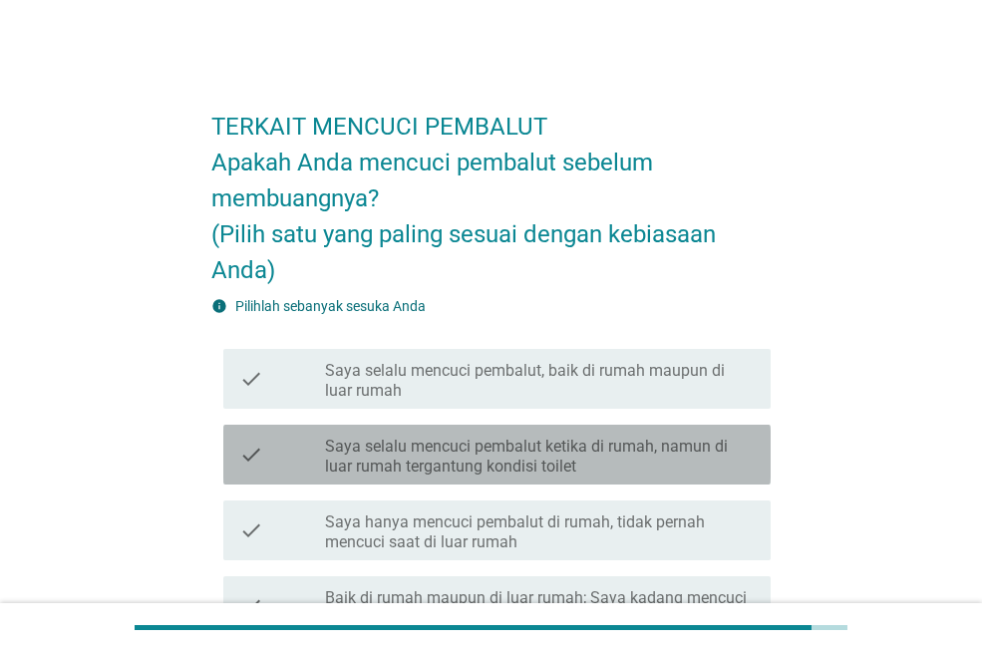
click at [657, 444] on label "Saya selalu mencuci pembalut ketika di rumah, namun di luar rumah tergantung ko…" at bounding box center [540, 457] width 430 height 40
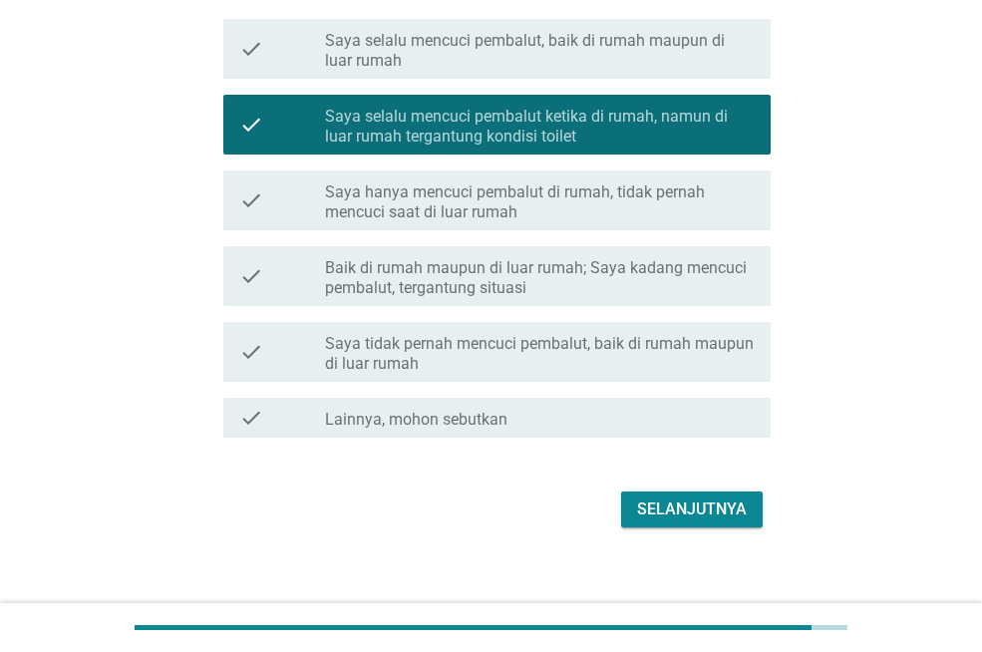
scroll to position [348, 0]
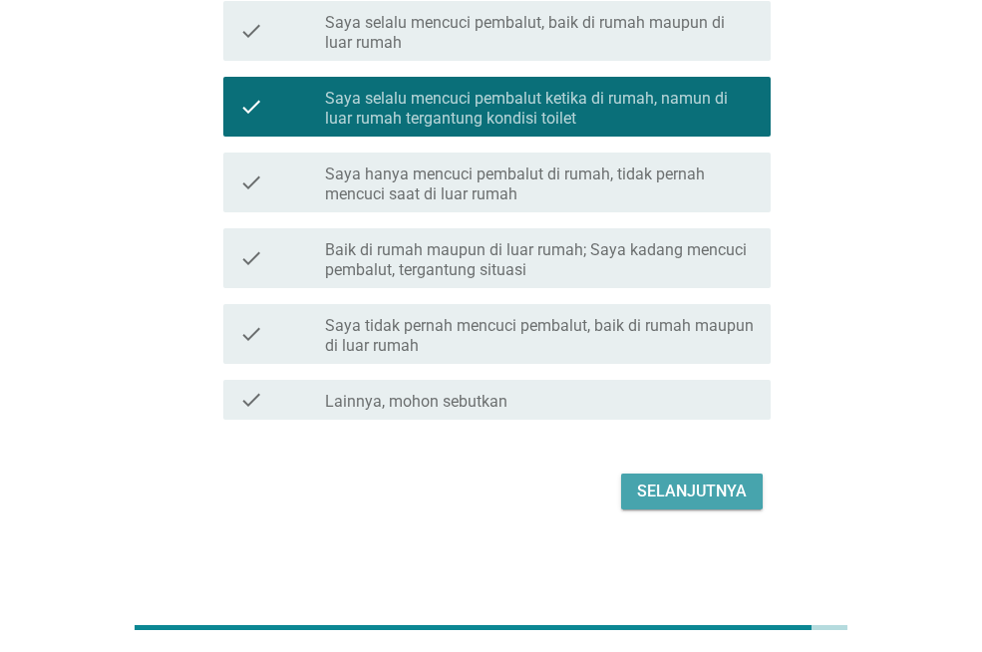
click at [684, 498] on div "Selanjutnya" at bounding box center [692, 492] width 110 height 24
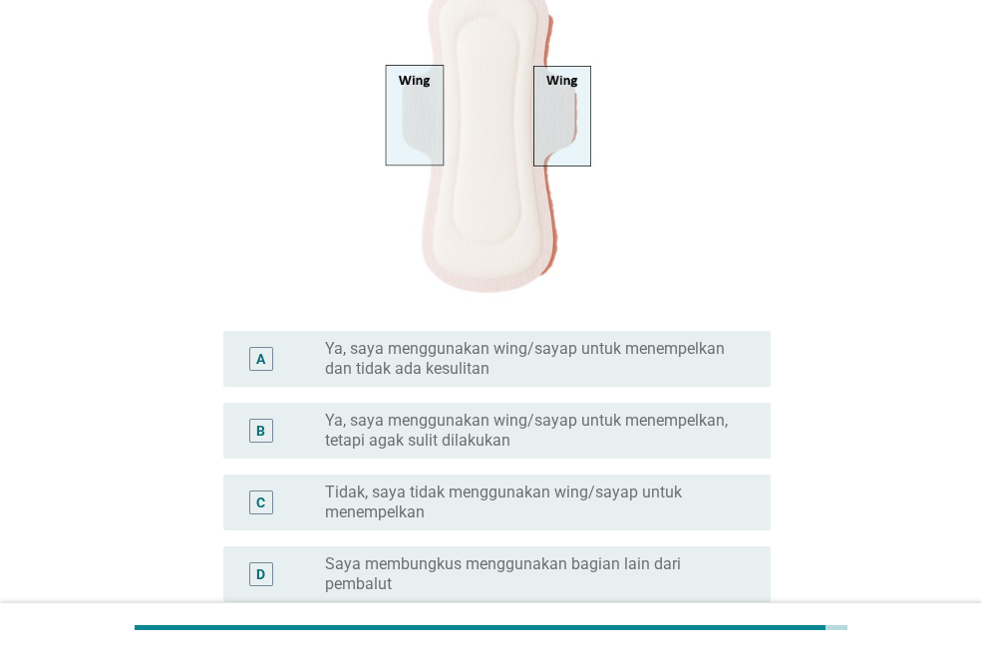
scroll to position [399, 0]
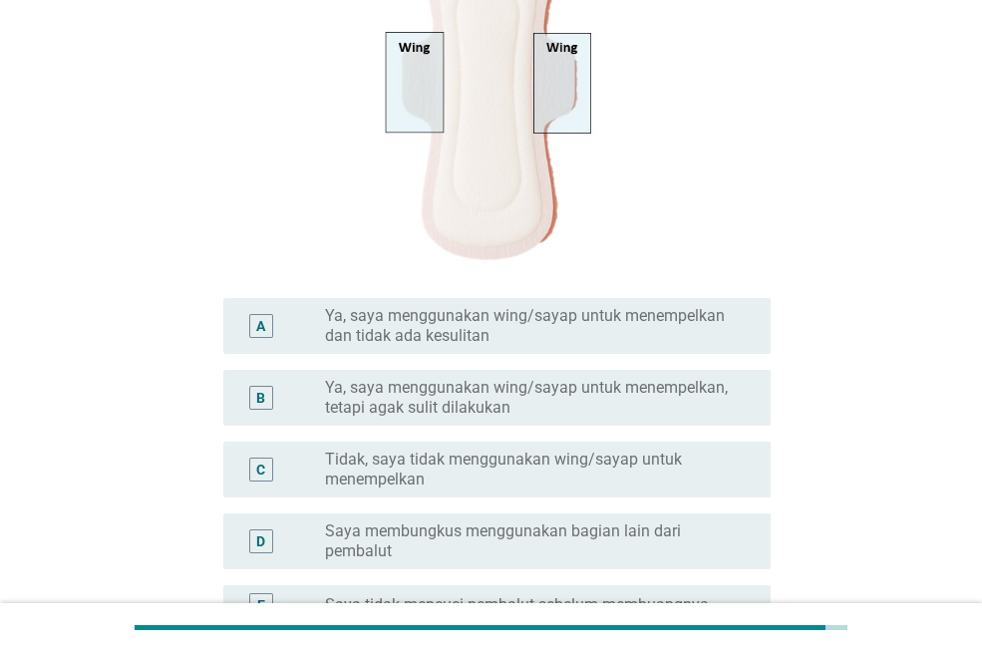
click at [662, 405] on label "Ya, saya menggunakan wing/sayap untuk menempelkan, tetapi agak sulit dilakukan" at bounding box center [532, 398] width 414 height 40
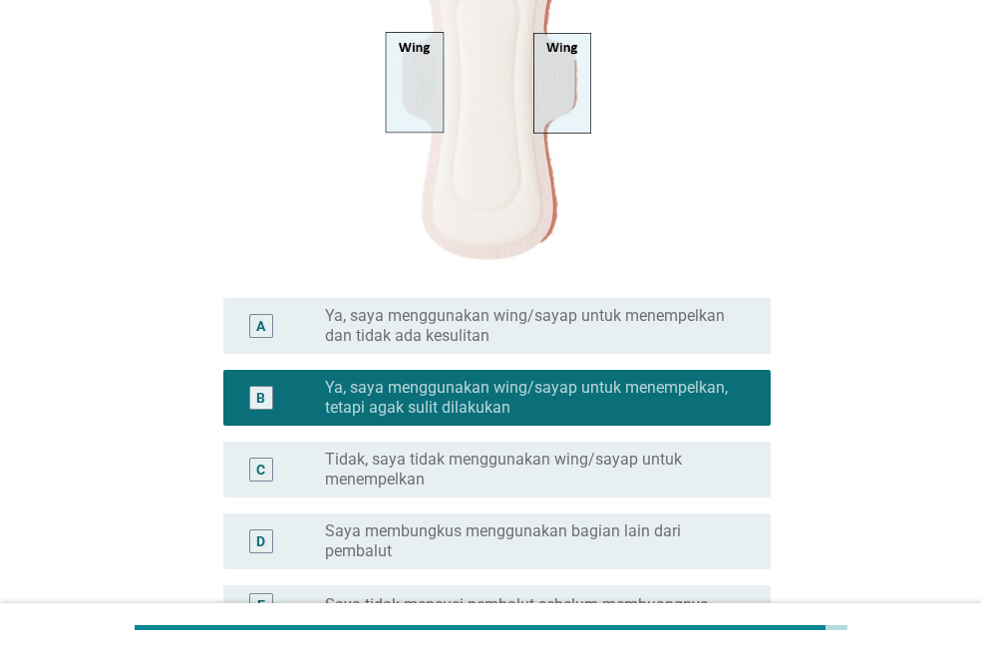
scroll to position [685, 0]
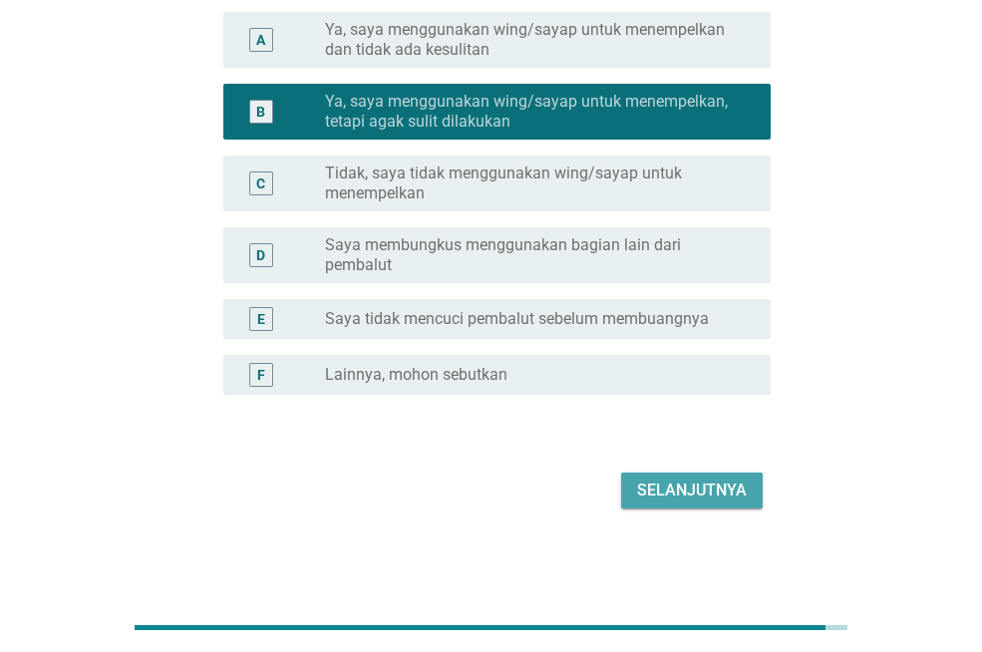
click at [715, 484] on div "Selanjutnya" at bounding box center [692, 491] width 110 height 24
